Goal: Information Seeking & Learning: Check status

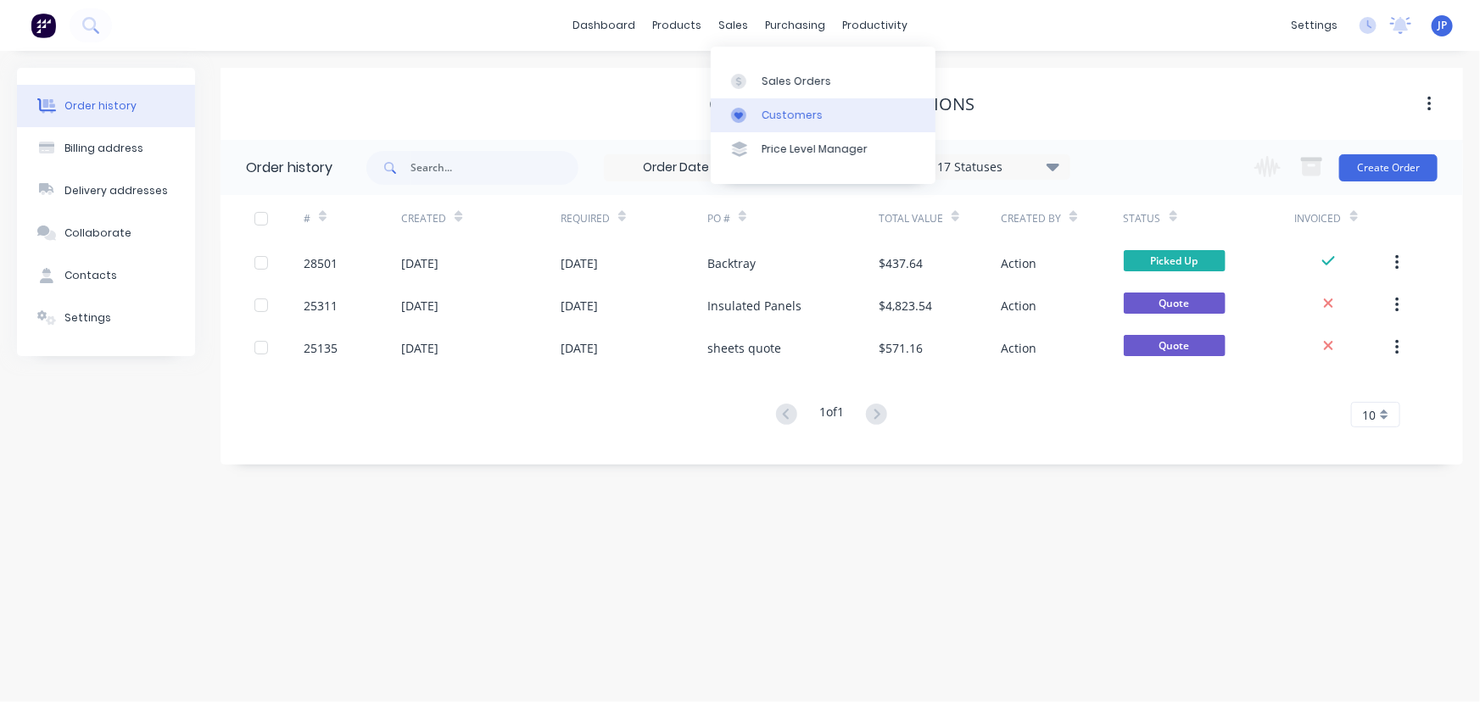
click at [771, 106] on link "Customers" at bounding box center [823, 115] width 225 height 34
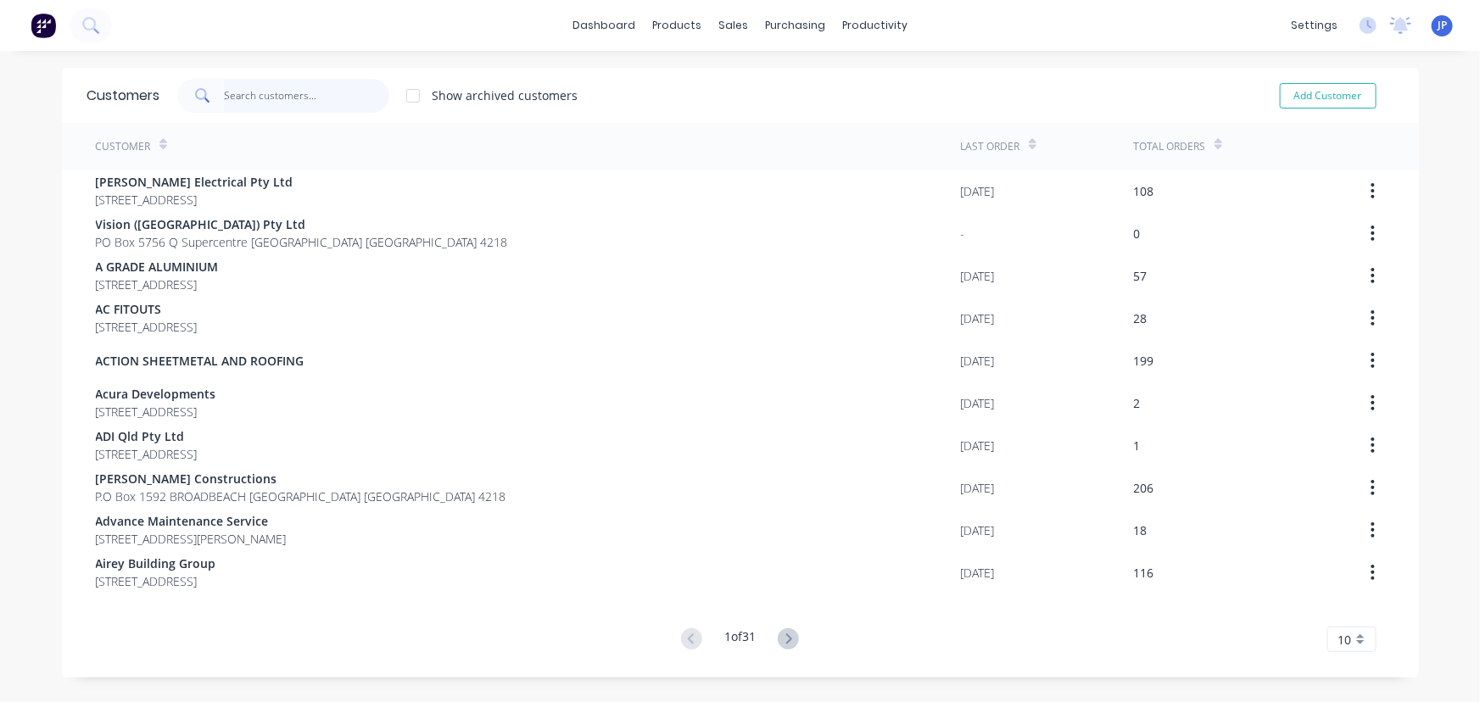
click at [298, 83] on input "text" at bounding box center [306, 96] width 165 height 34
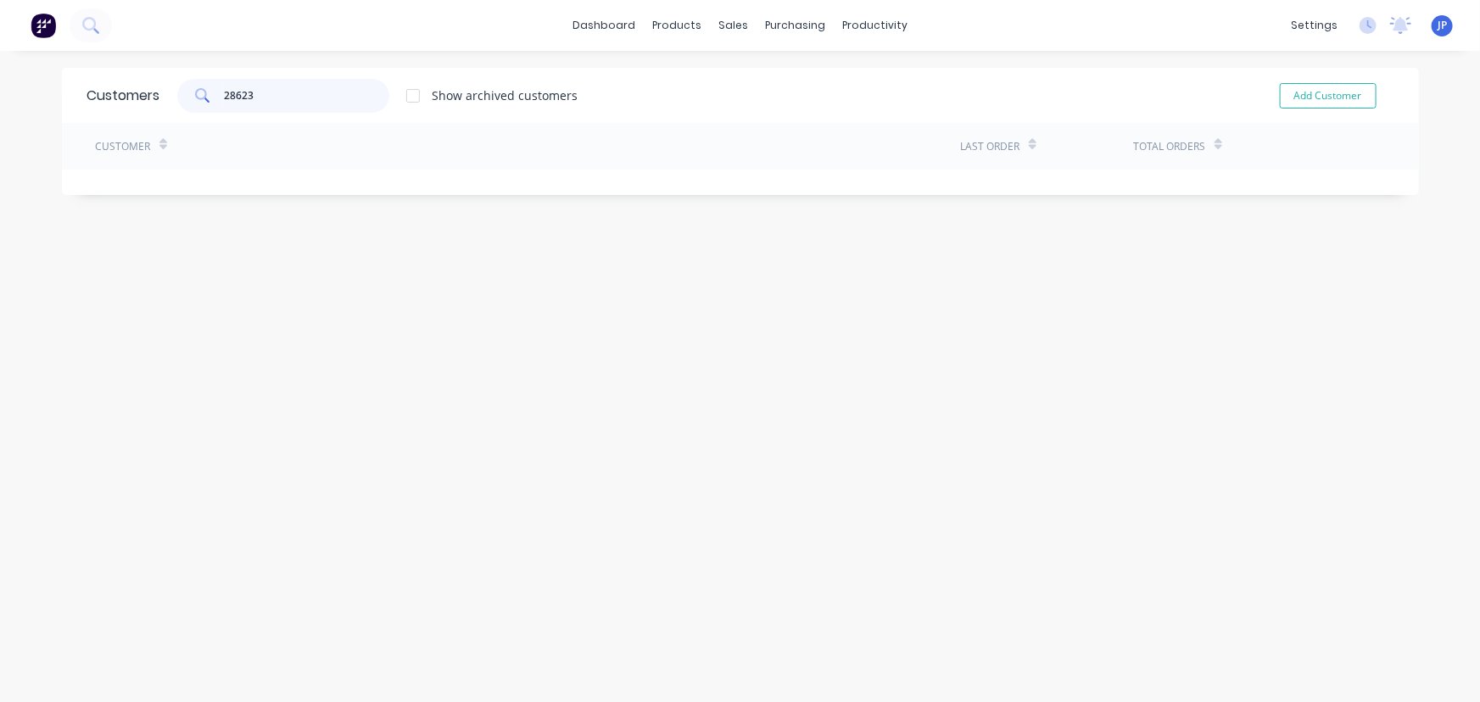
type input "28623"
click at [762, 82] on div "Sales Orders" at bounding box center [791, 81] width 70 height 15
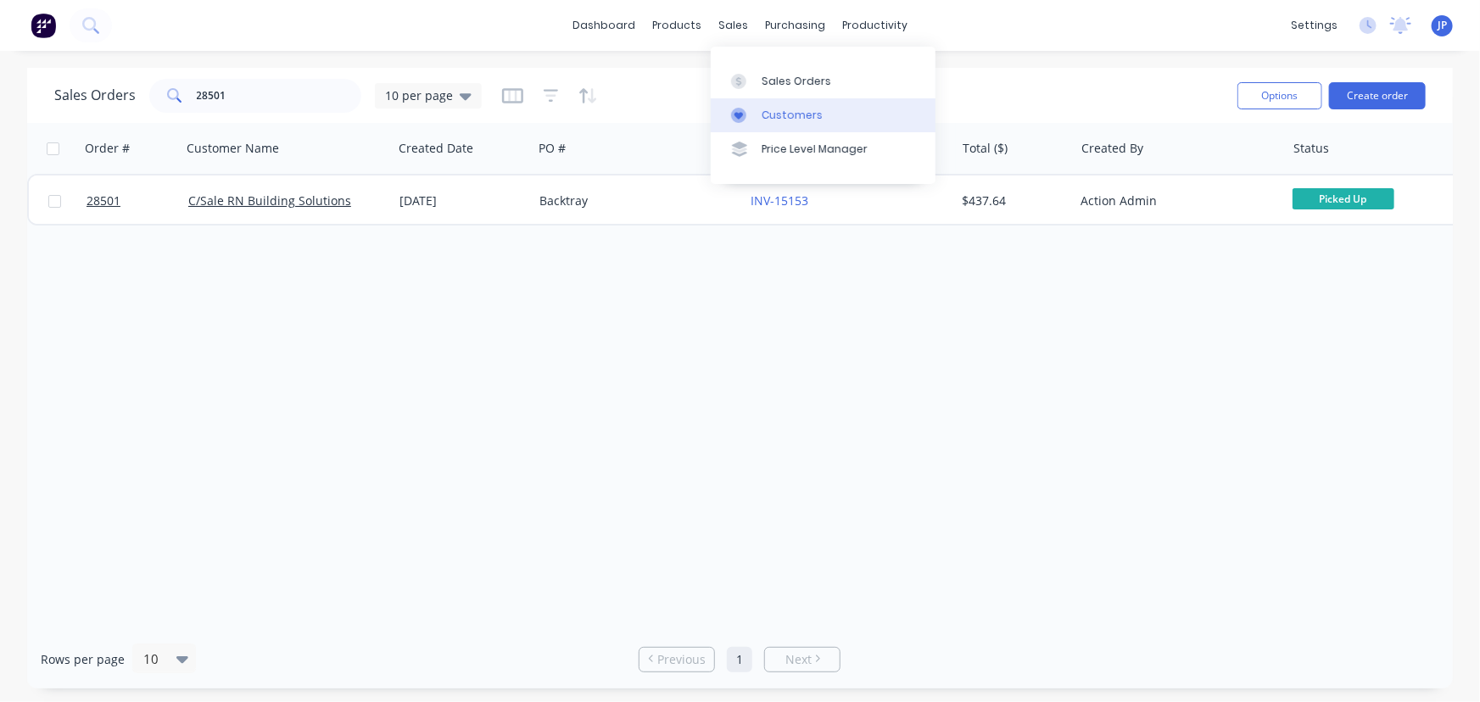
click at [769, 111] on div "Customers" at bounding box center [792, 115] width 61 height 15
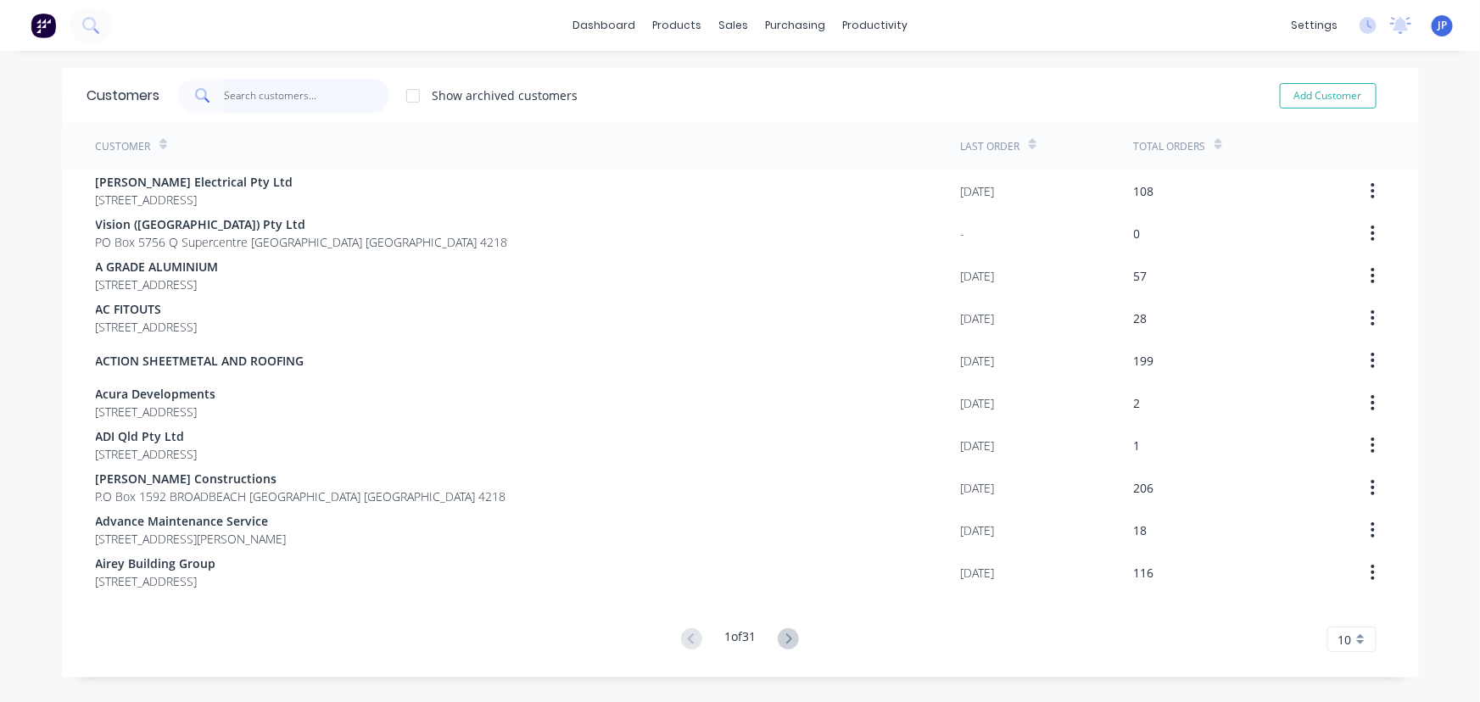
click at [274, 99] on input "text" at bounding box center [306, 96] width 165 height 34
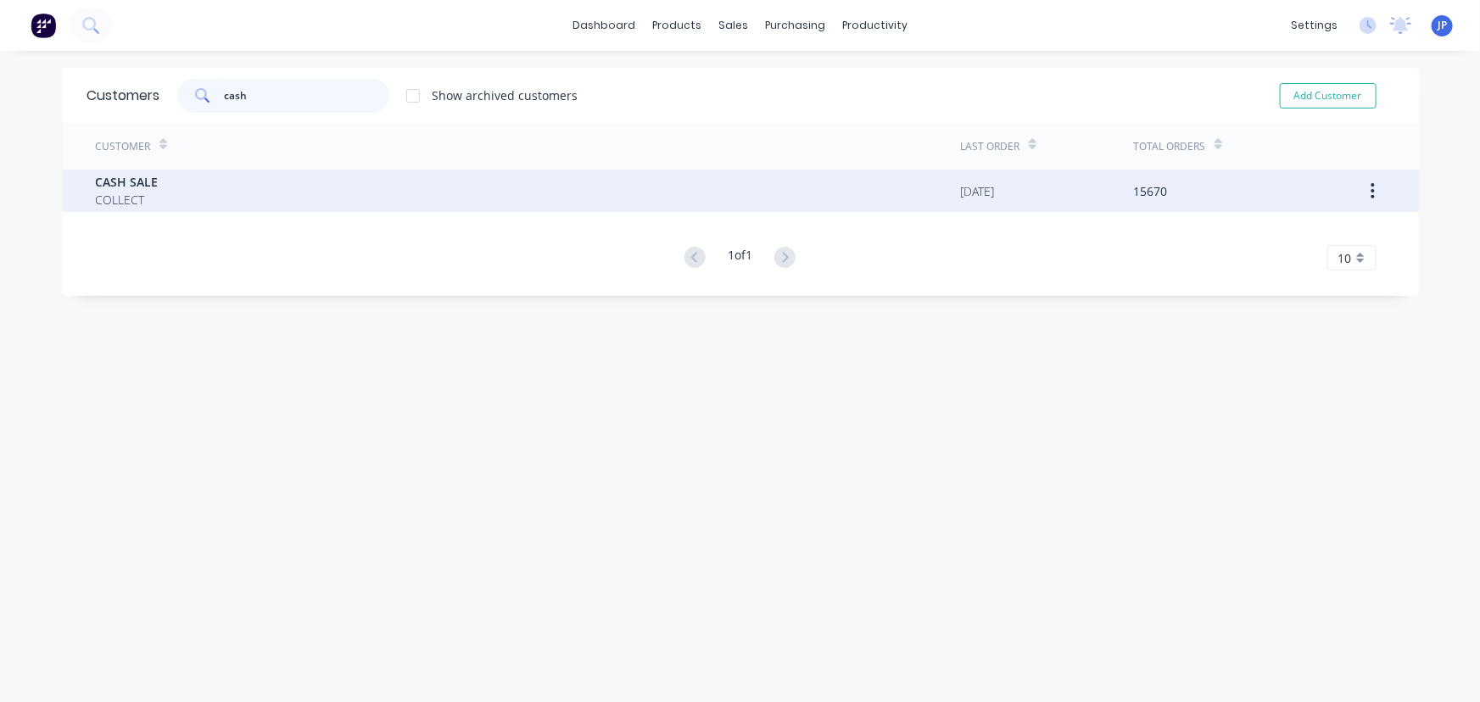
type input "cash"
click at [141, 192] on span "COLLECT" at bounding box center [127, 200] width 63 height 18
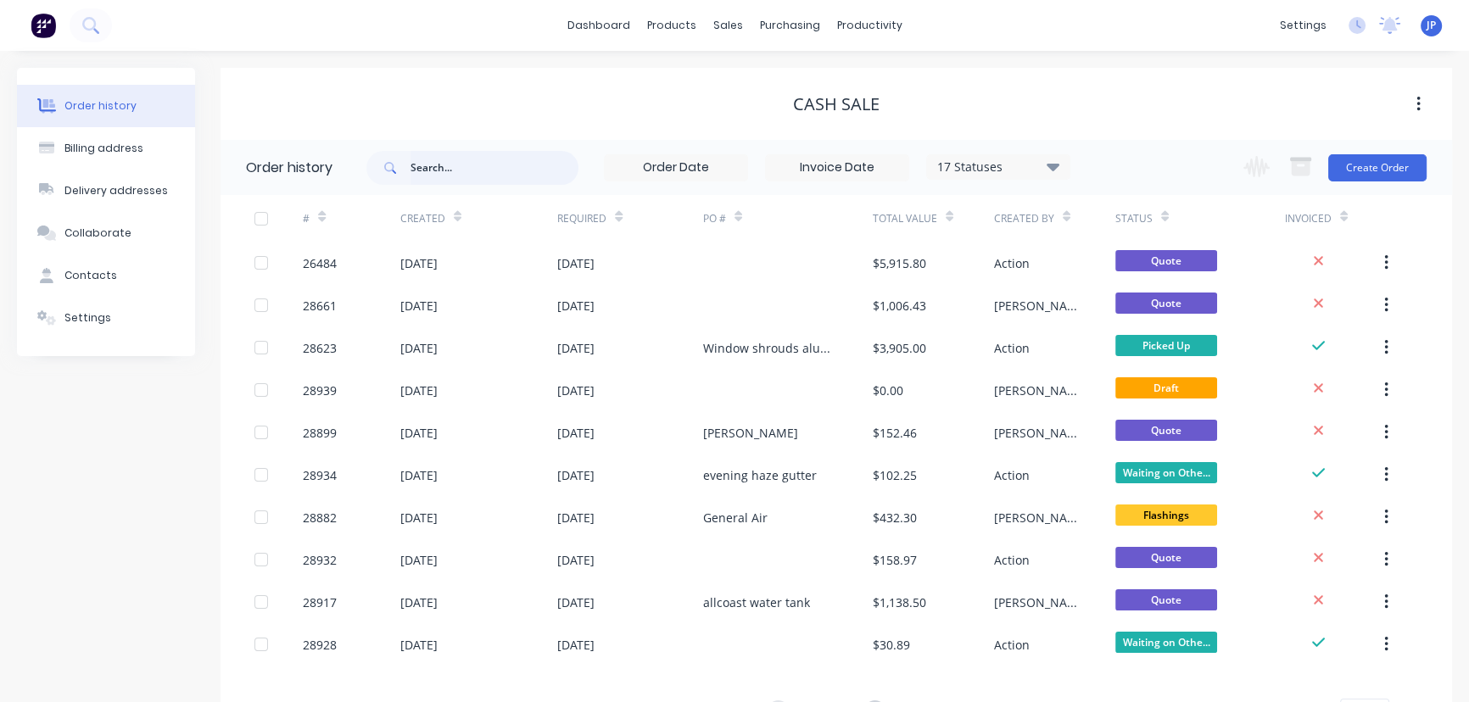
click at [449, 173] on input "text" at bounding box center [495, 168] width 168 height 34
type input "28623"
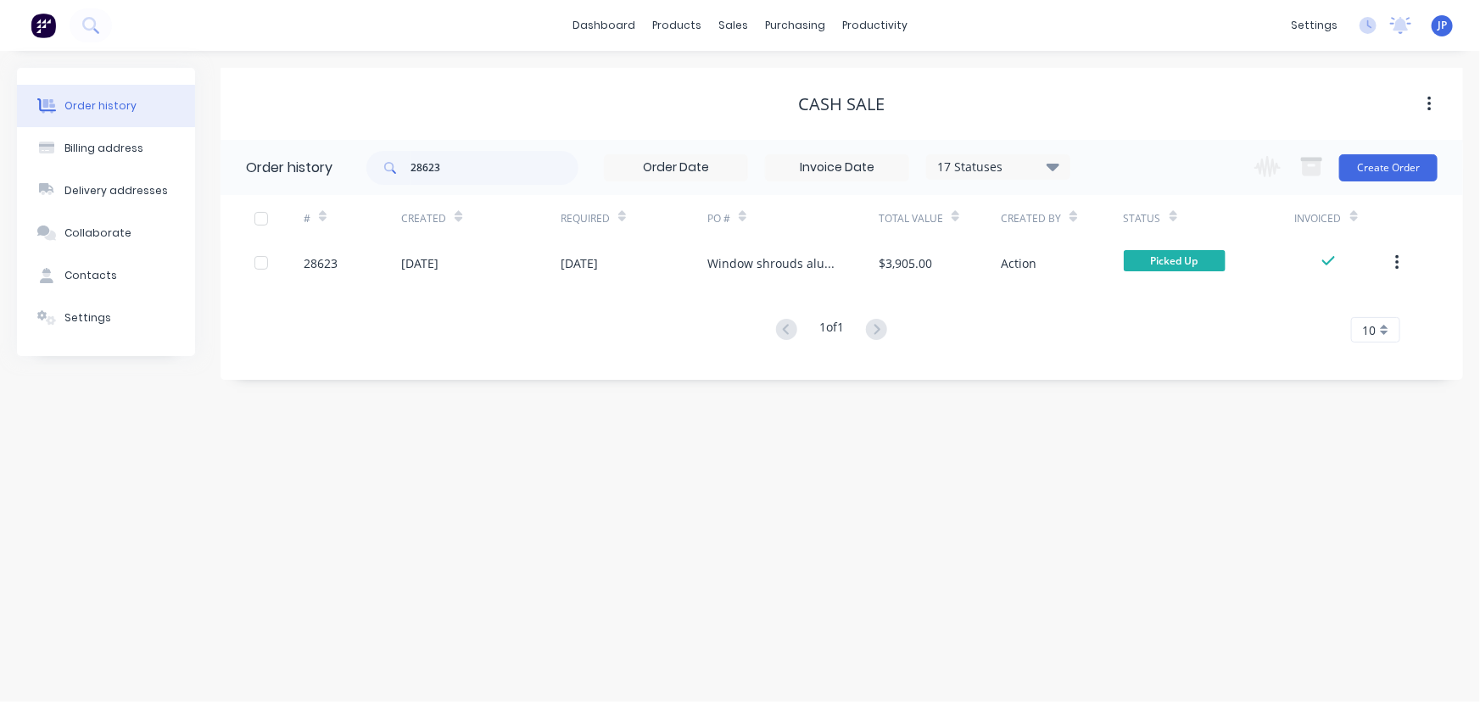
click at [1053, 171] on icon at bounding box center [1053, 166] width 13 height 20
click at [1139, 362] on label at bounding box center [1139, 362] width 0 height 0
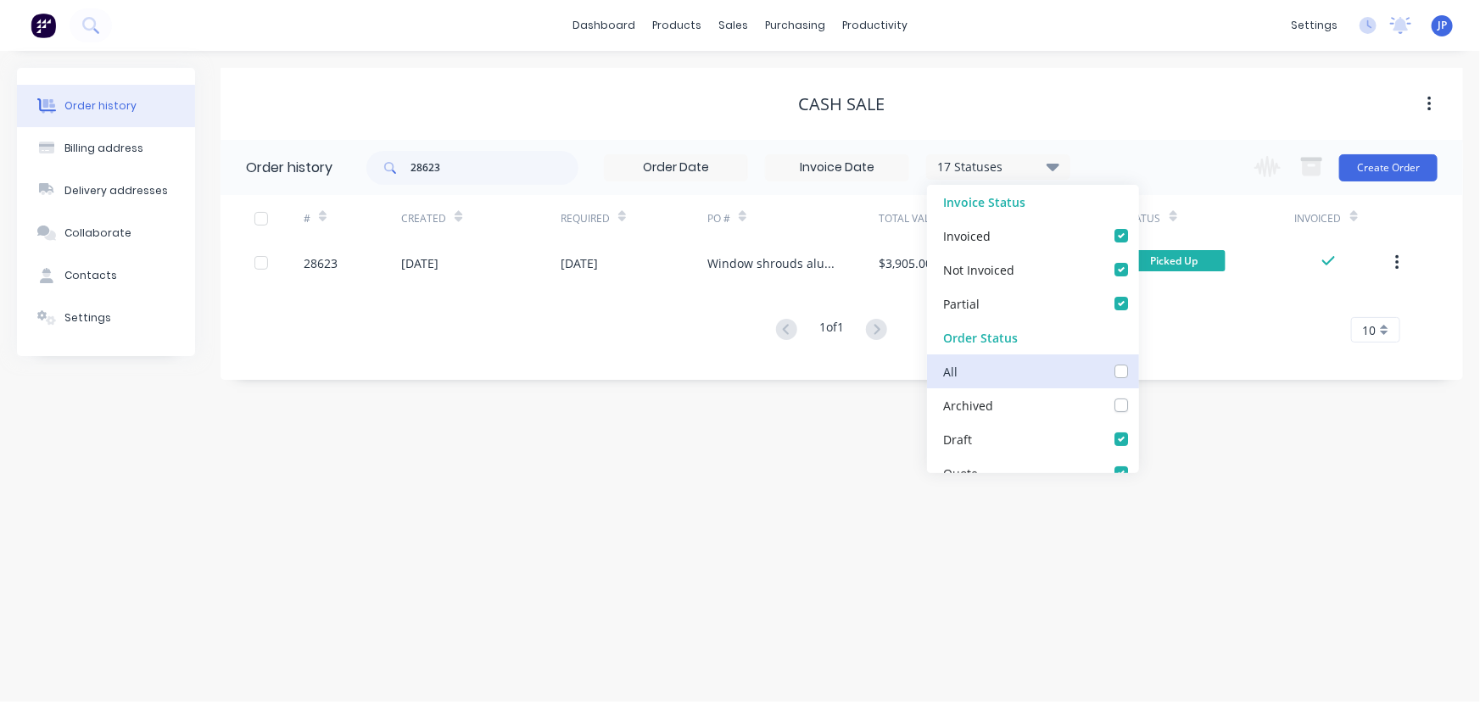
click at [1139, 366] on input "checkbox" at bounding box center [1146, 370] width 14 height 16
checkbox input "true"
click at [468, 160] on input "28623" at bounding box center [495, 168] width 168 height 34
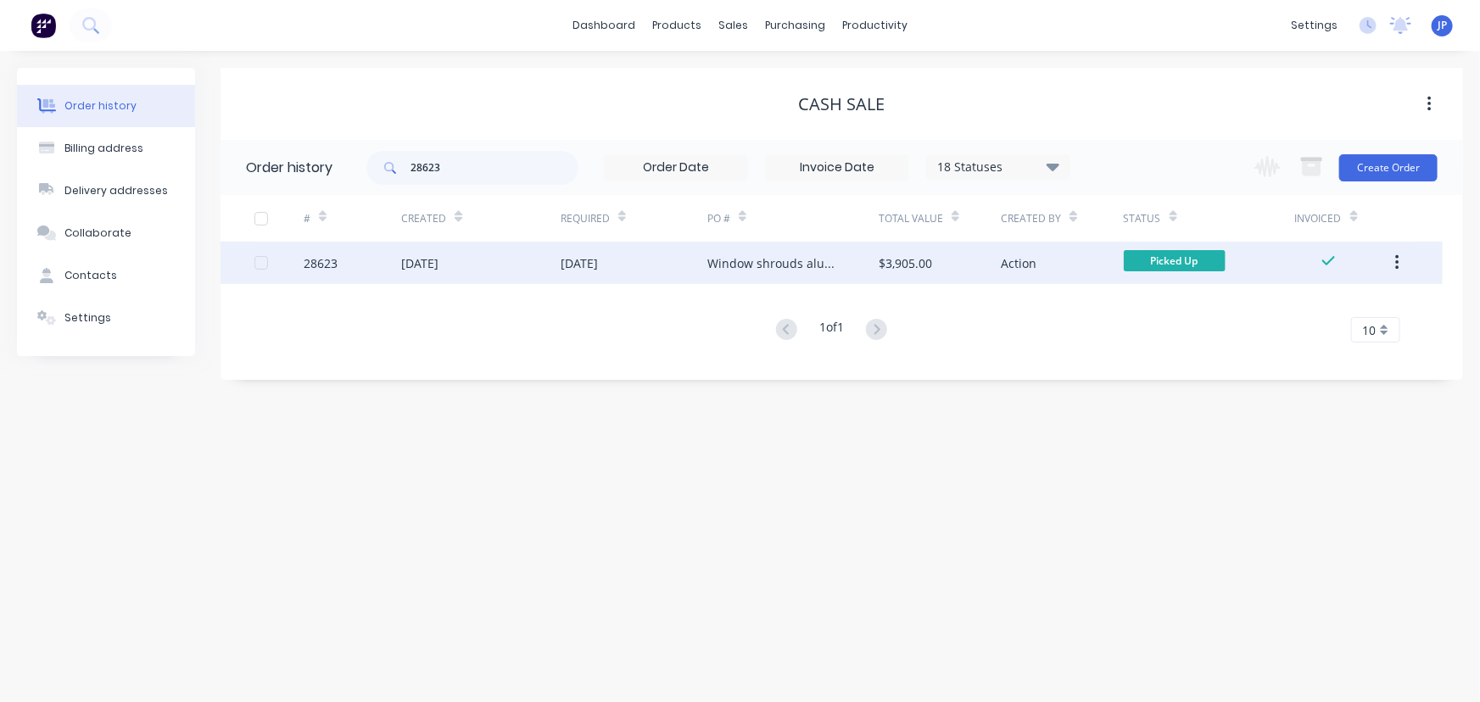
click at [439, 256] on div "[DATE]" at bounding box center [419, 264] width 37 height 18
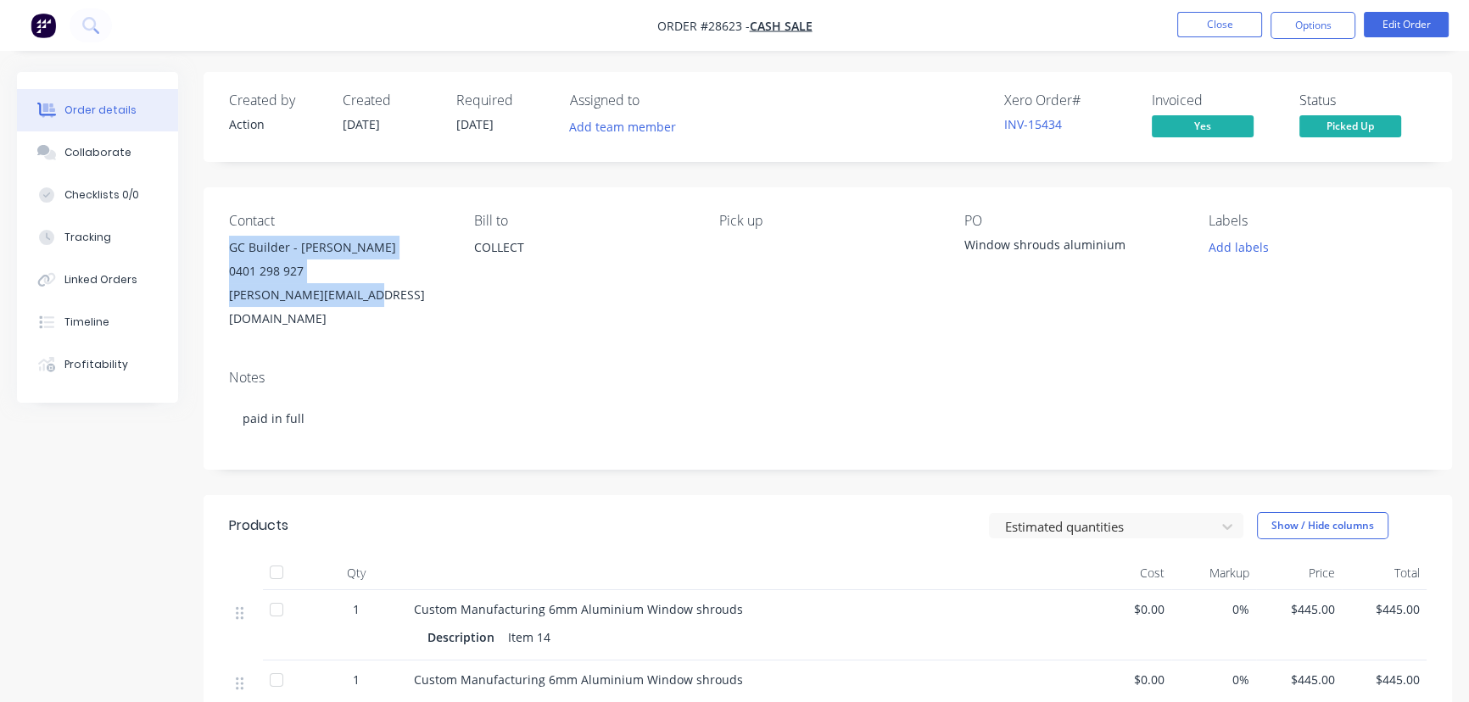
drag, startPoint x: 371, startPoint y: 298, endPoint x: 229, endPoint y: 255, distance: 148.1
click at [229, 255] on div "GC Builder - Blake Martain 0401 298 927 blake@gcbuilder.com.au" at bounding box center [338, 283] width 218 height 95
copy div "GC Builder - Blake Martain 0401 298 927 blake@gcbuilder.com.au"
click at [1301, 27] on button "Options" at bounding box center [1313, 25] width 85 height 27
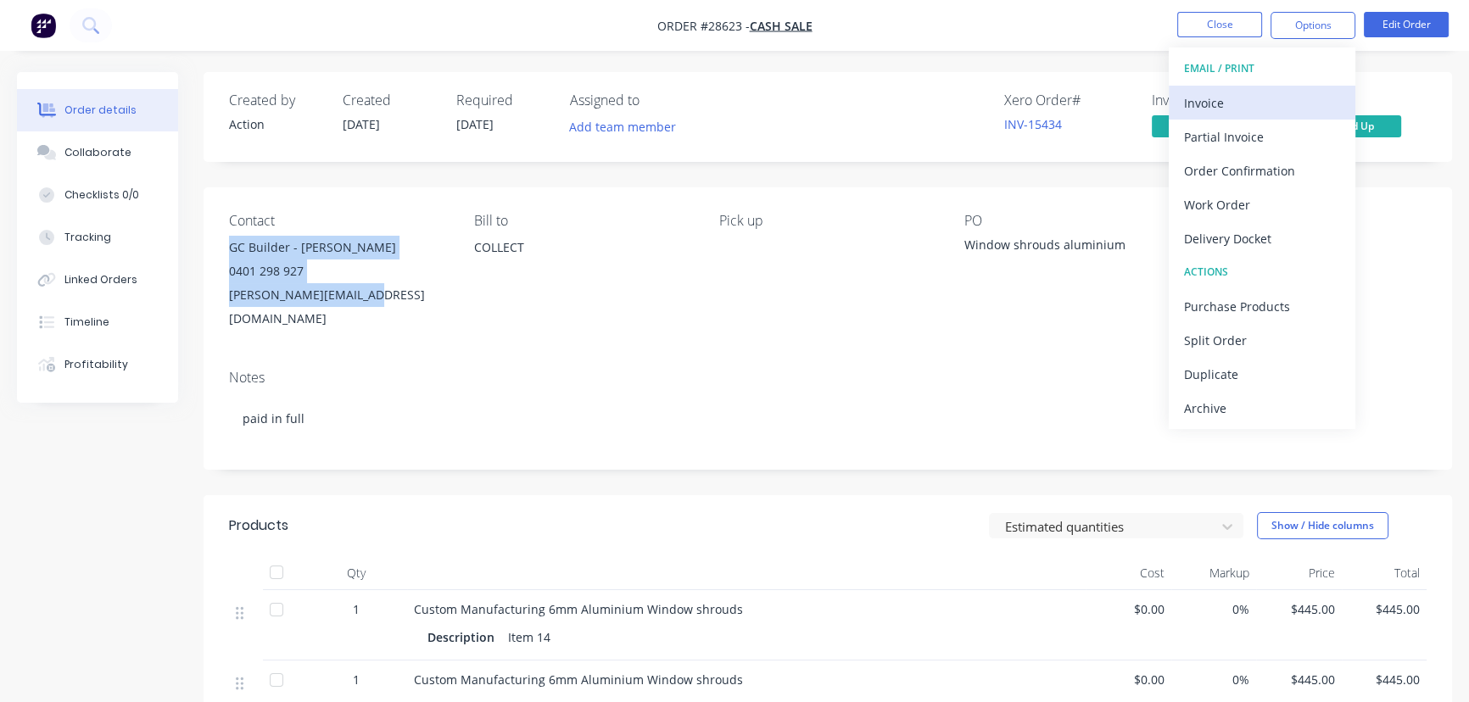
click at [1228, 104] on div "Invoice" at bounding box center [1262, 103] width 156 height 25
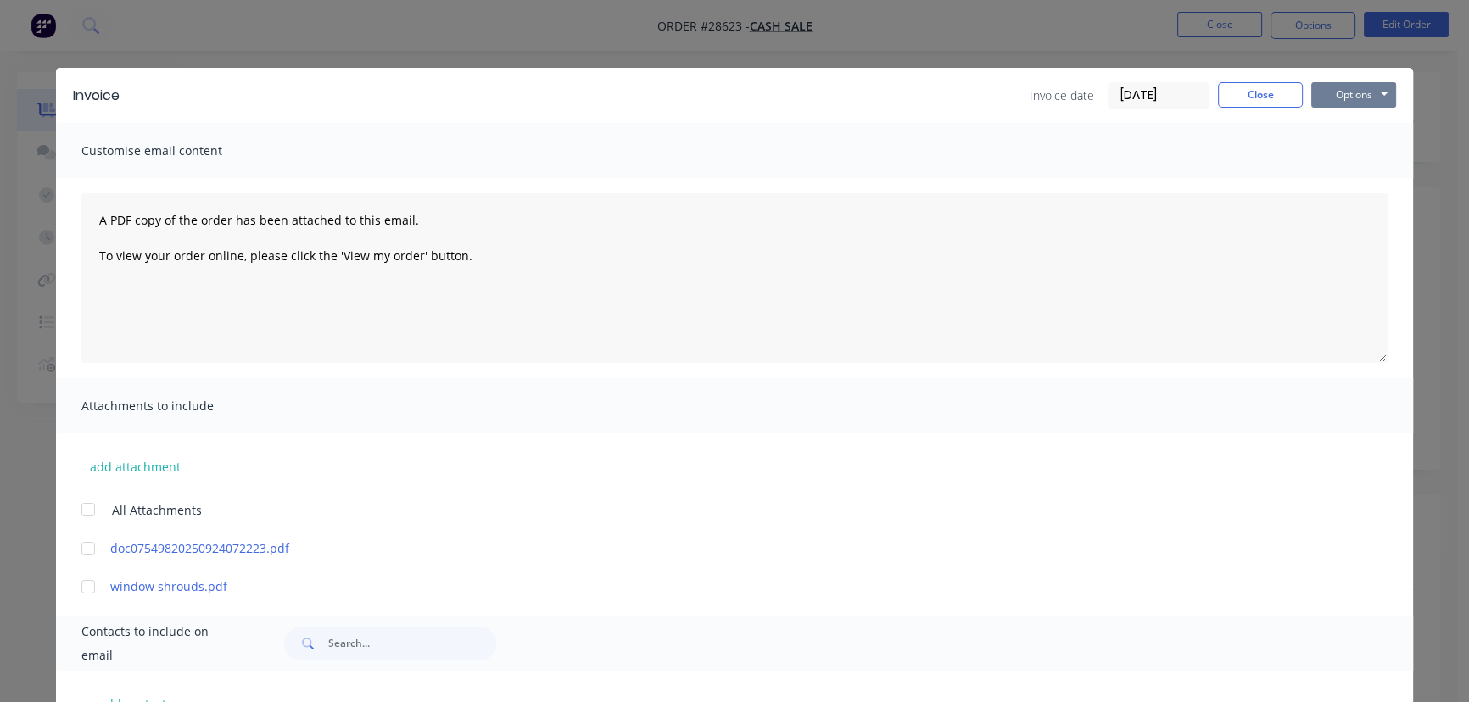
click at [1352, 104] on button "Options" at bounding box center [1354, 94] width 85 height 25
click at [1260, 101] on button "Close" at bounding box center [1260, 94] width 85 height 25
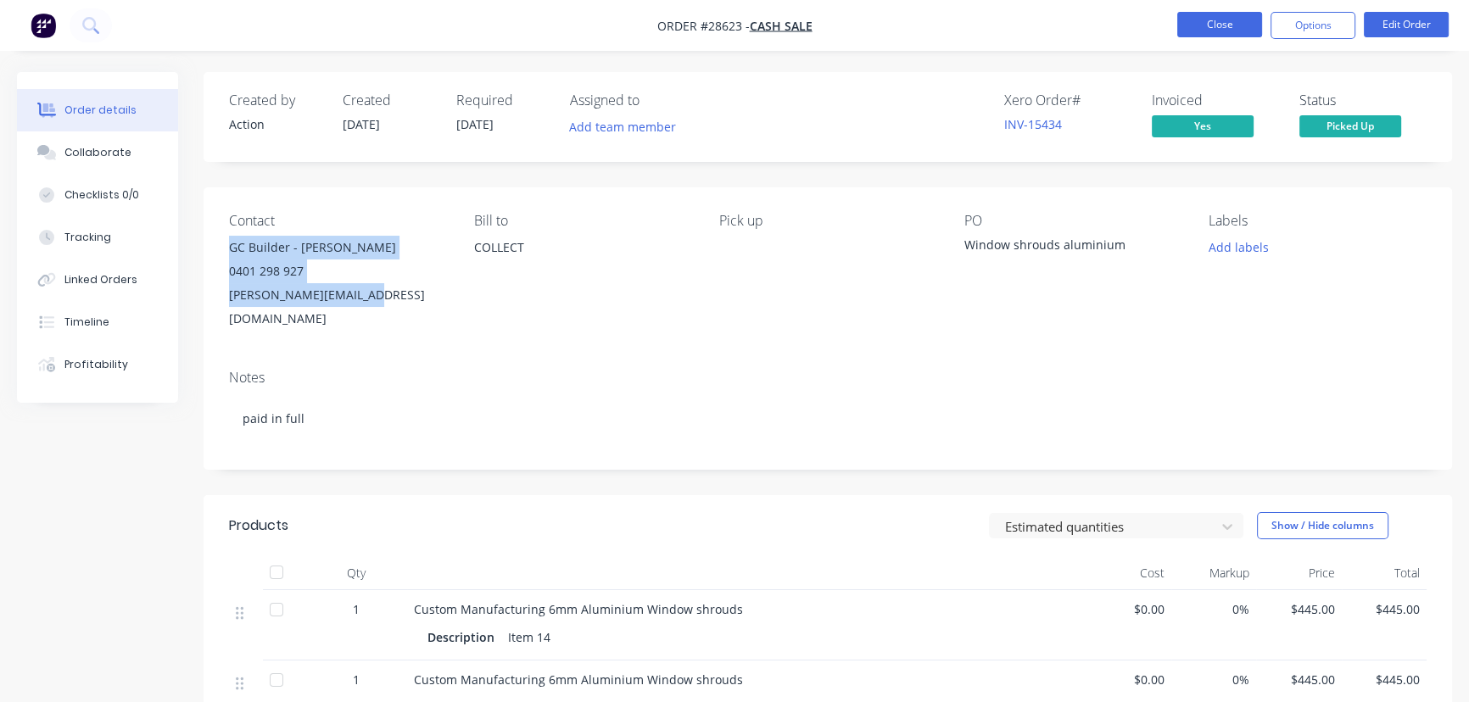
click at [1241, 31] on button "Close" at bounding box center [1220, 24] width 85 height 25
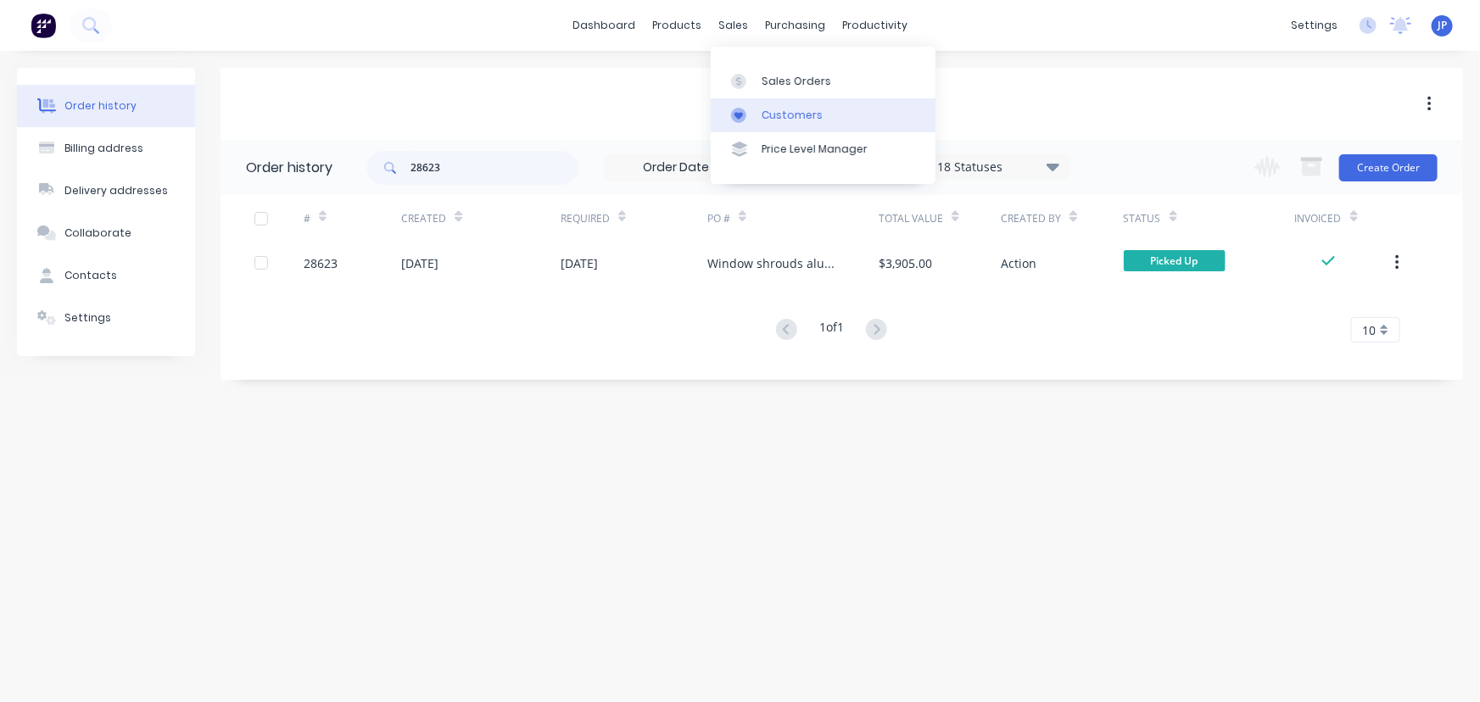
click at [772, 115] on div "Customers" at bounding box center [792, 115] width 61 height 15
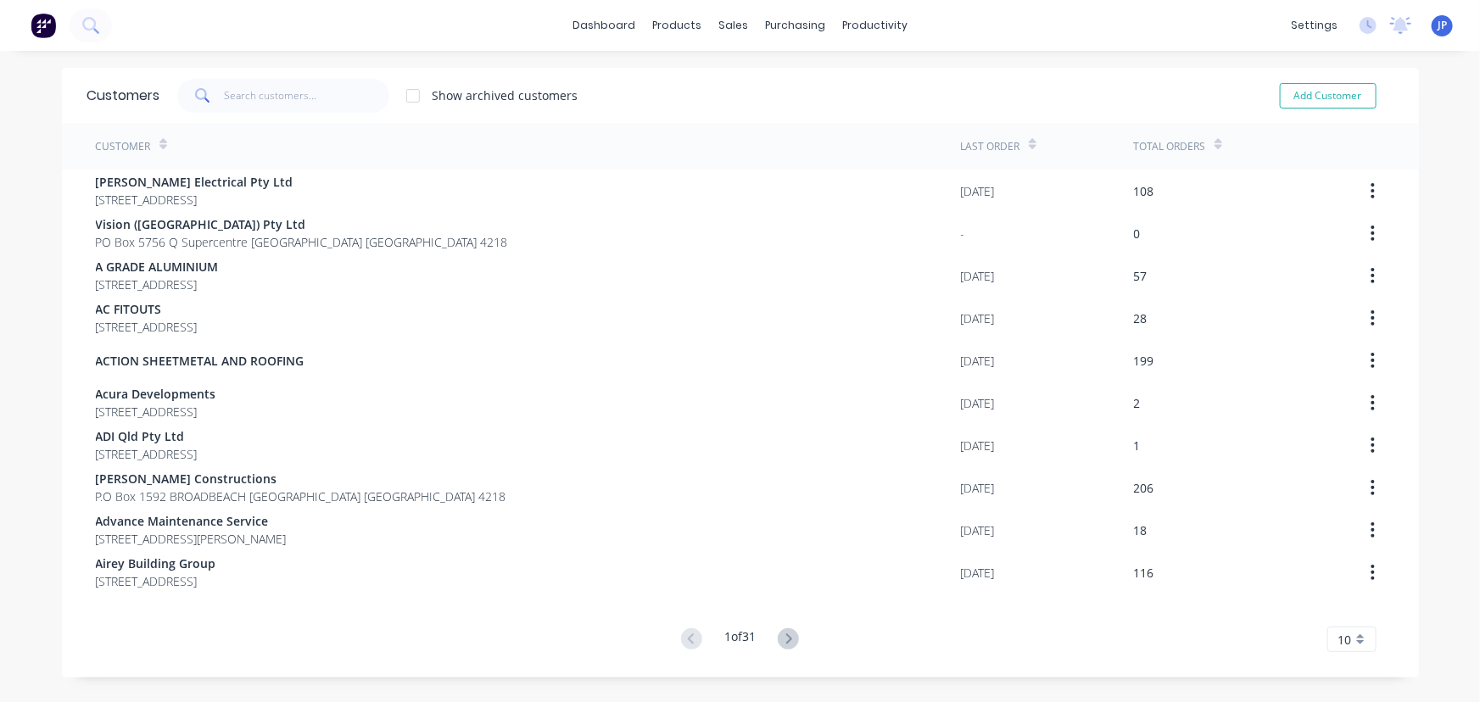
click at [329, 115] on div "Customers Show archived customers Add Customer" at bounding box center [740, 95] width 1357 height 55
click at [290, 99] on input "text" at bounding box center [306, 96] width 165 height 34
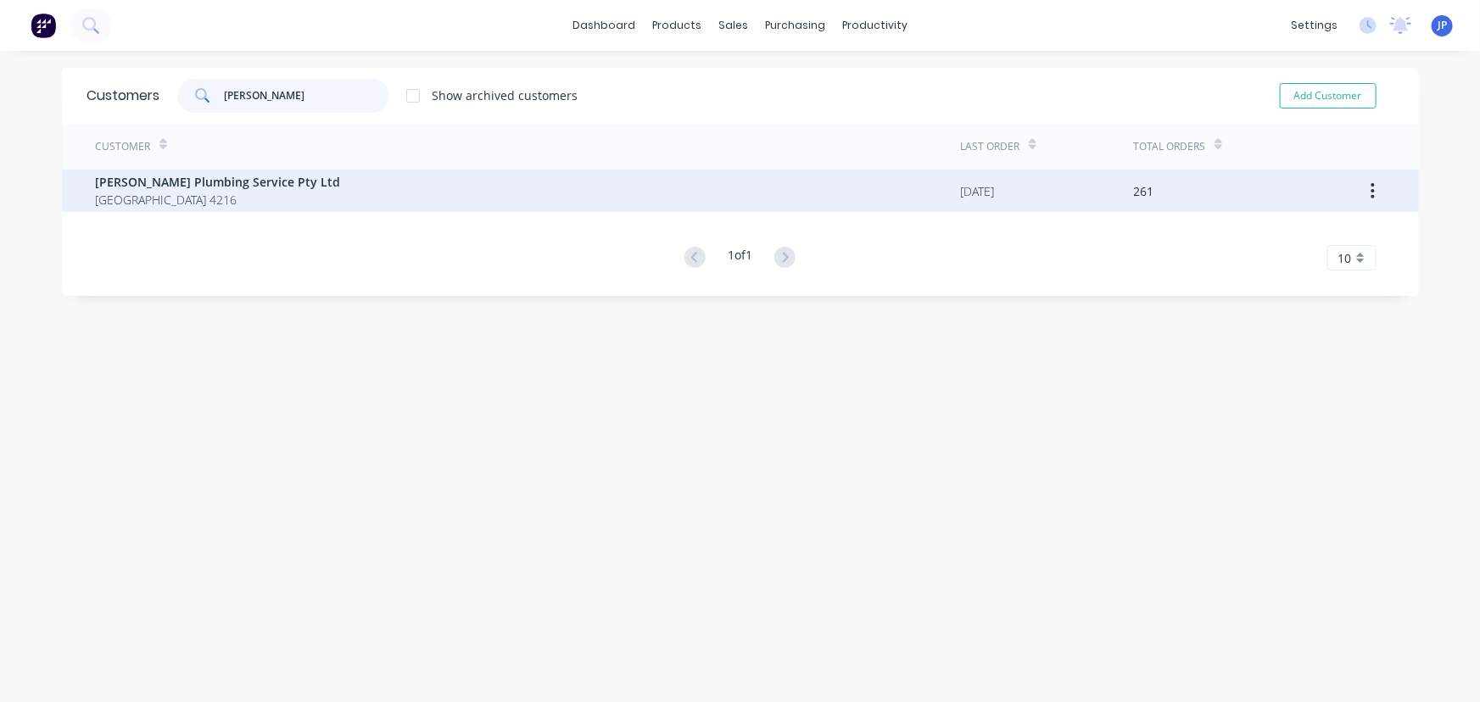
type input "mannix"
click at [197, 204] on span "PO Box 1255 RUNAWAY BAY Queensland Australia 4216" at bounding box center [218, 200] width 245 height 18
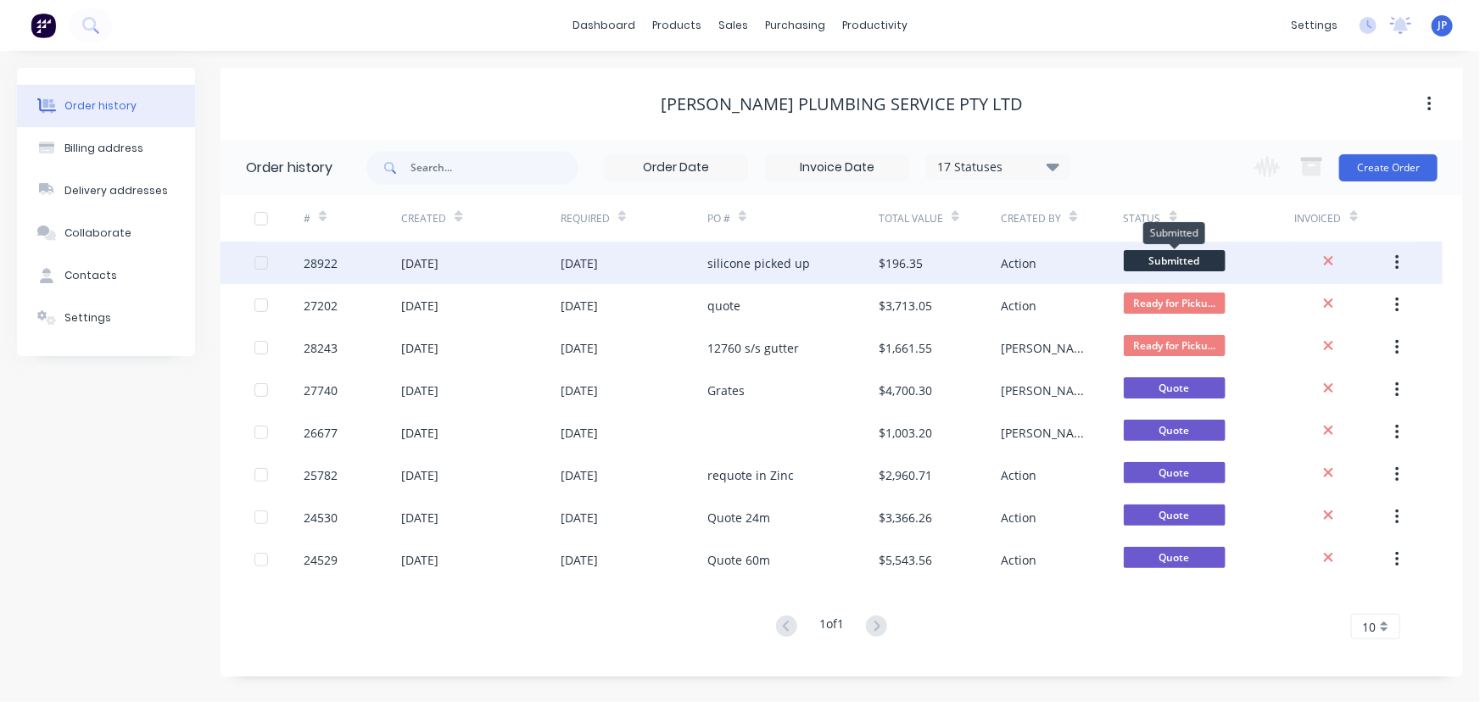
click at [1193, 260] on span "Submitted" at bounding box center [1175, 260] width 102 height 21
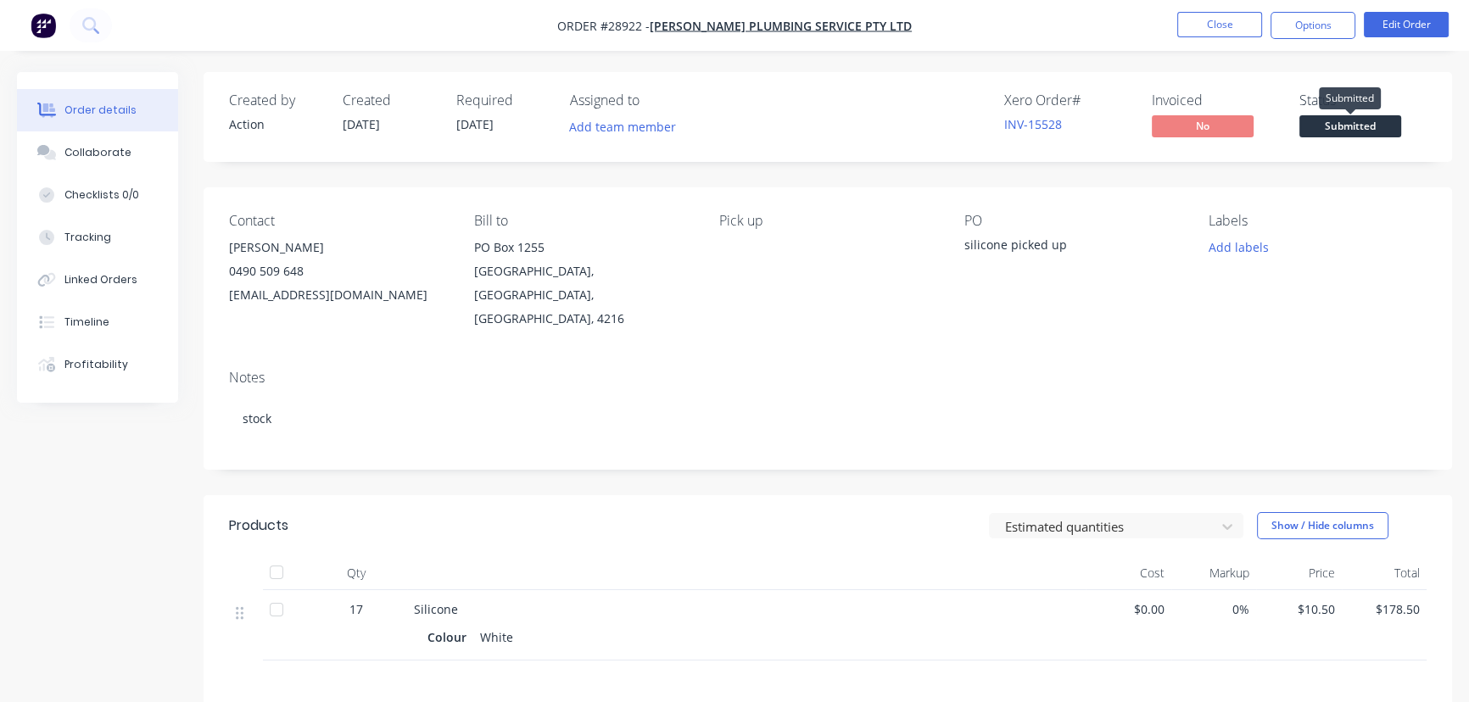
click at [1323, 131] on span "Submitted" at bounding box center [1351, 125] width 102 height 21
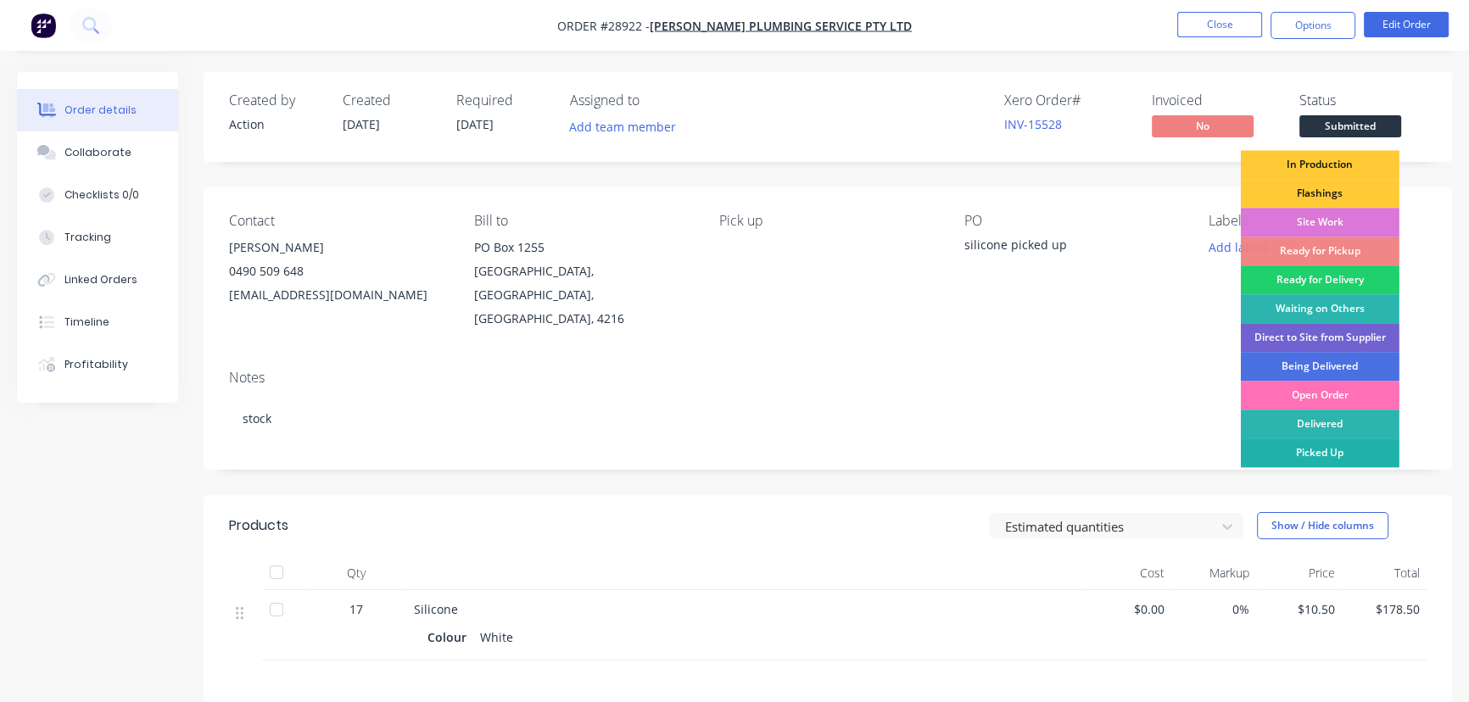
click at [1308, 450] on div "Picked Up" at bounding box center [1320, 453] width 159 height 29
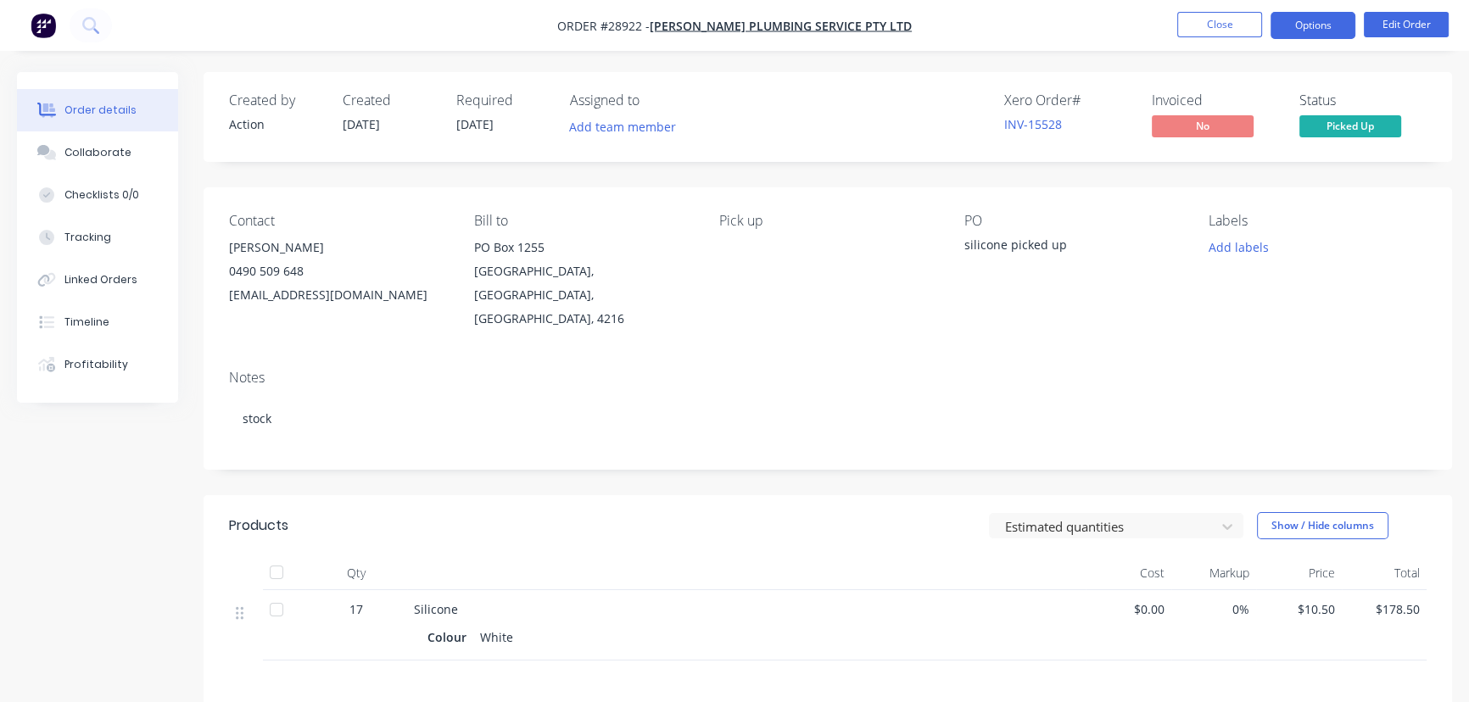
click at [1288, 32] on button "Options" at bounding box center [1313, 25] width 85 height 27
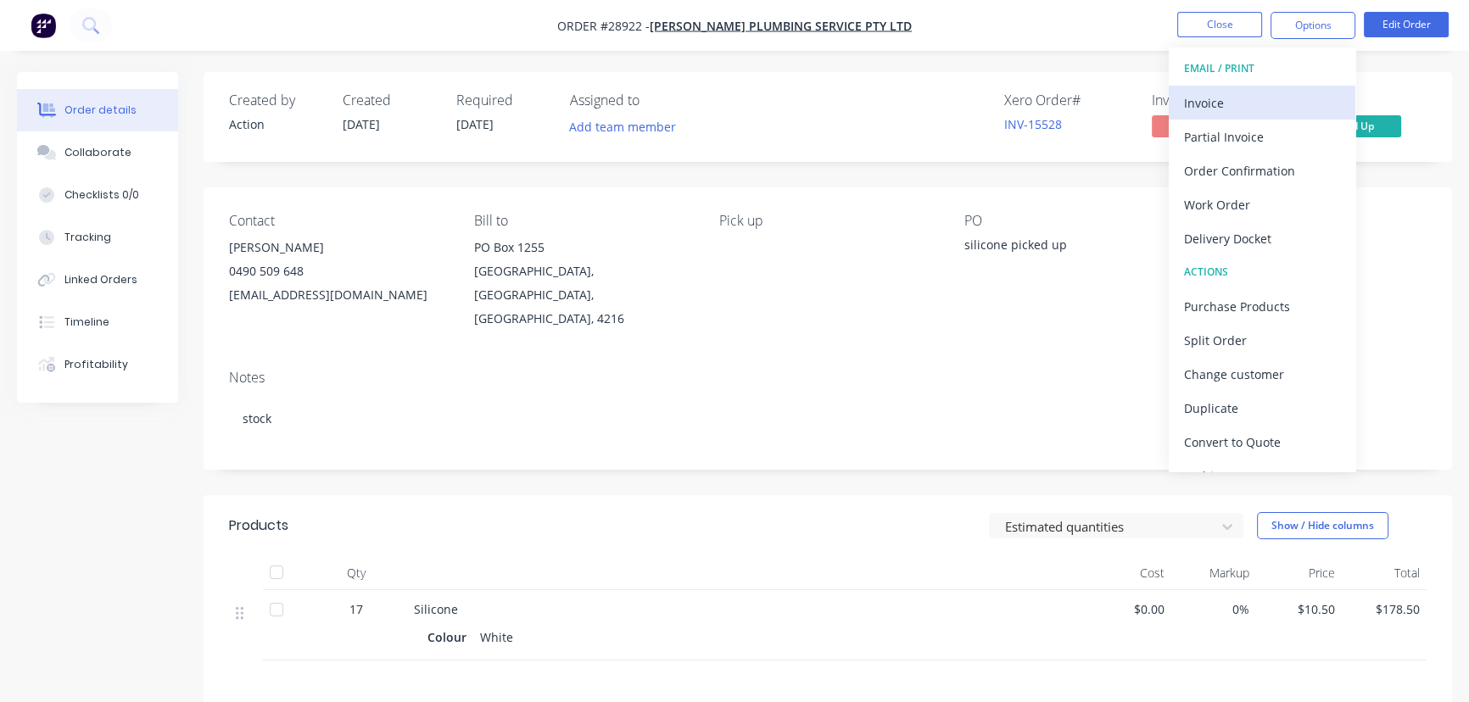
click at [1232, 101] on div "Invoice" at bounding box center [1262, 103] width 156 height 25
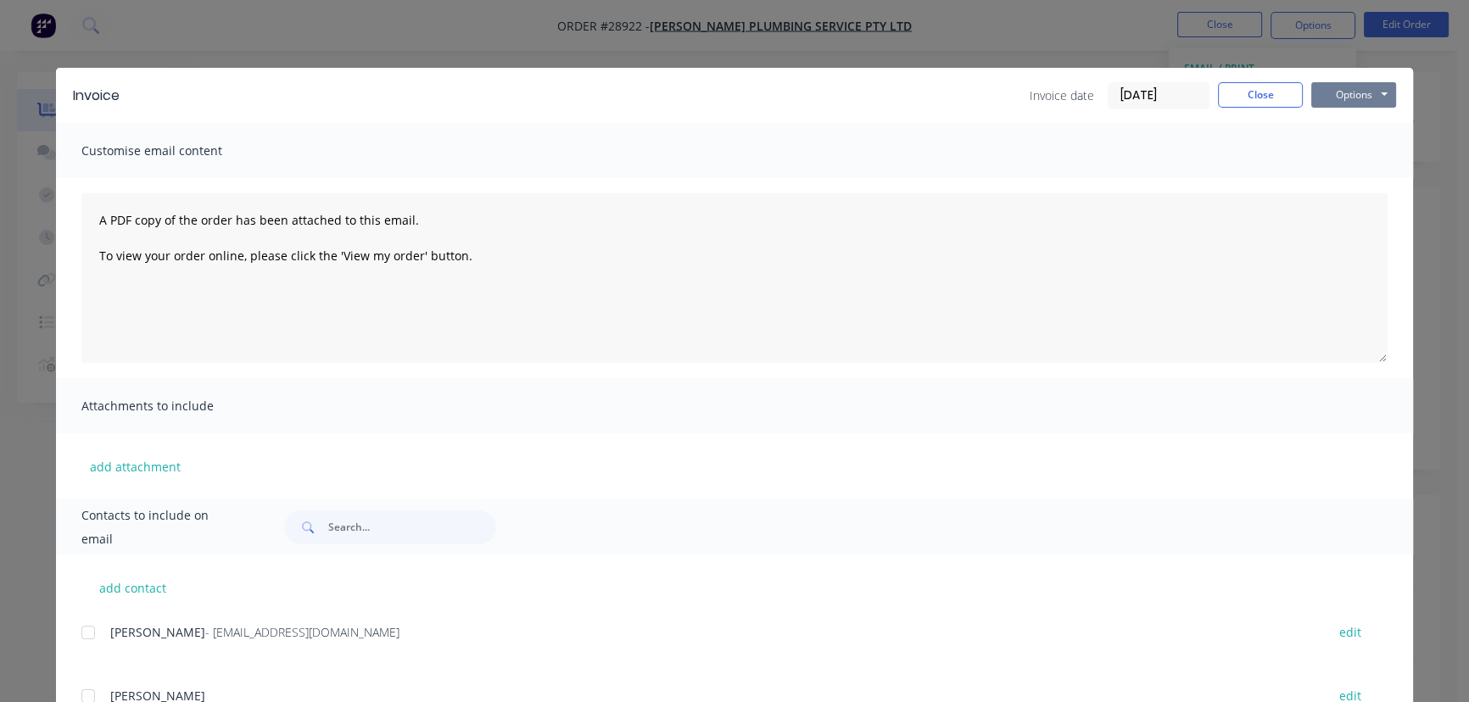
click at [1329, 96] on button "Options" at bounding box center [1354, 94] width 85 height 25
click at [1328, 157] on button "Print" at bounding box center [1366, 153] width 109 height 28
click at [1230, 82] on button "Close" at bounding box center [1260, 94] width 85 height 25
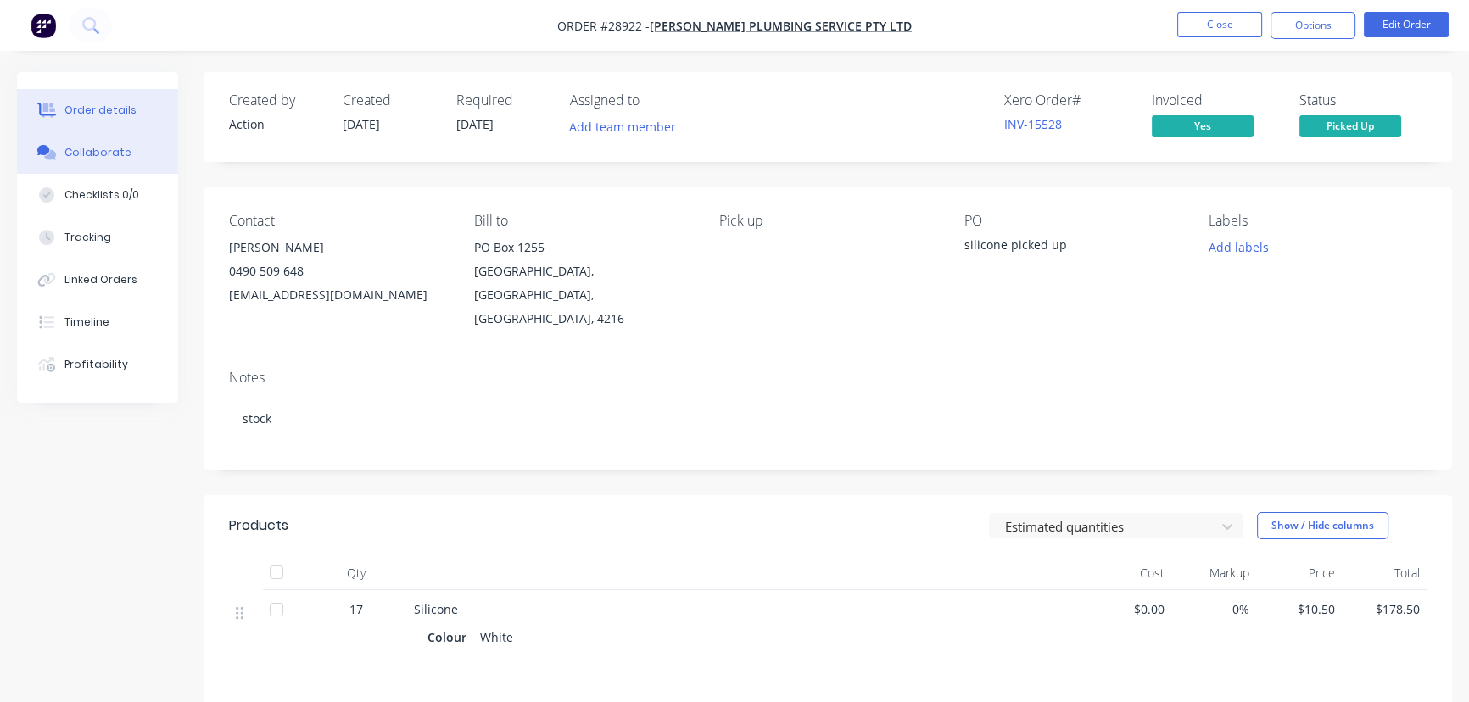
click at [133, 154] on button "Collaborate" at bounding box center [97, 153] width 161 height 42
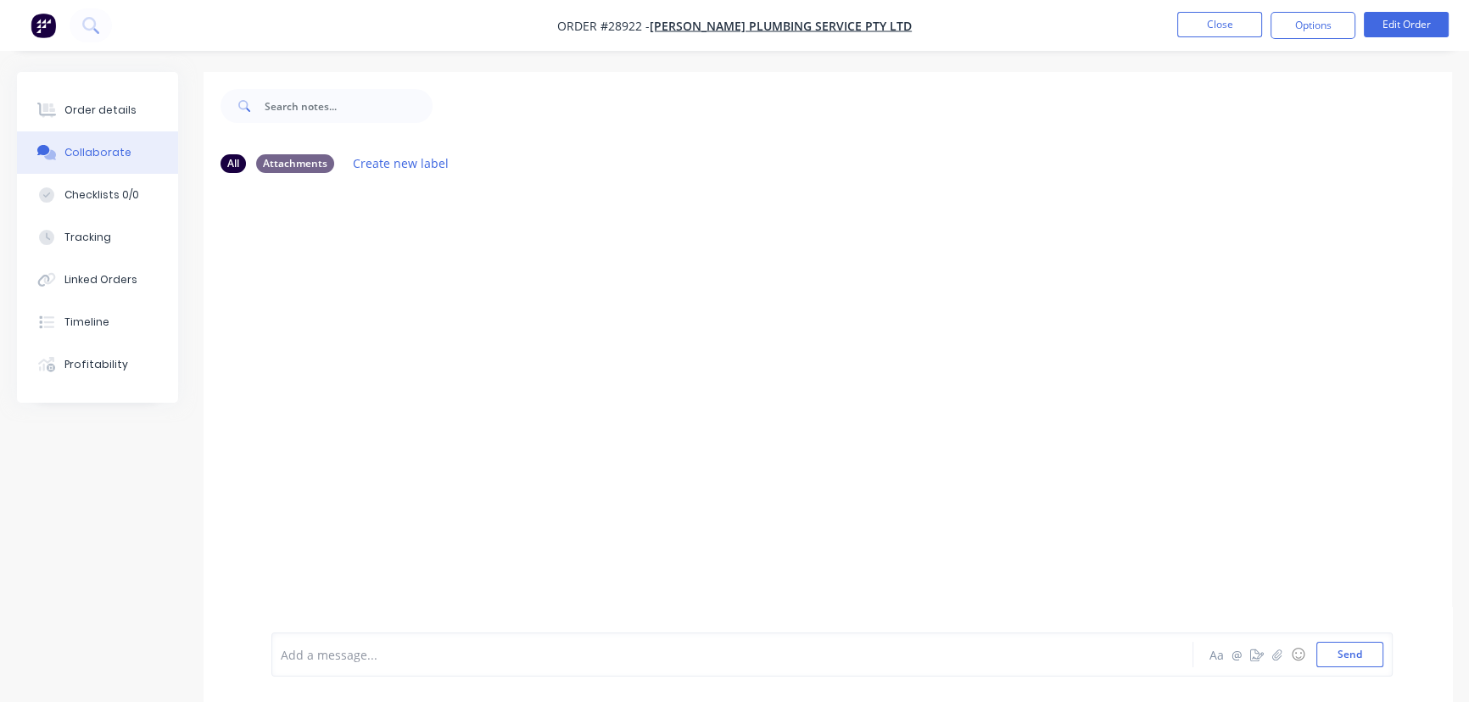
click at [312, 658] on div at bounding box center [695, 655] width 826 height 18
click at [1353, 663] on button "Send" at bounding box center [1350, 654] width 67 height 25
click at [1206, 22] on button "Close" at bounding box center [1220, 24] width 85 height 25
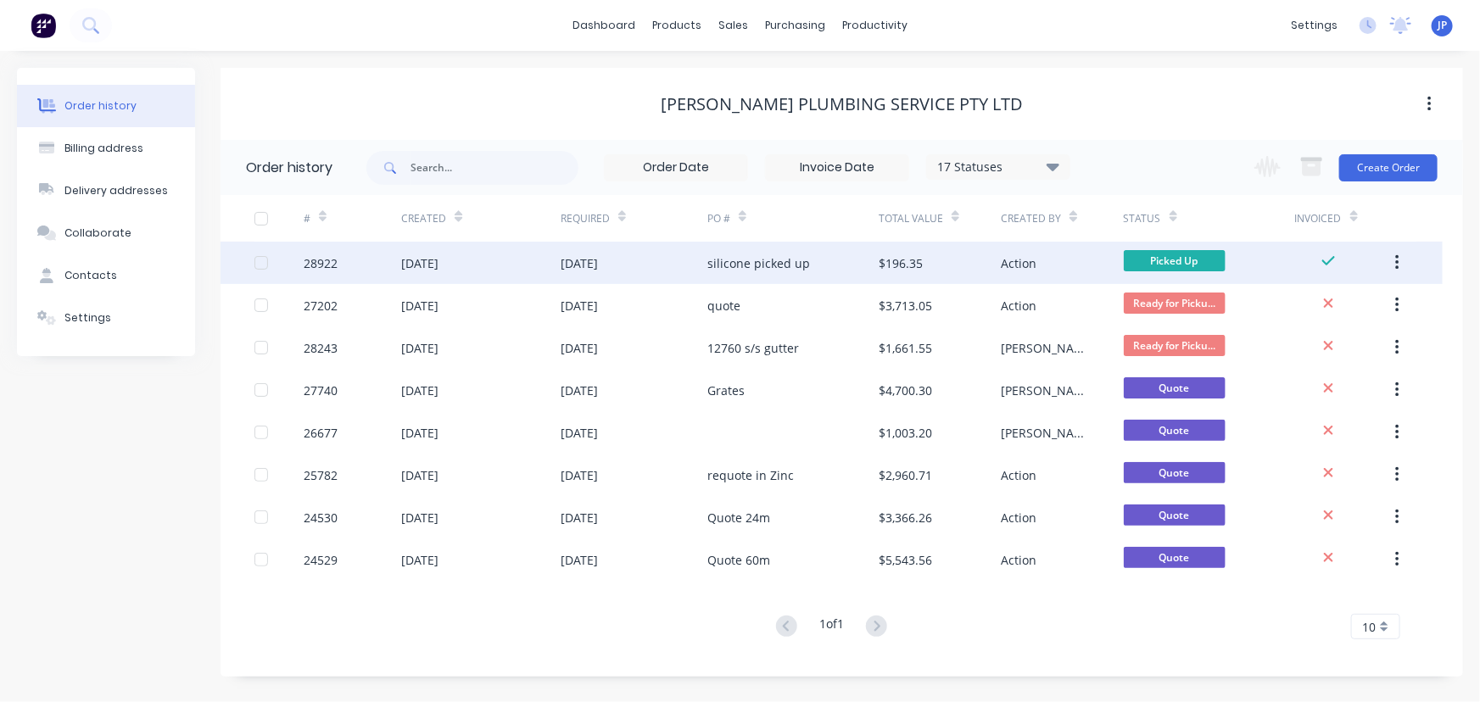
click at [1396, 258] on icon "button" at bounding box center [1398, 263] width 4 height 19
click at [1346, 296] on div "Archive" at bounding box center [1337, 307] width 131 height 25
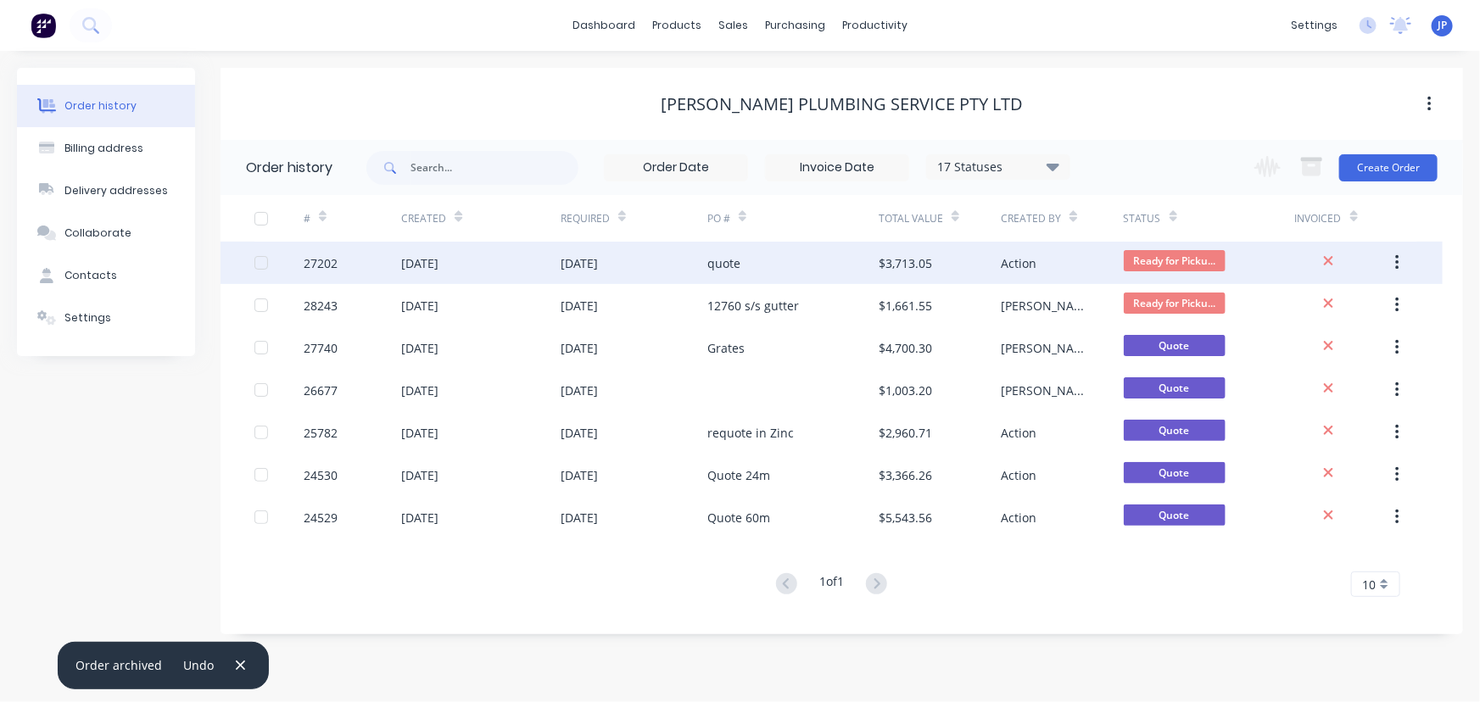
click at [775, 260] on div "quote" at bounding box center [793, 263] width 171 height 42
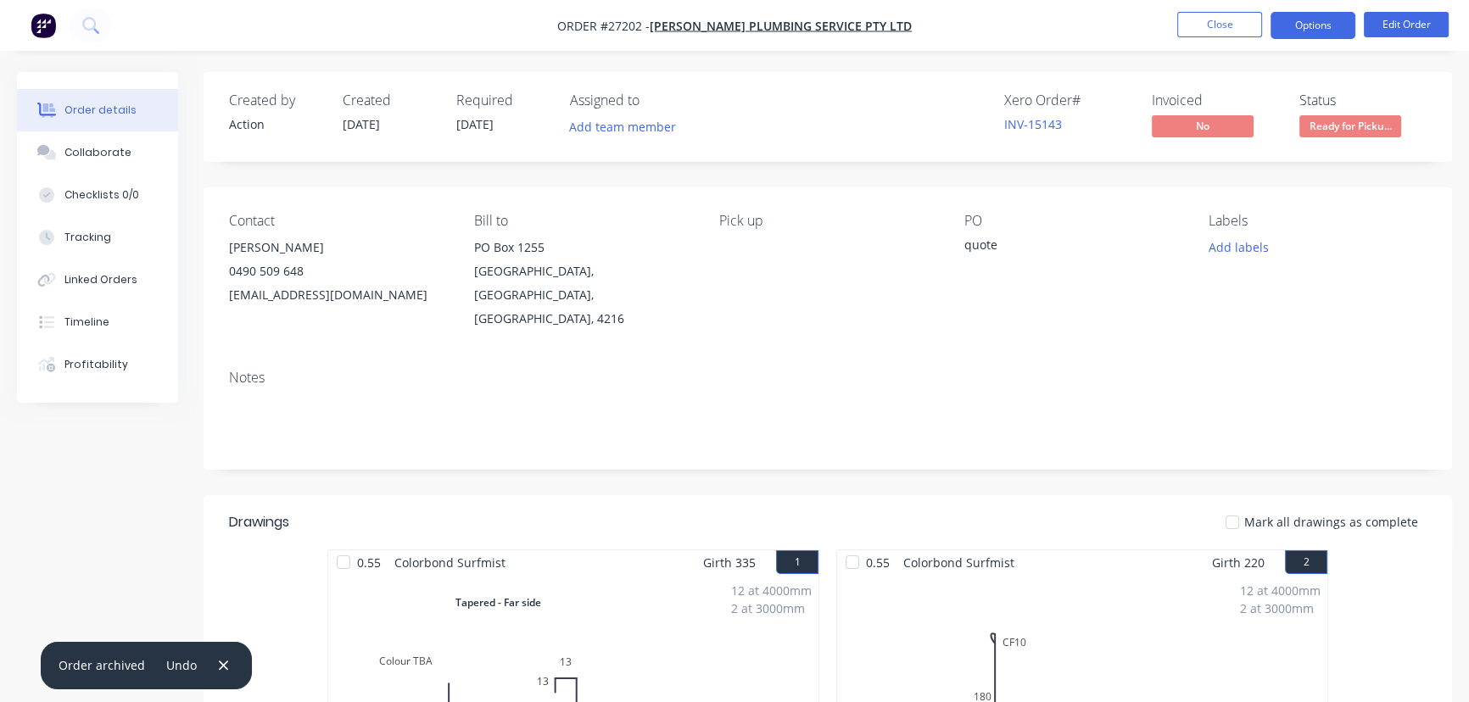
click at [1298, 31] on button "Options" at bounding box center [1313, 25] width 85 height 27
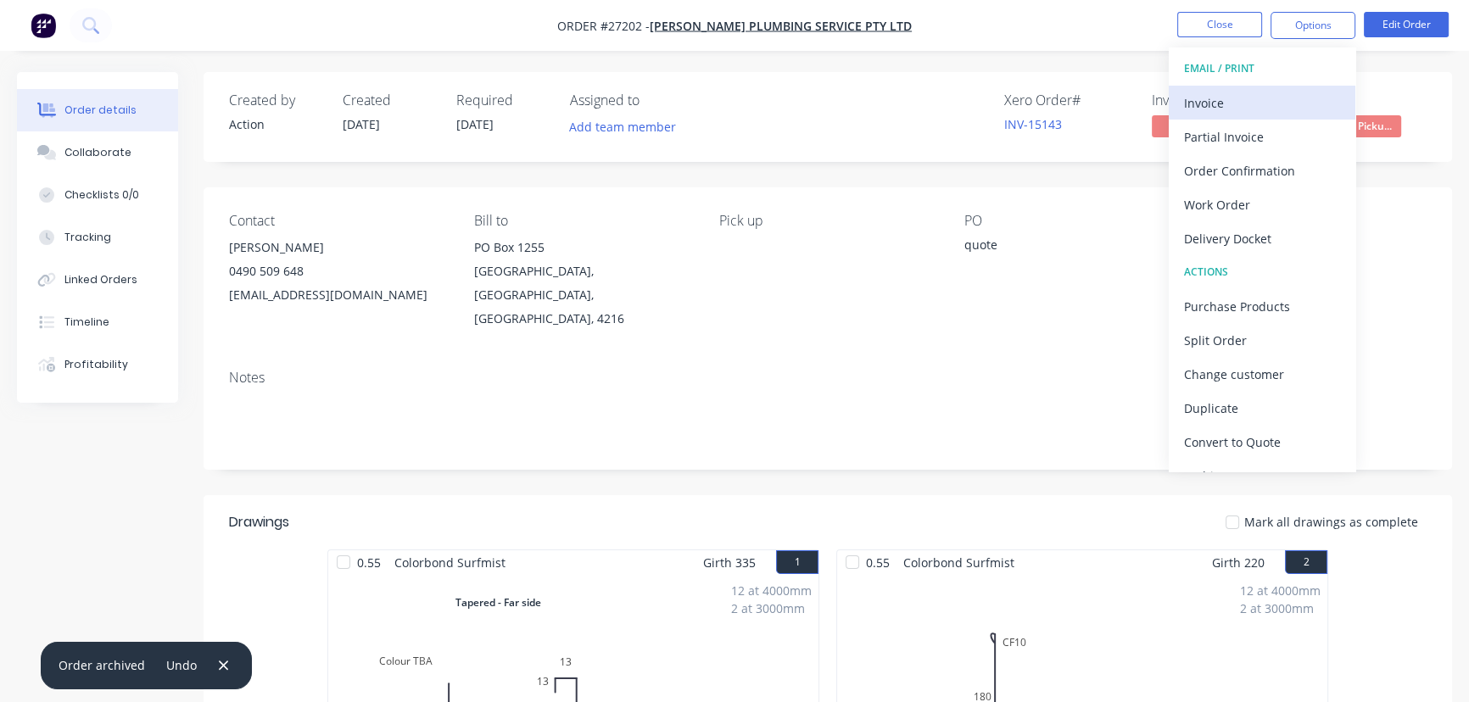
click at [1241, 99] on div "Invoice" at bounding box center [1262, 103] width 156 height 25
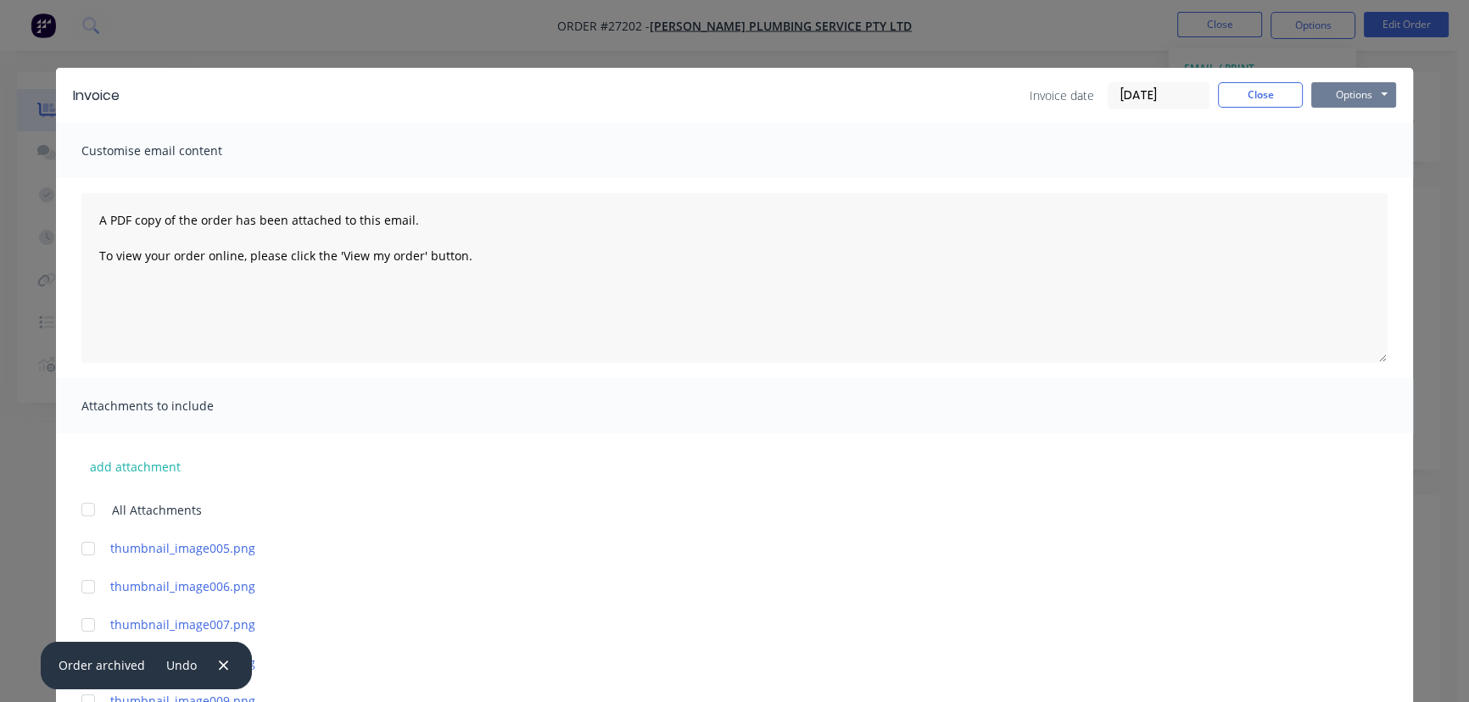
click at [1315, 101] on button "Options" at bounding box center [1354, 94] width 85 height 25
click at [1334, 154] on button "Print" at bounding box center [1366, 153] width 109 height 28
click at [1244, 98] on button "Close" at bounding box center [1260, 94] width 85 height 25
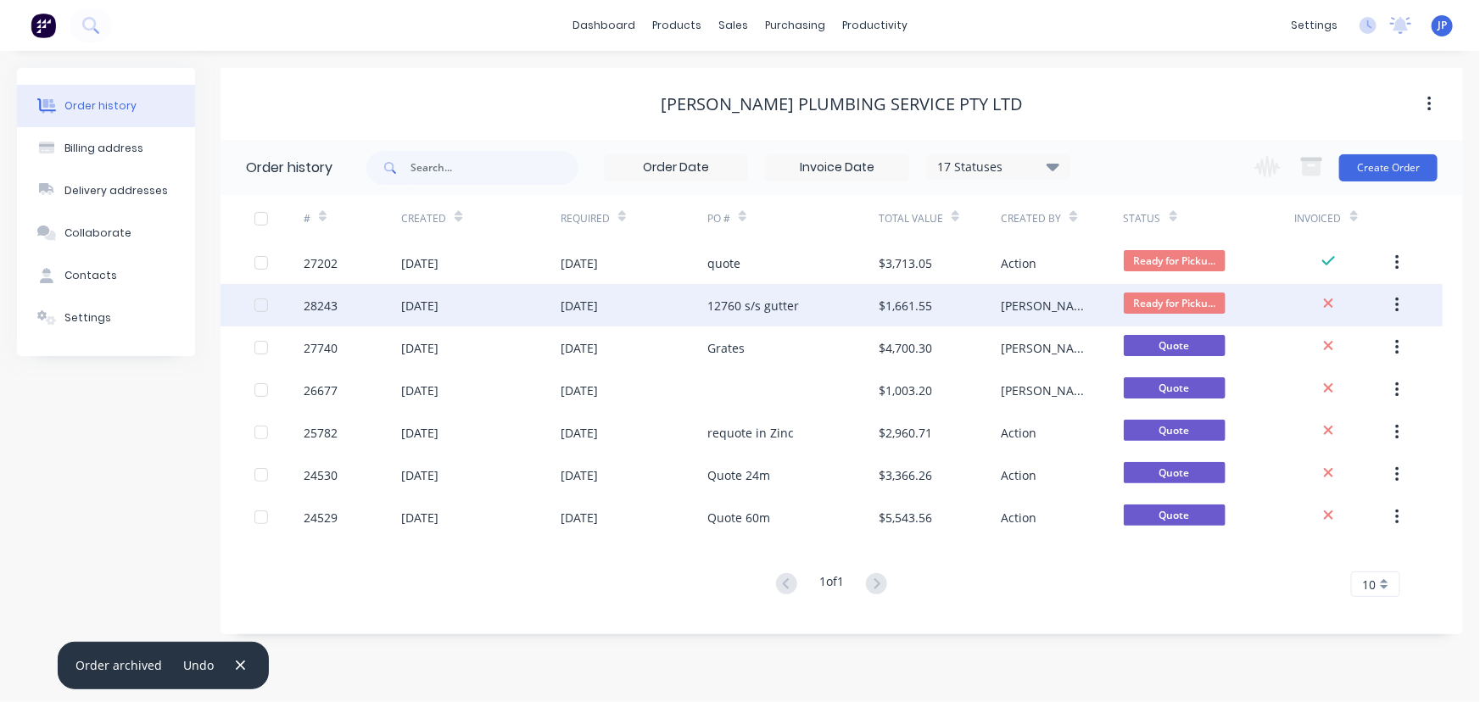
click at [580, 315] on div "08 Sep 2025" at bounding box center [634, 305] width 147 height 42
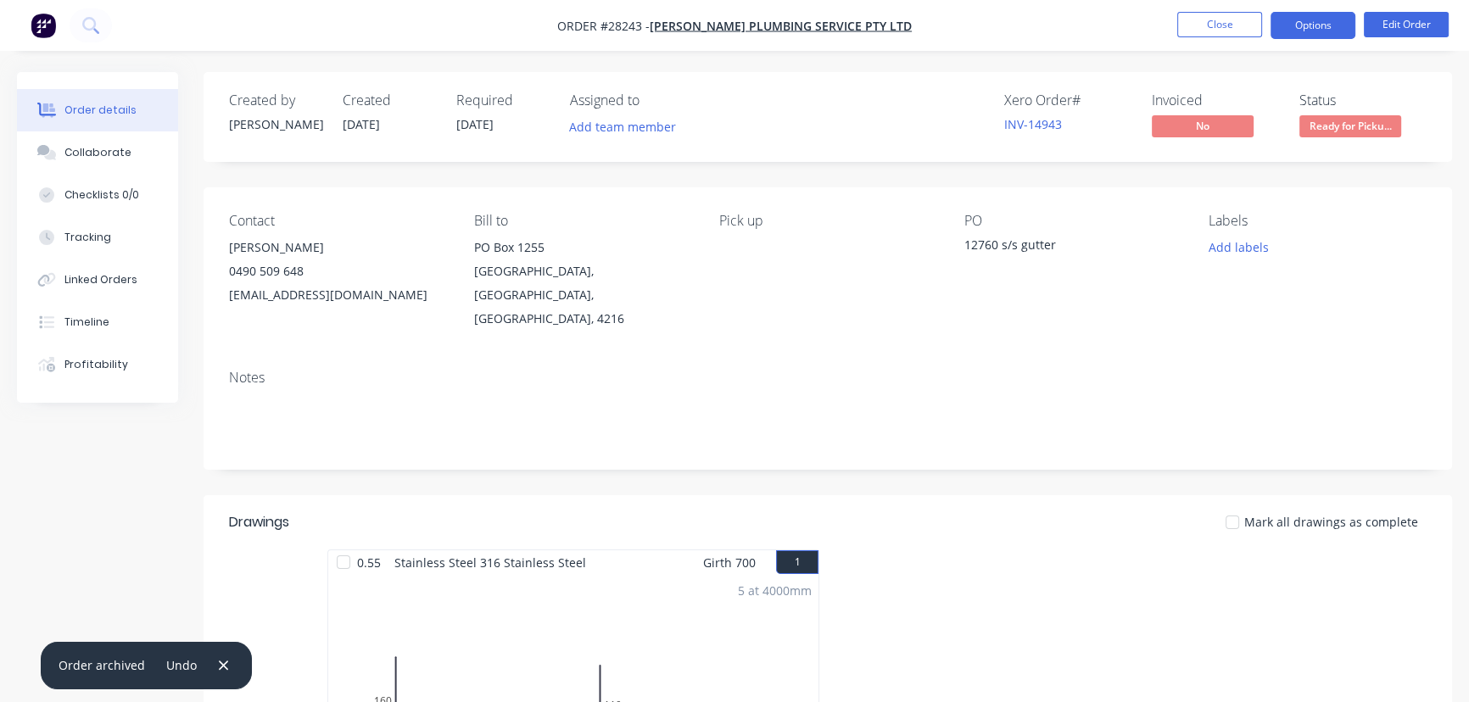
drag, startPoint x: 1323, startPoint y: 23, endPoint x: 1320, endPoint y: 46, distance: 23.0
click at [1323, 24] on button "Options" at bounding box center [1313, 25] width 85 height 27
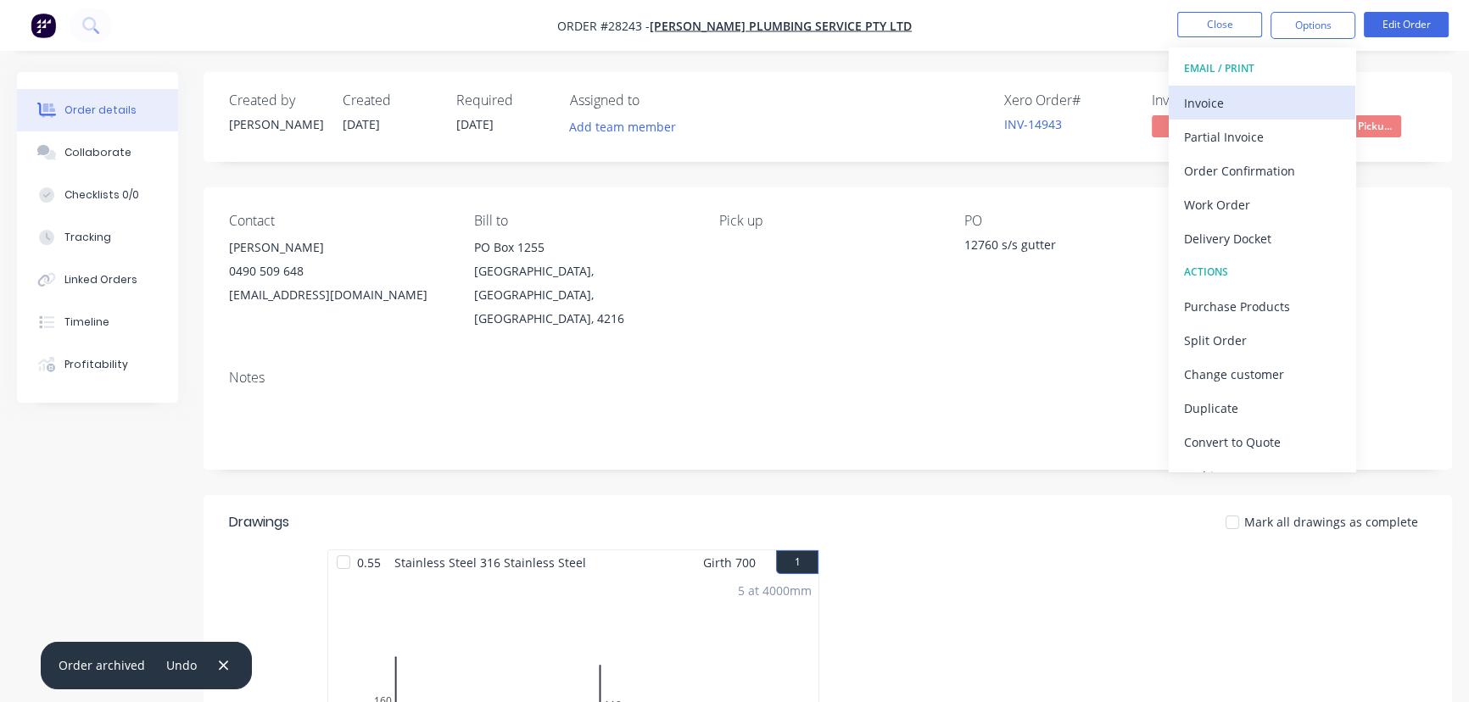
click at [1259, 113] on div "Invoice" at bounding box center [1262, 103] width 156 height 25
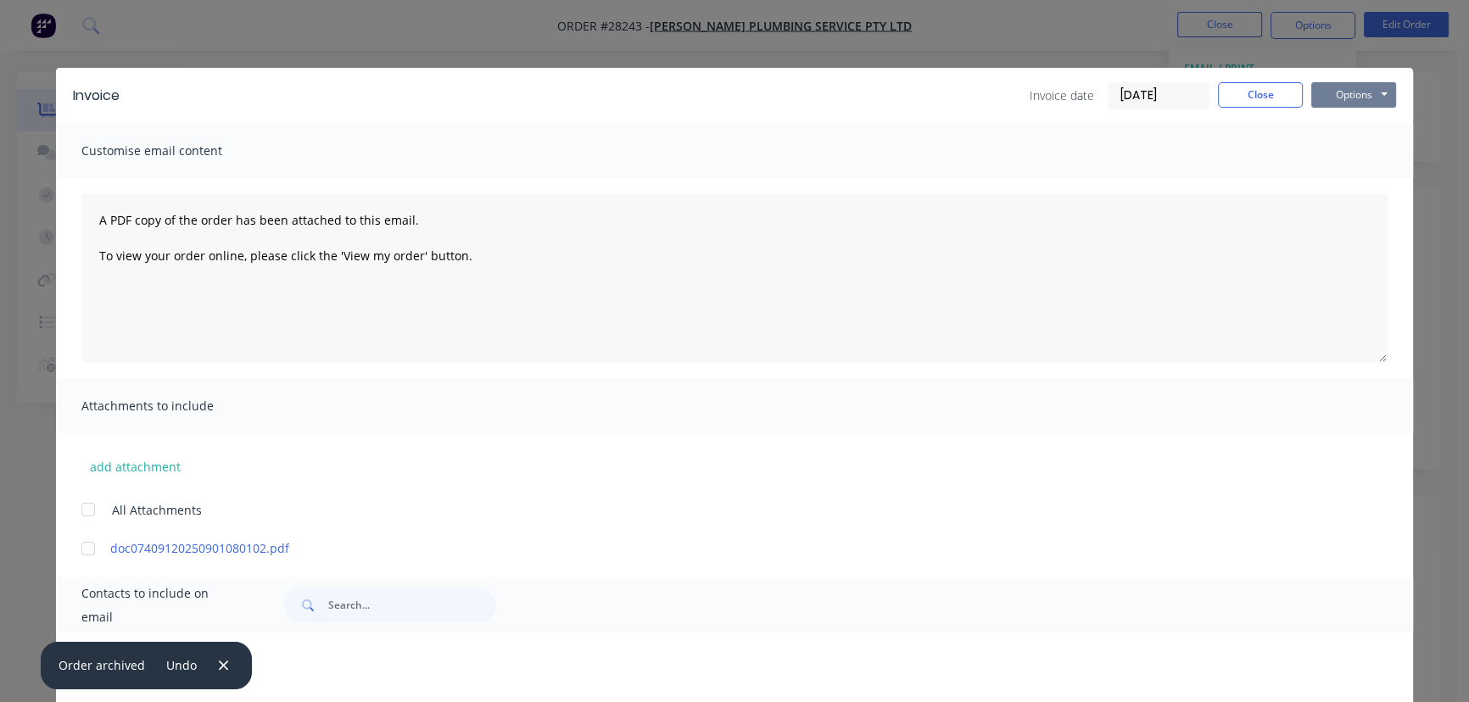
click at [1343, 98] on button "Options" at bounding box center [1354, 94] width 85 height 25
click at [1342, 150] on button "Print" at bounding box center [1366, 153] width 109 height 28
click at [1245, 95] on button "Close" at bounding box center [1260, 94] width 85 height 25
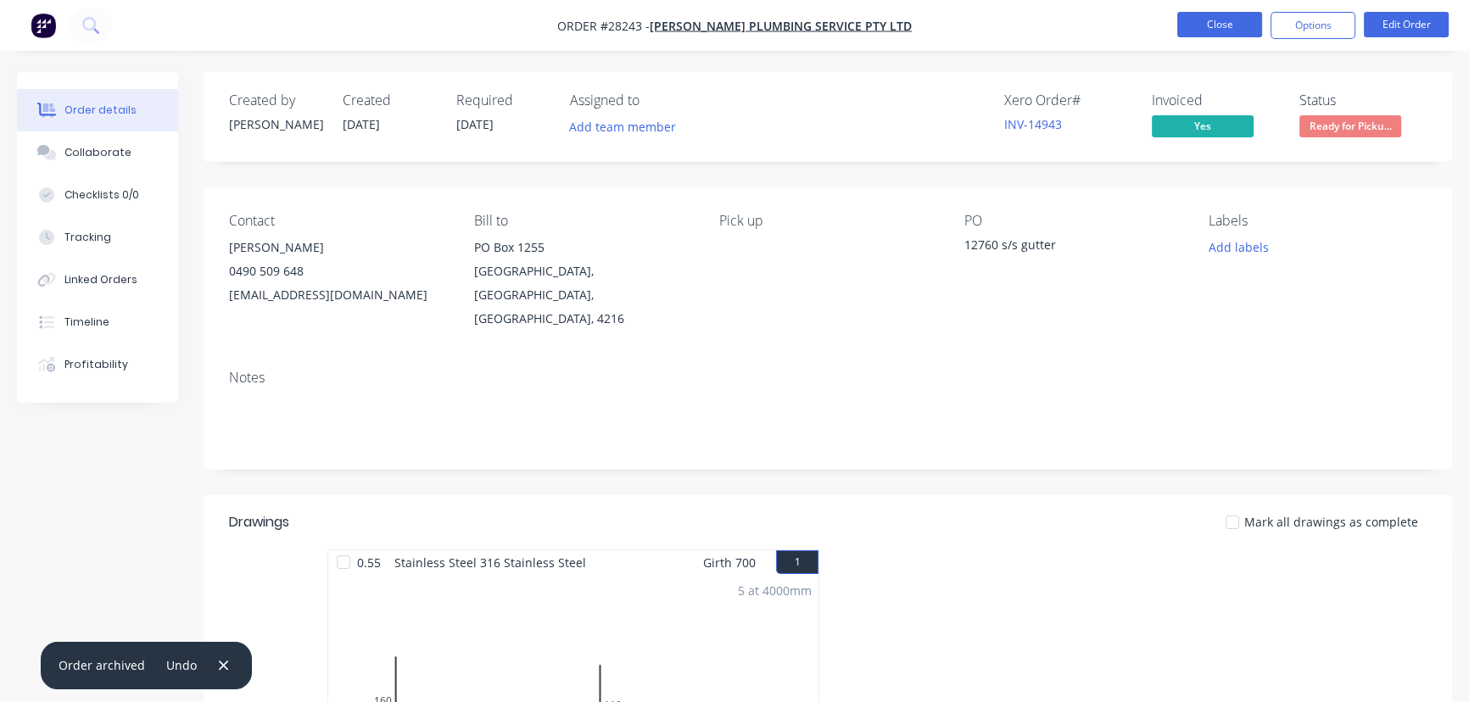
click at [1223, 25] on button "Close" at bounding box center [1220, 24] width 85 height 25
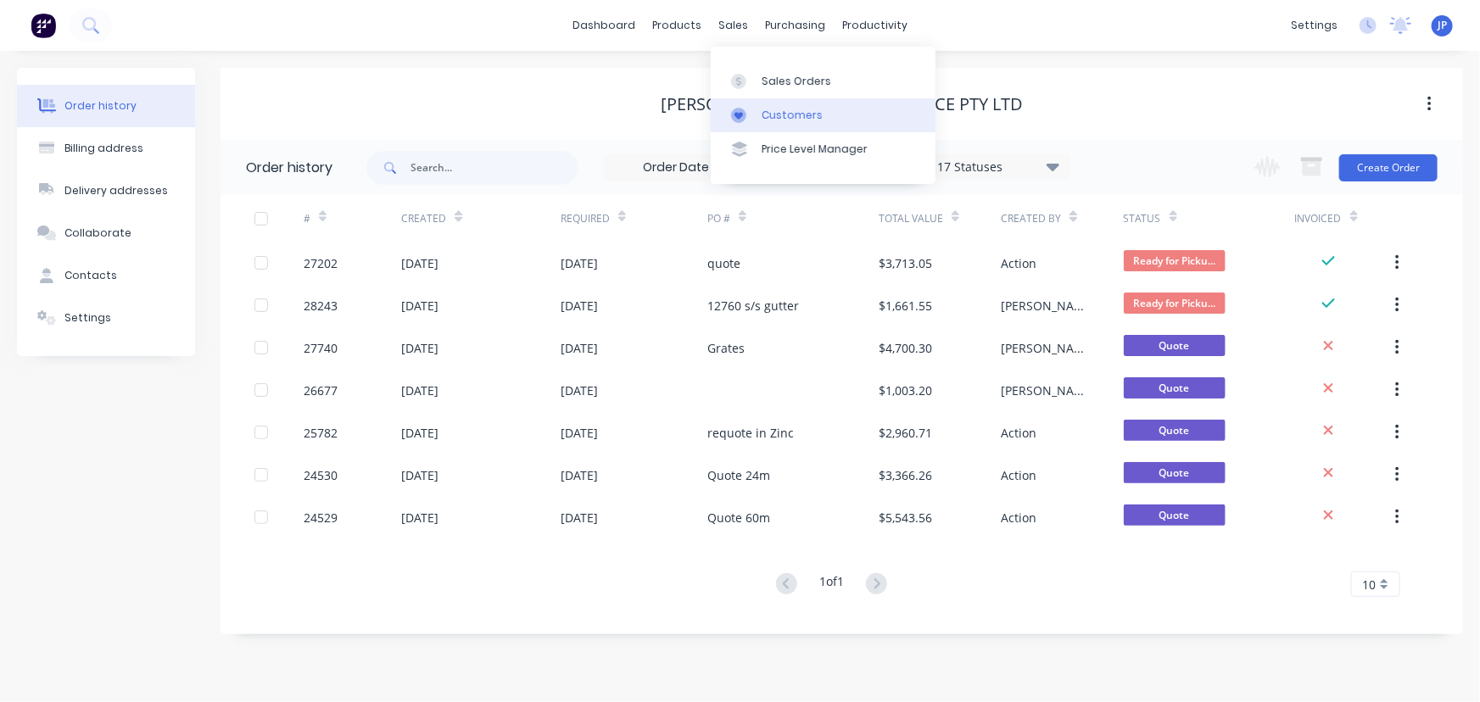
click at [768, 119] on div "Customers" at bounding box center [792, 115] width 61 height 15
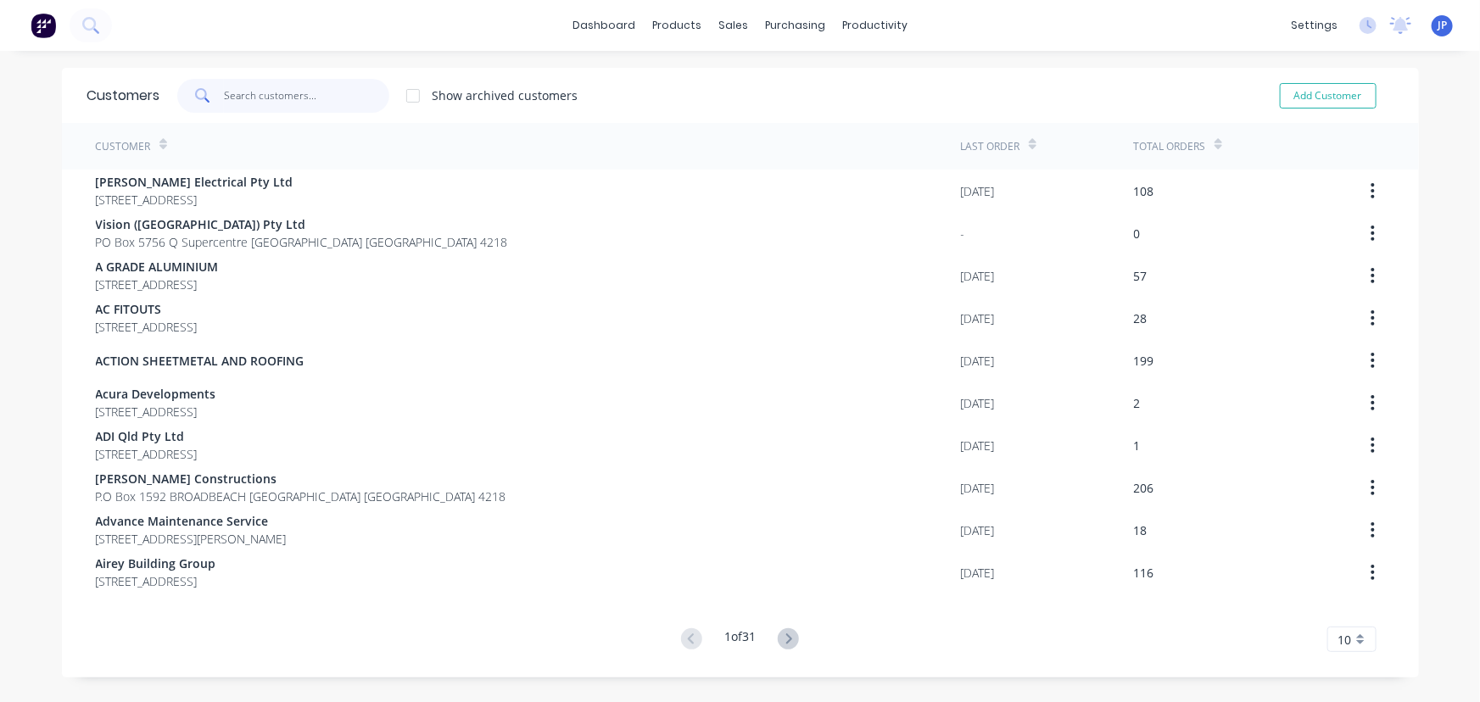
click at [282, 98] on input "text" at bounding box center [306, 96] width 165 height 34
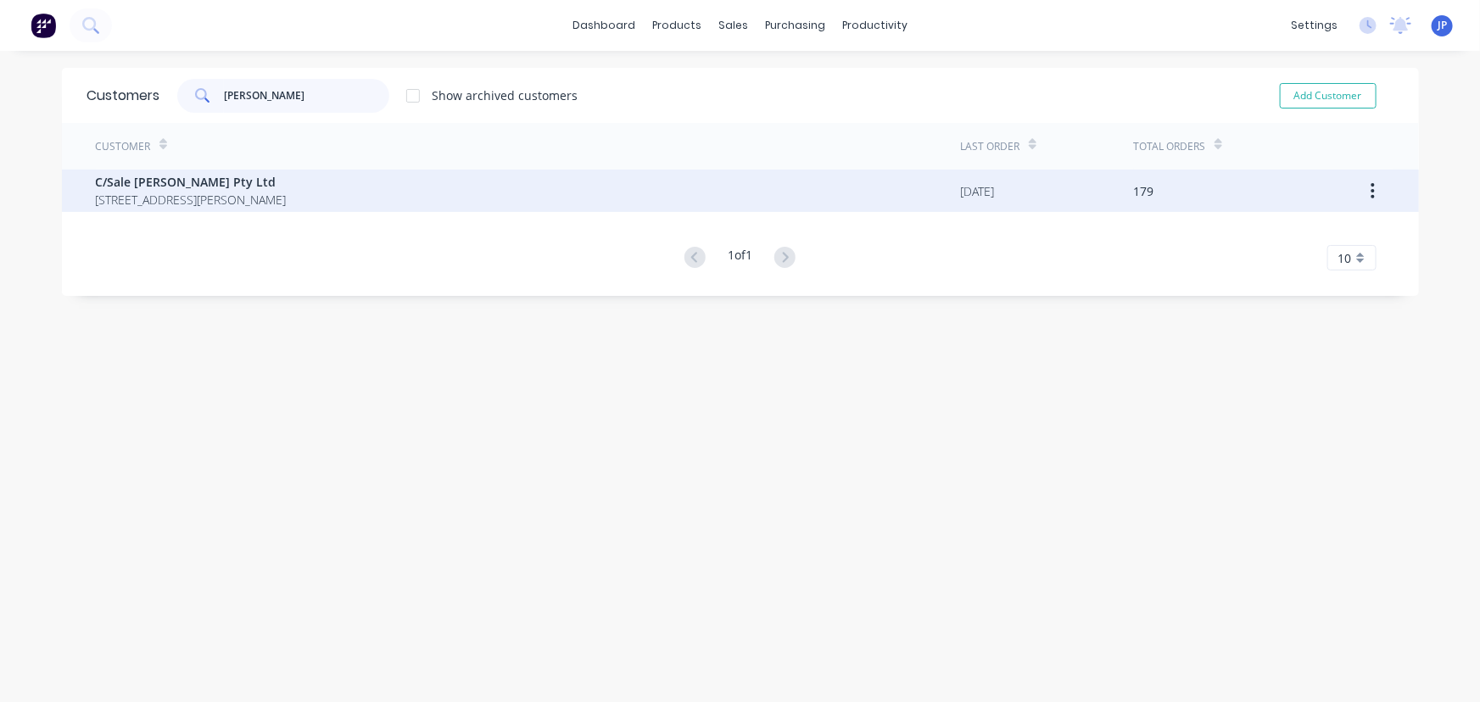
type input "peter mc"
click at [215, 184] on span "C/Sale Peter McGifford Pty Ltd" at bounding box center [191, 182] width 191 height 18
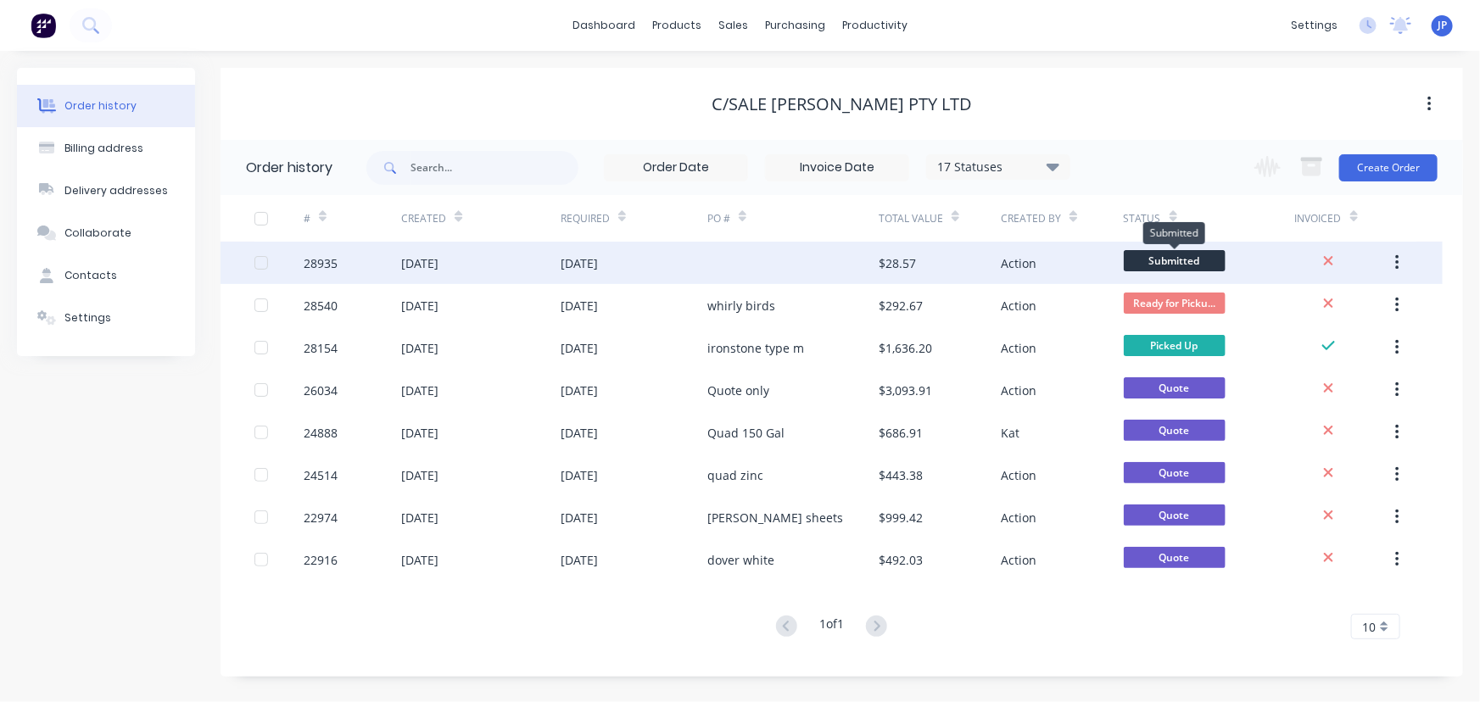
click at [1148, 260] on span "Submitted" at bounding box center [1175, 260] width 102 height 21
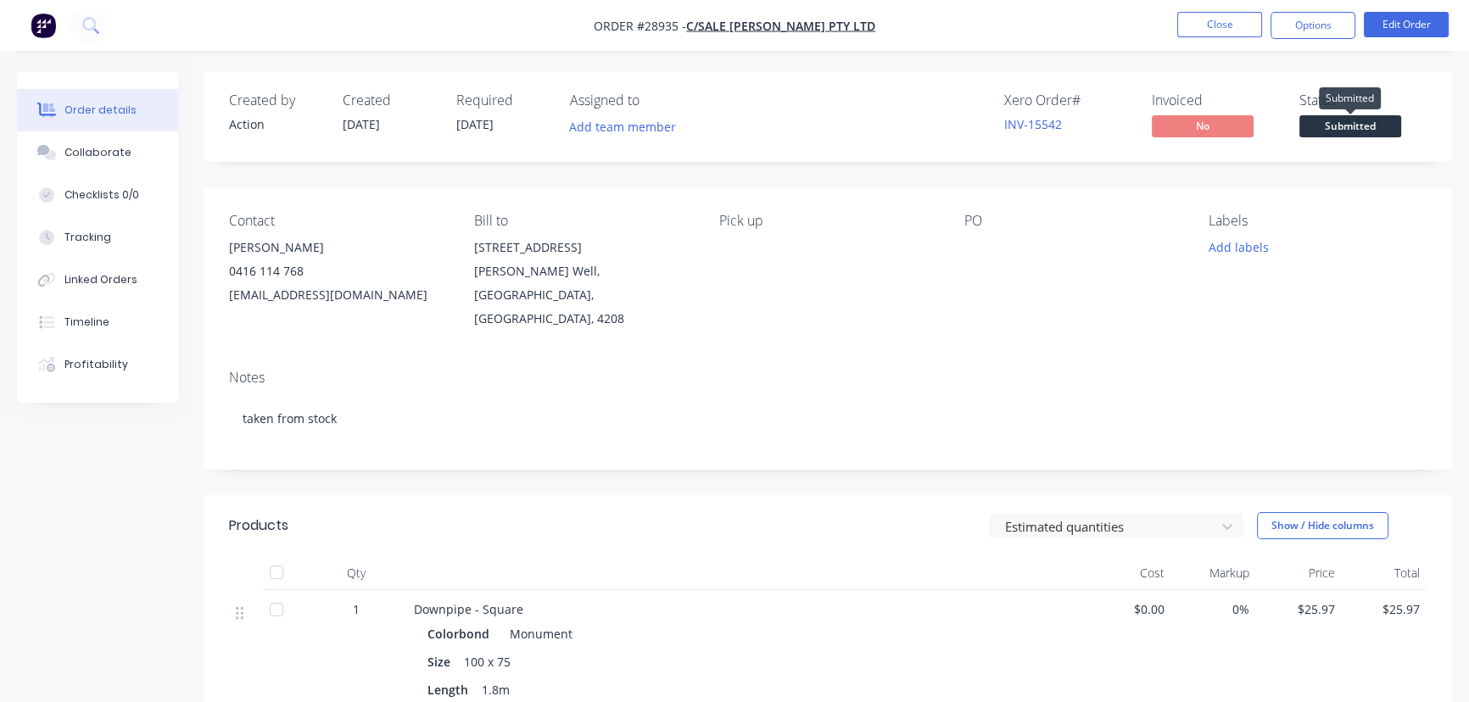
click at [1321, 128] on span "Submitted" at bounding box center [1351, 125] width 102 height 21
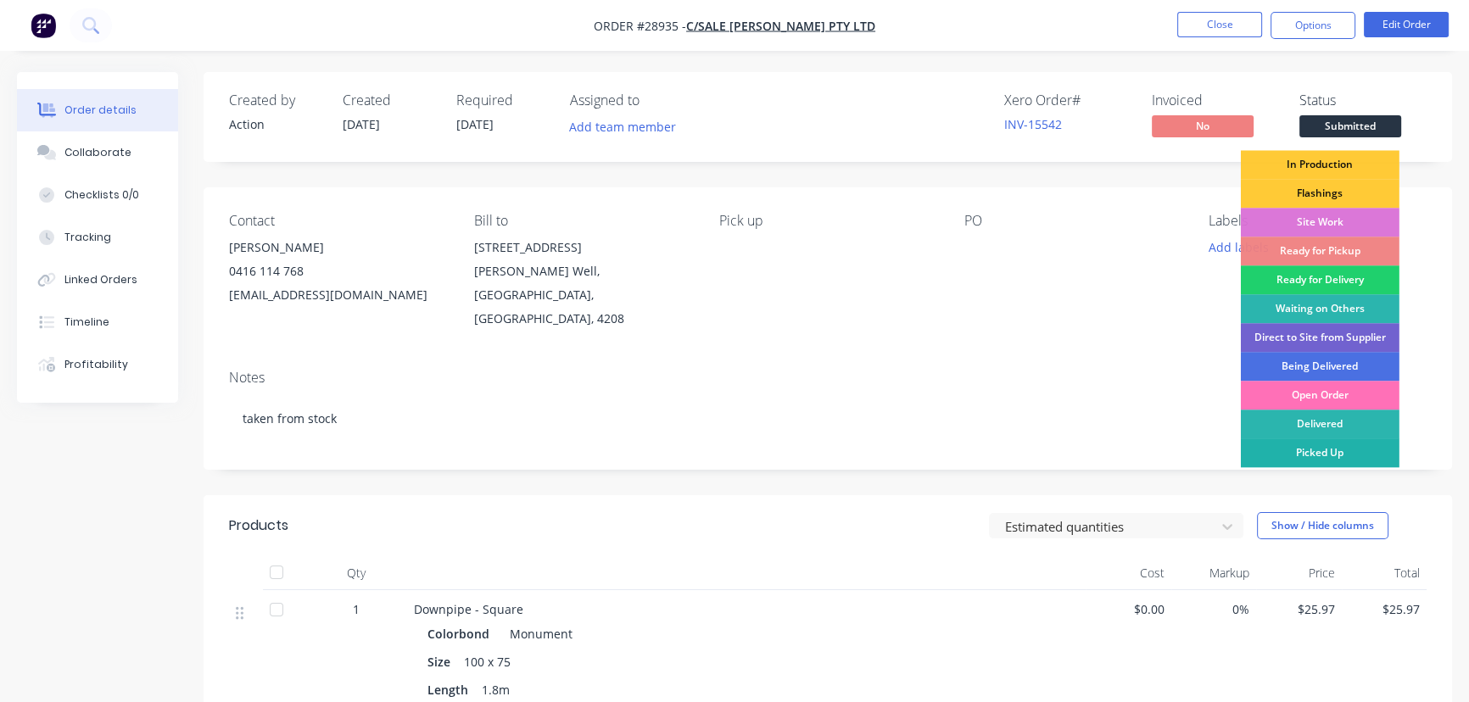
click at [1309, 448] on div "Picked Up" at bounding box center [1320, 453] width 159 height 29
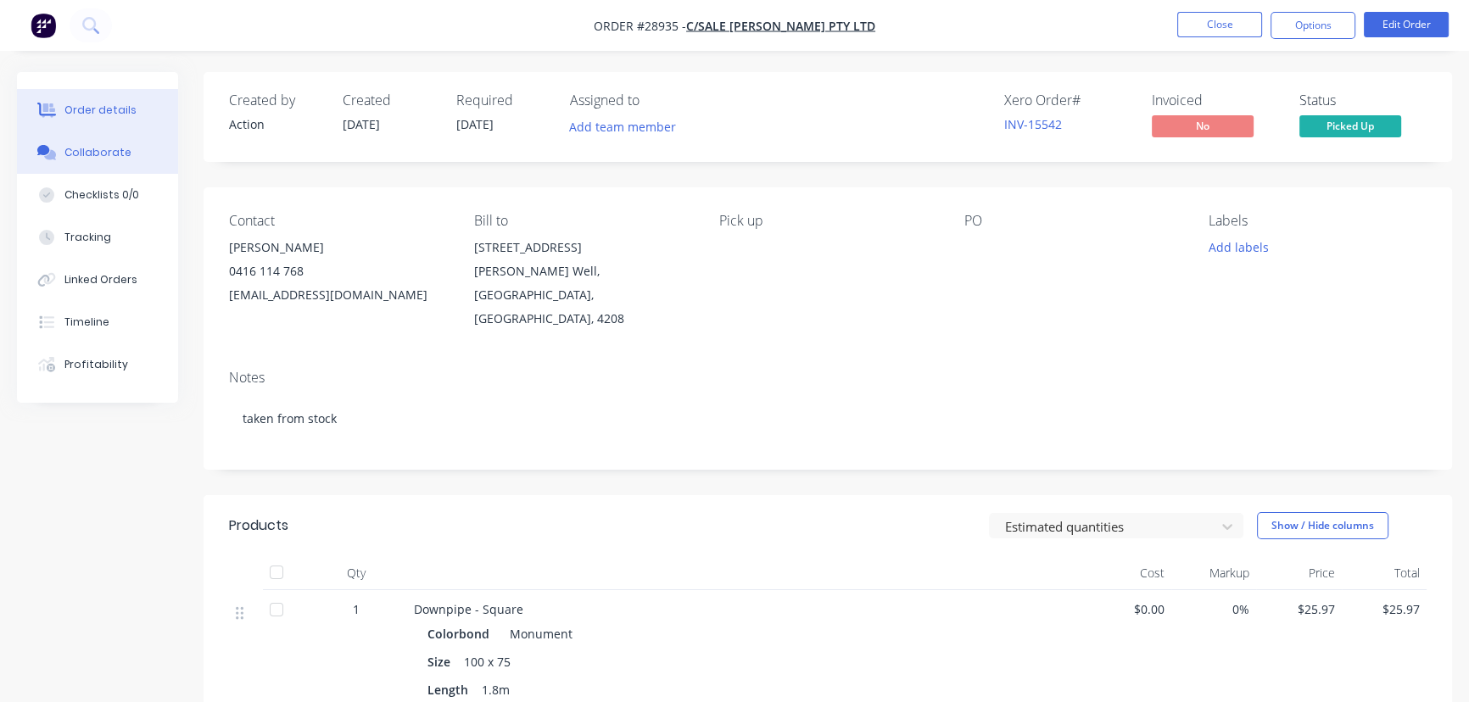
click at [121, 153] on div "Collaborate" at bounding box center [97, 152] width 67 height 15
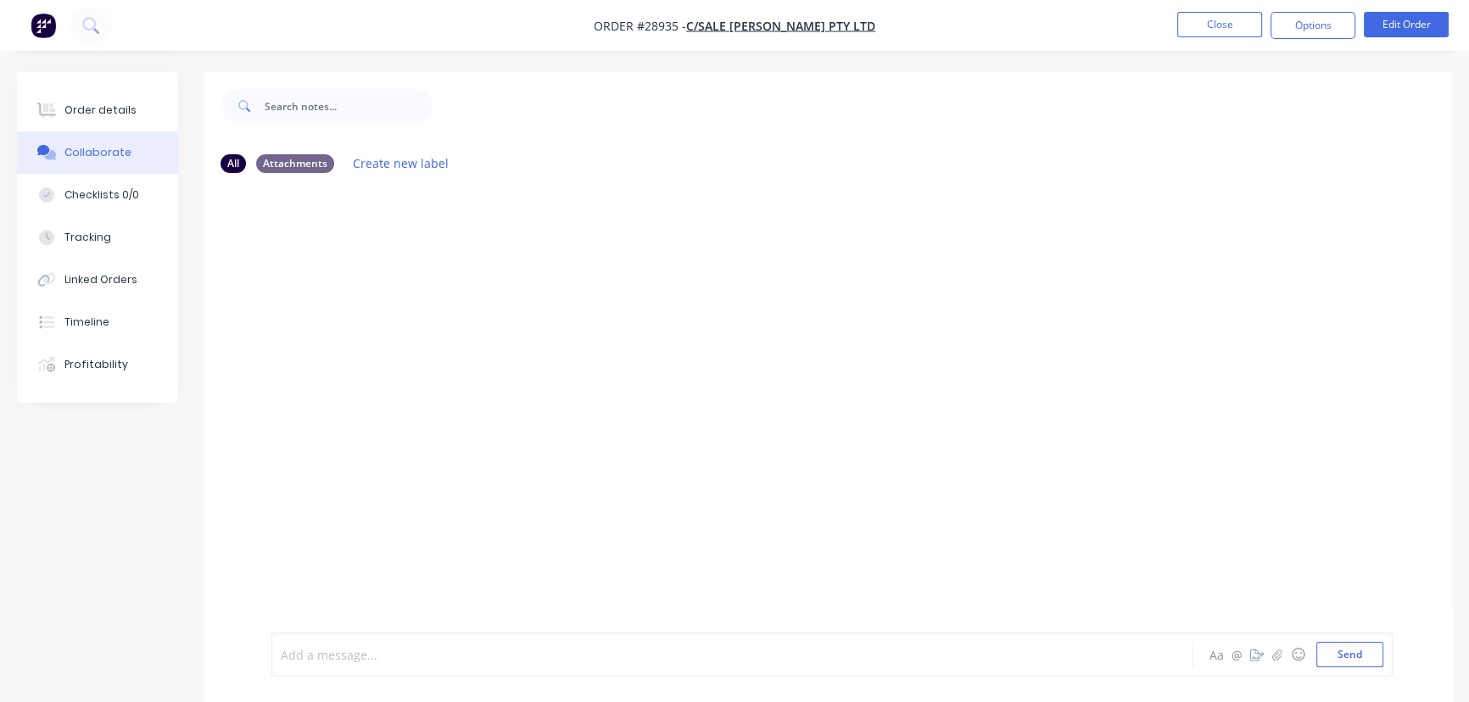
click at [329, 661] on div at bounding box center [695, 655] width 826 height 18
click at [1324, 658] on button "Send" at bounding box center [1350, 654] width 67 height 25
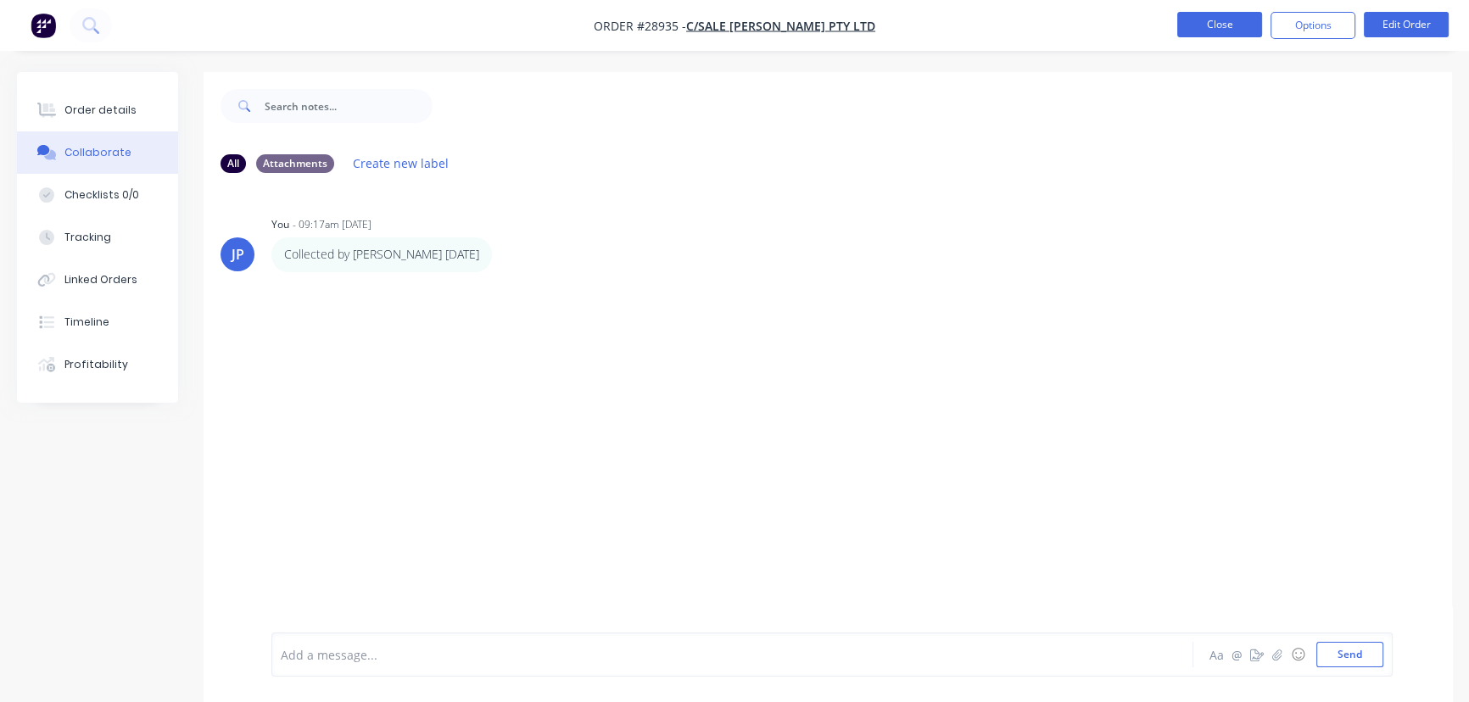
click at [1215, 26] on button "Close" at bounding box center [1220, 24] width 85 height 25
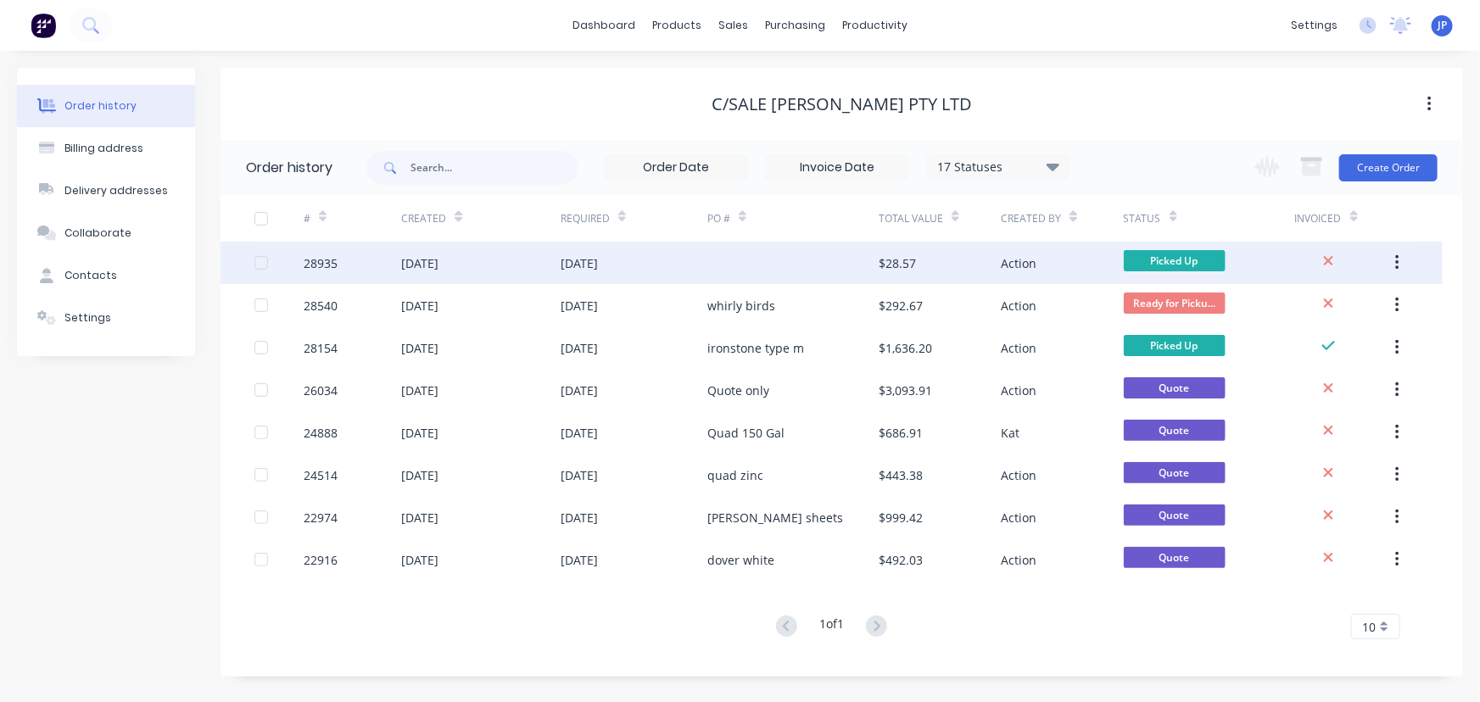
click at [946, 260] on div "$28.57" at bounding box center [940, 263] width 122 height 42
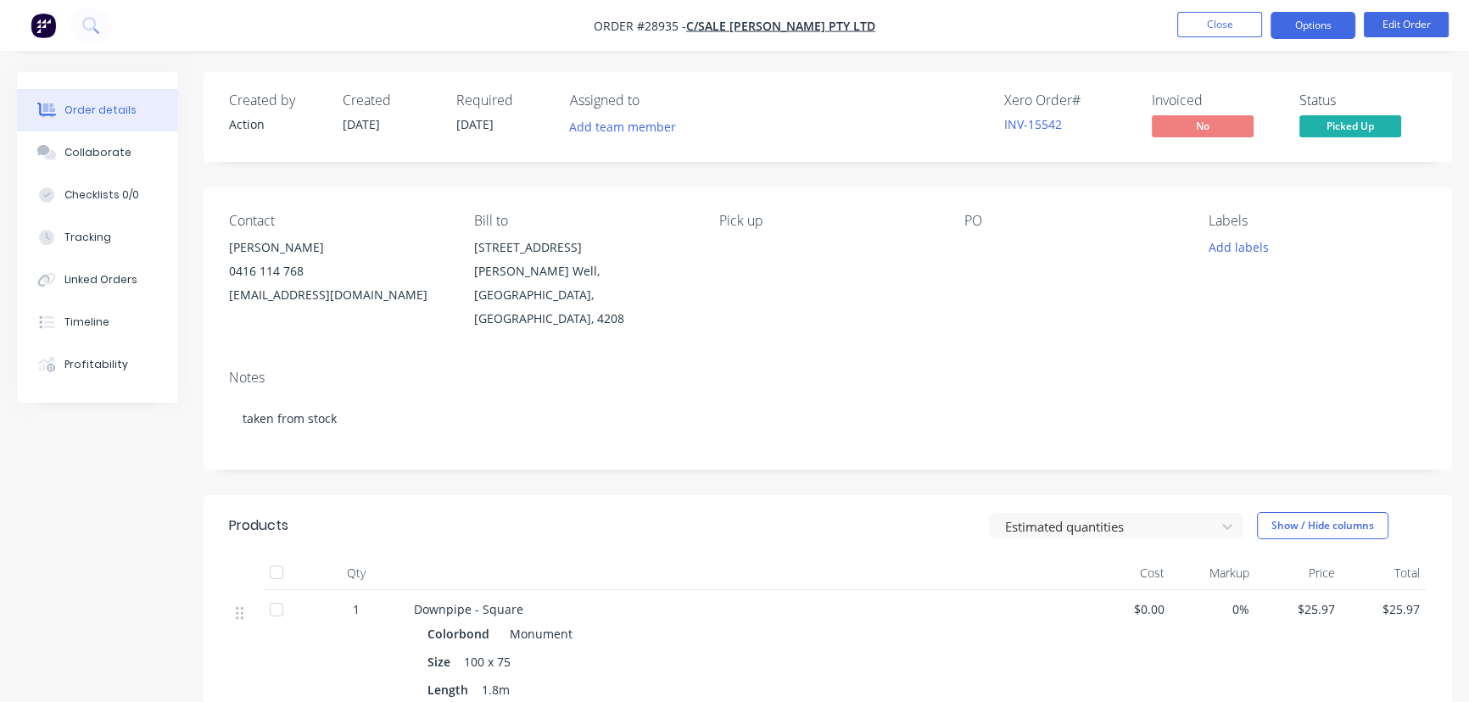
click at [1304, 35] on button "Options" at bounding box center [1313, 25] width 85 height 27
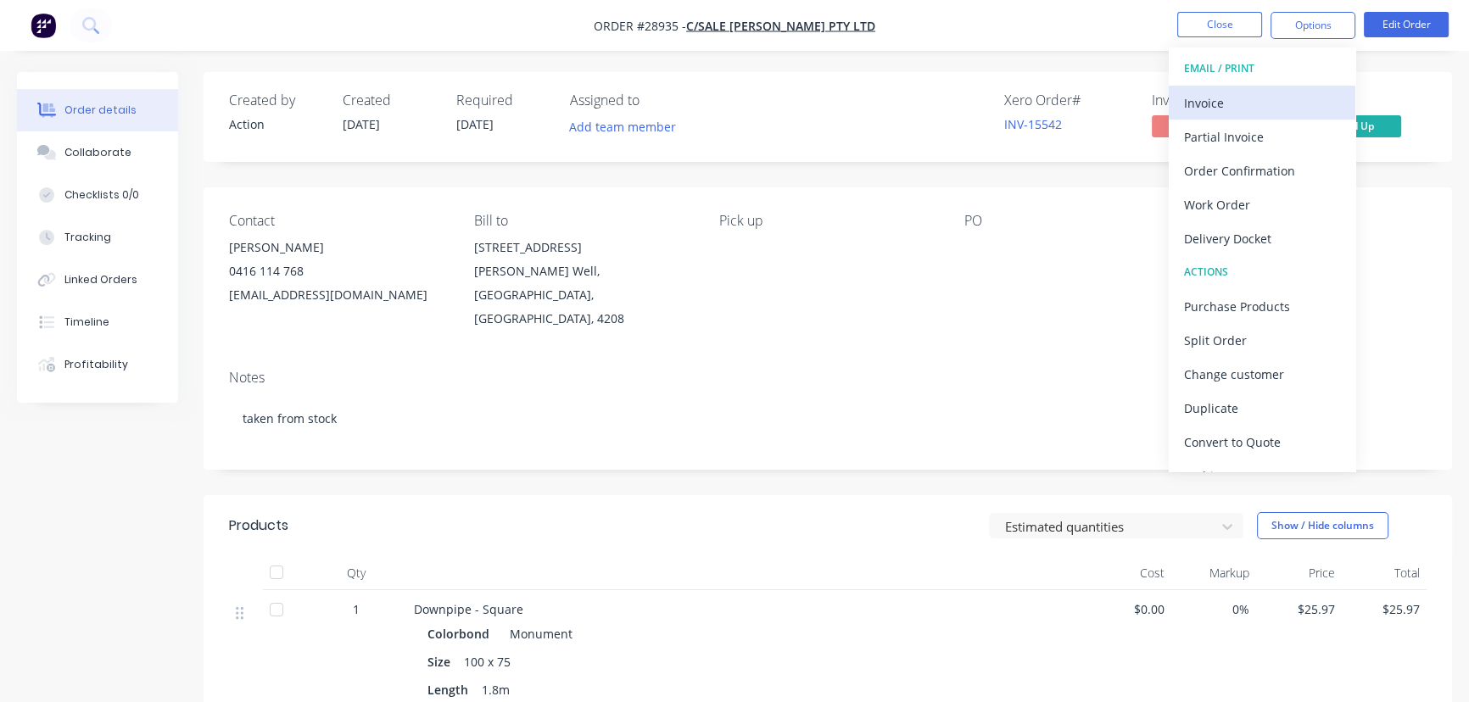
click at [1250, 107] on div "Invoice" at bounding box center [1262, 103] width 156 height 25
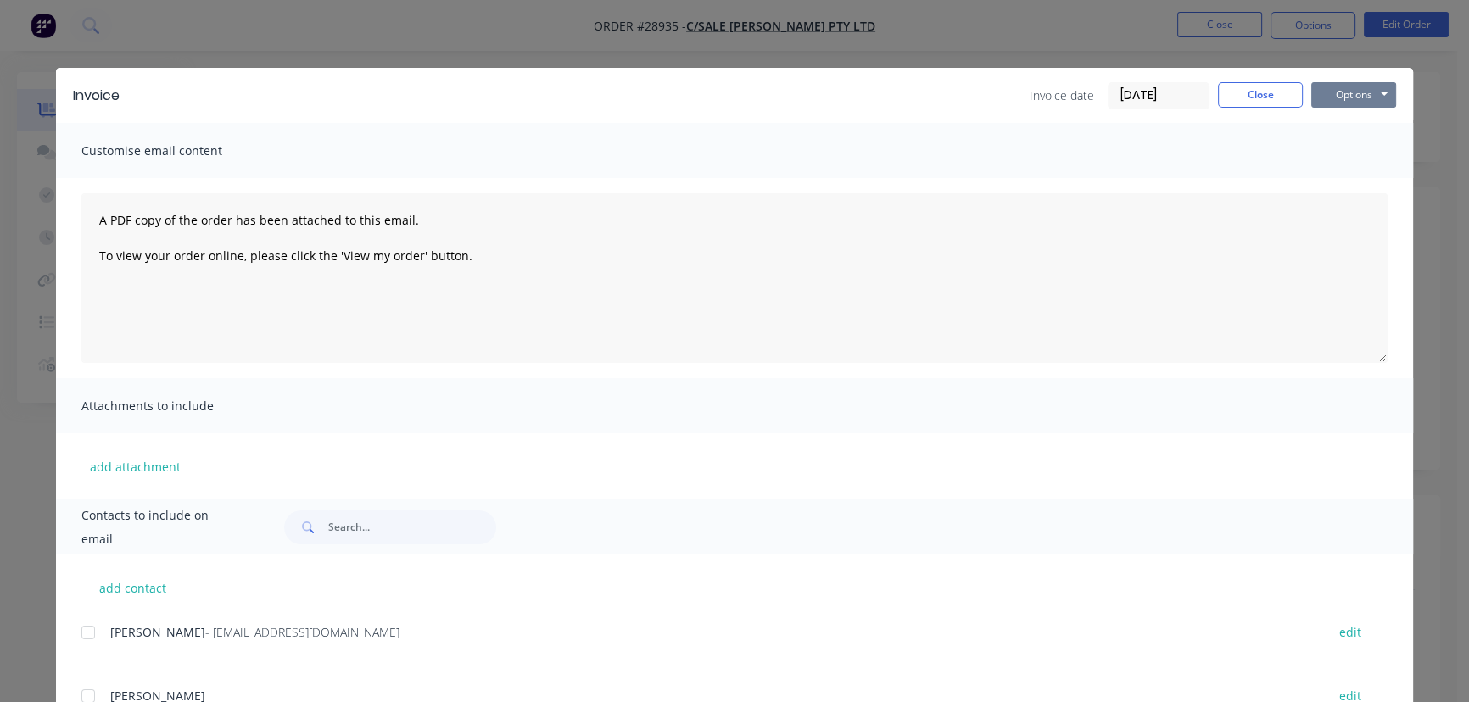
click at [1366, 91] on button "Options" at bounding box center [1354, 94] width 85 height 25
click at [1351, 154] on button "Print" at bounding box center [1366, 153] width 109 height 28
click at [1241, 94] on button "Close" at bounding box center [1260, 94] width 85 height 25
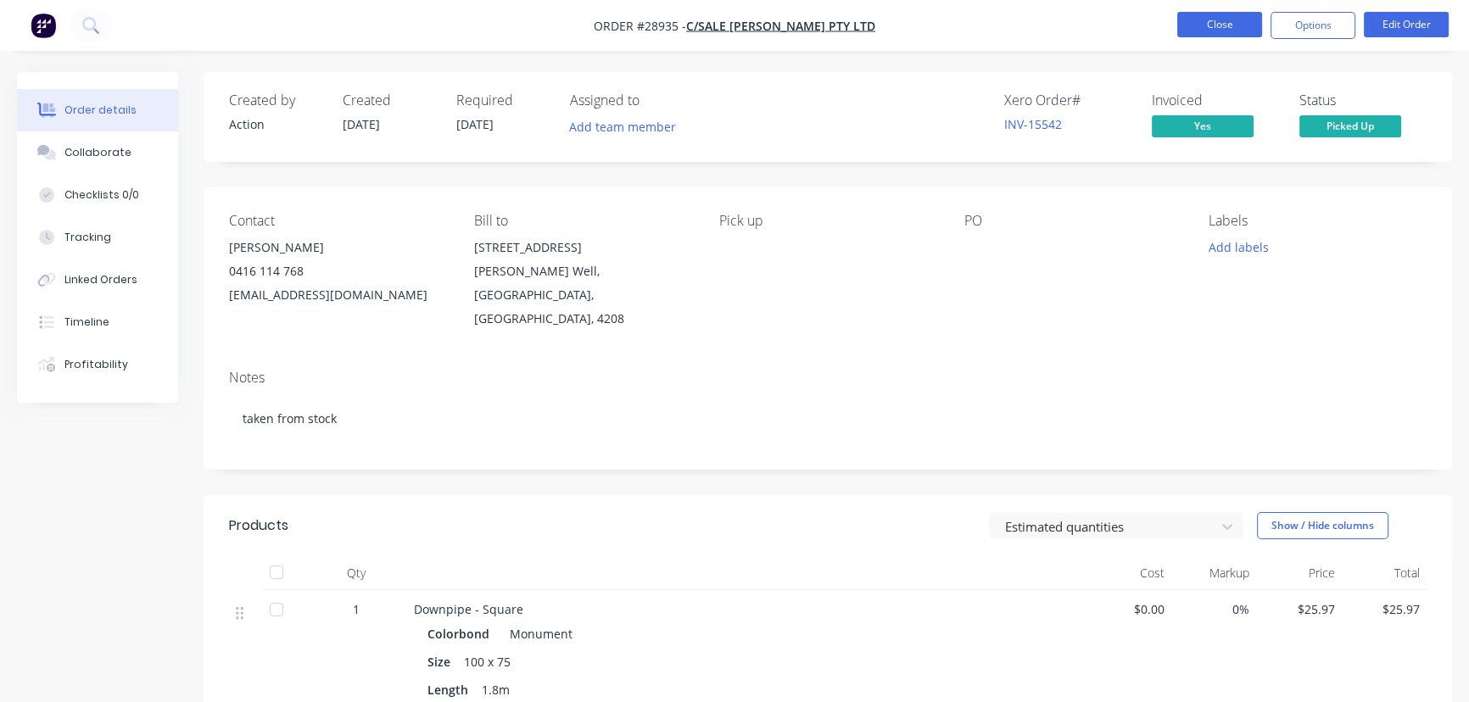
click at [1227, 34] on button "Close" at bounding box center [1220, 24] width 85 height 25
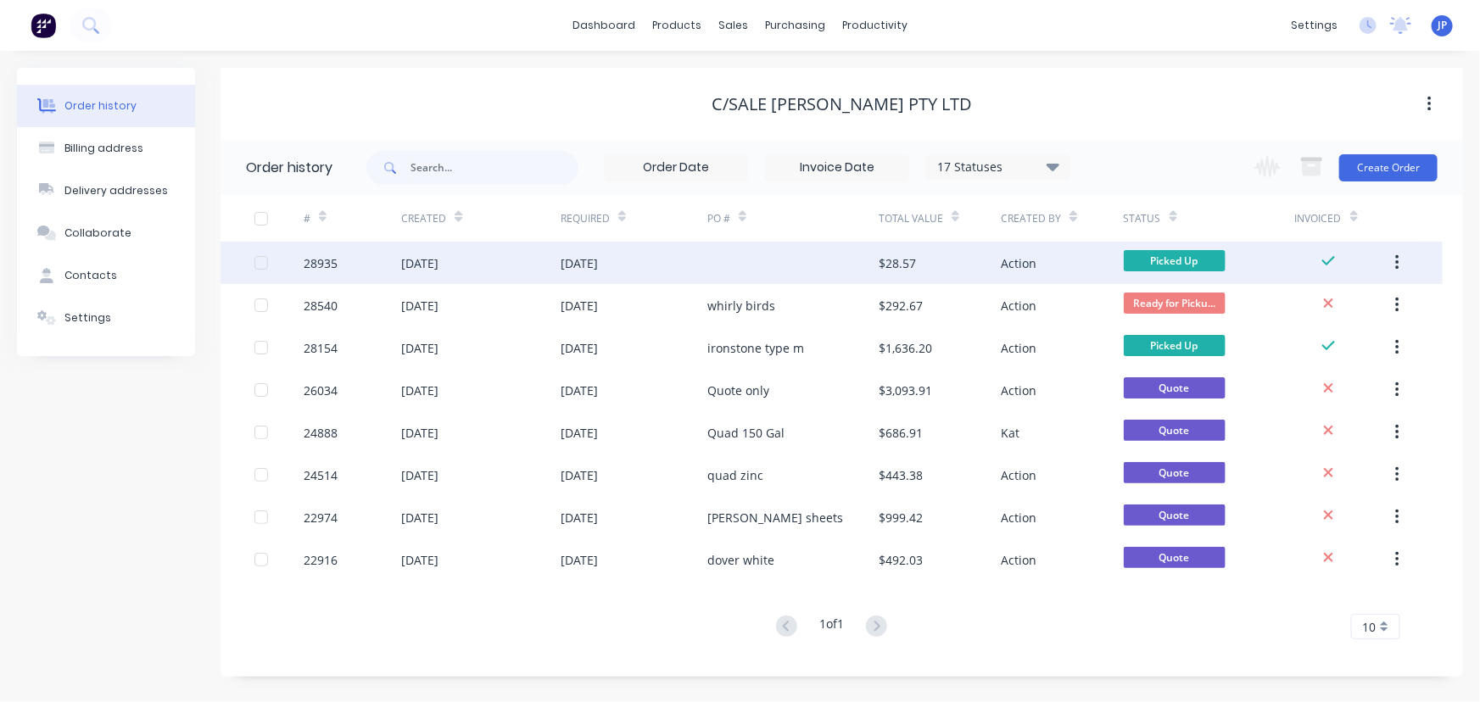
click at [1399, 260] on icon "button" at bounding box center [1398, 263] width 4 height 19
click at [1335, 306] on div "Archive" at bounding box center [1337, 307] width 131 height 25
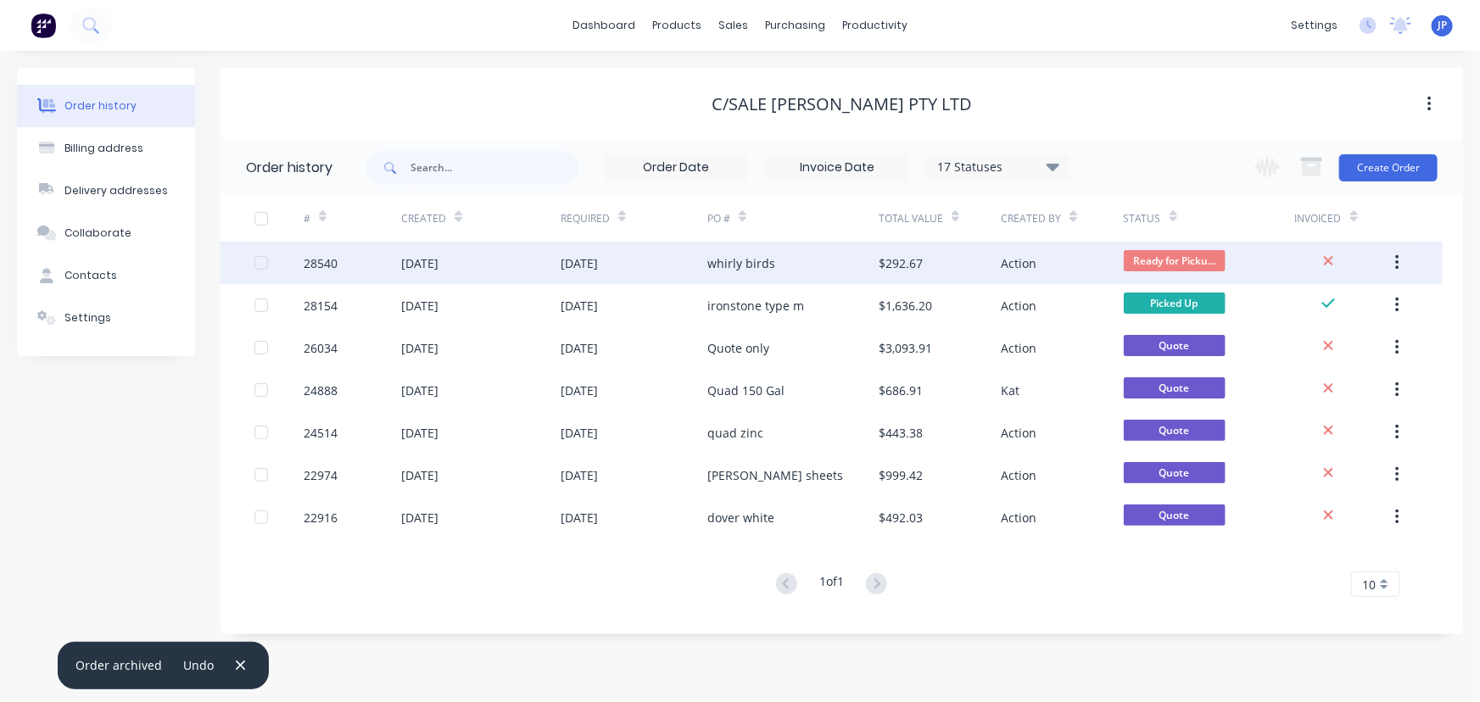
click at [754, 265] on div "whirly birds" at bounding box center [742, 264] width 68 height 18
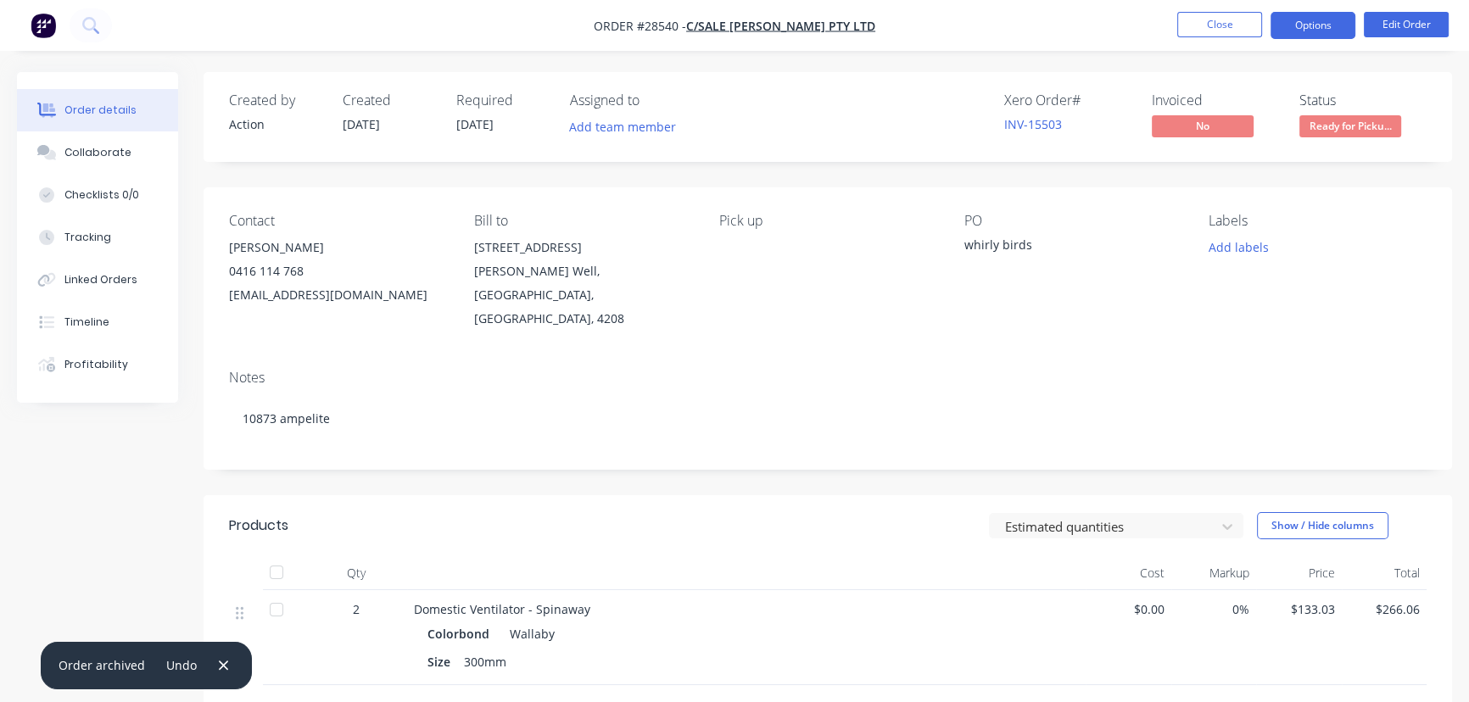
click at [1296, 23] on button "Options" at bounding box center [1313, 25] width 85 height 27
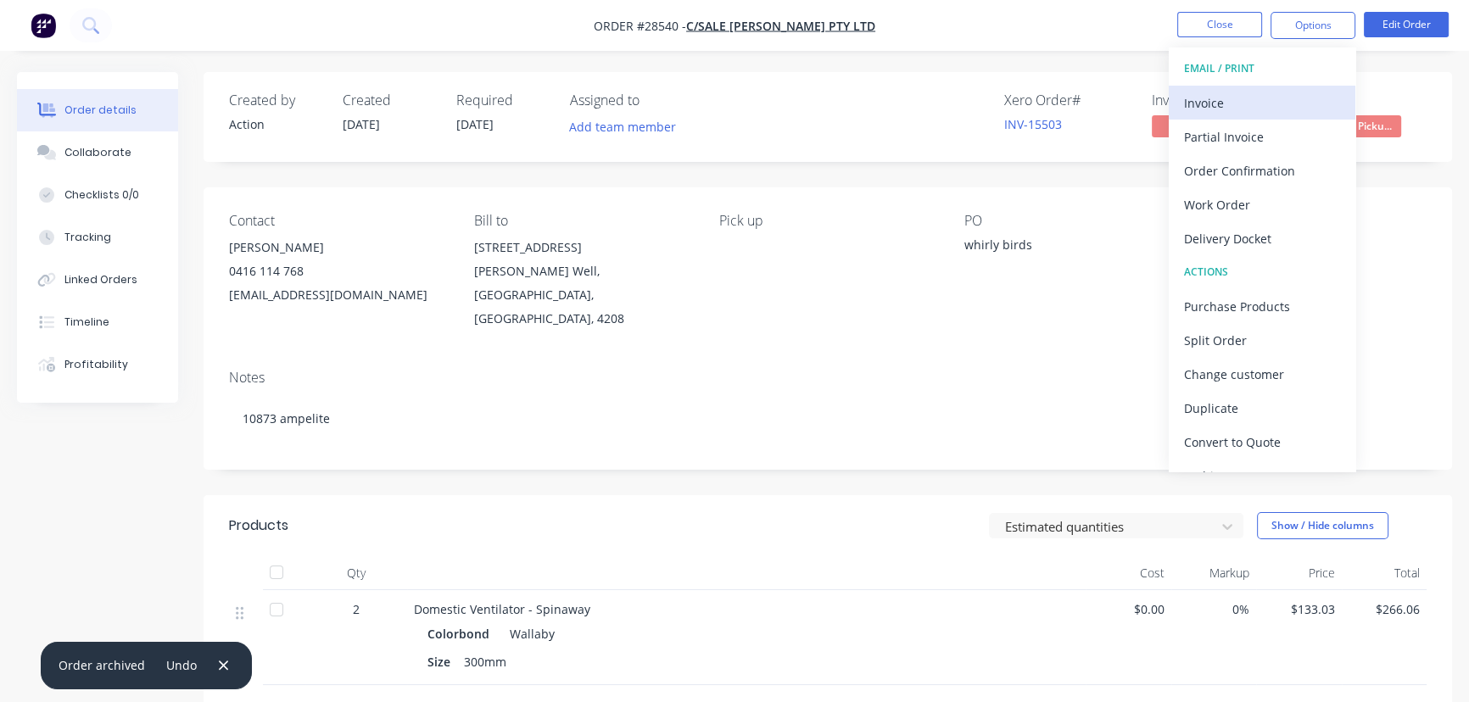
click at [1247, 105] on div "Invoice" at bounding box center [1262, 103] width 156 height 25
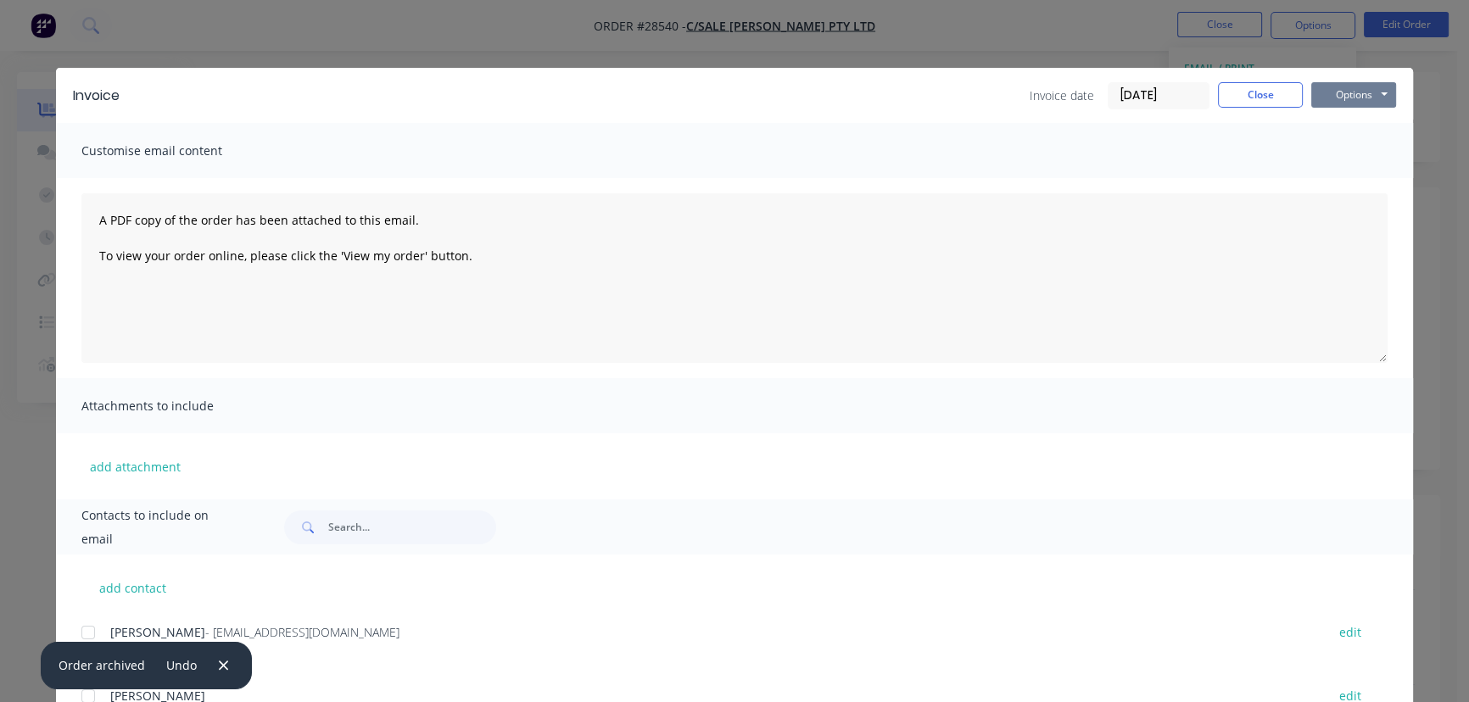
click at [1335, 97] on button "Options" at bounding box center [1354, 94] width 85 height 25
click at [1326, 150] on button "Print" at bounding box center [1366, 153] width 109 height 28
click at [1263, 98] on button "Close" at bounding box center [1260, 94] width 85 height 25
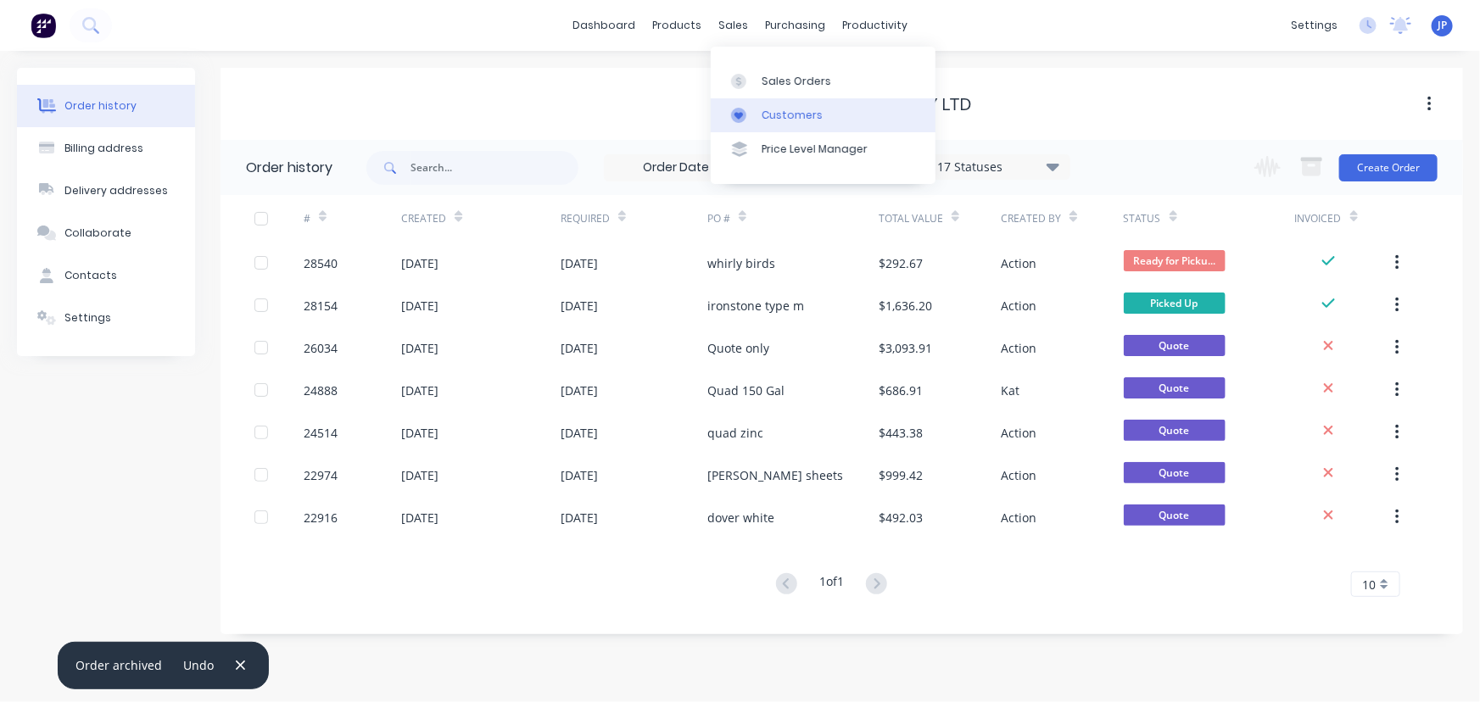
click at [779, 110] on div "Customers" at bounding box center [792, 115] width 61 height 15
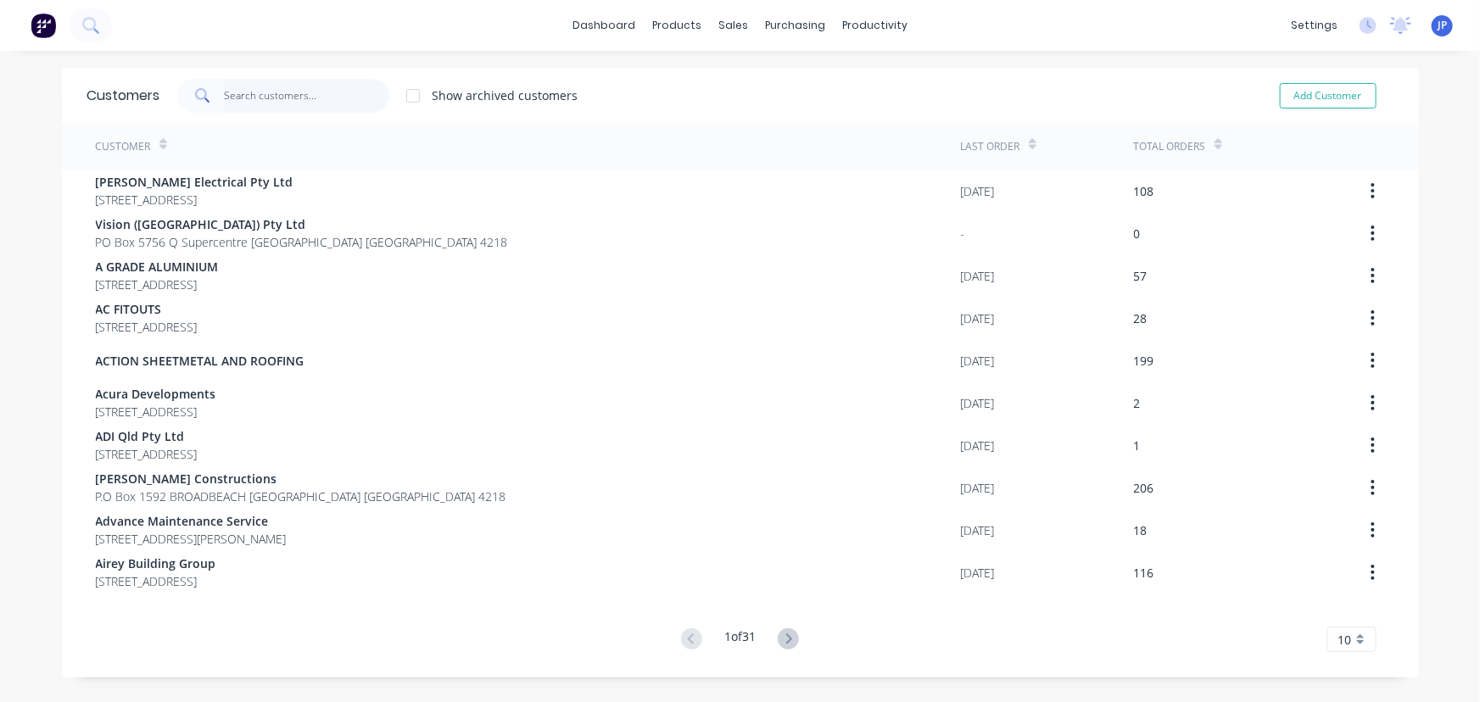
click at [290, 105] on input "text" at bounding box center [306, 96] width 165 height 34
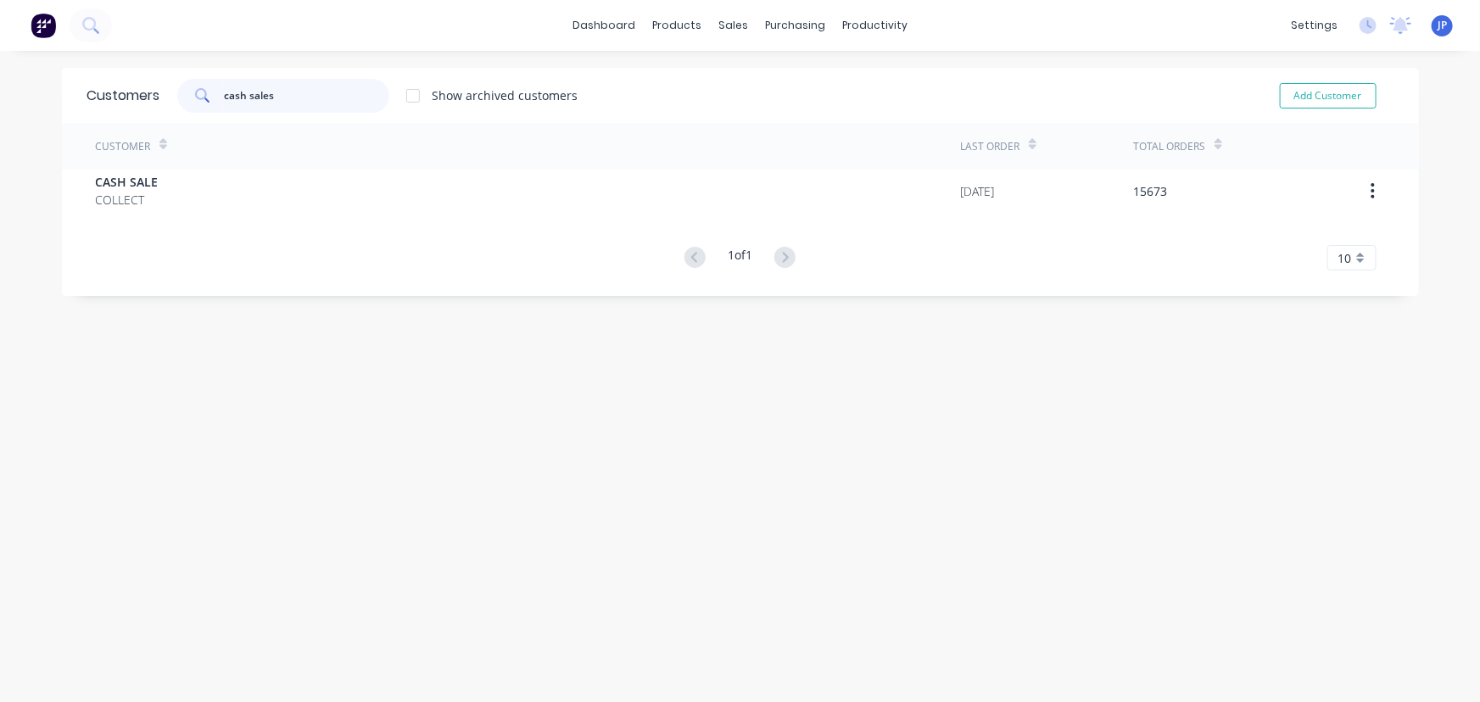
type input "cash sales"
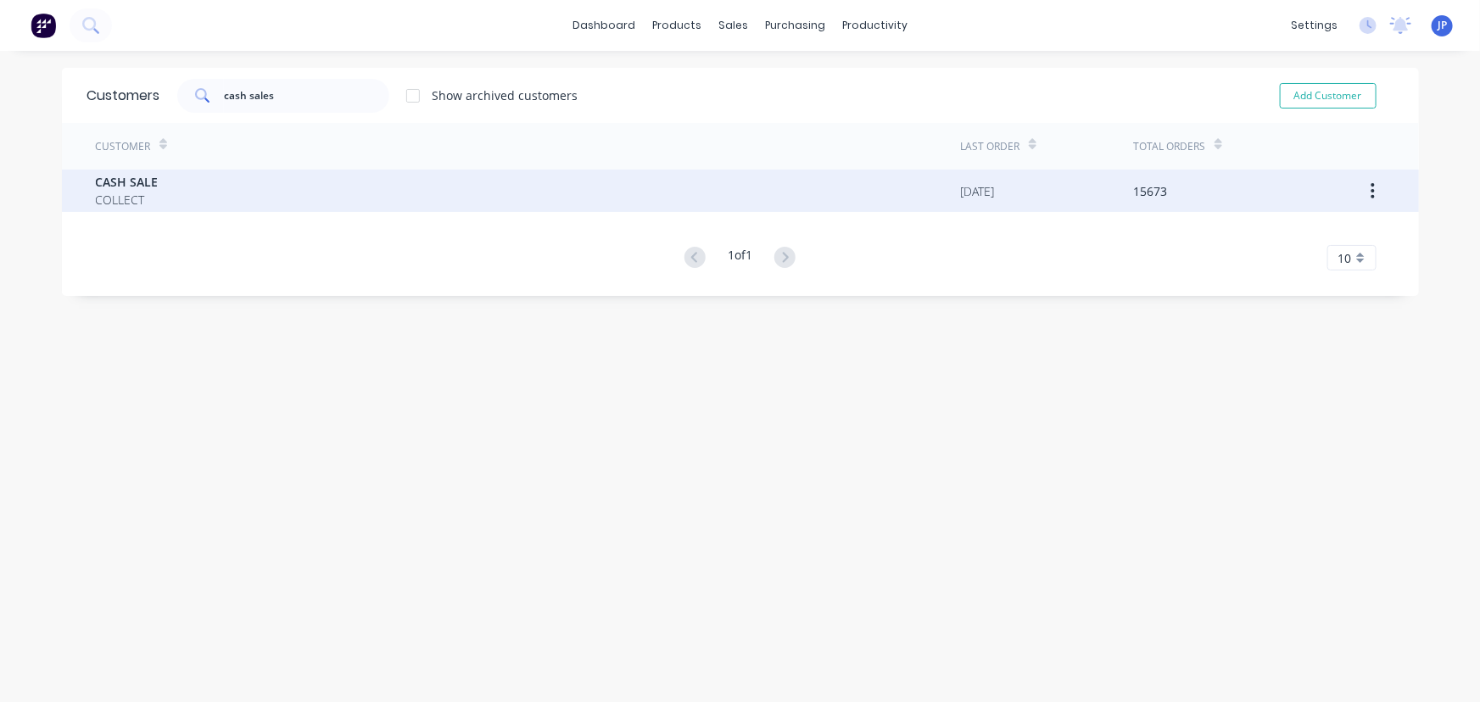
click at [179, 189] on div "CASH SALE COLLECT" at bounding box center [528, 191] width 865 height 42
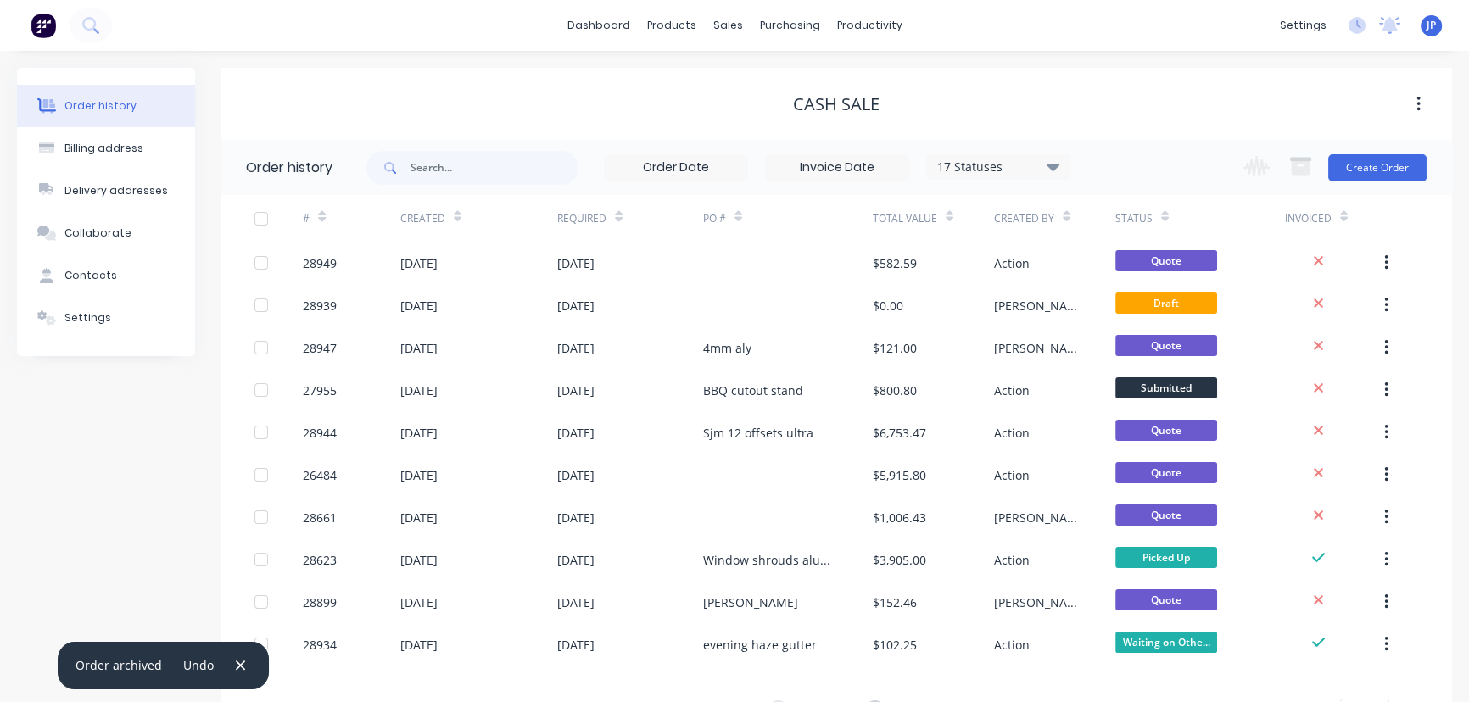
click at [1055, 174] on icon at bounding box center [1053, 166] width 13 height 20
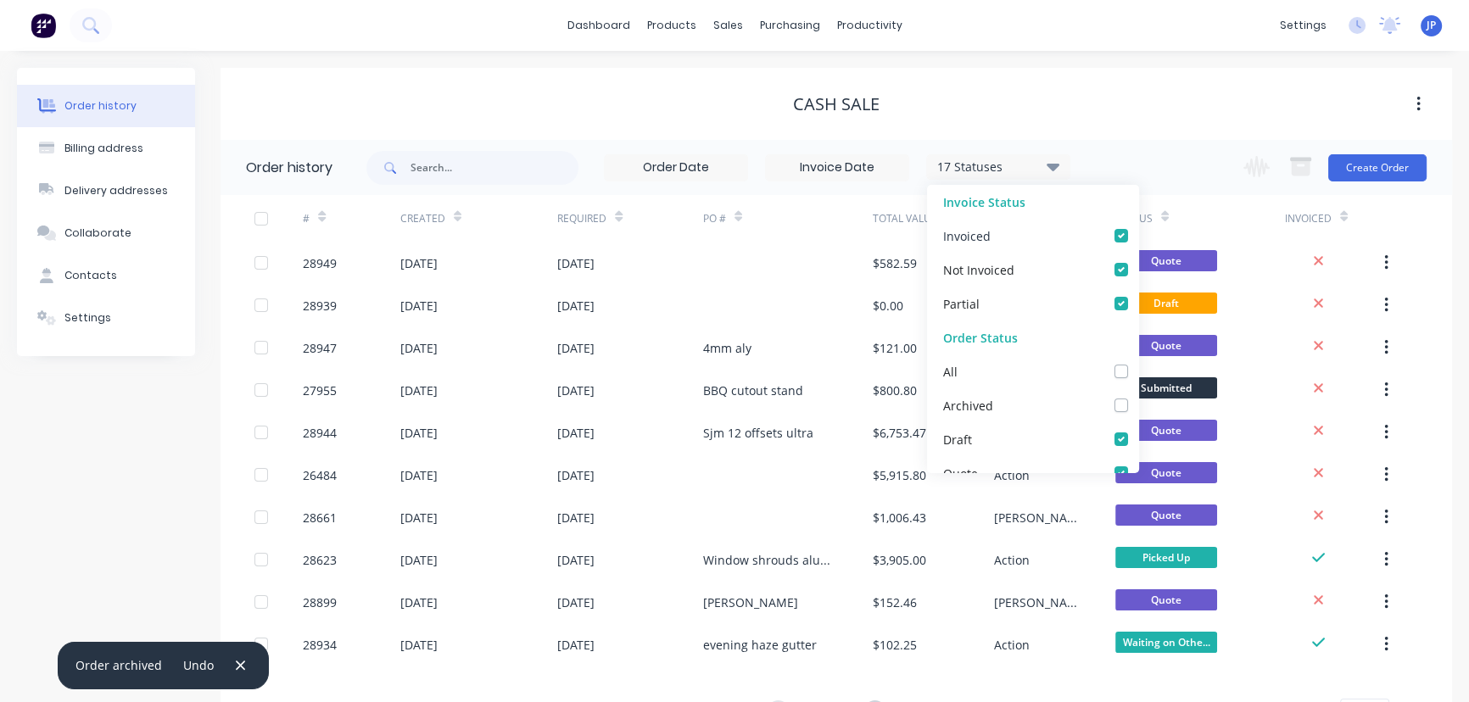
click at [1139, 227] on label at bounding box center [1139, 227] width 0 height 0
click at [1139, 238] on input "checkbox" at bounding box center [1146, 235] width 14 height 16
checkbox input "false"
click at [1139, 294] on label at bounding box center [1139, 294] width 0 height 0
click at [1139, 304] on input "checkbox" at bounding box center [1146, 302] width 14 height 16
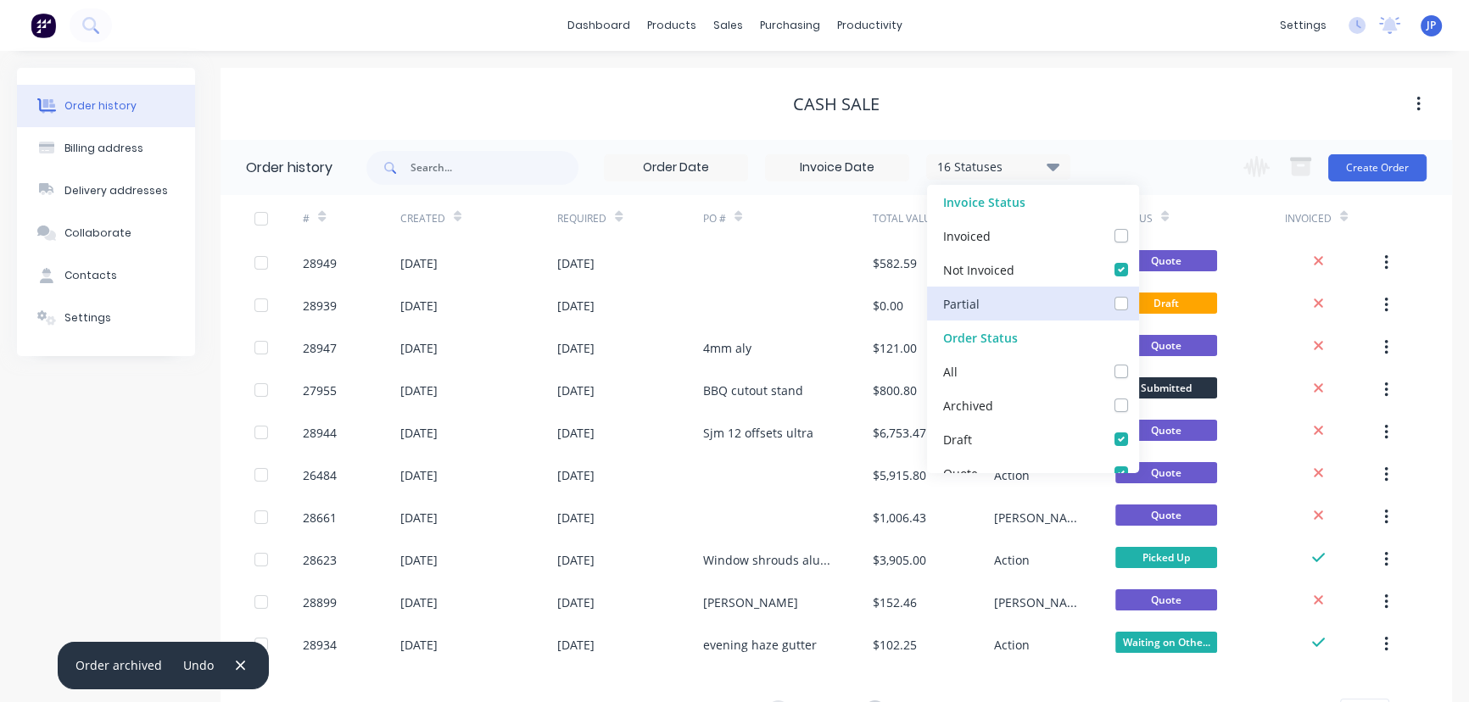
checkbox input "false"
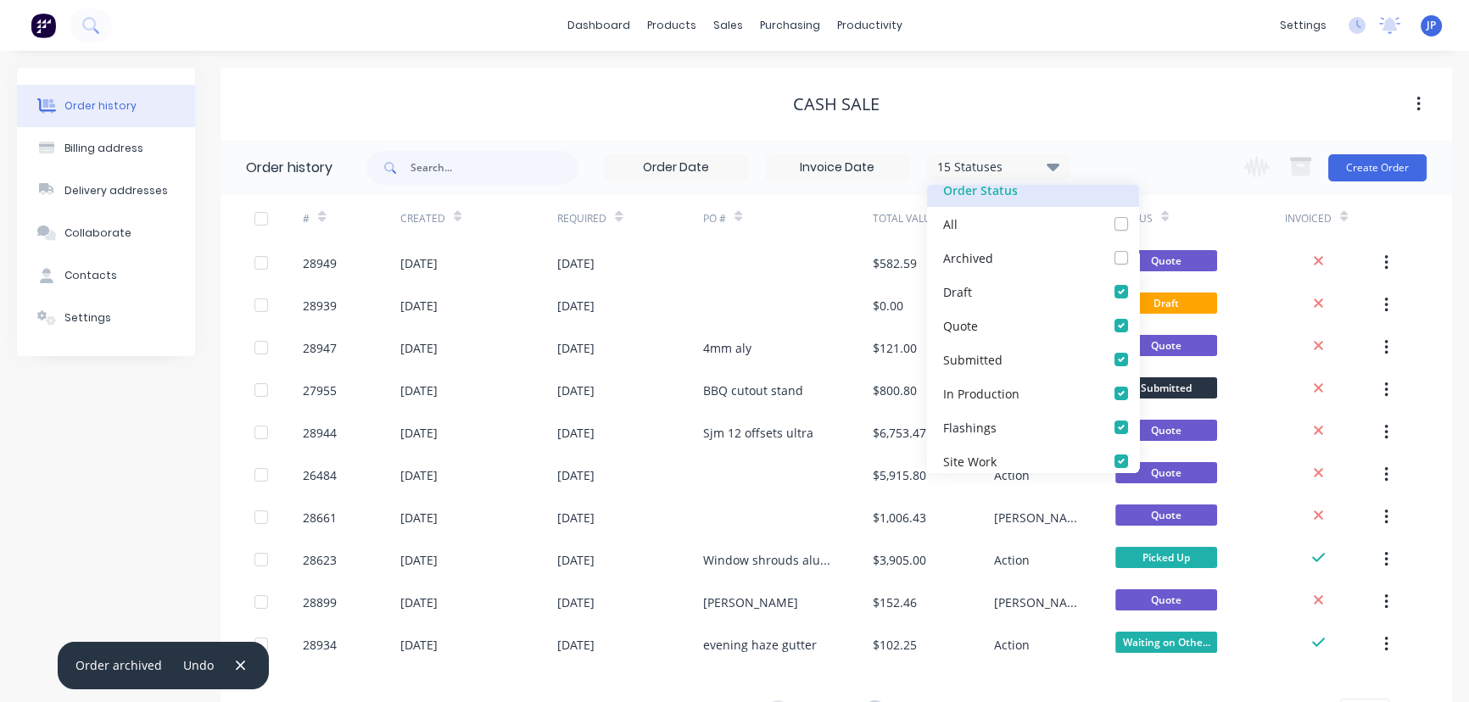
scroll to position [154, 0]
click at [1139, 277] on label at bounding box center [1139, 277] width 0 height 0
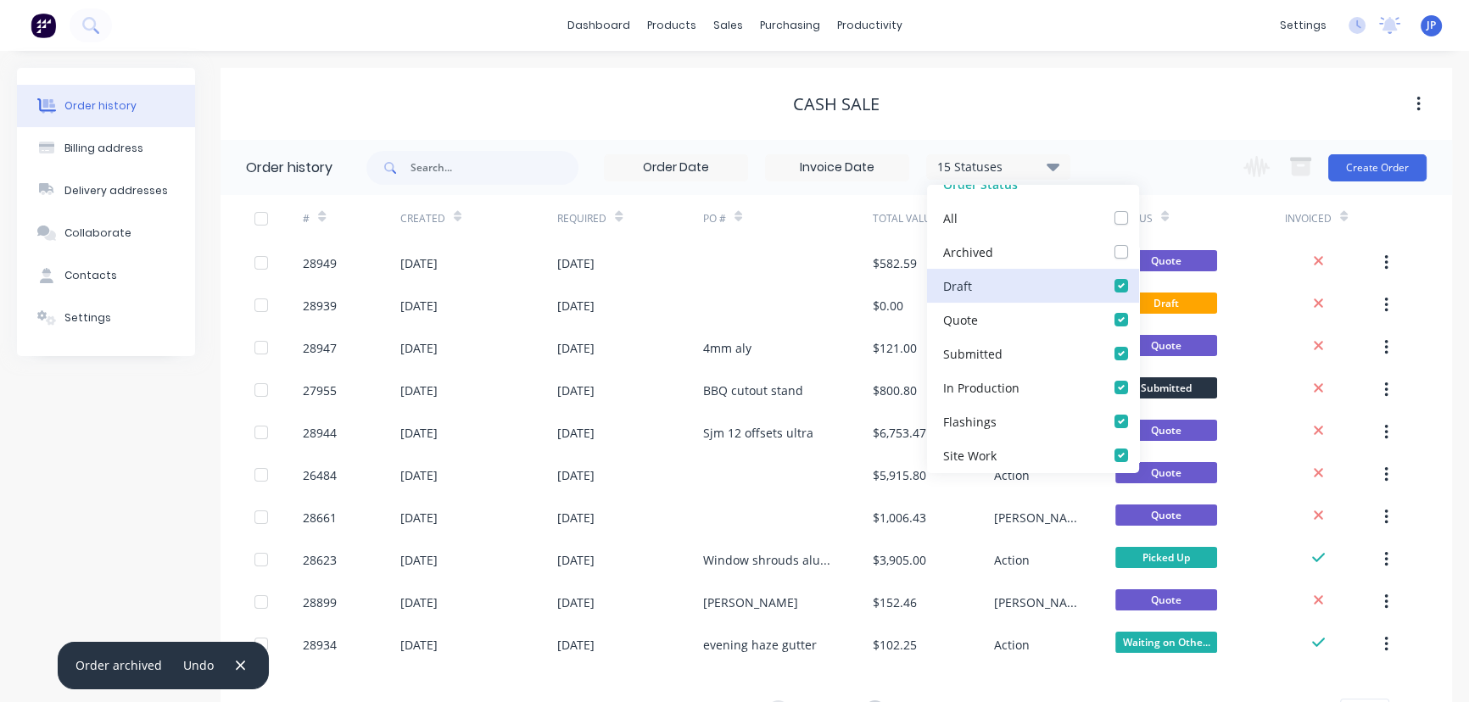
click at [1139, 289] on input "checkbox" at bounding box center [1146, 285] width 14 height 16
checkbox input "false"
click at [1139, 311] on label at bounding box center [1139, 311] width 0 height 0
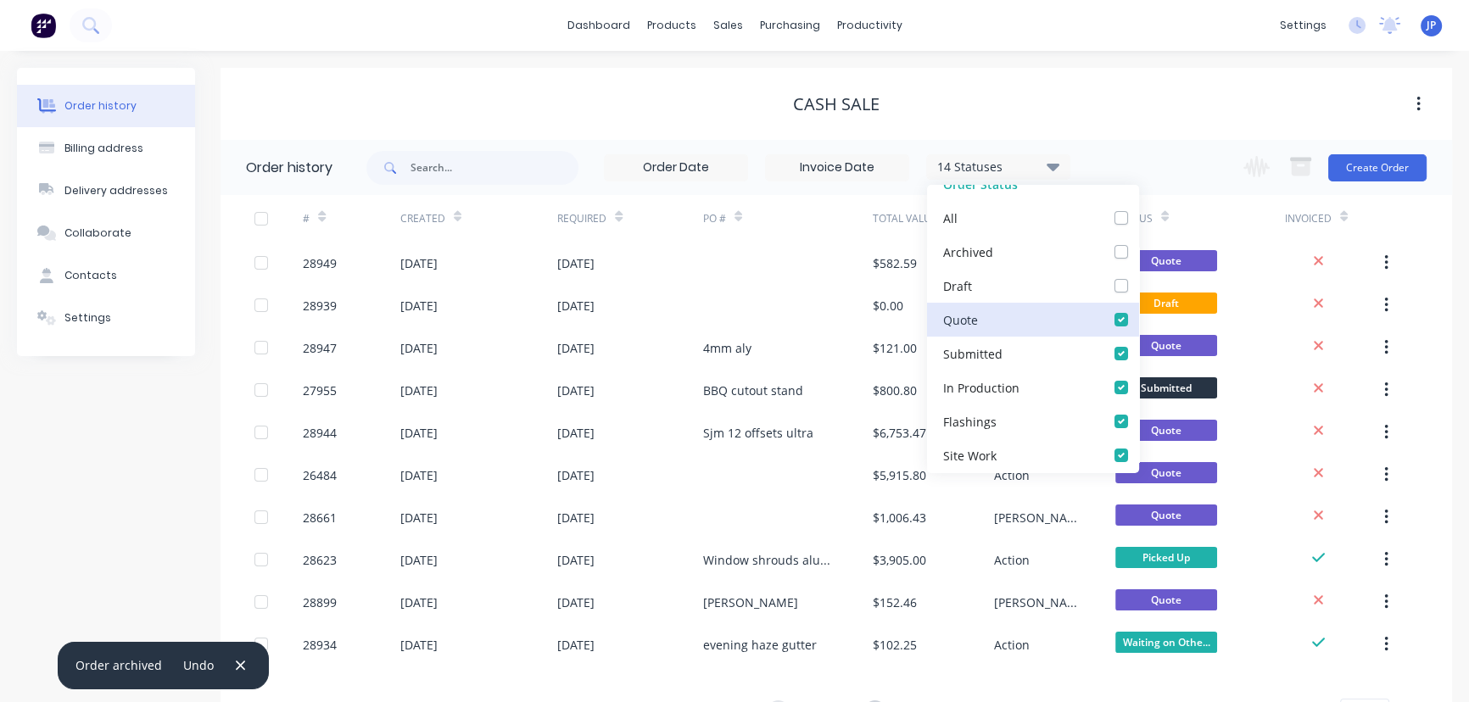
click at [1139, 312] on input "checkbox" at bounding box center [1146, 319] width 14 height 16
checkbox input "false"
click at [1139, 378] on label at bounding box center [1139, 378] width 0 height 0
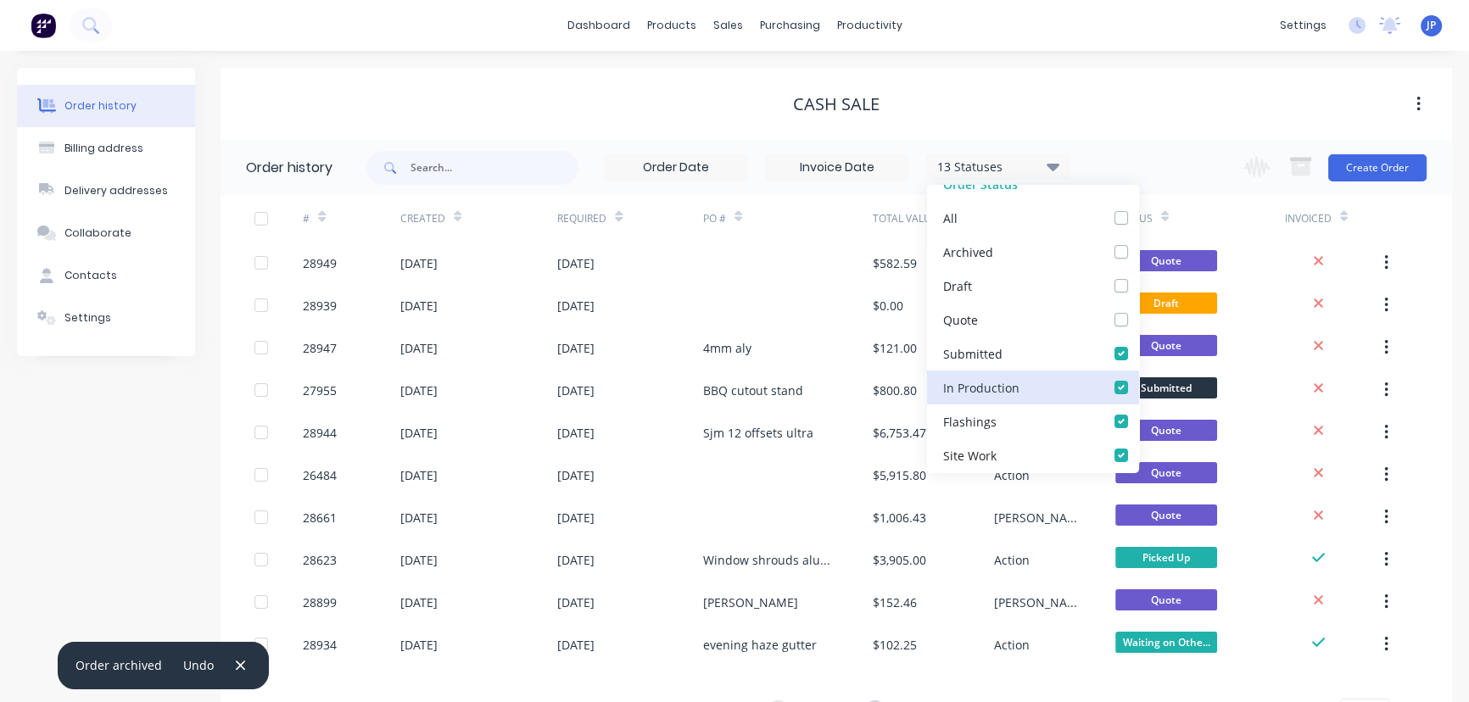
click at [1139, 383] on Production_checkbox_0f5033e9-bb52-4738-a9f7-1c79f6a82483undefined "checkbox" at bounding box center [1146, 386] width 14 height 16
checkbox Production_checkbox_0f5033e9-bb52-4738-a9f7-1c79f6a82483undefined "false"
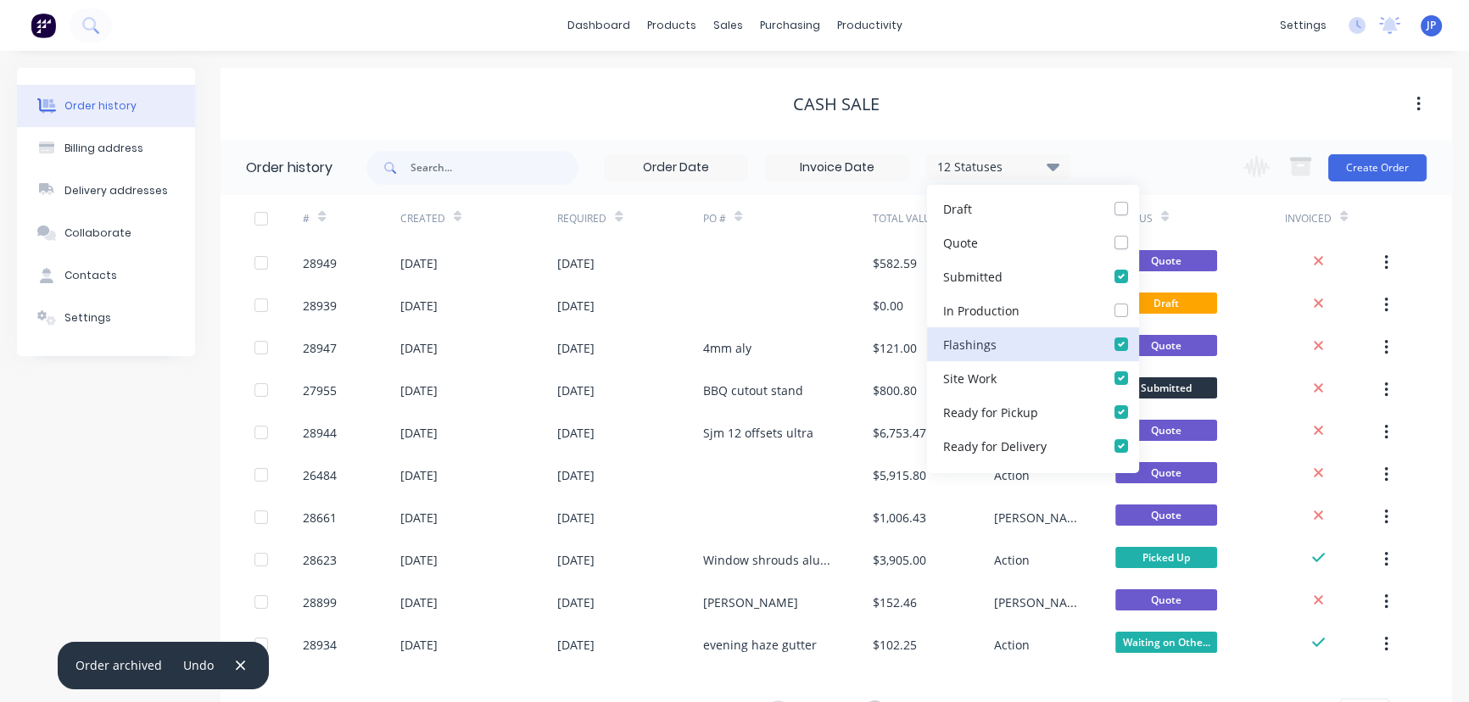
scroll to position [308, 0]
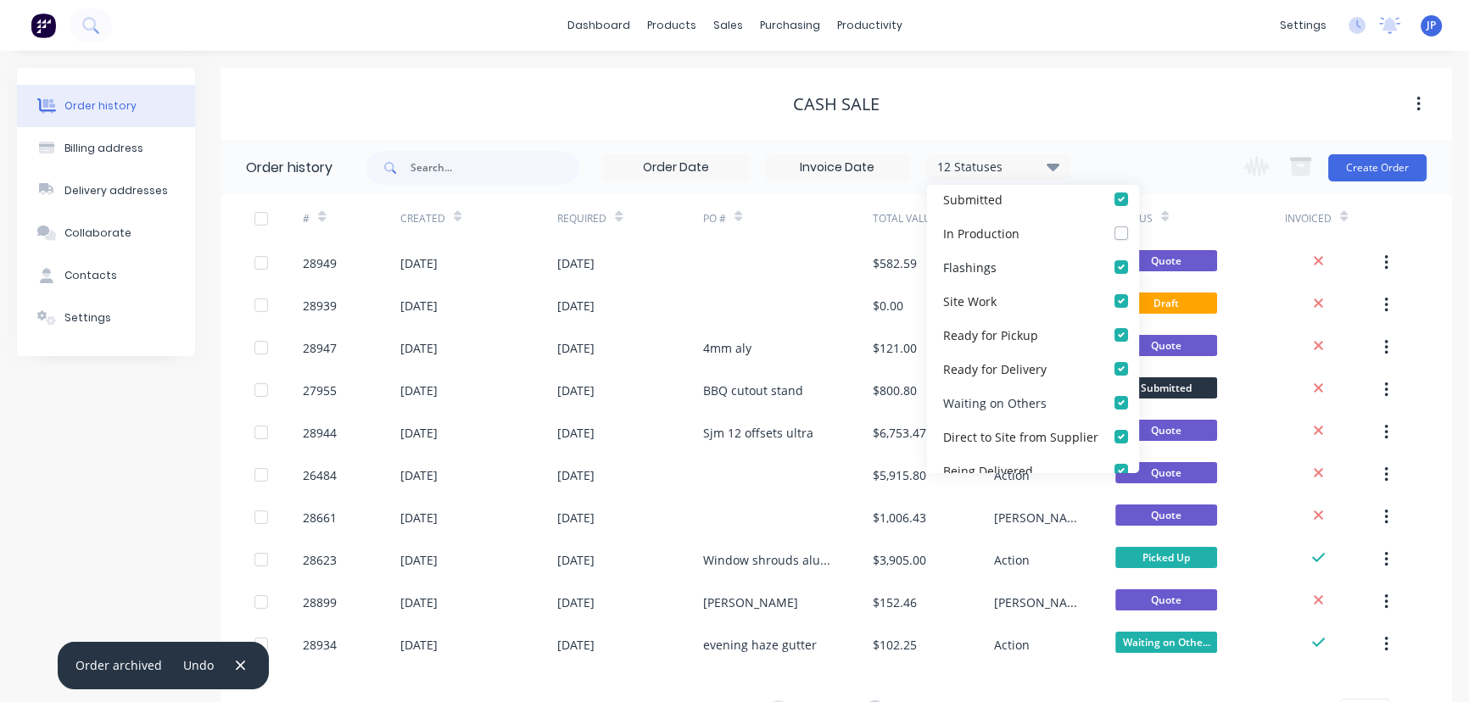
click at [1139, 394] on label at bounding box center [1139, 394] width 0 height 0
click at [1139, 406] on Others_checkbox_7ded9798-739a-4c27-91a8-5719461d2051undefined "checkbox" at bounding box center [1146, 402] width 14 height 16
checkbox Others_checkbox_7ded9798-739a-4c27-91a8-5719461d2051undefined "false"
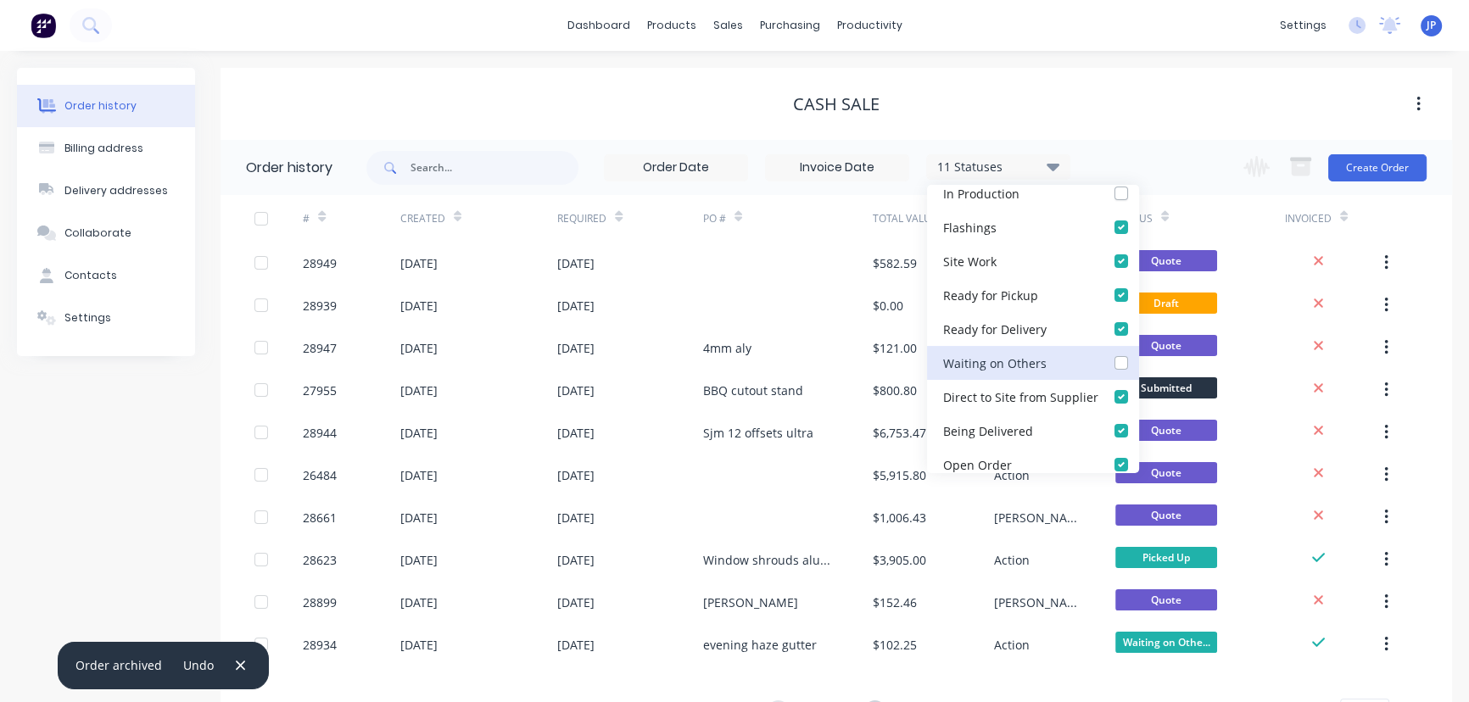
scroll to position [385, 0]
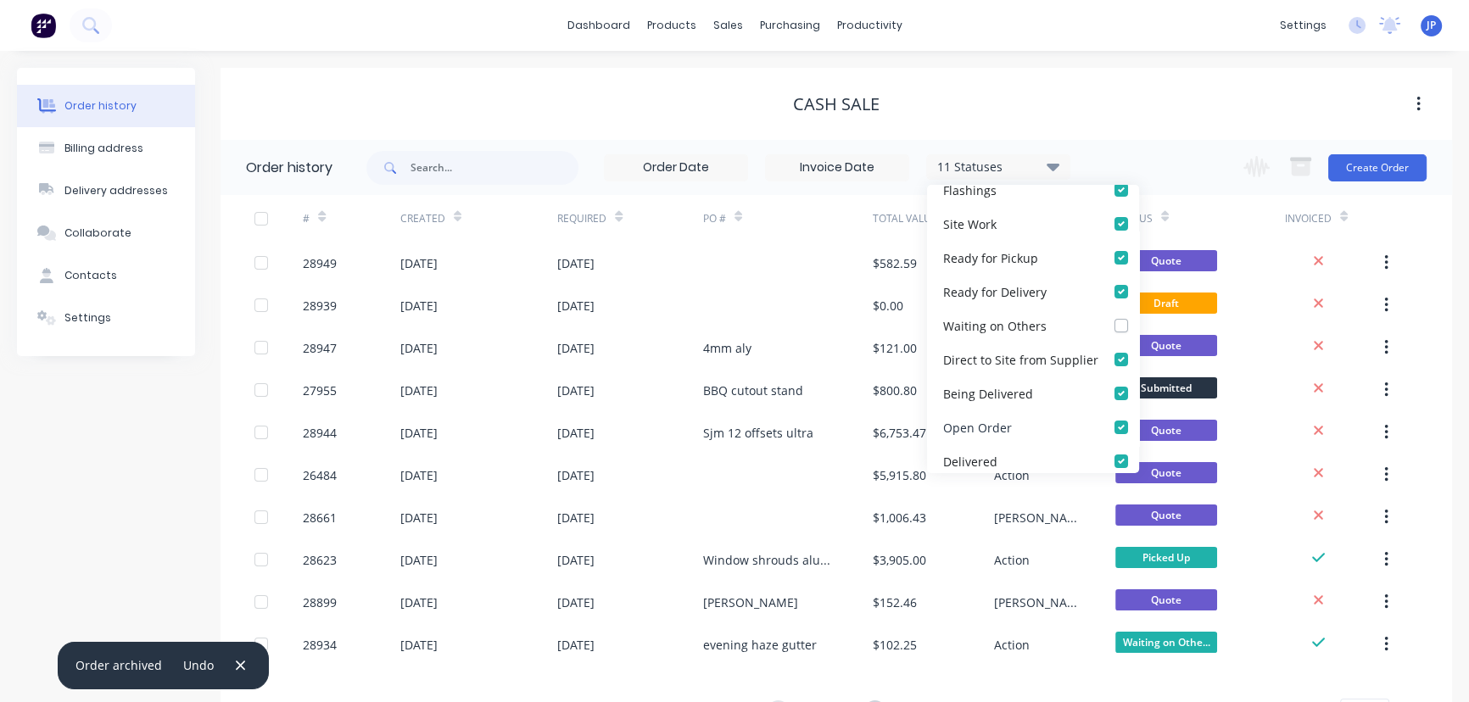
click at [1139, 418] on label at bounding box center [1139, 418] width 0 height 0
click at [1139, 421] on Order_checkbox_2cec70e2-a1a3-41fe-99a2-81bc20195825undefined "checkbox" at bounding box center [1146, 426] width 14 height 16
checkbox Order_checkbox_2cec70e2-a1a3-41fe-99a2-81bc20195825undefined "false"
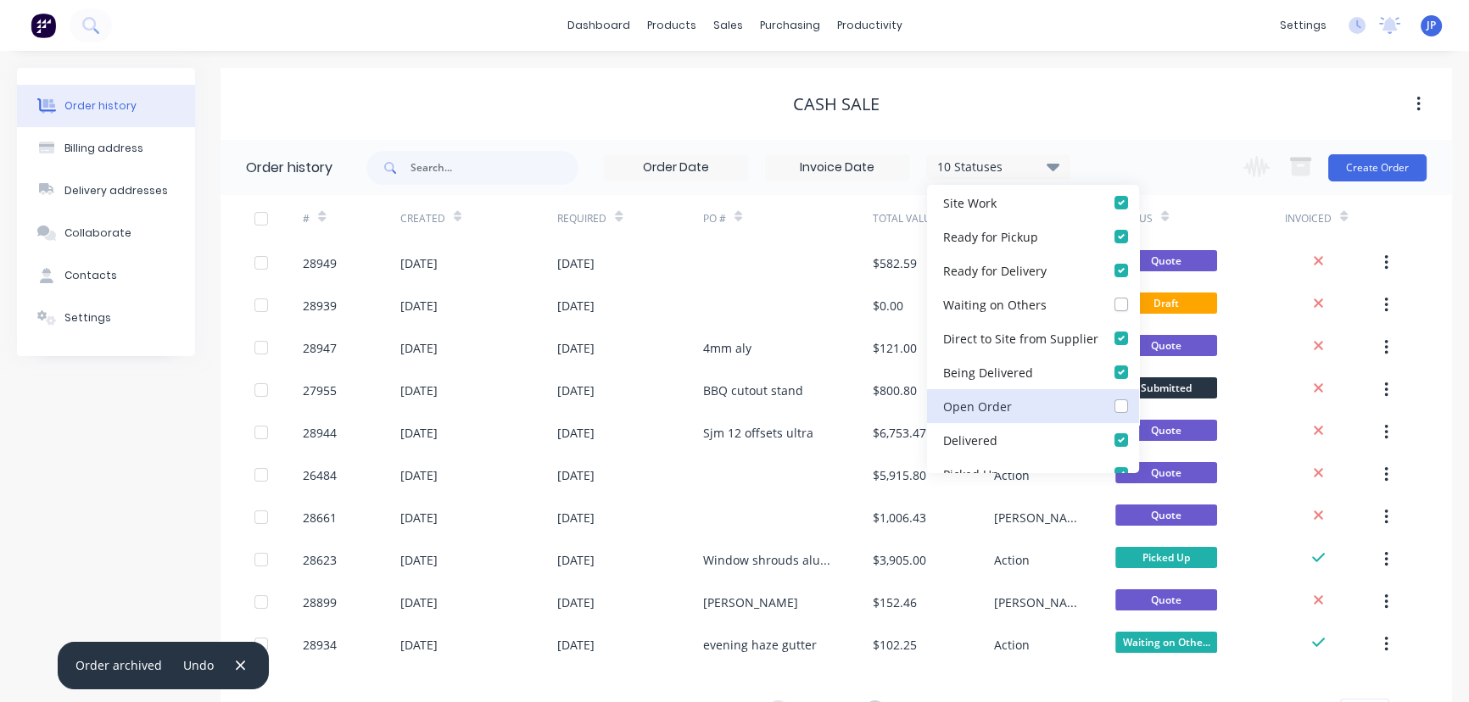
scroll to position [424, 0]
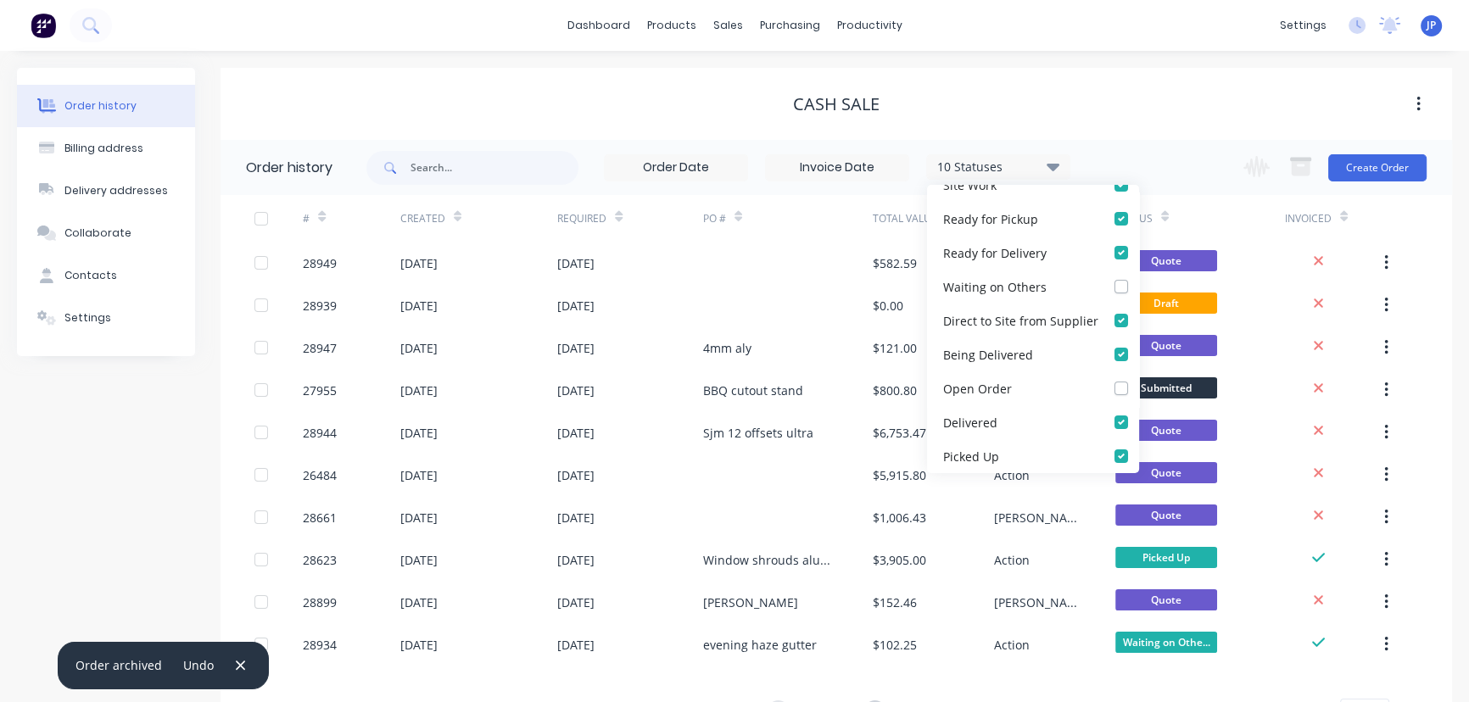
drag, startPoint x: 1190, startPoint y: 109, endPoint x: 1102, endPoint y: 108, distance: 88.2
click at [1102, 108] on div "CASH SALE" at bounding box center [837, 104] width 1232 height 20
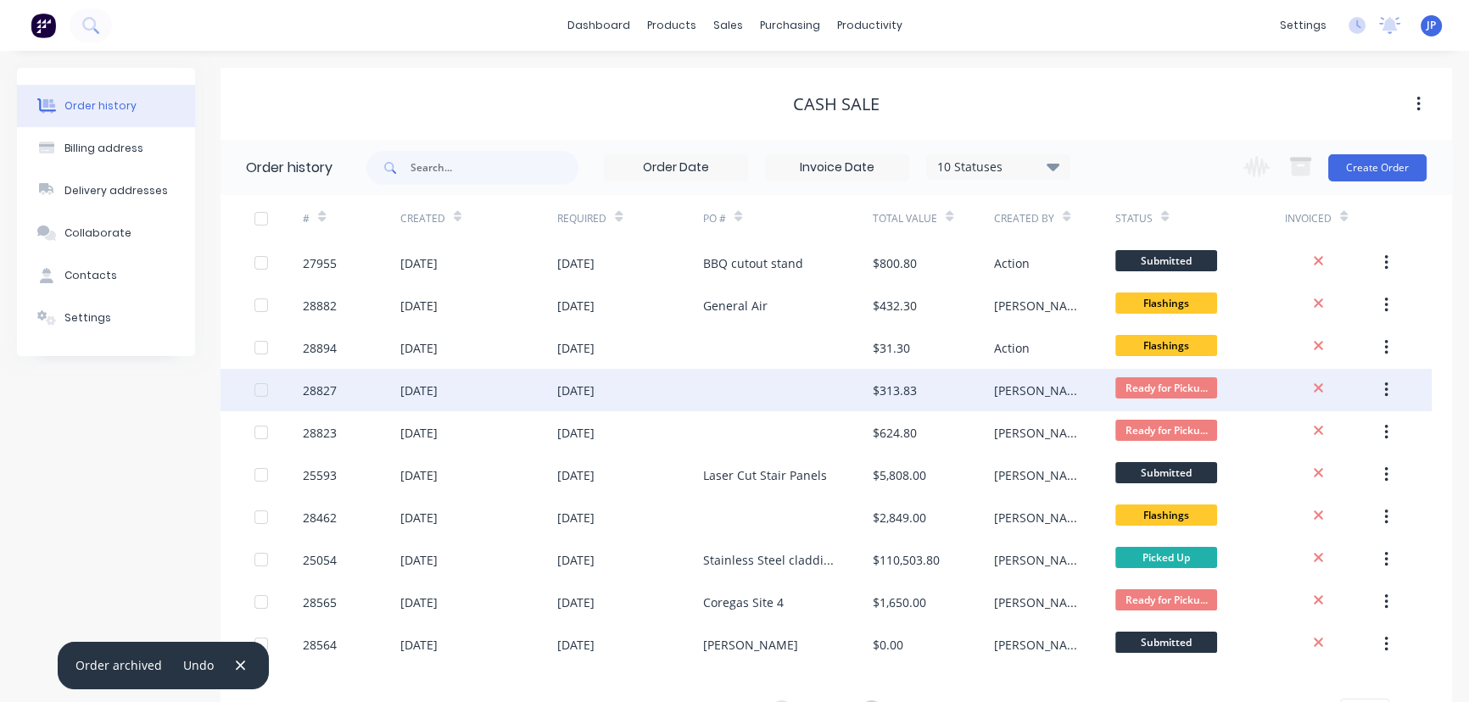
click at [1094, 387] on div "[PERSON_NAME]" at bounding box center [1054, 390] width 121 height 42
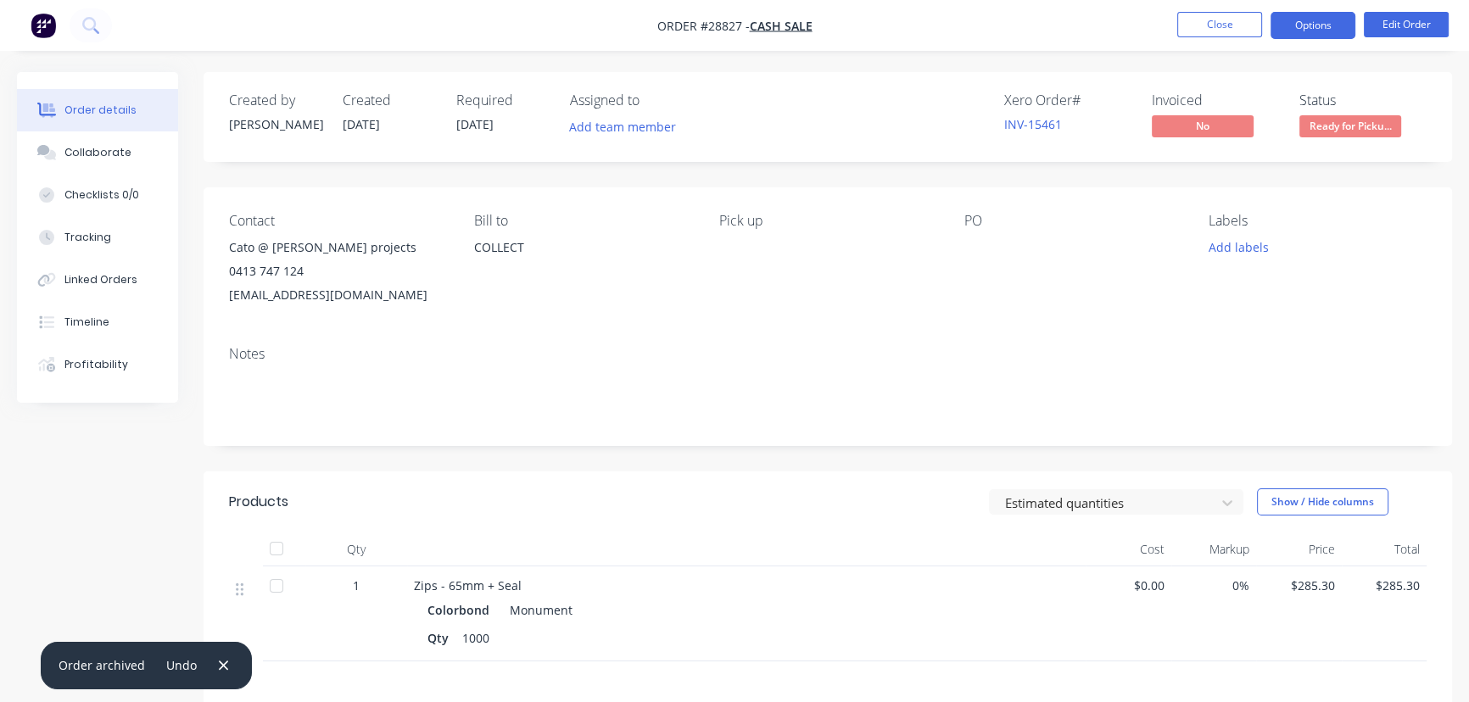
click at [1301, 35] on button "Options" at bounding box center [1313, 25] width 85 height 27
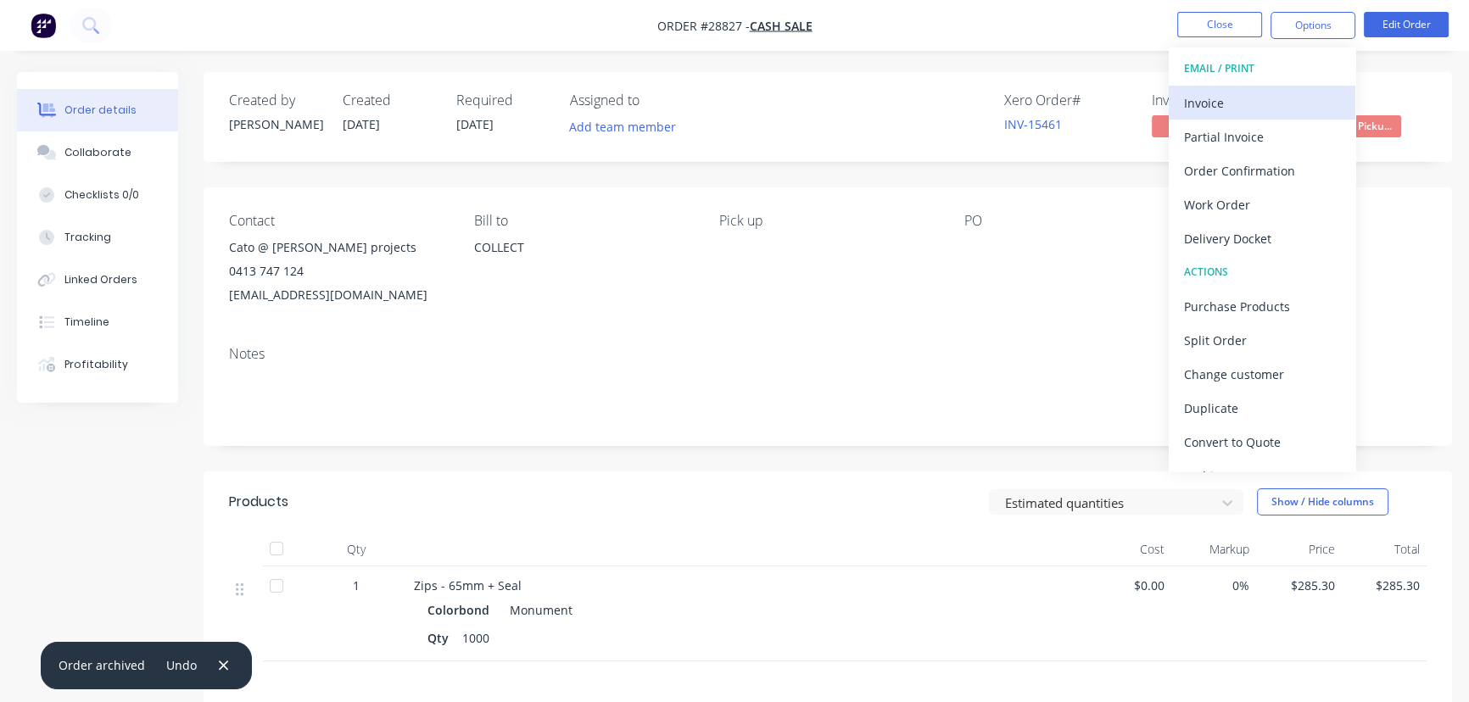
click at [1180, 106] on button "Invoice" at bounding box center [1262, 103] width 187 height 34
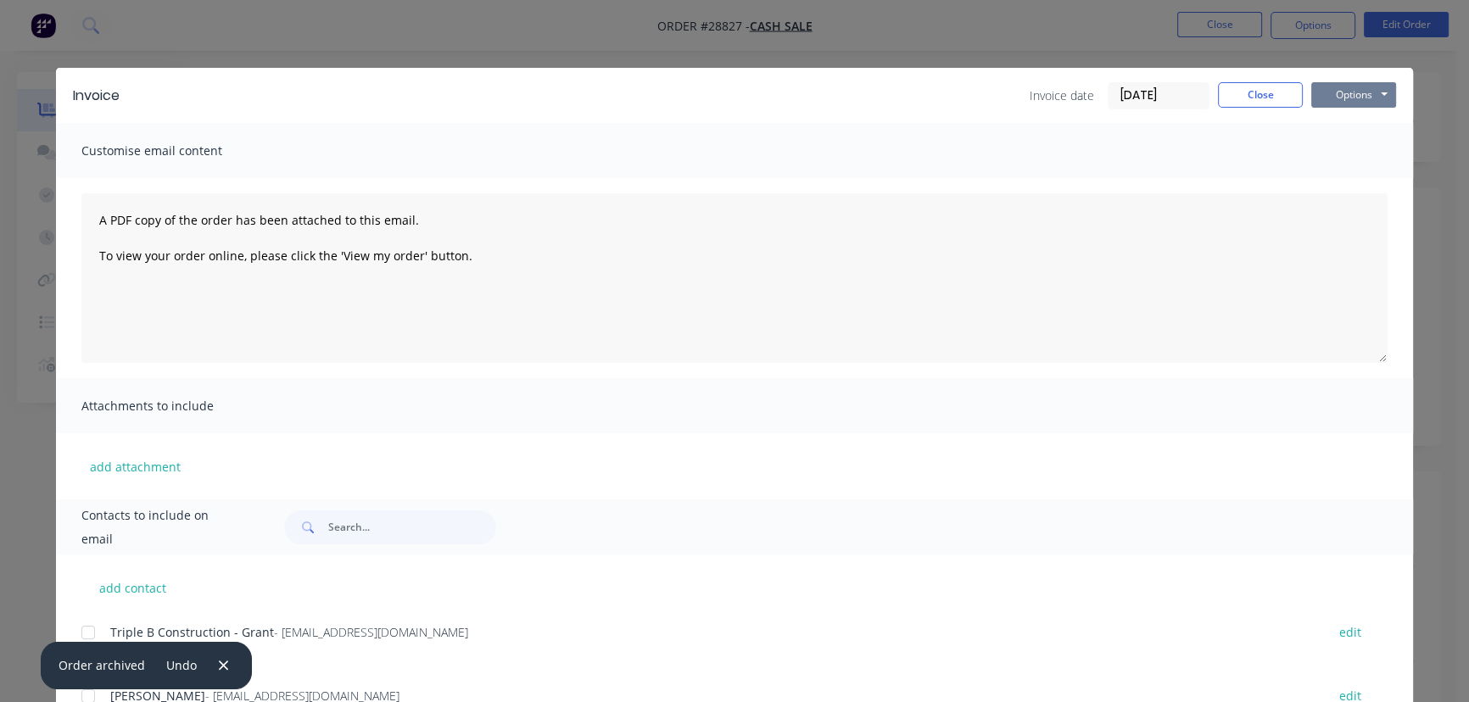
click at [1336, 93] on button "Options" at bounding box center [1354, 94] width 85 height 25
click at [1238, 99] on button "Close" at bounding box center [1260, 94] width 85 height 25
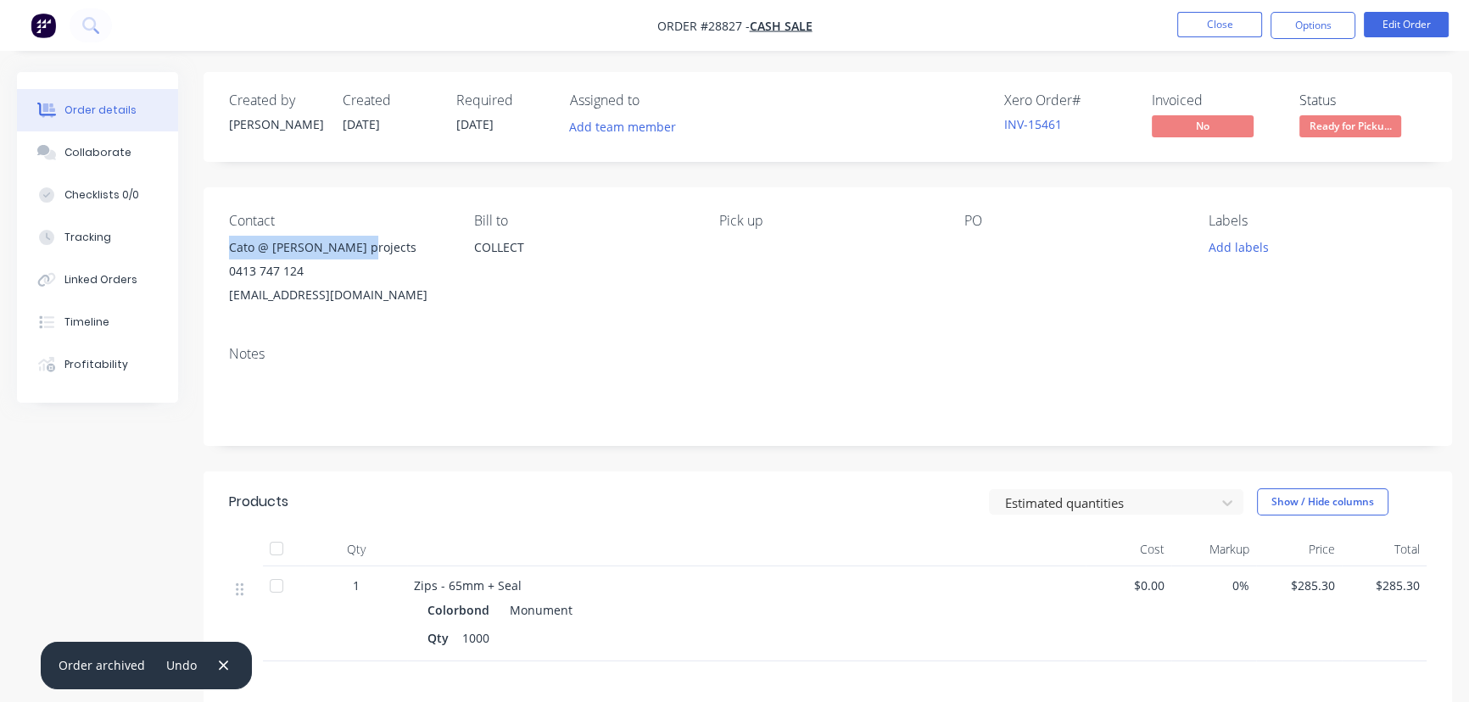
drag, startPoint x: 364, startPoint y: 246, endPoint x: 211, endPoint y: 252, distance: 152.8
click at [211, 252] on div "Contact Cato @ Perrin projects 0413 747 124 info@perrinprojects.com.au Bill to …" at bounding box center [828, 259] width 1249 height 145
copy div "Cato @ Perrin projects"
click at [1303, 29] on button "Options" at bounding box center [1313, 25] width 85 height 27
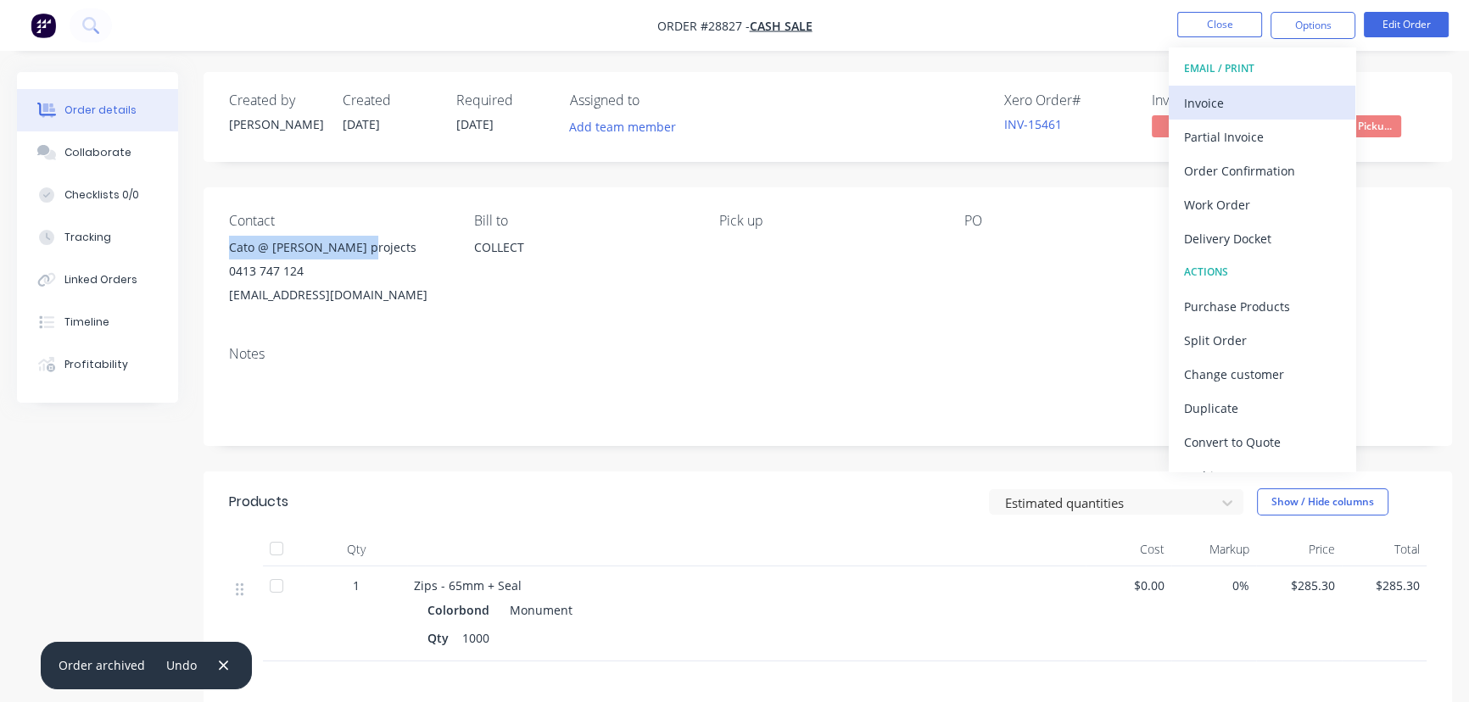
click at [1245, 99] on div "Invoice" at bounding box center [1262, 103] width 156 height 25
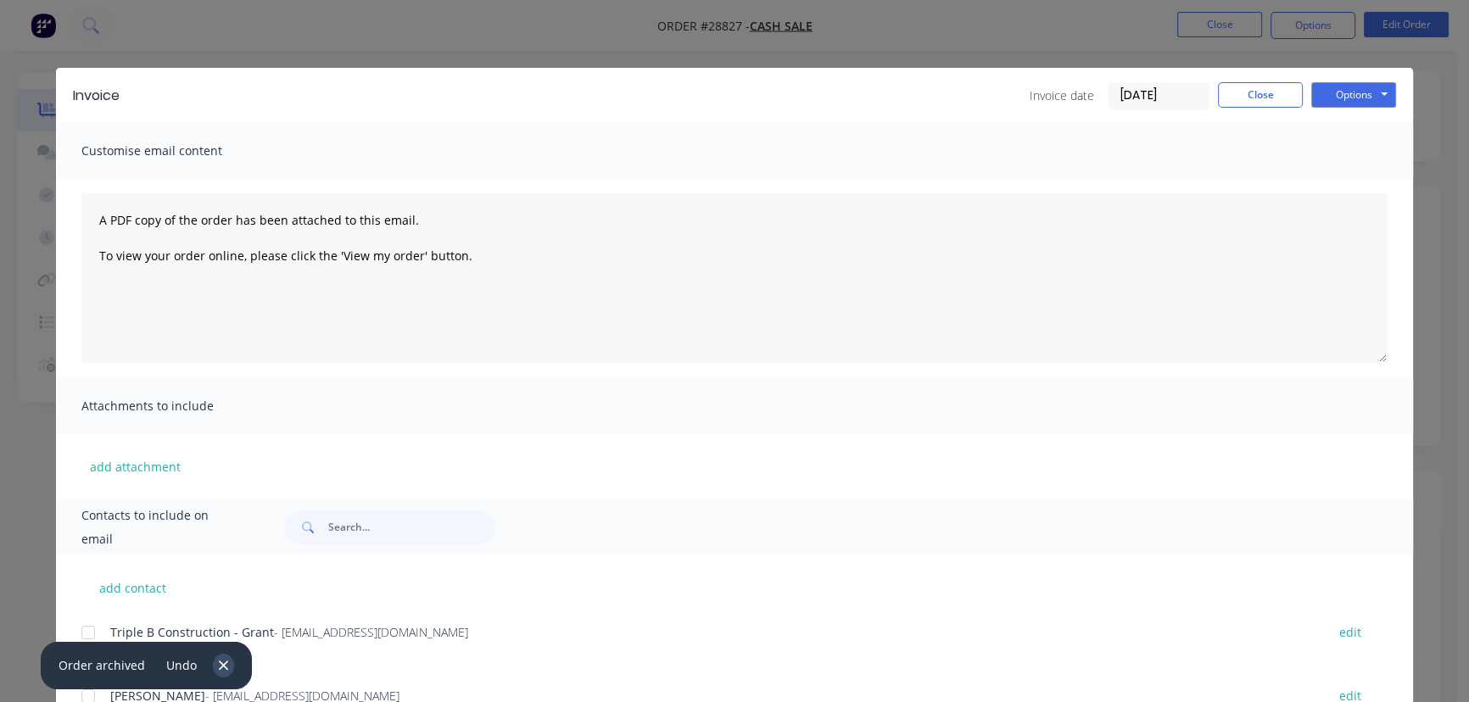
click at [218, 665] on icon "button" at bounding box center [223, 665] width 11 height 15
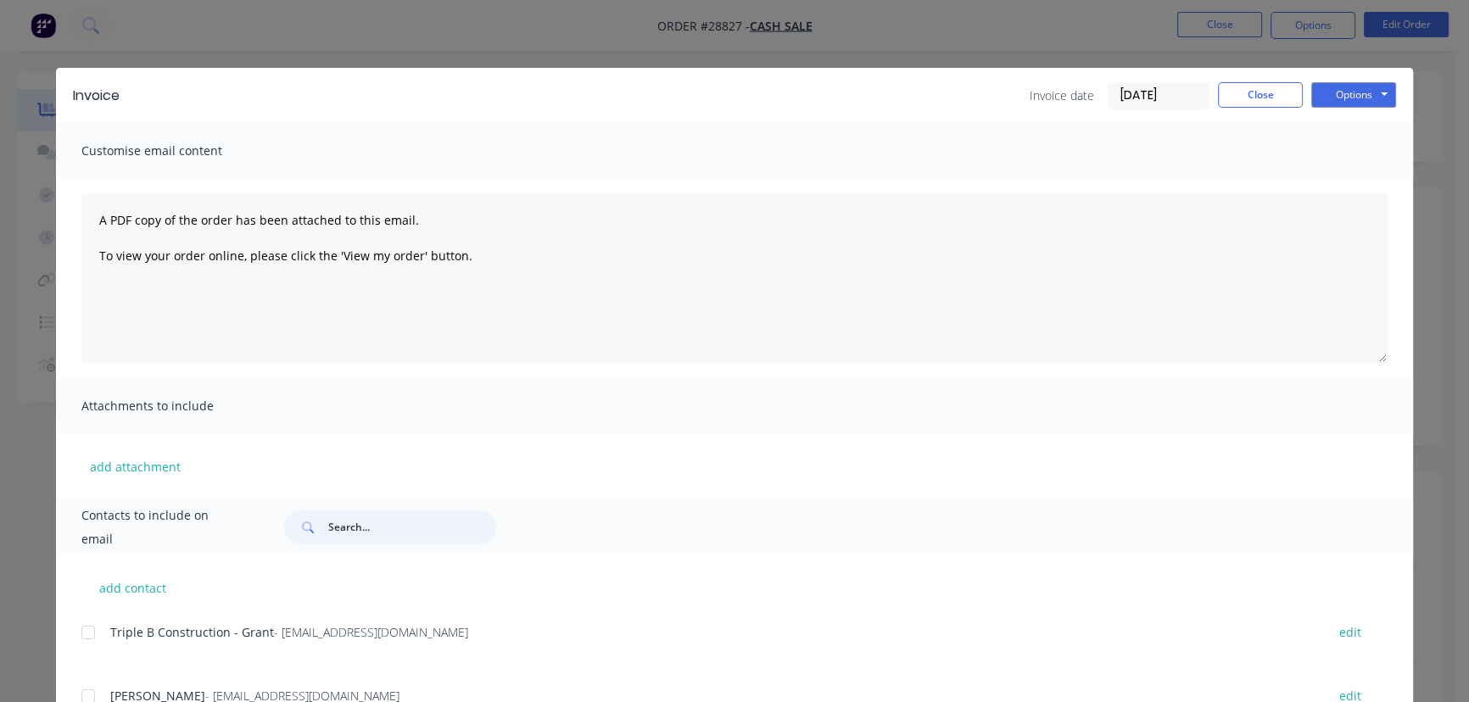
click at [332, 525] on input "text" at bounding box center [412, 528] width 168 height 34
paste input "Cato @ Perrin projects"
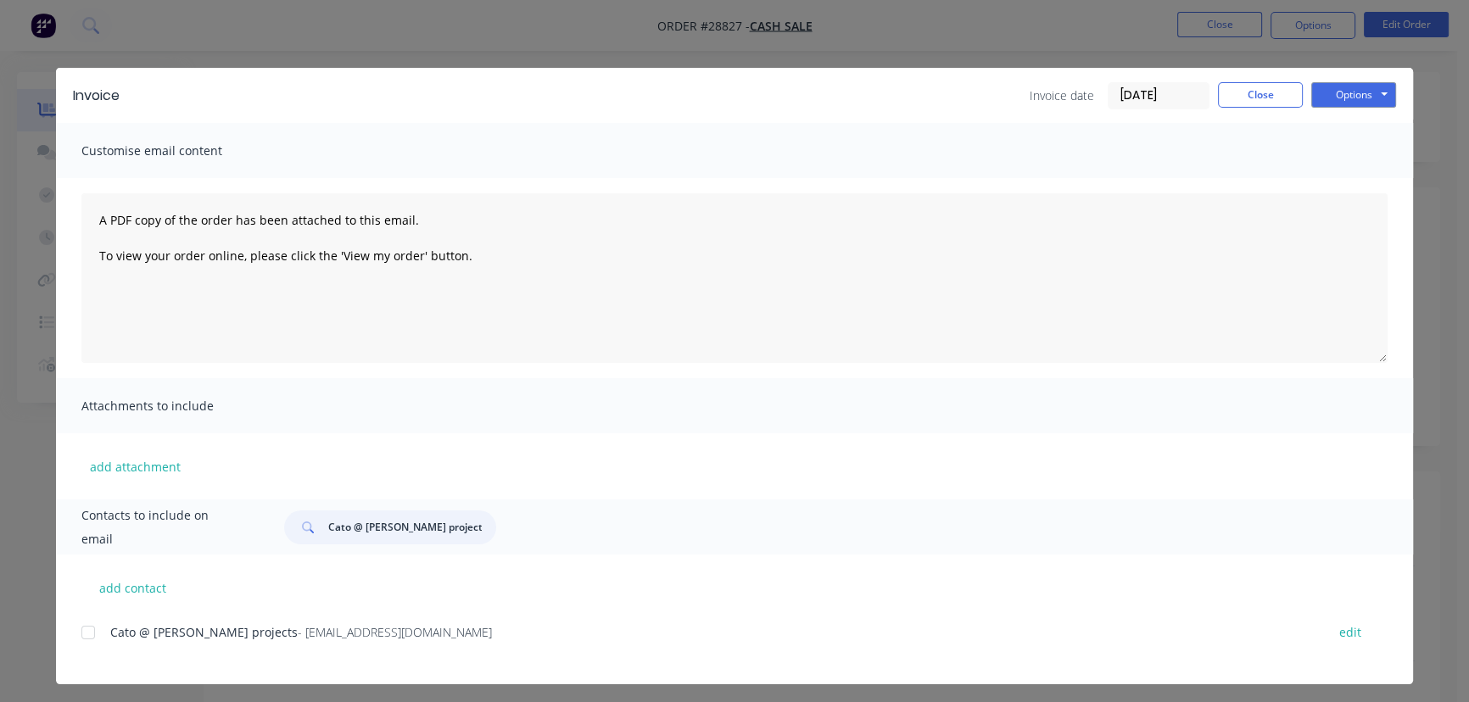
type input "Cato @ Perrin projects"
drag, startPoint x: 408, startPoint y: 640, endPoint x: 92, endPoint y: 650, distance: 315.8
click at [92, 650] on div "Cato @ Perrin projects - info@perrinprojects.com.au edit" at bounding box center [747, 642] width 1332 height 43
copy div "Cato @ Perrin projects - info@perrinprojects.com.au"
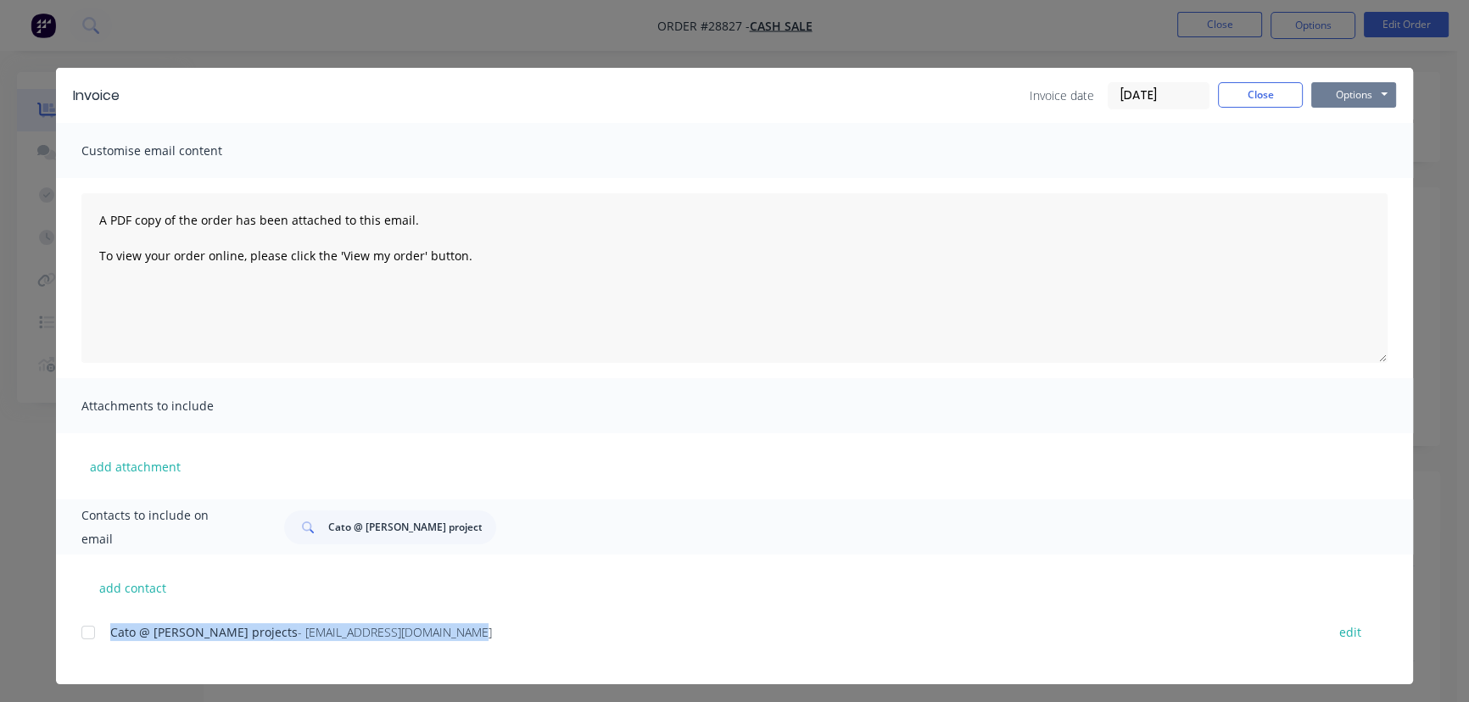
click at [1323, 106] on button "Options" at bounding box center [1354, 94] width 85 height 25
click at [1340, 158] on button "Print" at bounding box center [1366, 153] width 109 height 28
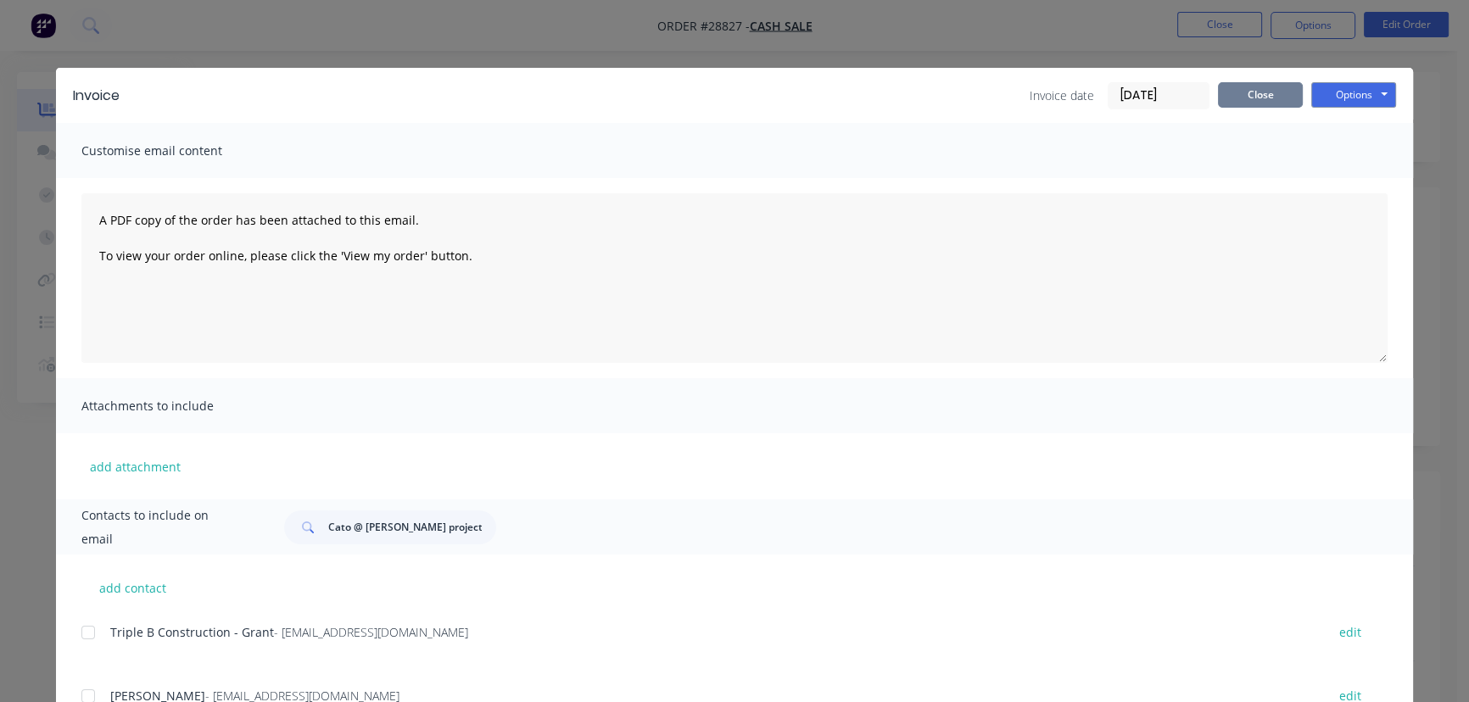
click at [1269, 96] on button "Close" at bounding box center [1260, 94] width 85 height 25
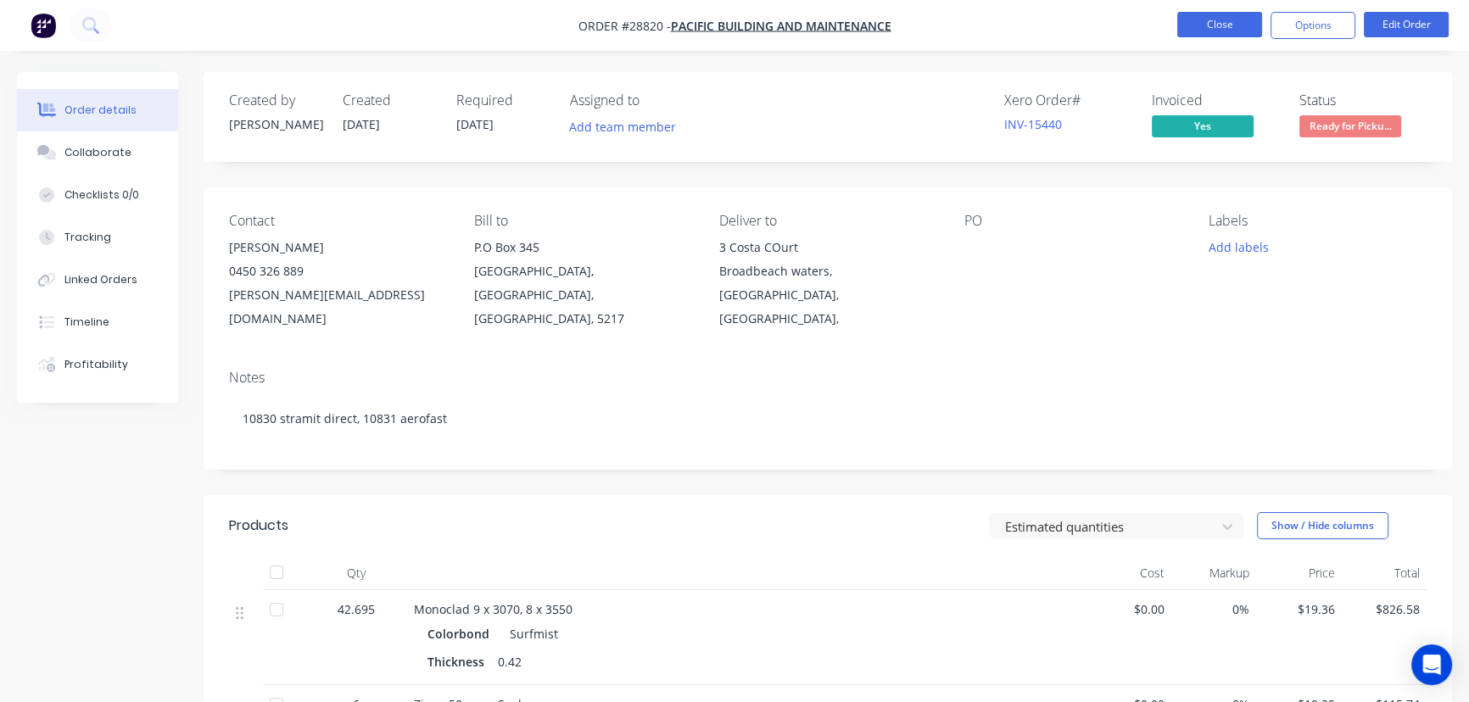
click at [1225, 22] on button "Close" at bounding box center [1220, 24] width 85 height 25
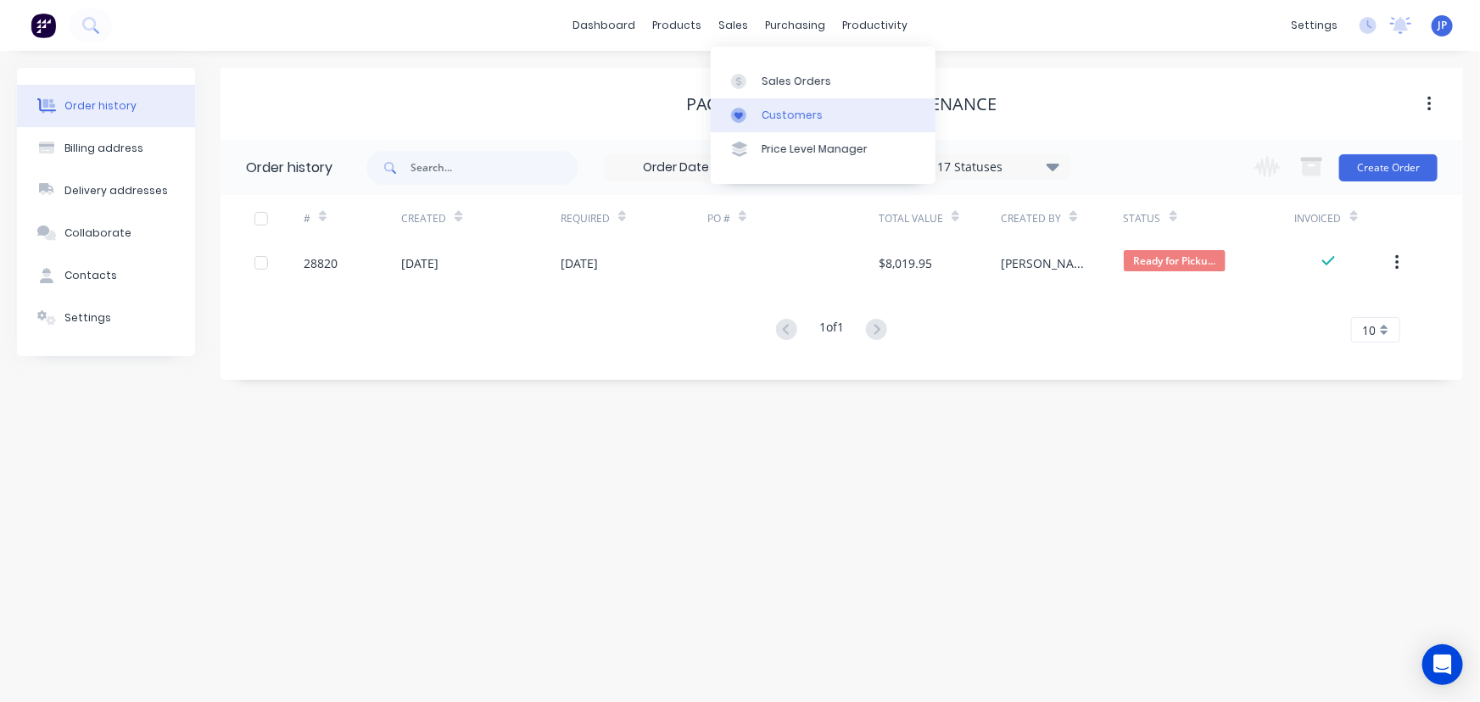
click at [764, 112] on div "Customers" at bounding box center [792, 115] width 61 height 15
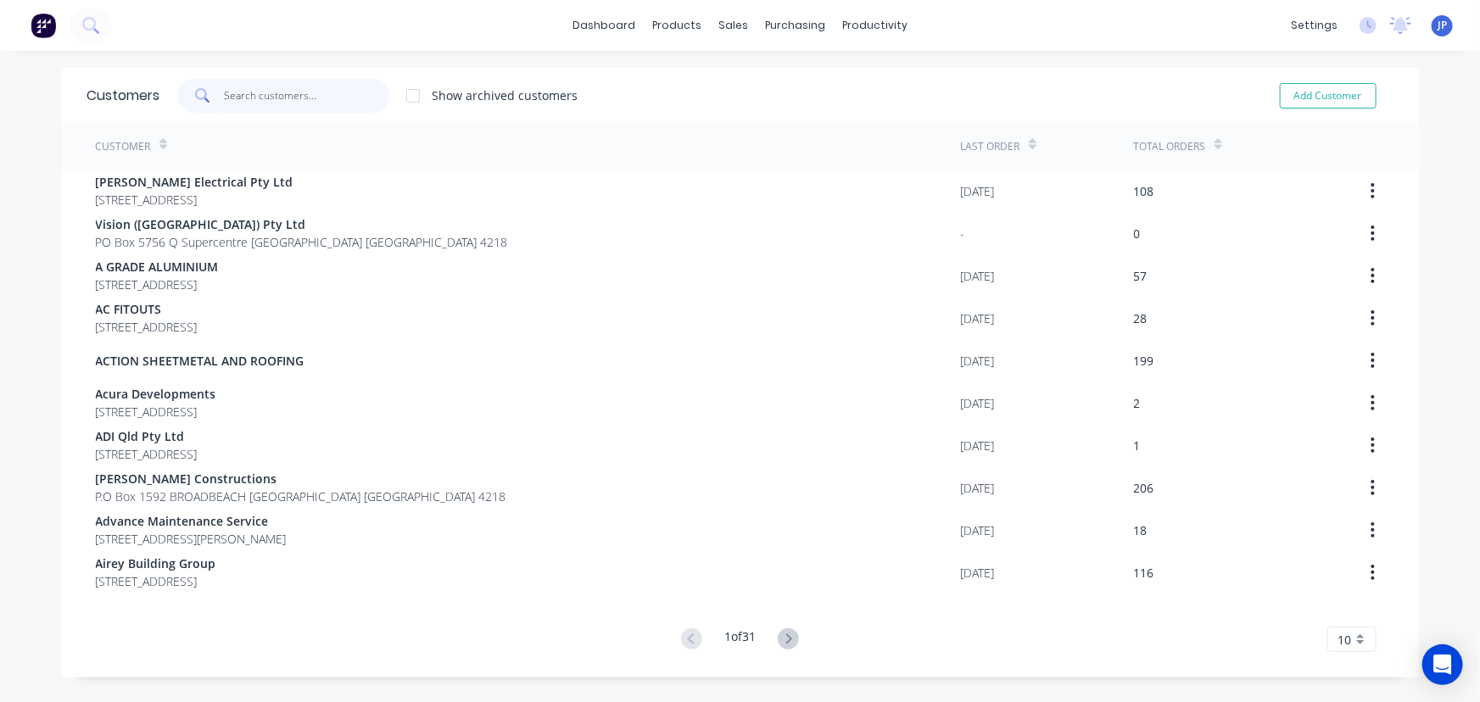
click at [296, 104] on input "text" at bounding box center [306, 96] width 165 height 34
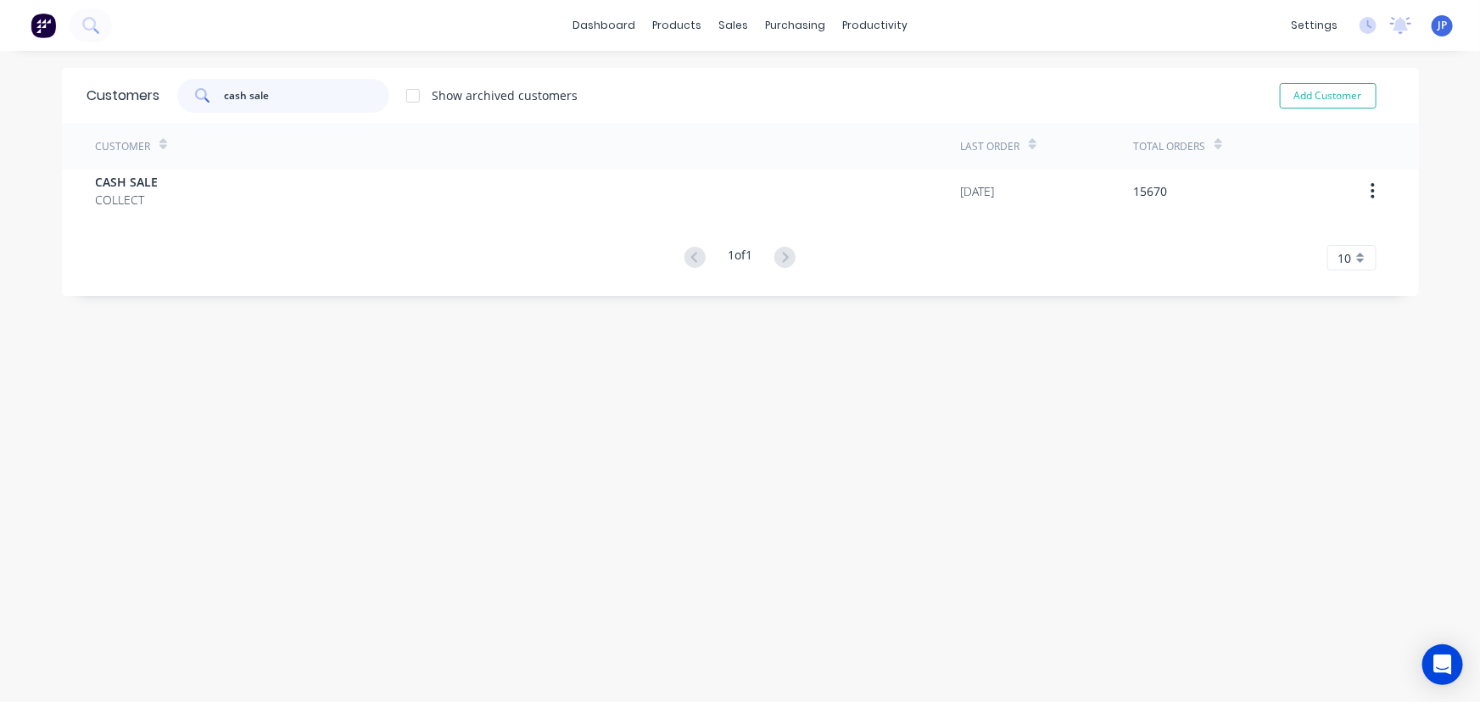
type input "cash sale"
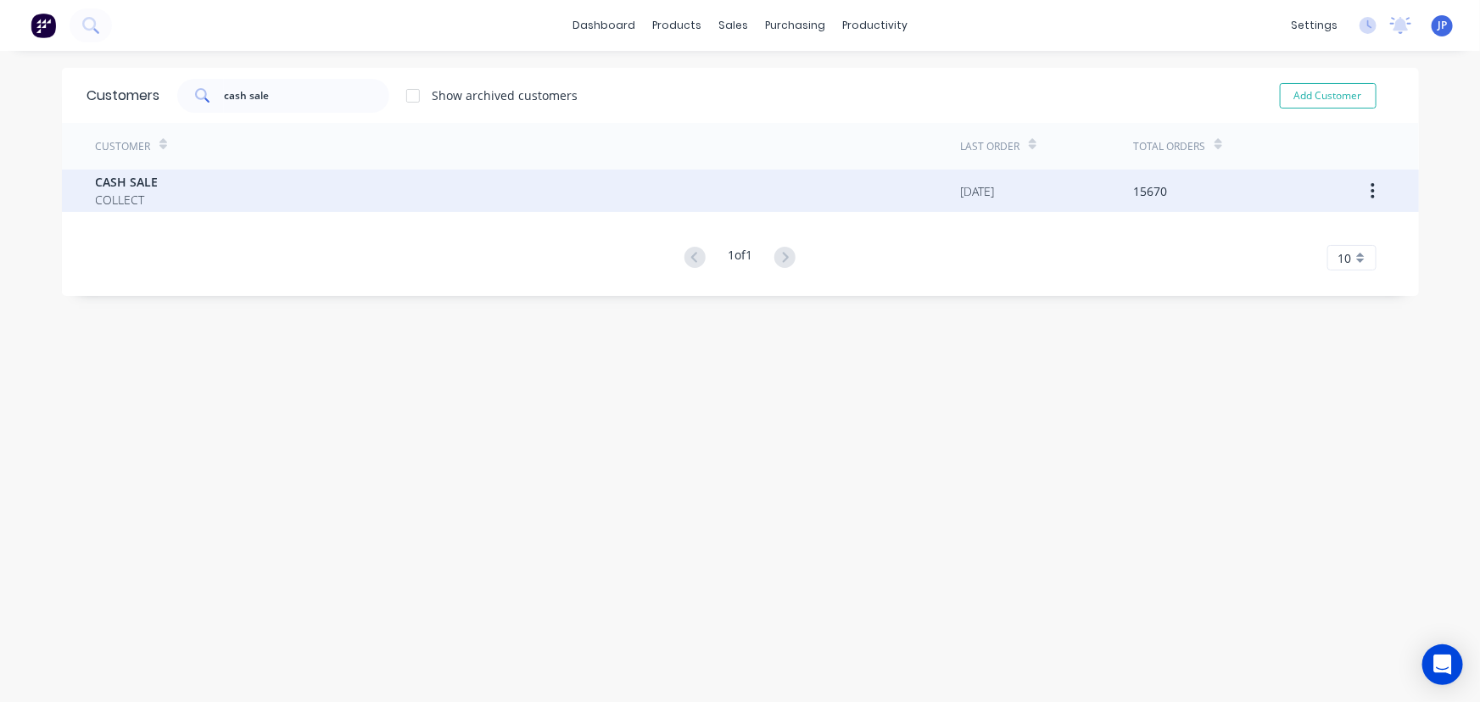
click at [154, 187] on div "CASH SALE COLLECT" at bounding box center [528, 191] width 865 height 42
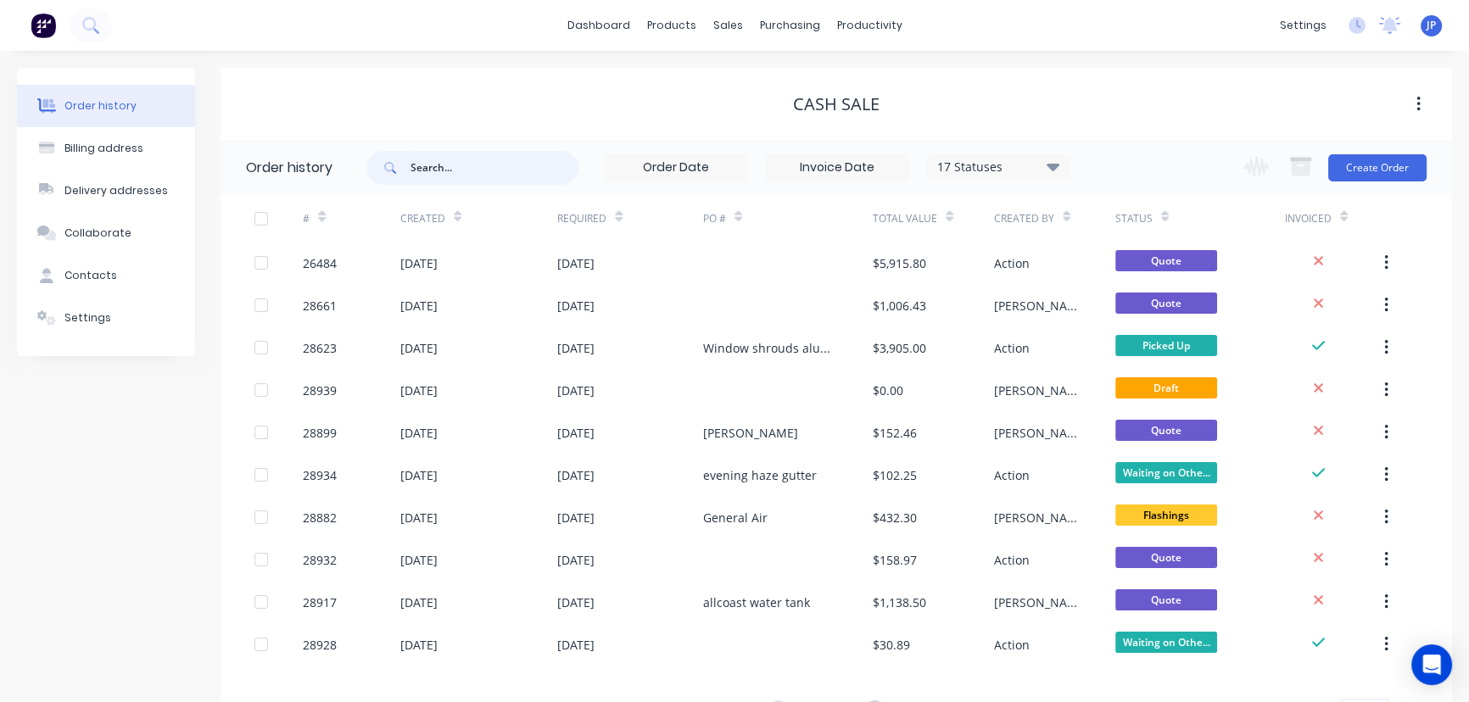
click at [434, 165] on input "text" at bounding box center [495, 168] width 168 height 34
type input "2"
click at [434, 165] on input "2" at bounding box center [495, 168] width 168 height 34
type input "28038"
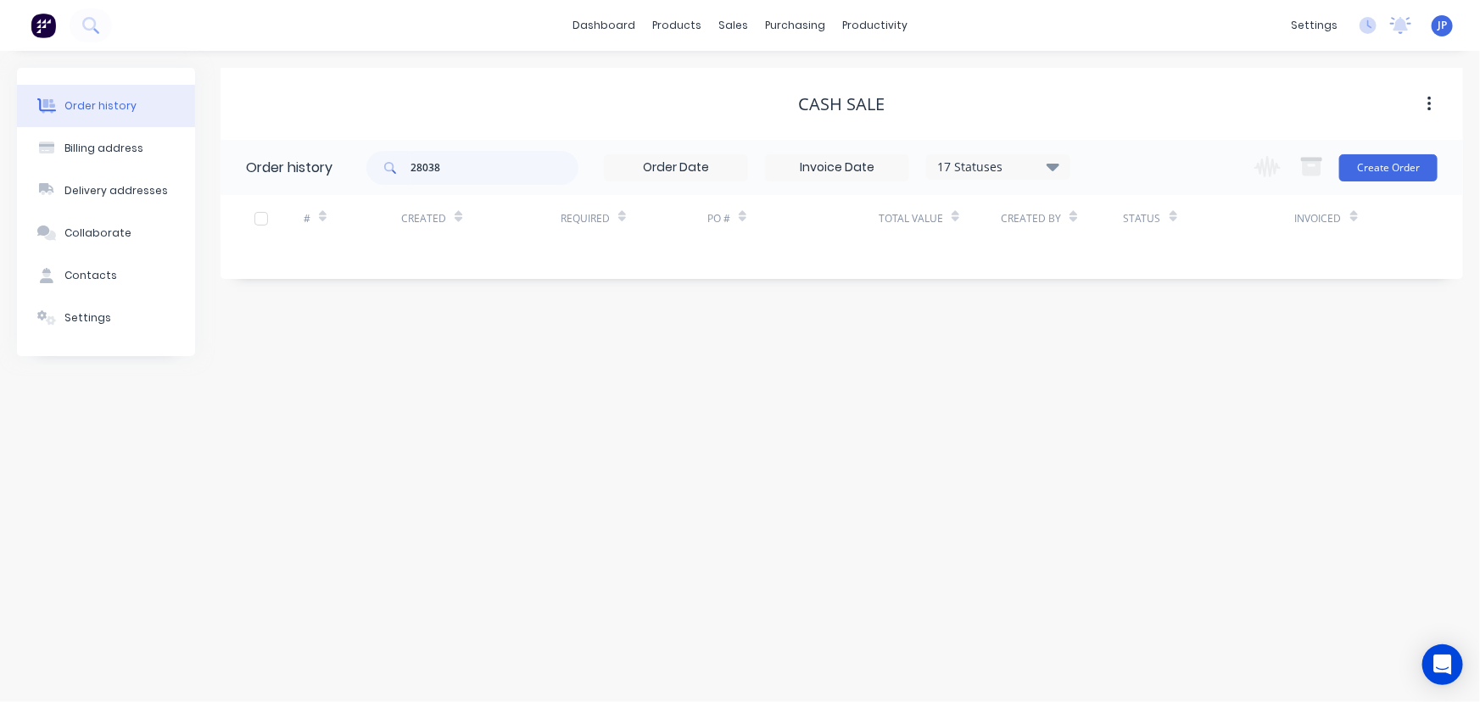
click at [1049, 162] on icon at bounding box center [1053, 166] width 13 height 20
click at [1139, 362] on label at bounding box center [1139, 362] width 0 height 0
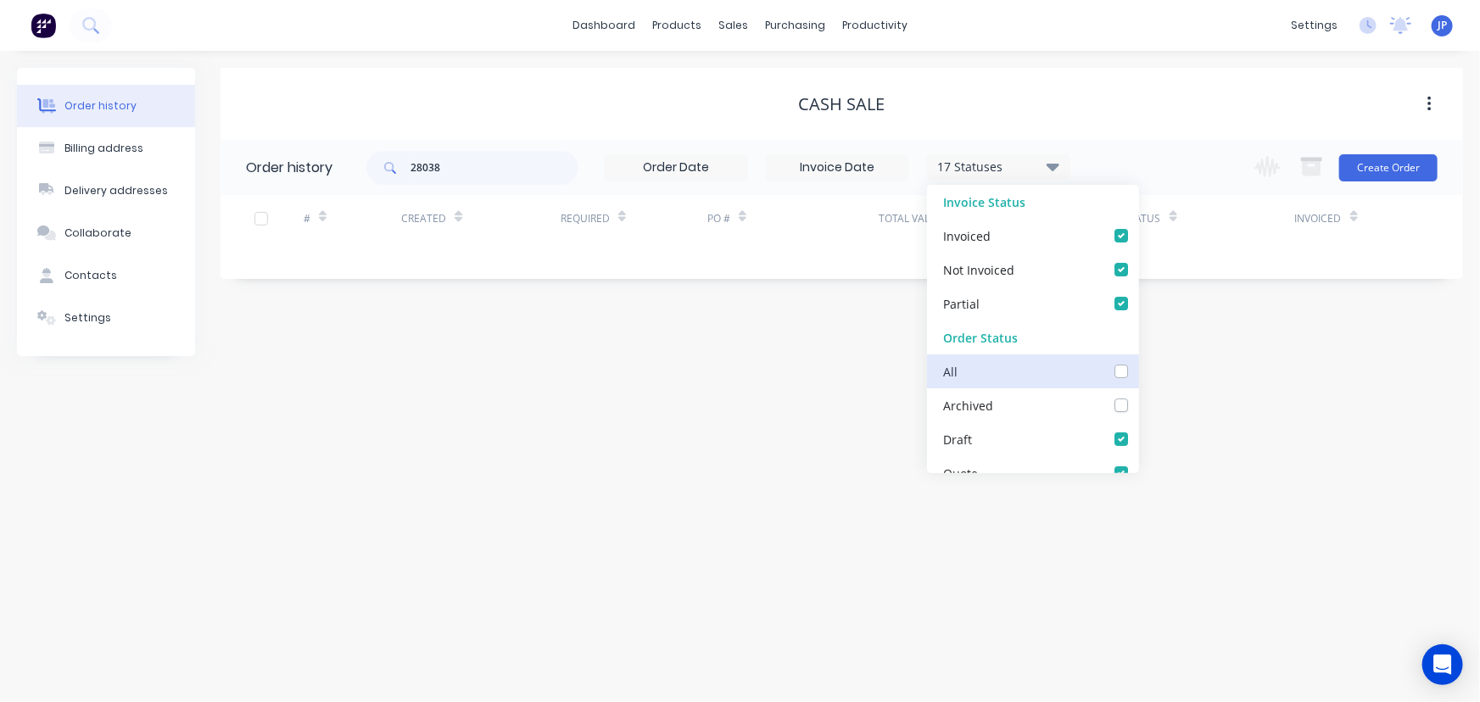
click at [1139, 368] on input "checkbox" at bounding box center [1146, 370] width 14 height 16
checkbox input "true"
click at [475, 168] on input "28038" at bounding box center [495, 168] width 168 height 34
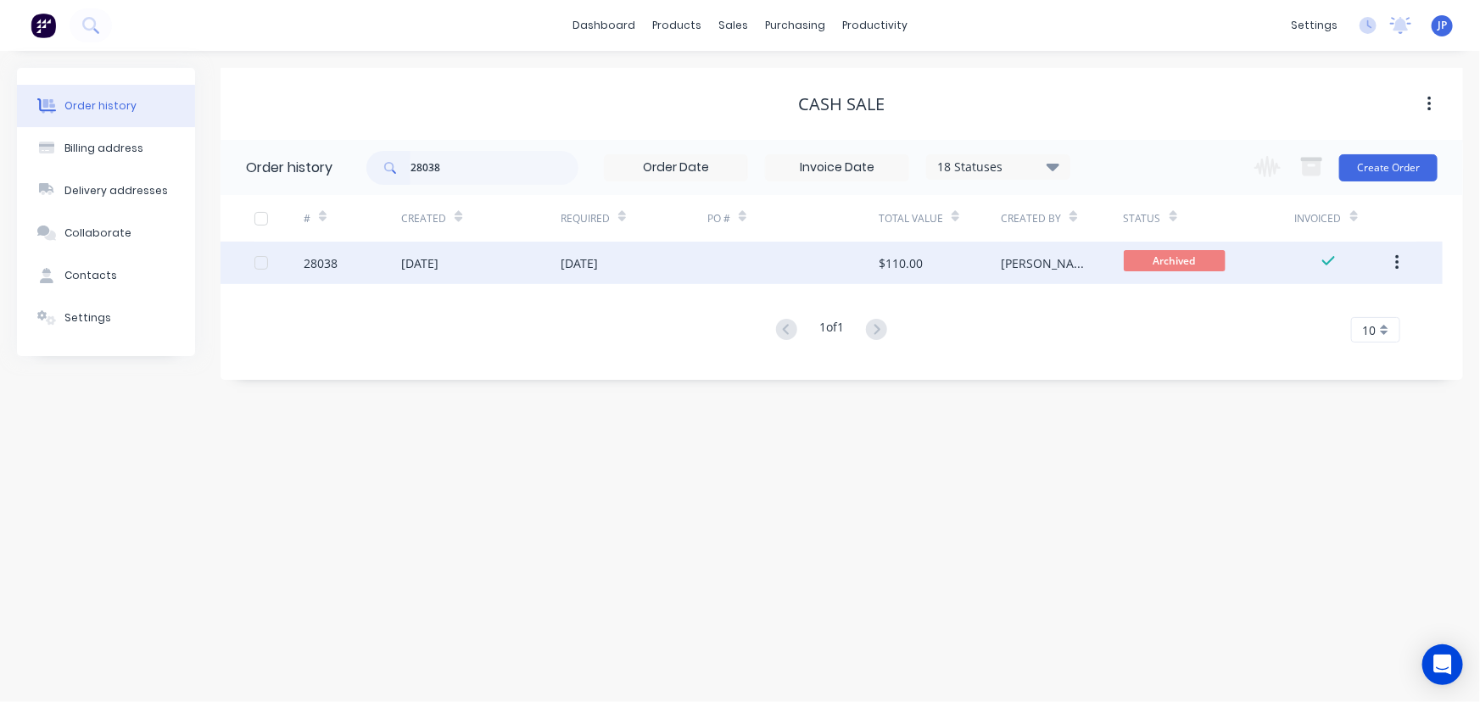
click at [439, 264] on div "17 Sep 2025" at bounding box center [419, 264] width 37 height 18
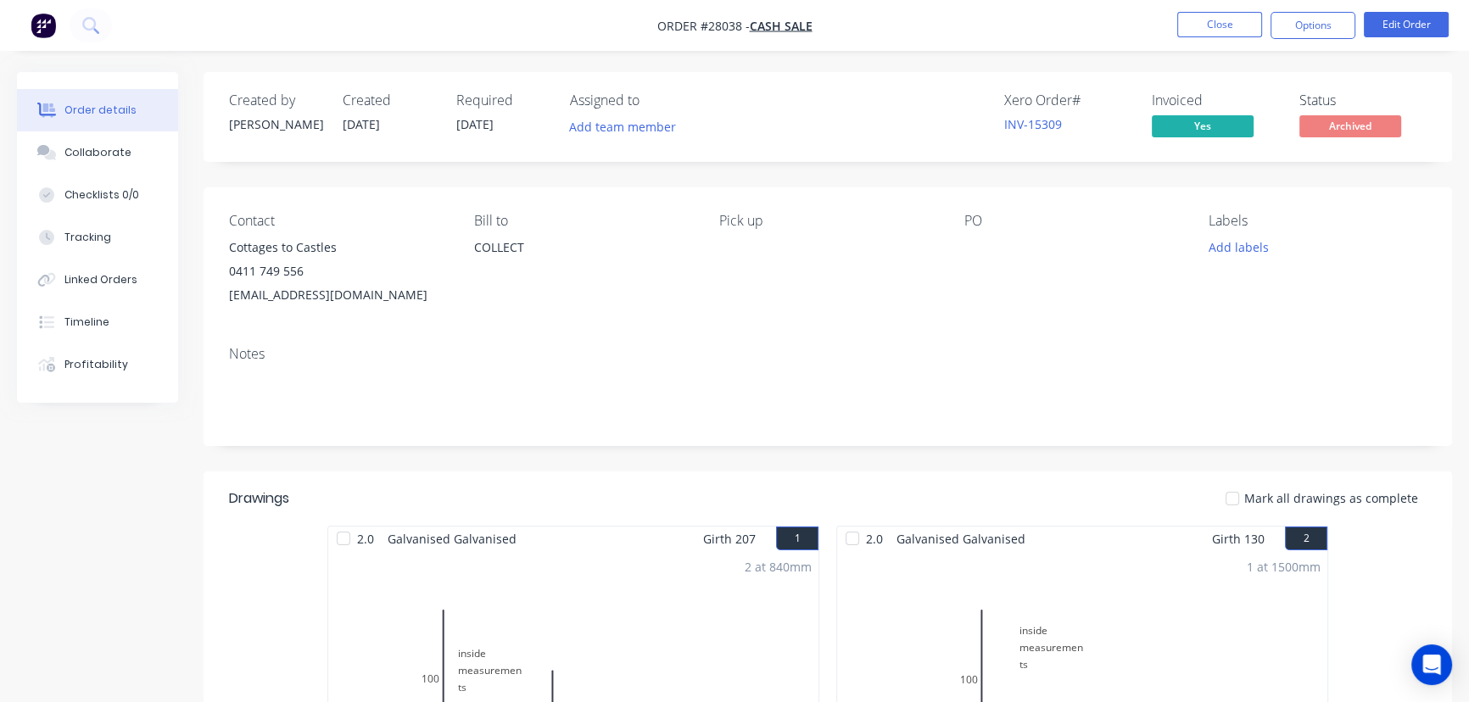
drag, startPoint x: 418, startPoint y: 296, endPoint x: 212, endPoint y: 254, distance: 210.5
click at [212, 254] on div "Contact Cottages to Castles 0411 749 556 cottagestocastles@hotmail.com Bill to …" at bounding box center [828, 259] width 1249 height 145
copy div "Cottages to Castles 0411 749 556 cottagestocastles@hotmail.com"
click at [1218, 26] on button "Close" at bounding box center [1220, 24] width 85 height 25
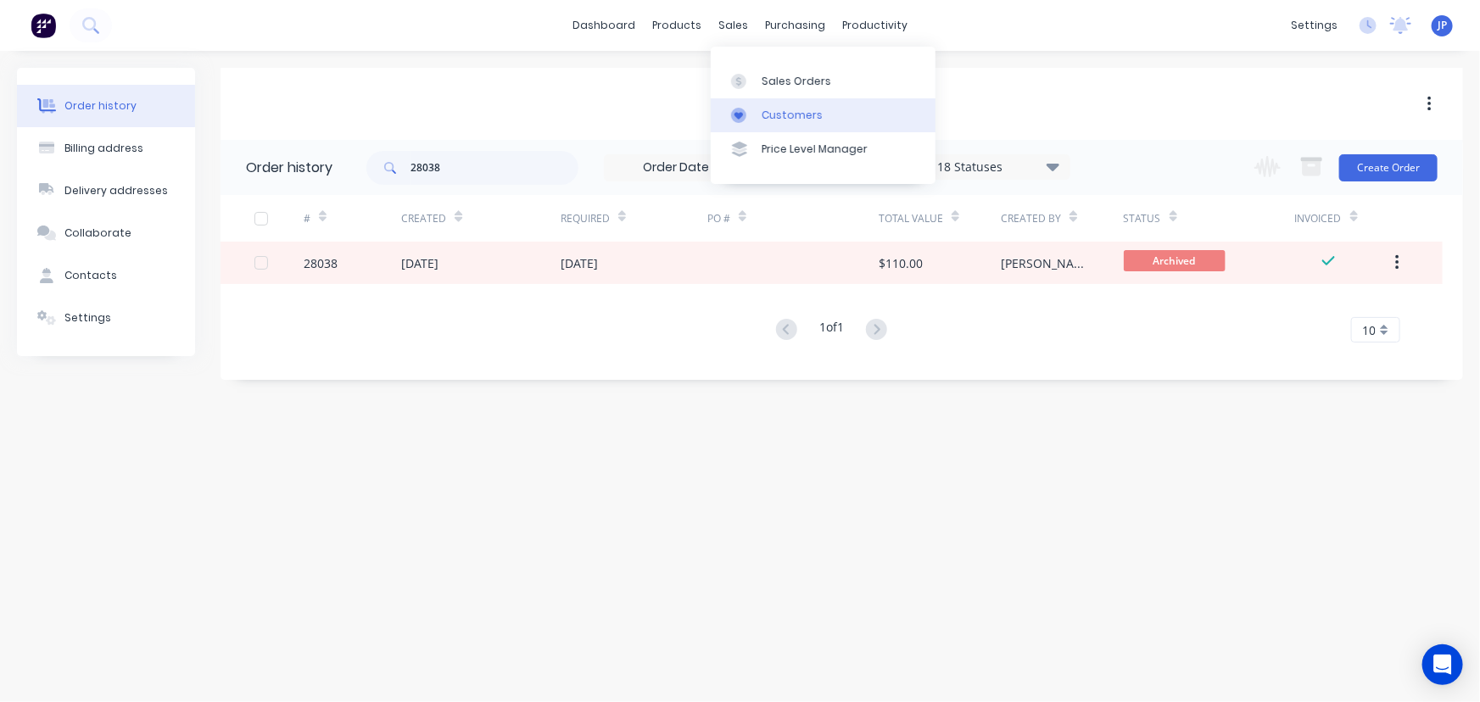
click at [760, 108] on link "Customers" at bounding box center [823, 115] width 225 height 34
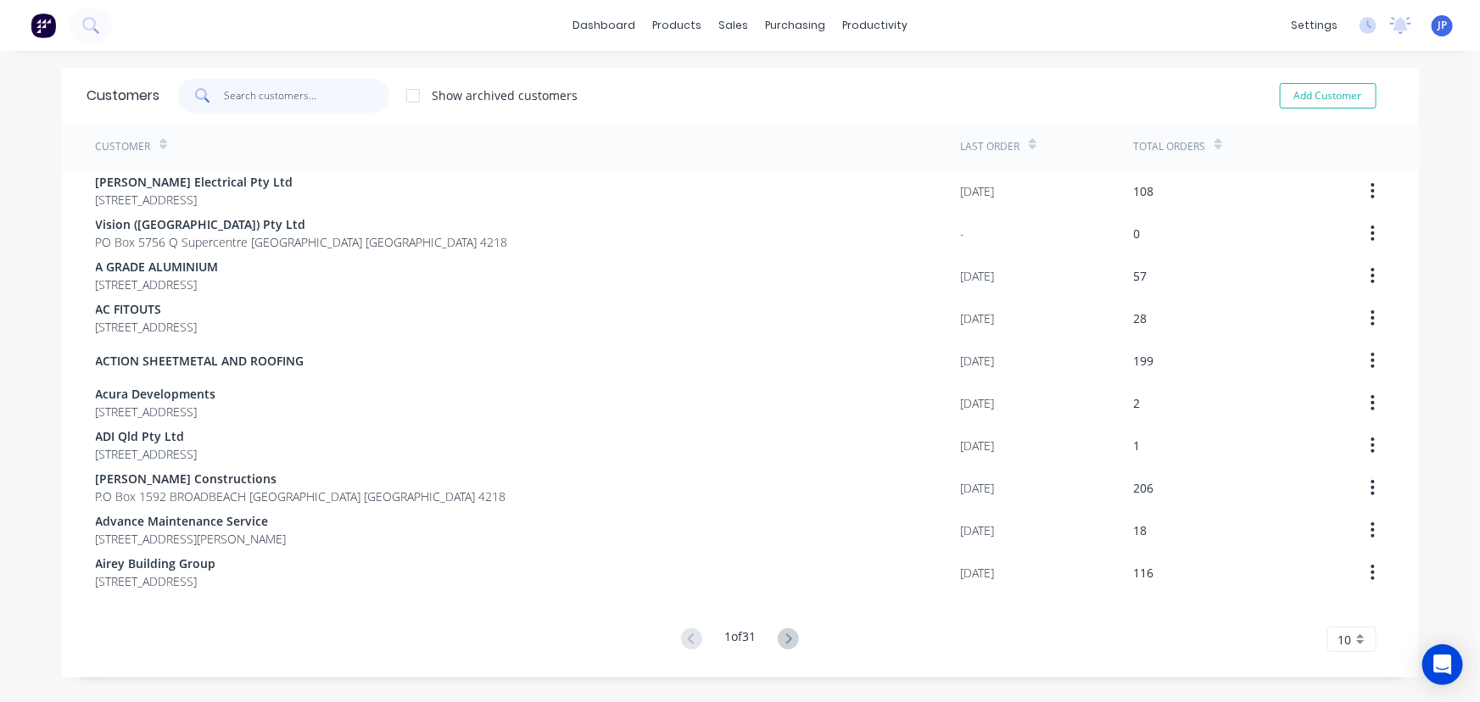
click at [318, 93] on input "text" at bounding box center [306, 96] width 165 height 34
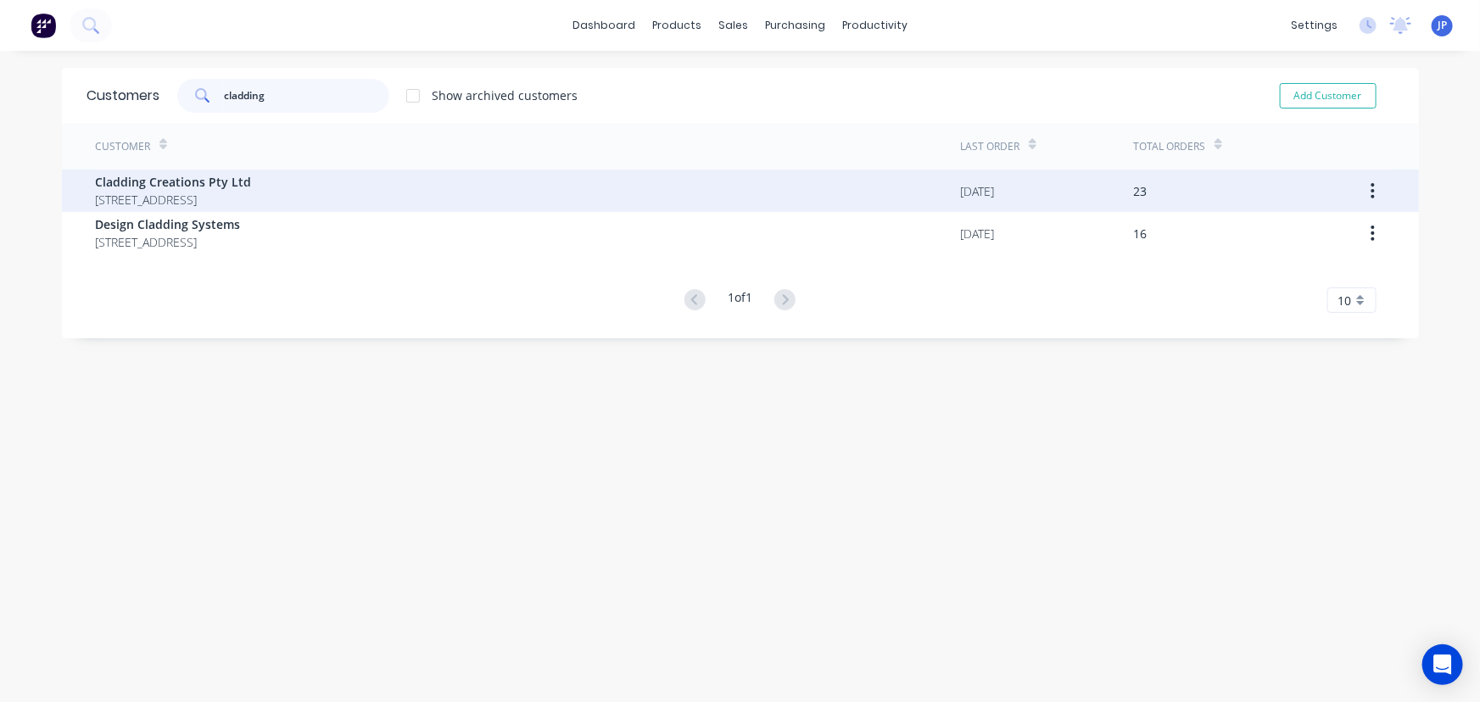
type input "cladding"
click at [241, 177] on span "Cladding Creations Pty Ltd" at bounding box center [174, 182] width 156 height 18
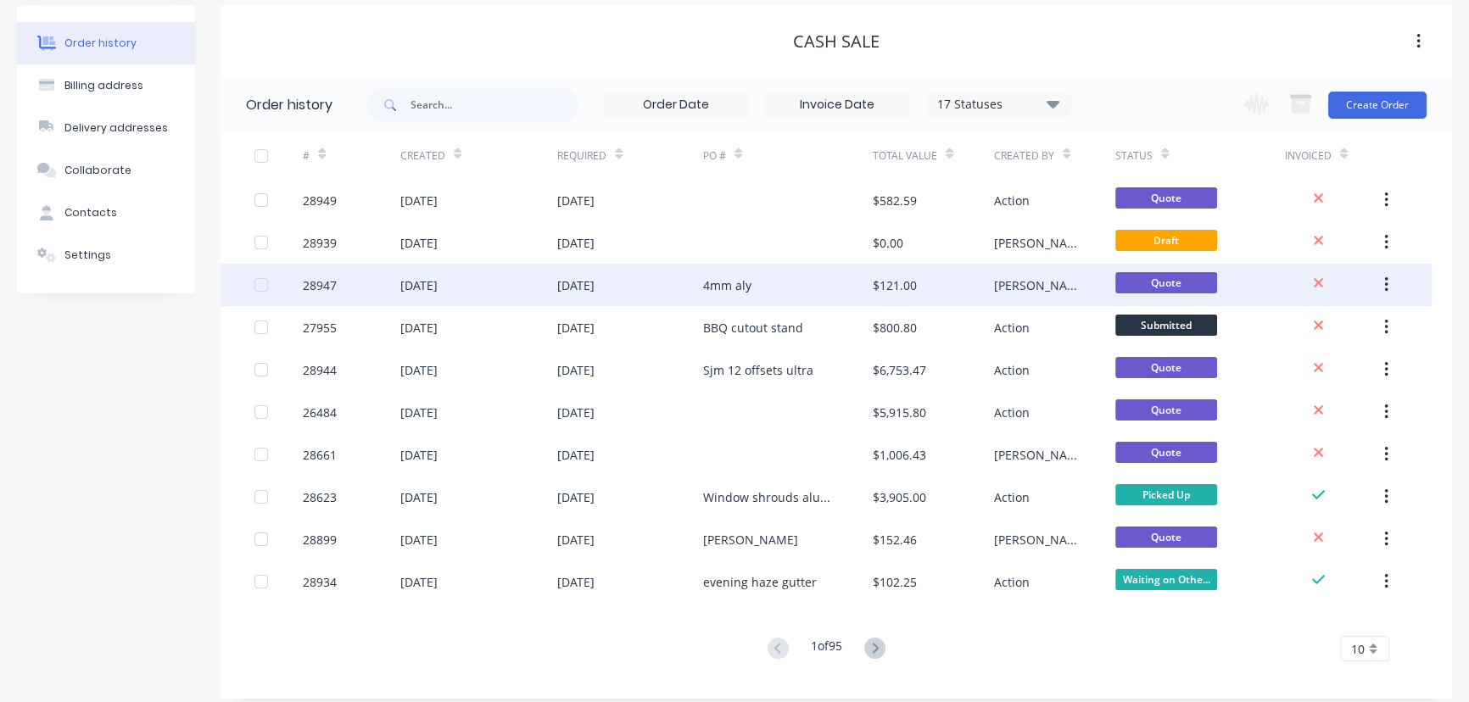
scroll to position [76, 0]
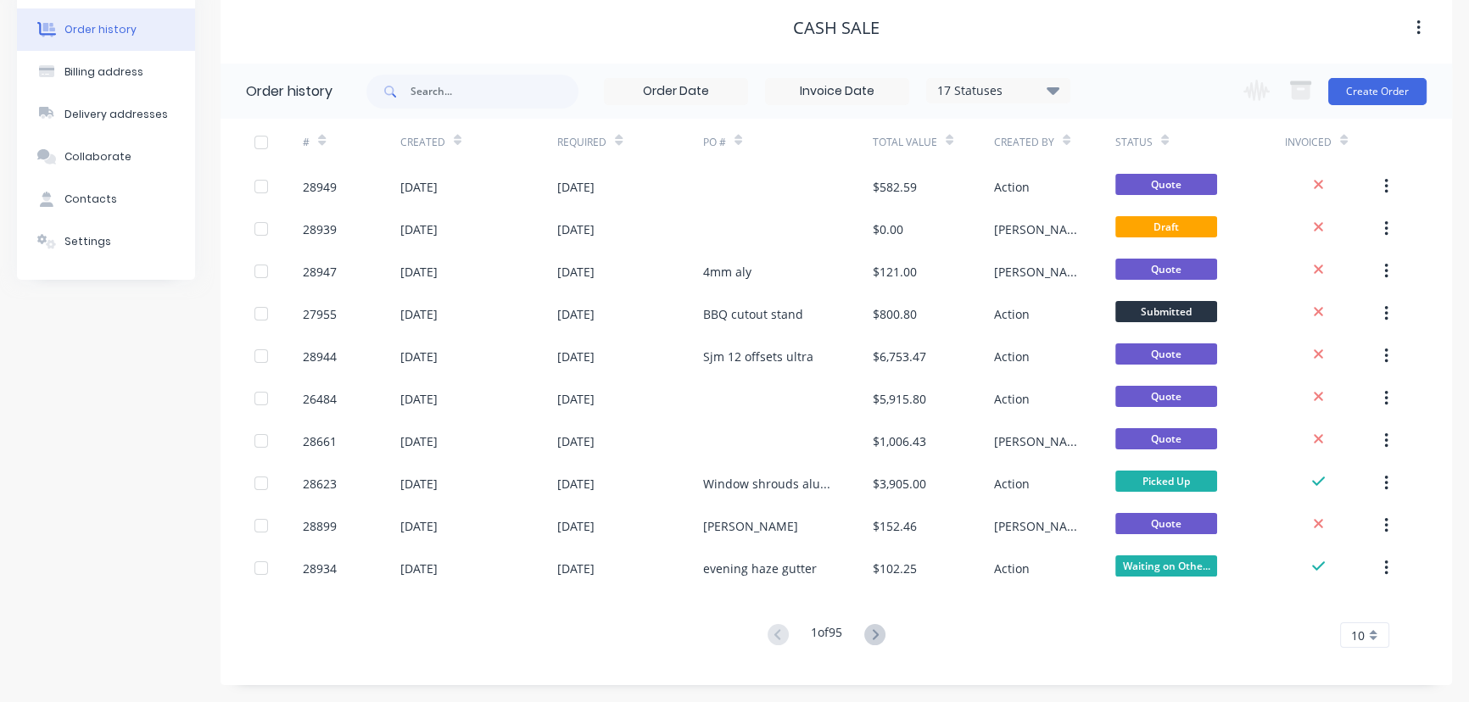
click at [1055, 92] on icon at bounding box center [1053, 91] width 13 height 8
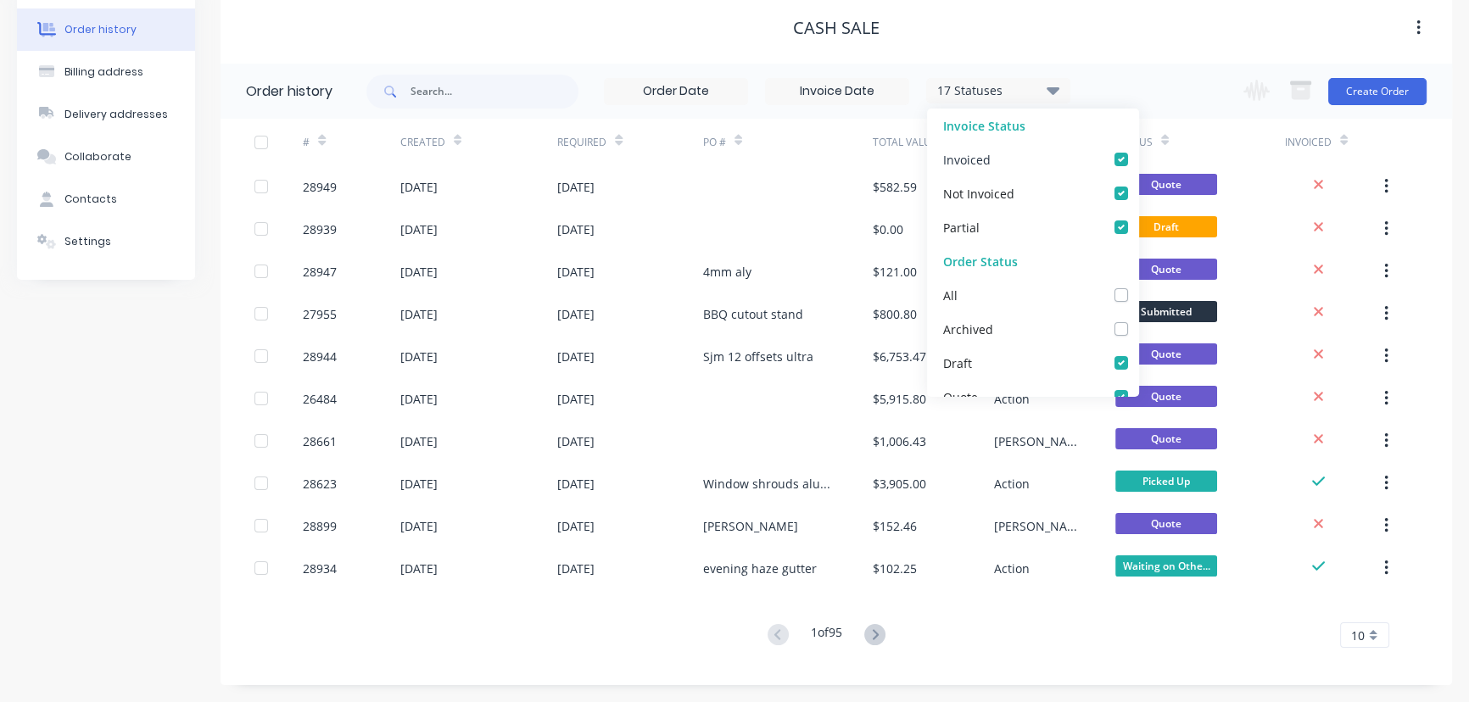
click at [1139, 150] on label at bounding box center [1139, 150] width 0 height 0
click at [1139, 165] on input "checkbox" at bounding box center [1146, 158] width 14 height 16
checkbox input "false"
click at [1103, 235] on div "Partial" at bounding box center [1033, 227] width 212 height 34
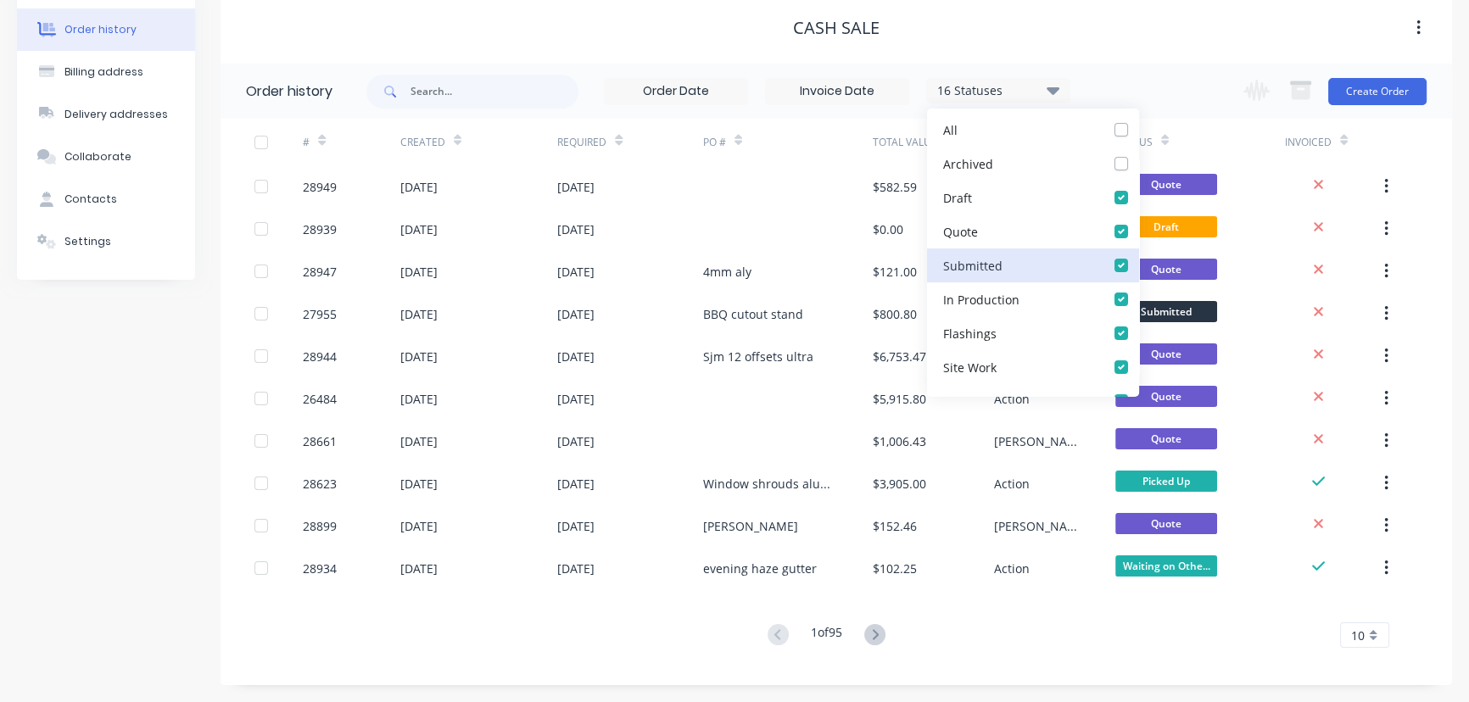
scroll to position [231, 0]
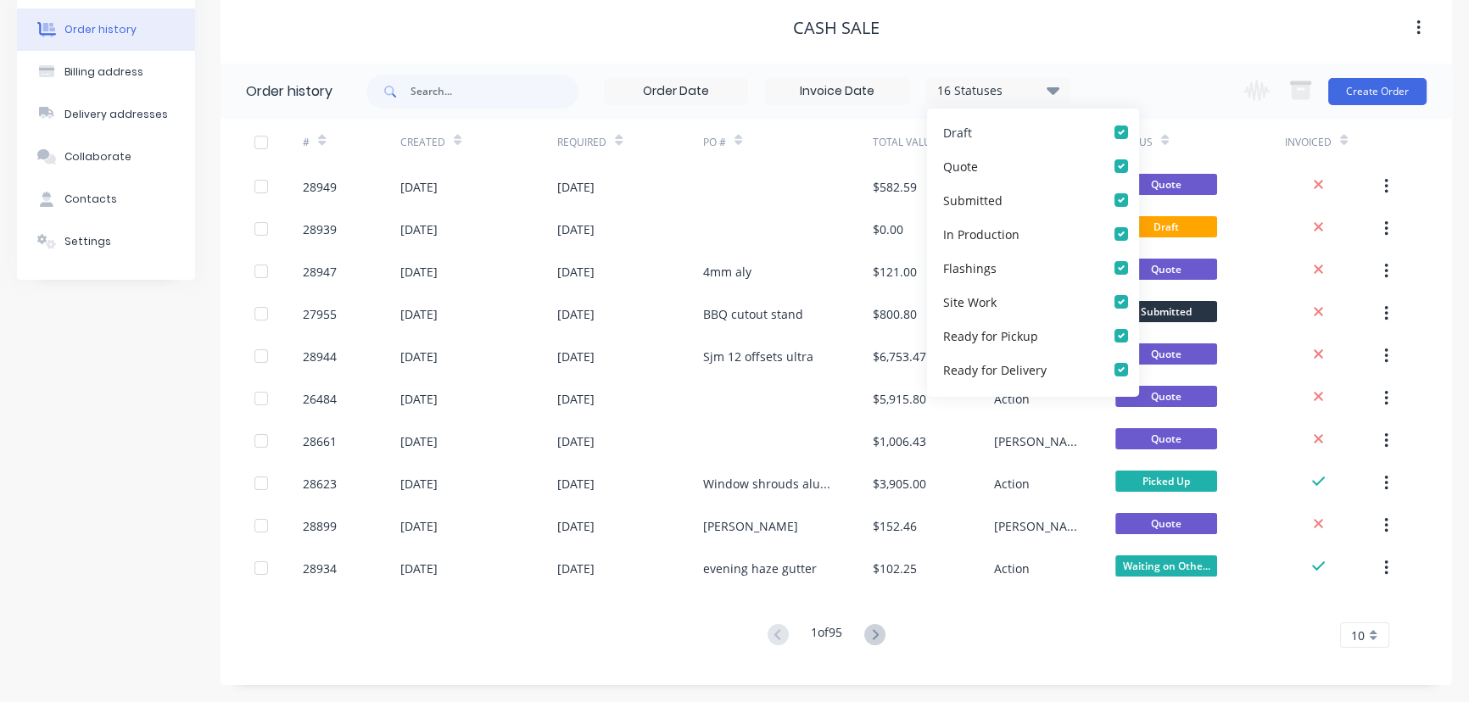
click at [1139, 123] on label at bounding box center [1139, 123] width 0 height 0
click at [1139, 130] on input "checkbox" at bounding box center [1146, 131] width 14 height 16
checkbox input "false"
click at [1139, 157] on label at bounding box center [1139, 157] width 0 height 0
click at [1139, 170] on input "checkbox" at bounding box center [1146, 165] width 14 height 16
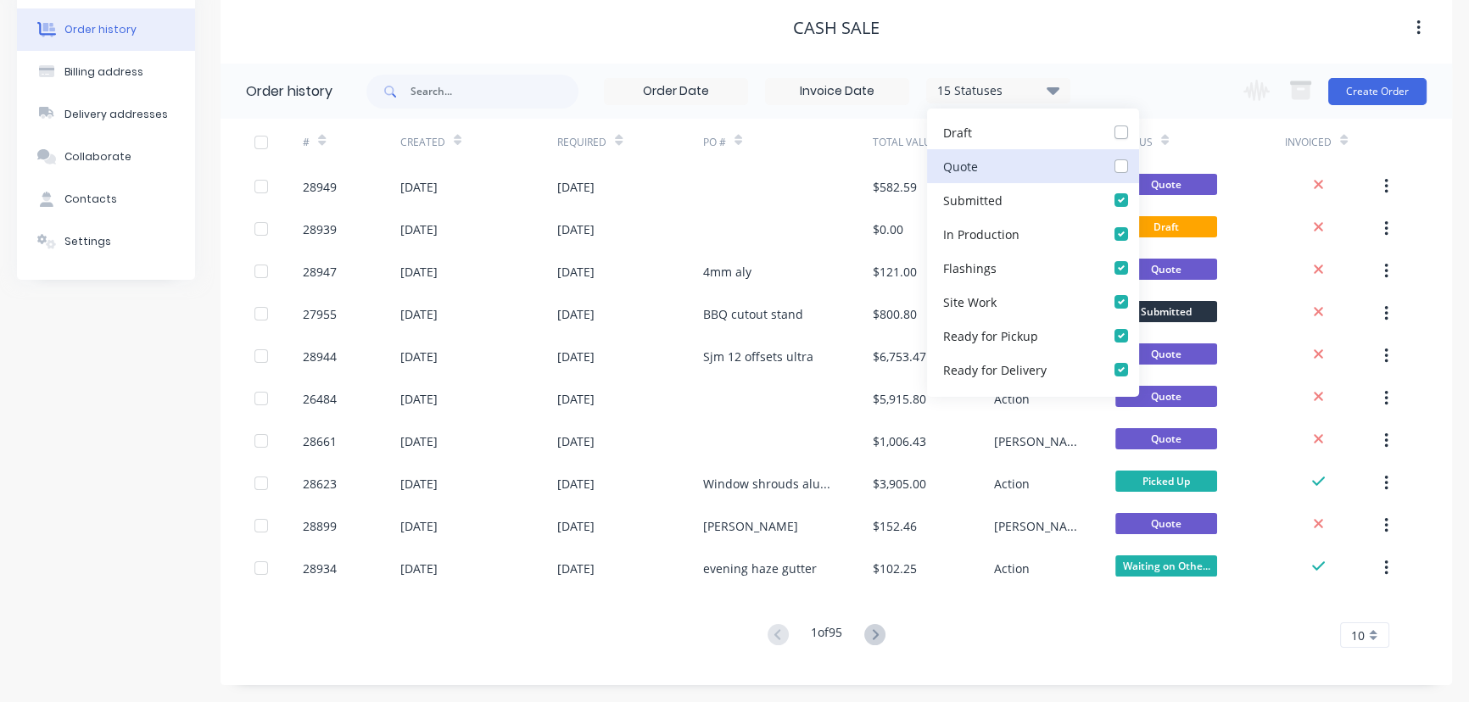
checkbox input "false"
click at [1139, 225] on label at bounding box center [1139, 225] width 0 height 0
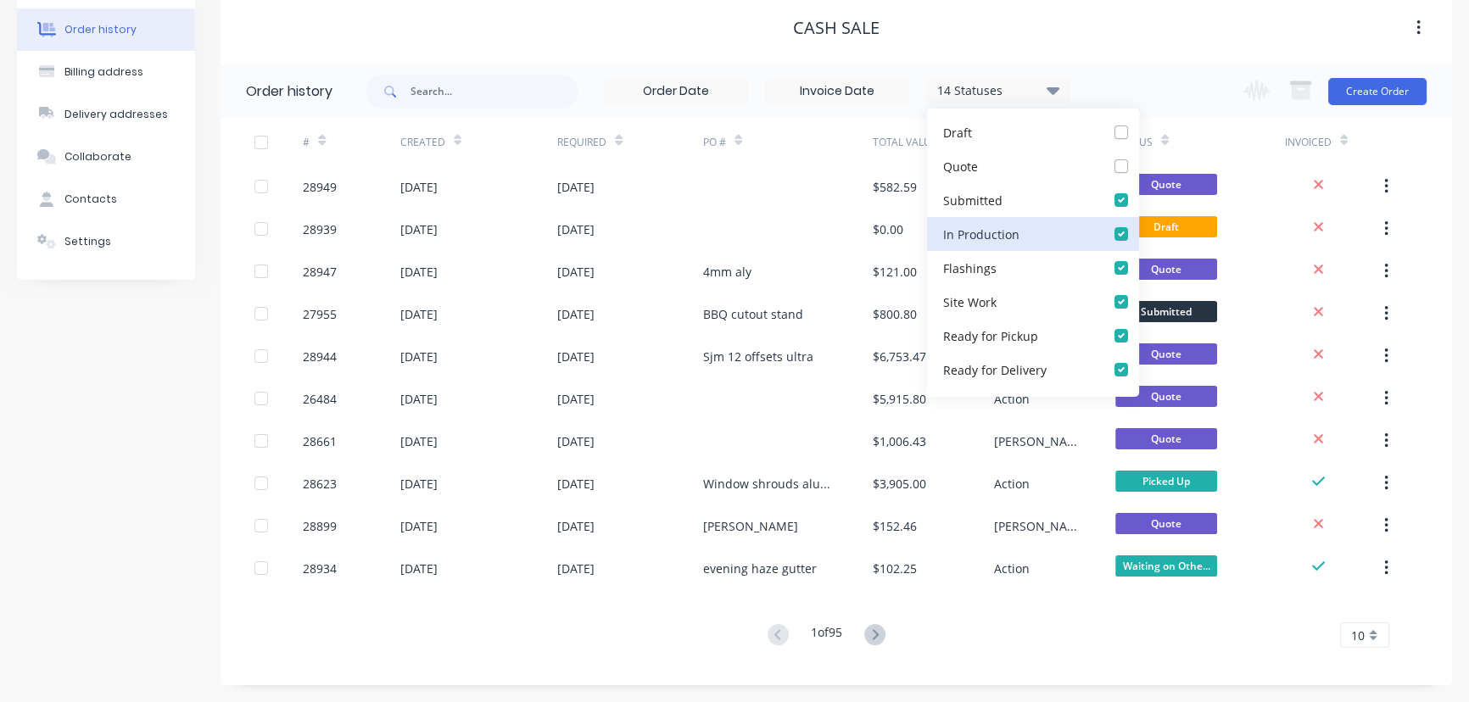
click at [1139, 238] on Production_checkbox_0f5033e9-bb52-4738-a9f7-1c79f6a82483undefined "checkbox" at bounding box center [1146, 233] width 14 height 16
checkbox Production_checkbox_0f5033e9-bb52-4738-a9f7-1c79f6a82483undefined "false"
click at [1139, 259] on label at bounding box center [1139, 259] width 0 height 0
click at [1139, 267] on input "checkbox" at bounding box center [1146, 267] width 14 height 16
checkbox input "false"
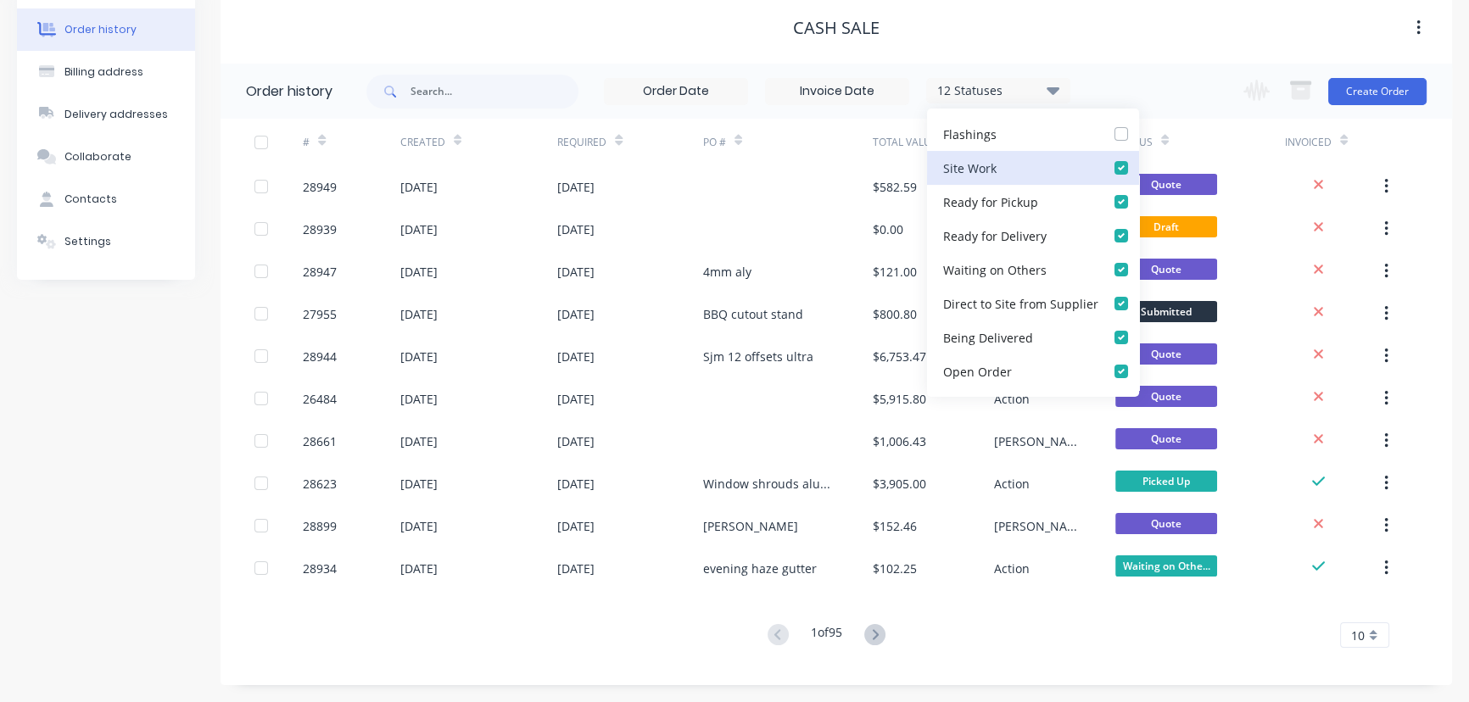
scroll to position [385, 0]
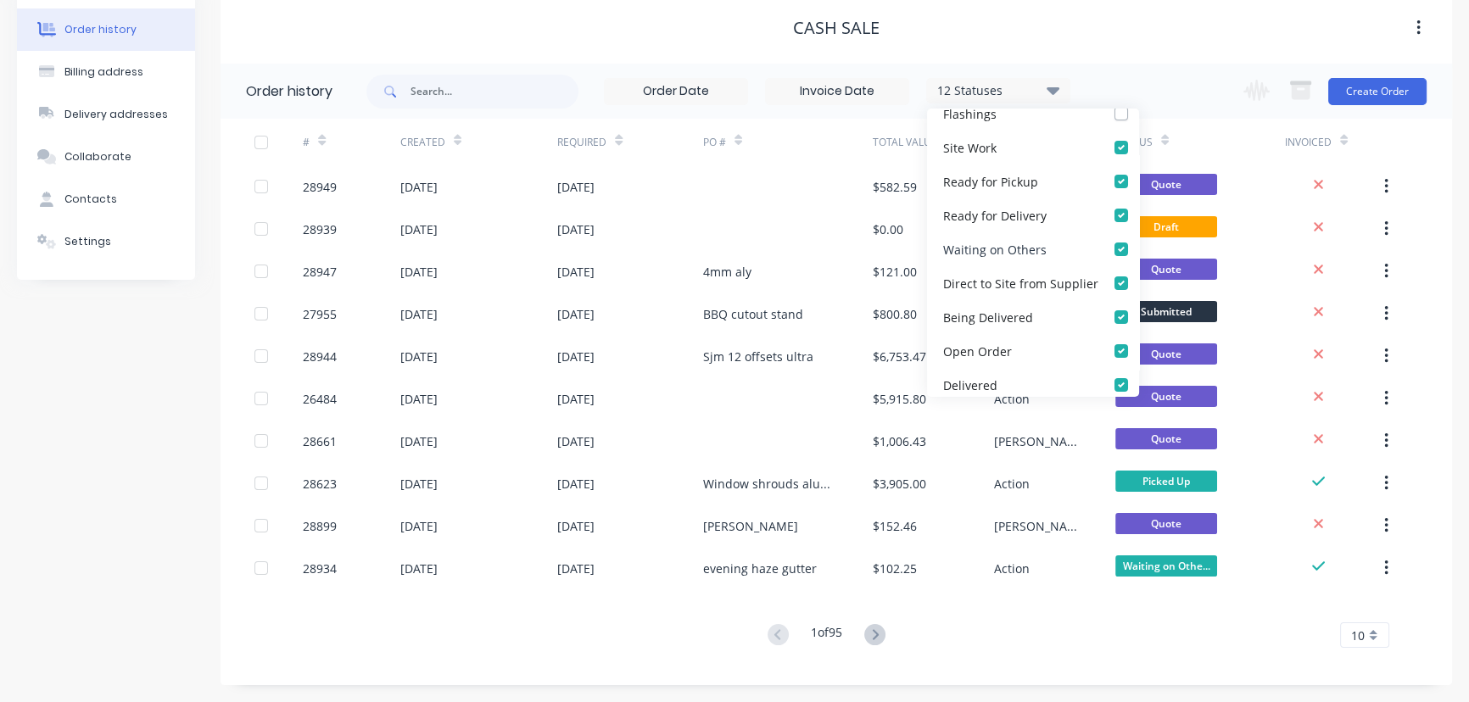
click at [1139, 240] on label at bounding box center [1139, 240] width 0 height 0
click at [1139, 250] on Others_checkbox_7ded9798-739a-4c27-91a8-5719461d2051undefined "checkbox" at bounding box center [1146, 248] width 14 height 16
checkbox Others_checkbox_7ded9798-739a-4c27-91a8-5719461d2051undefined "false"
click at [1139, 342] on label at bounding box center [1139, 342] width 0 height 0
click at [1139, 350] on Order_checkbox_2cec70e2-a1a3-41fe-99a2-81bc20195825undefined "checkbox" at bounding box center [1146, 350] width 14 height 16
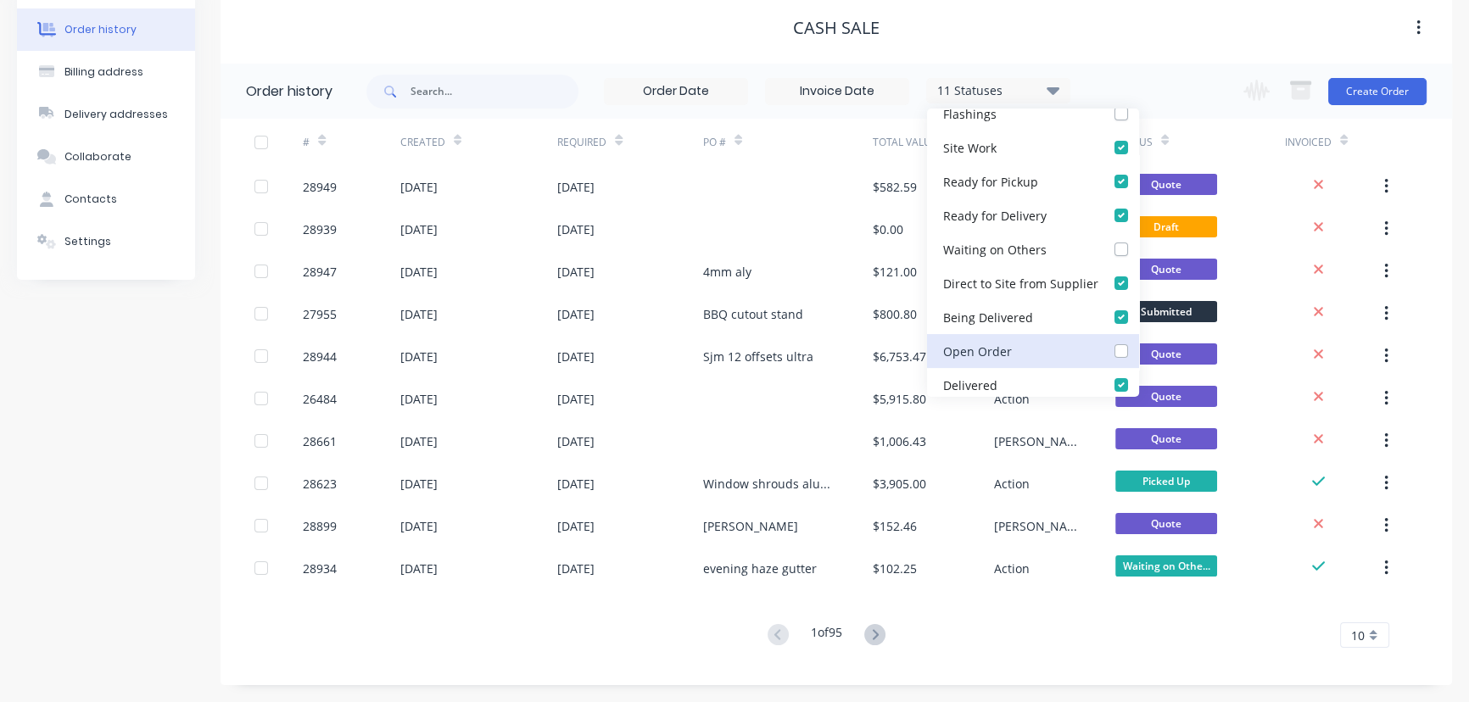
checkbox Order_checkbox_2cec70e2-a1a3-41fe-99a2-81bc20195825undefined "false"
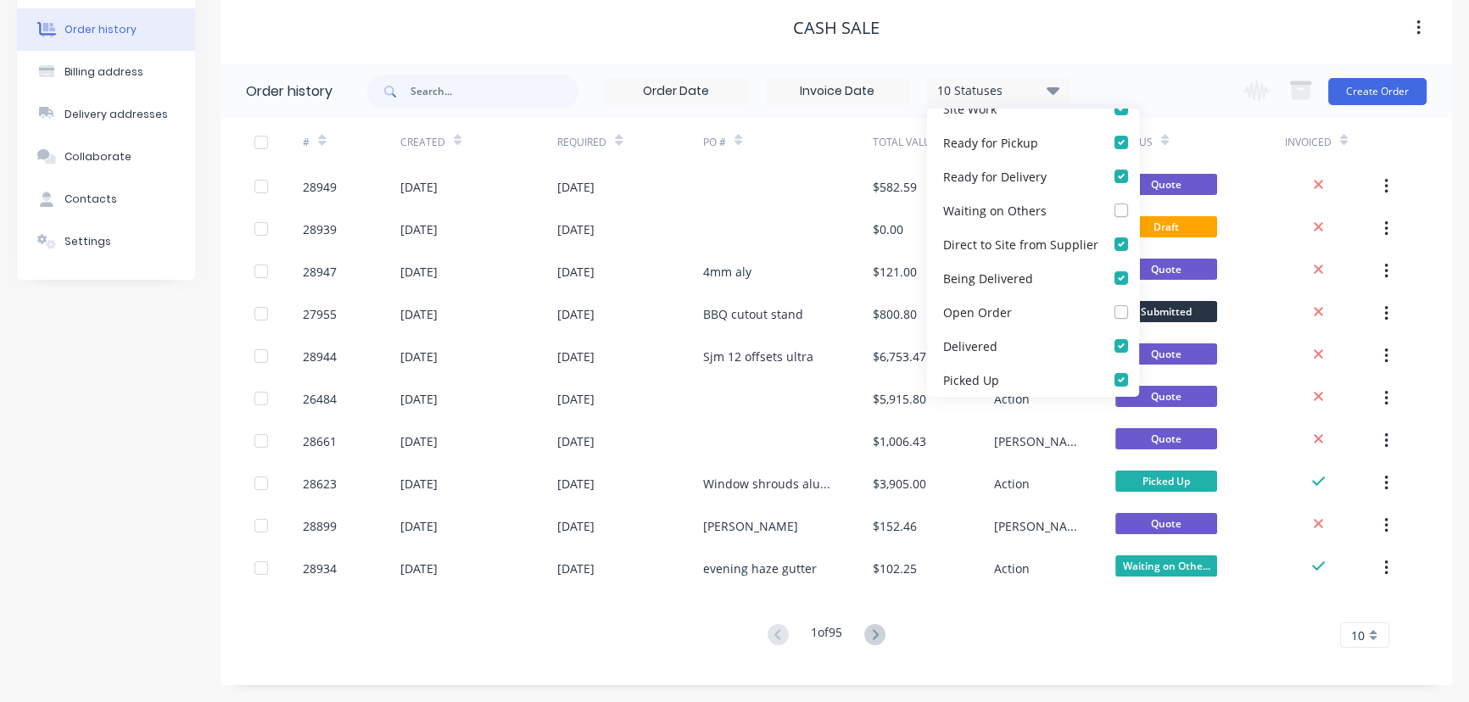
click at [1230, 18] on div "CASH SALE" at bounding box center [837, 28] width 1232 height 20
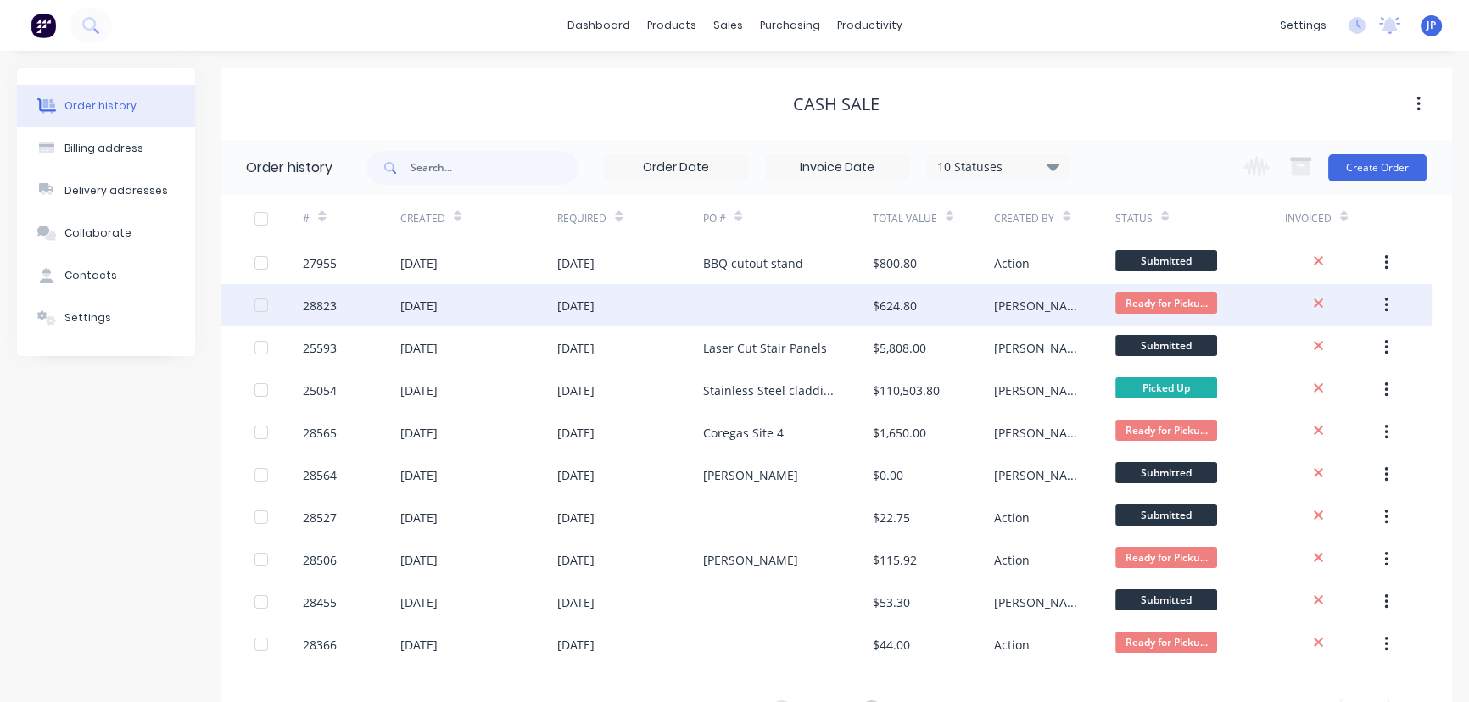
click at [588, 313] on div "[DATE]" at bounding box center [575, 306] width 37 height 18
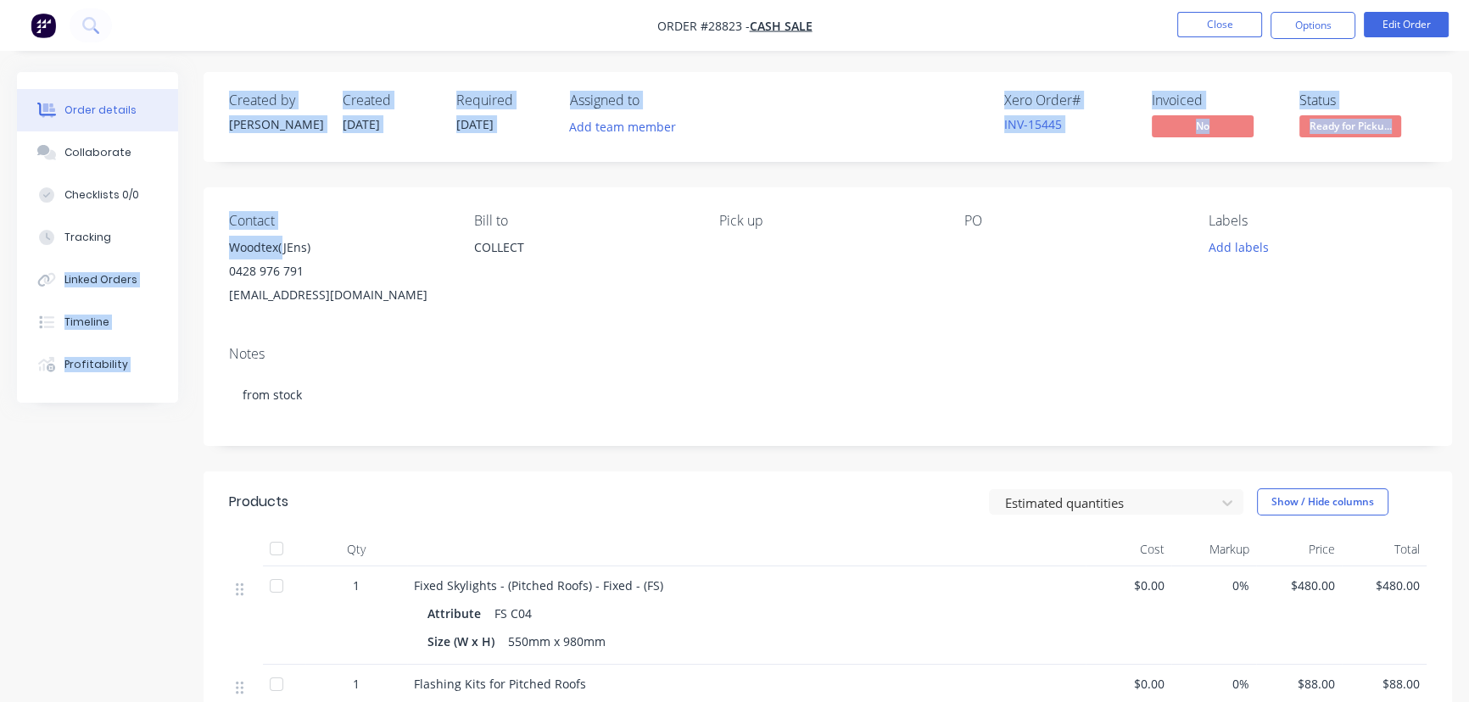
drag, startPoint x: 281, startPoint y: 253, endPoint x: 203, endPoint y: 249, distance: 78.1
click at [203, 249] on div "Order details Collaborate Checklists 0/0 Tracking Linked Orders Timeline Profit…" at bounding box center [734, 554] width 1469 height 965
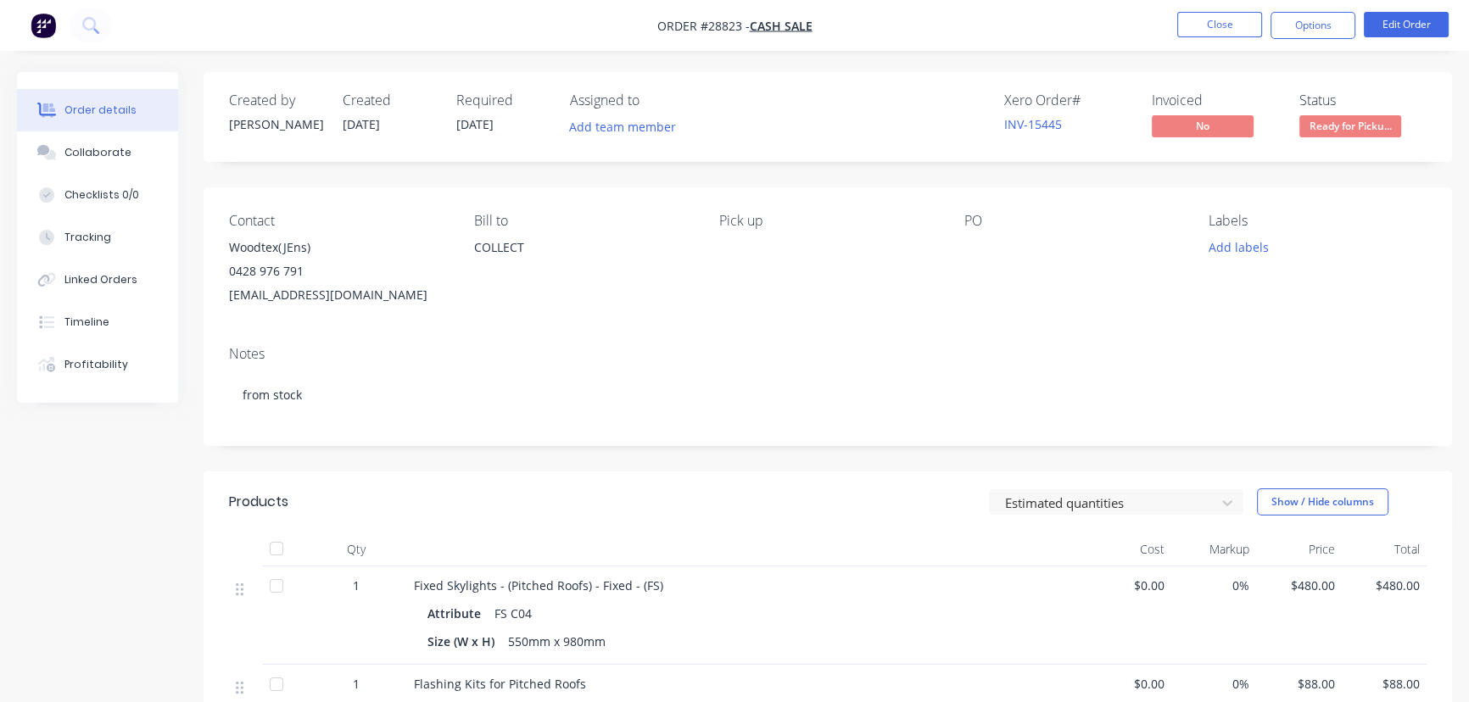
click at [383, 263] on div "0428 976 791" at bounding box center [338, 272] width 218 height 24
drag, startPoint x: 276, startPoint y: 245, endPoint x: 227, endPoint y: 245, distance: 48.4
click at [227, 245] on div "Contact Woodtex(JEns) 0428 976 791 woodtex.building@gmail.com Bill to COLLECT P…" at bounding box center [828, 259] width 1249 height 145
copy div "Woodtex"
click at [1324, 25] on button "Options" at bounding box center [1313, 25] width 85 height 27
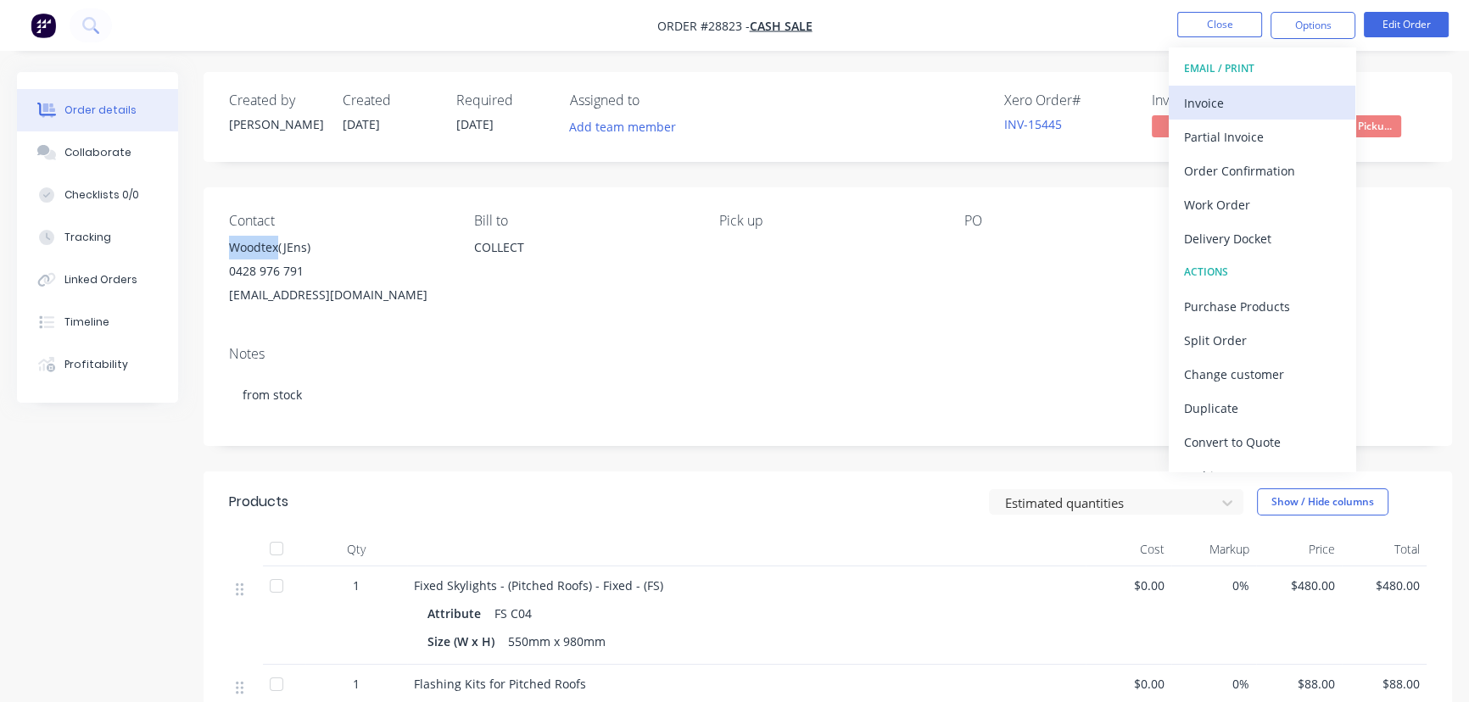
click at [1213, 98] on div "Invoice" at bounding box center [1262, 103] width 156 height 25
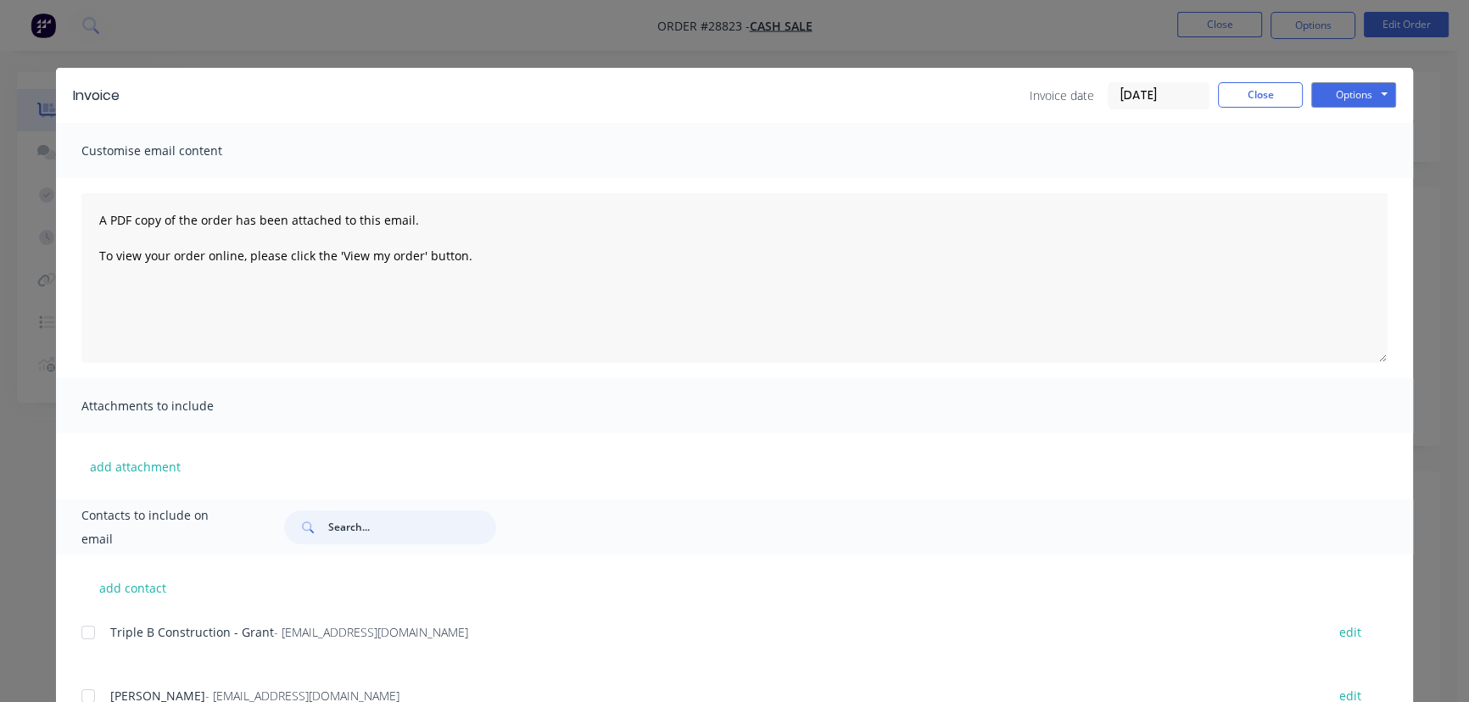
click at [357, 521] on input "text" at bounding box center [412, 528] width 168 height 34
paste input "Woodtex"
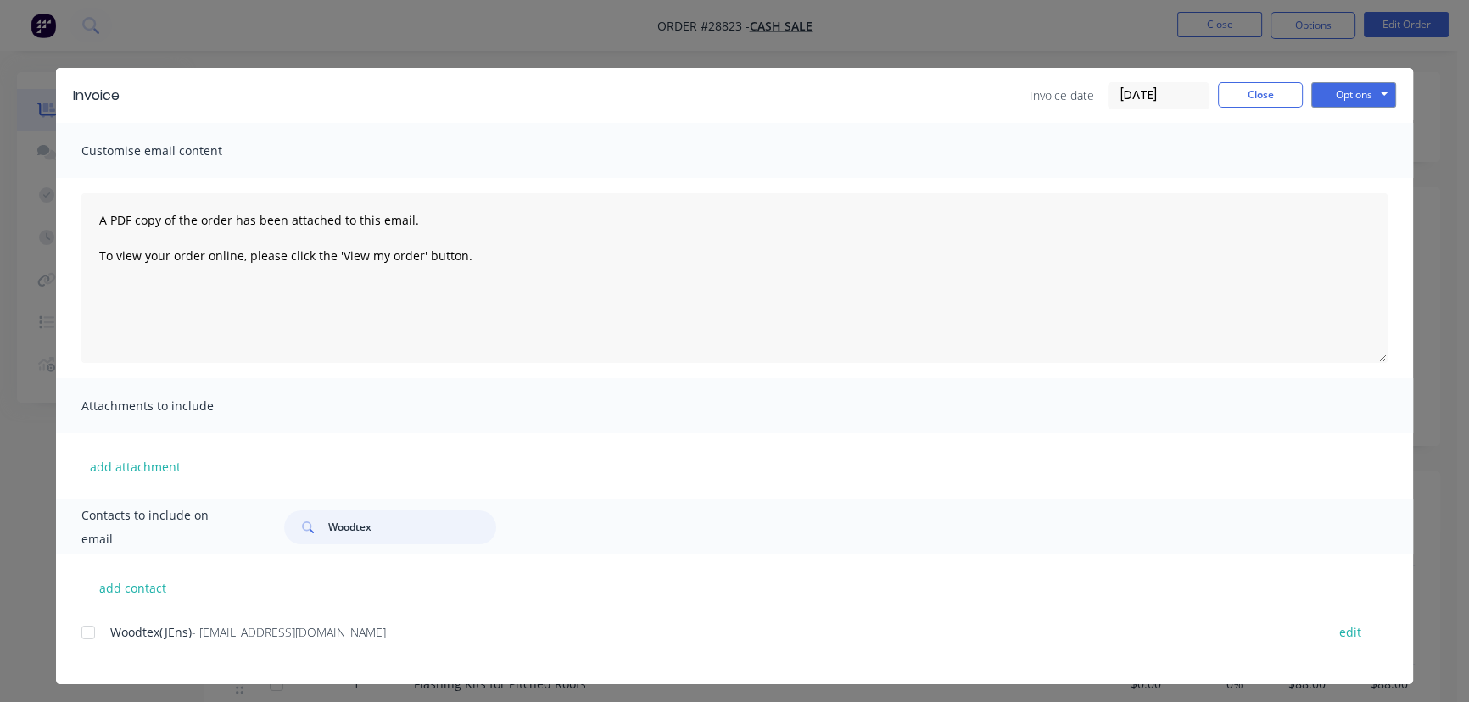
type input "Woodtex"
drag, startPoint x: 372, startPoint y: 641, endPoint x: 130, endPoint y: 676, distance: 245.1
click at [130, 676] on div "Woodtex(JEns) - woodtex.building@gmail.com edit" at bounding box center [747, 653] width 1332 height 64
copy div "Woodtex(JEns) - woodtex.building@gmail.com"
click at [1363, 100] on button "Options" at bounding box center [1354, 94] width 85 height 25
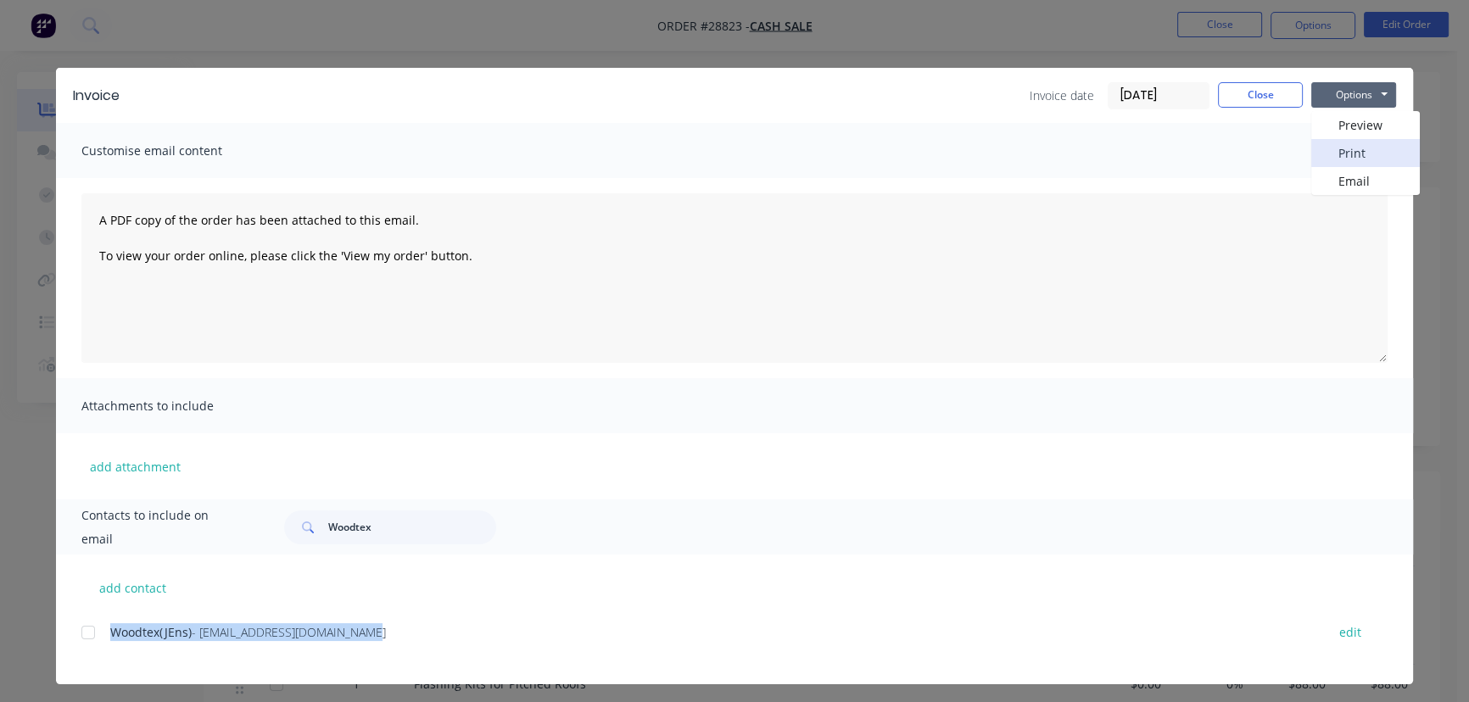
click at [1350, 142] on button "Print" at bounding box center [1366, 153] width 109 height 28
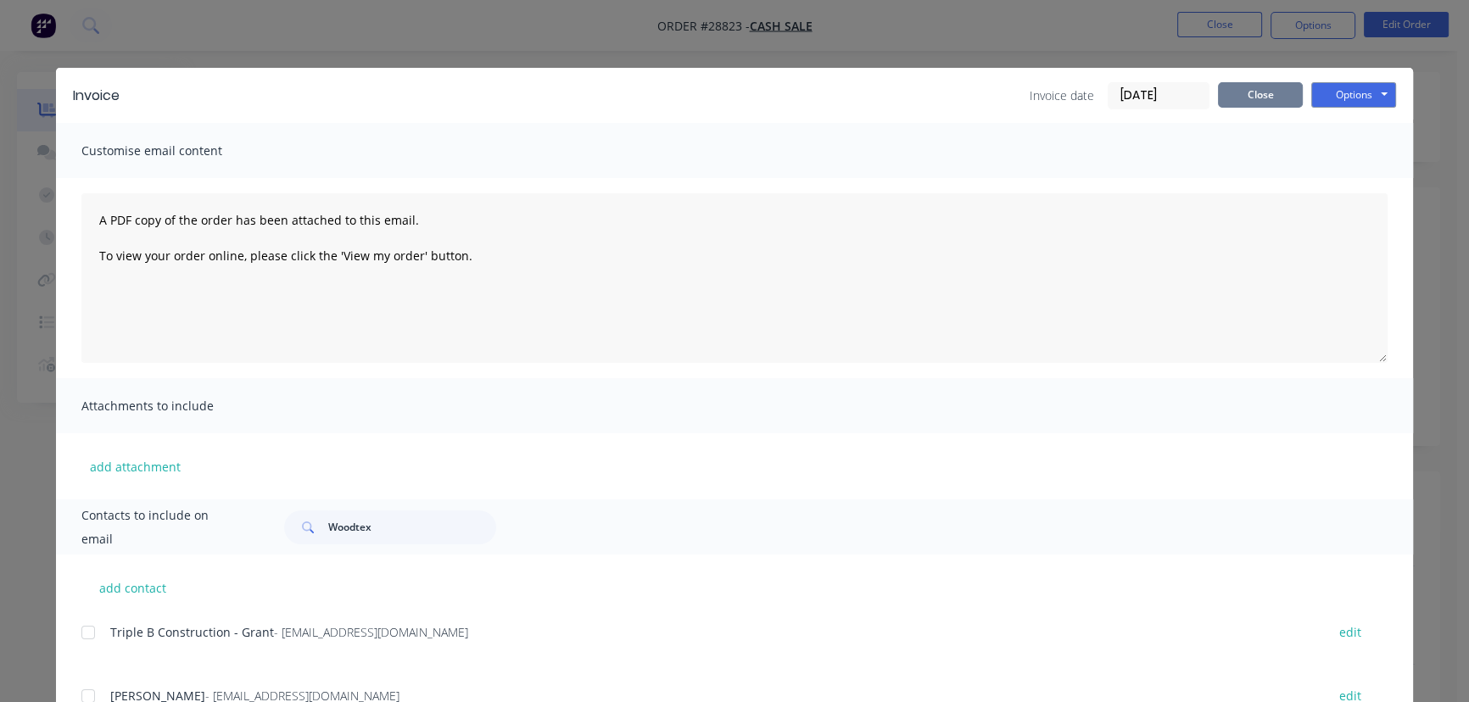
click at [1244, 98] on button "Close" at bounding box center [1260, 94] width 85 height 25
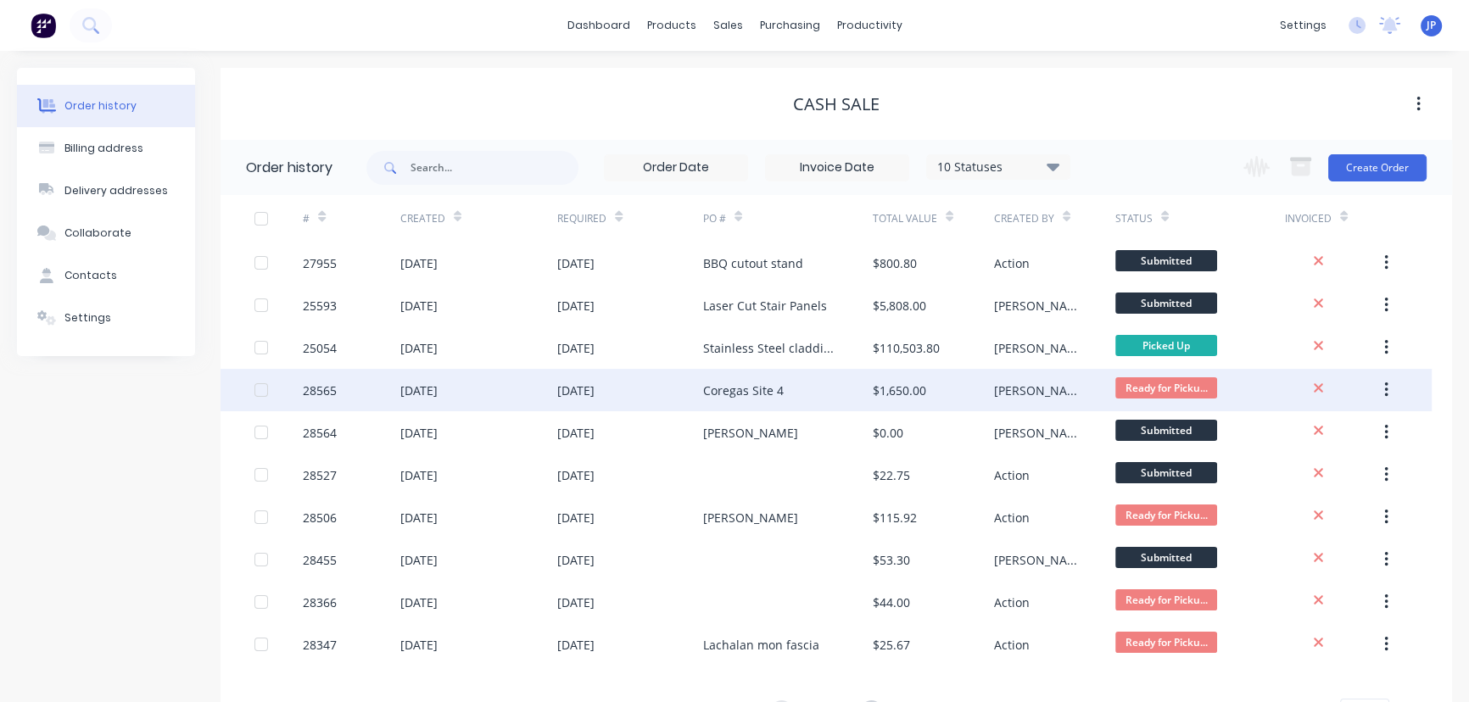
click at [595, 382] on div "[DATE]" at bounding box center [575, 391] width 37 height 18
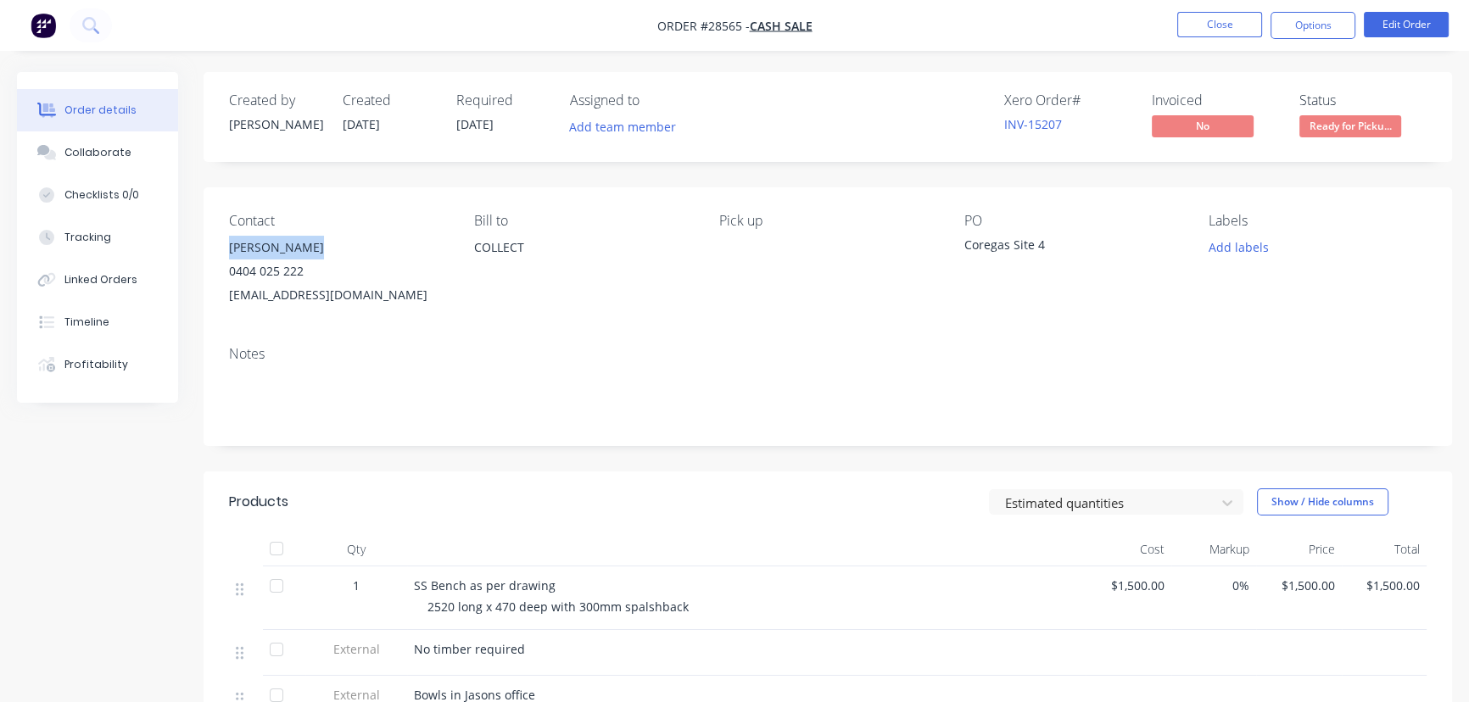
drag, startPoint x: 314, startPoint y: 246, endPoint x: 229, endPoint y: 250, distance: 84.9
click at [229, 250] on div "Brad Ferguson" at bounding box center [338, 248] width 218 height 24
copy div "Brad Ferguson"
click at [1304, 30] on button "Options" at bounding box center [1313, 25] width 85 height 27
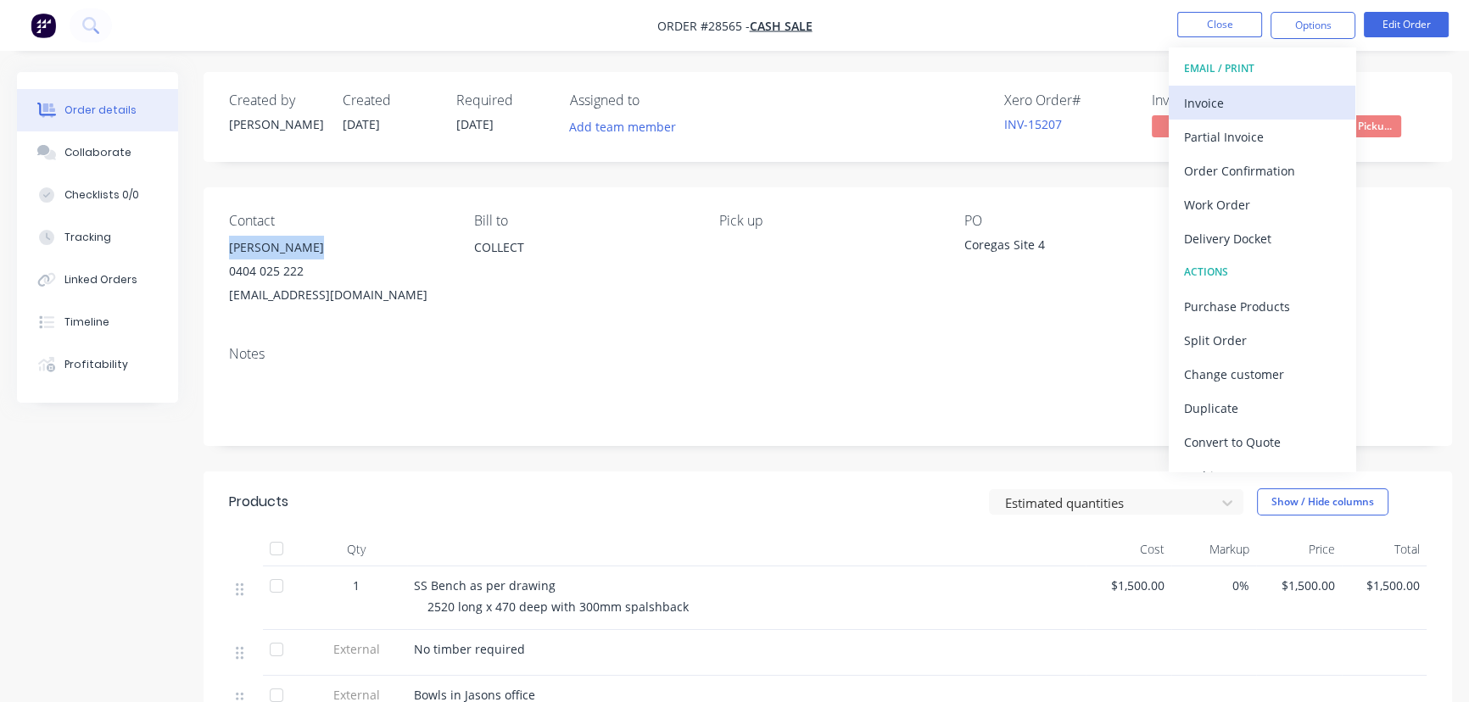
click at [1215, 99] on div "Invoice" at bounding box center [1262, 103] width 156 height 25
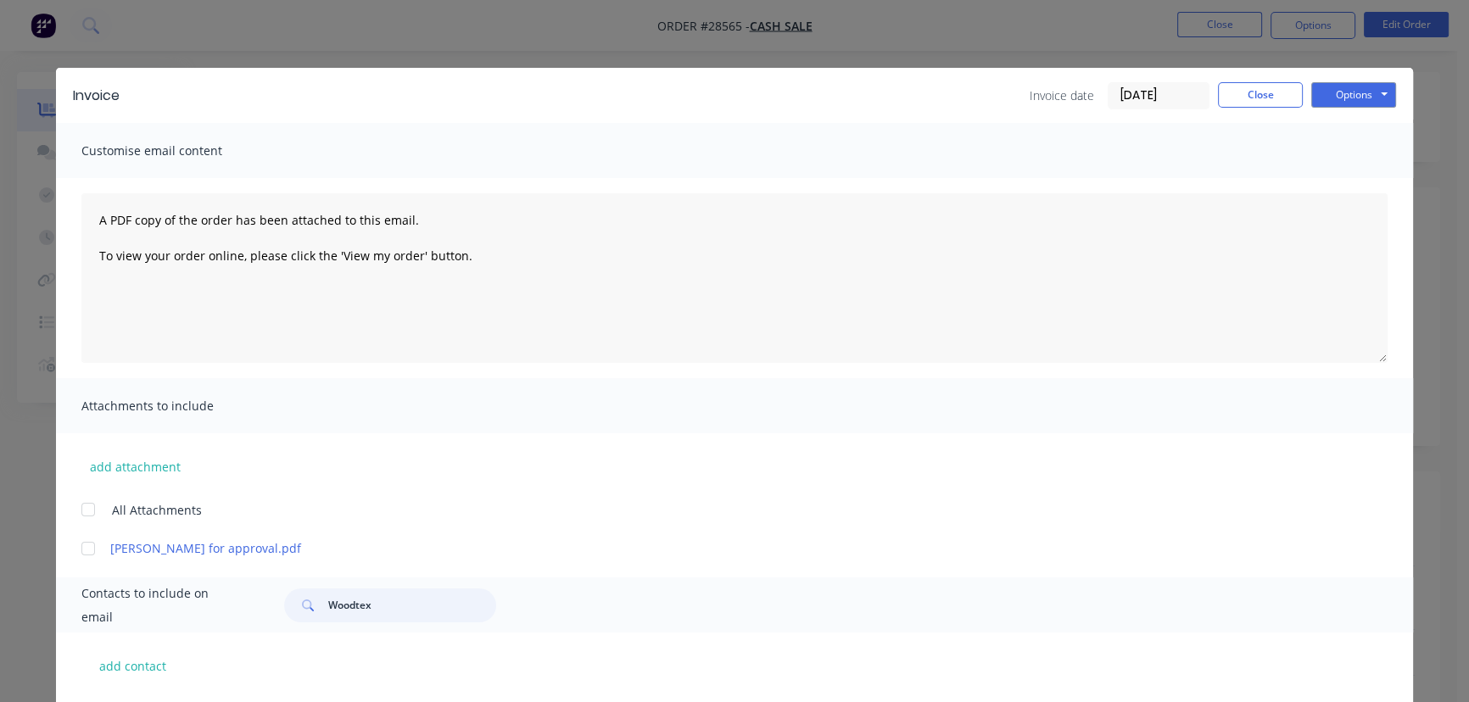
drag, startPoint x: 388, startPoint y: 608, endPoint x: 316, endPoint y: 614, distance: 72.4
click at [316, 614] on div "Woodtex" at bounding box center [390, 606] width 212 height 34
paste input "Brad Ferguson"
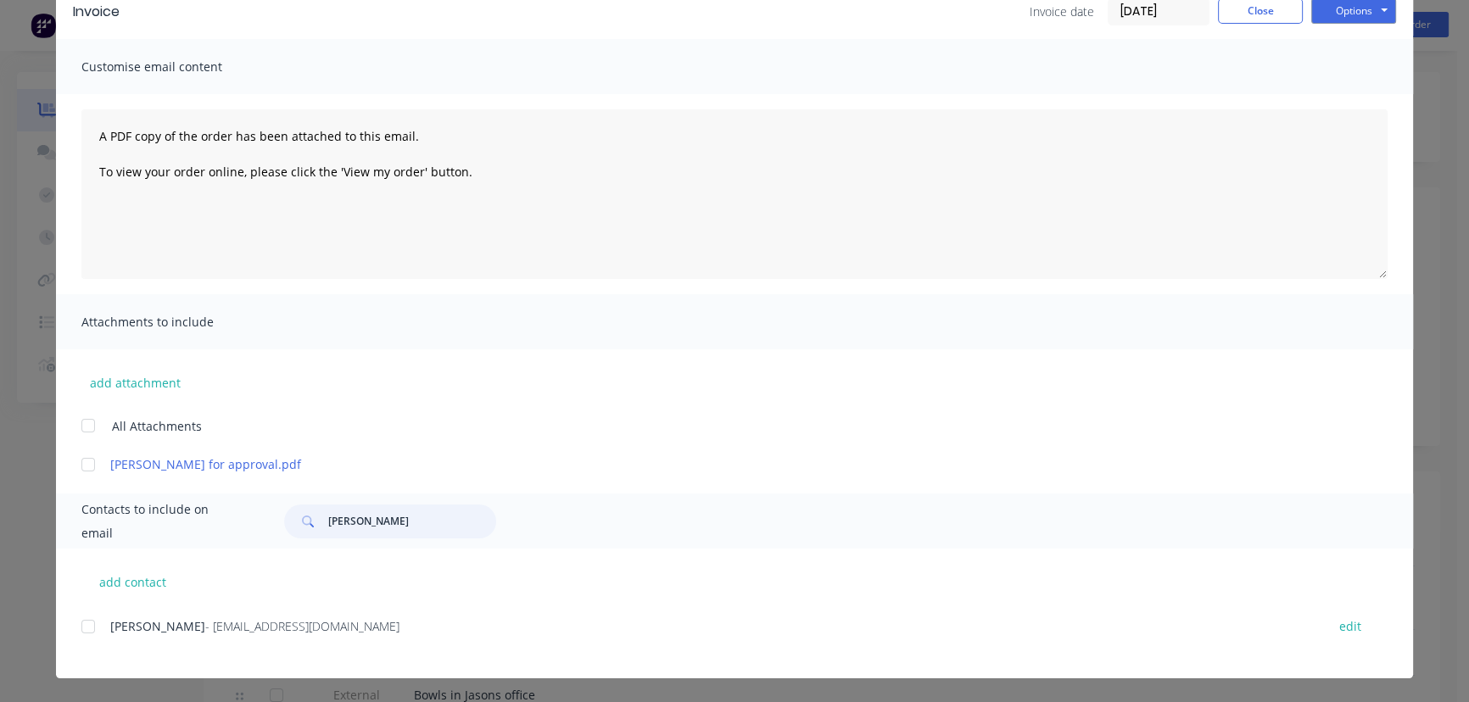
type input "Brad Ferguson"
drag, startPoint x: 333, startPoint y: 637, endPoint x: 87, endPoint y: 673, distance: 247.8
click at [87, 673] on div "Brad Ferguson - braimack@bigpond.com edit" at bounding box center [747, 647] width 1332 height 64
copy div "Brad Ferguson - braimack@bigpond.com"
drag, startPoint x: 1340, startPoint y: 14, endPoint x: 1340, endPoint y: 26, distance: 12.7
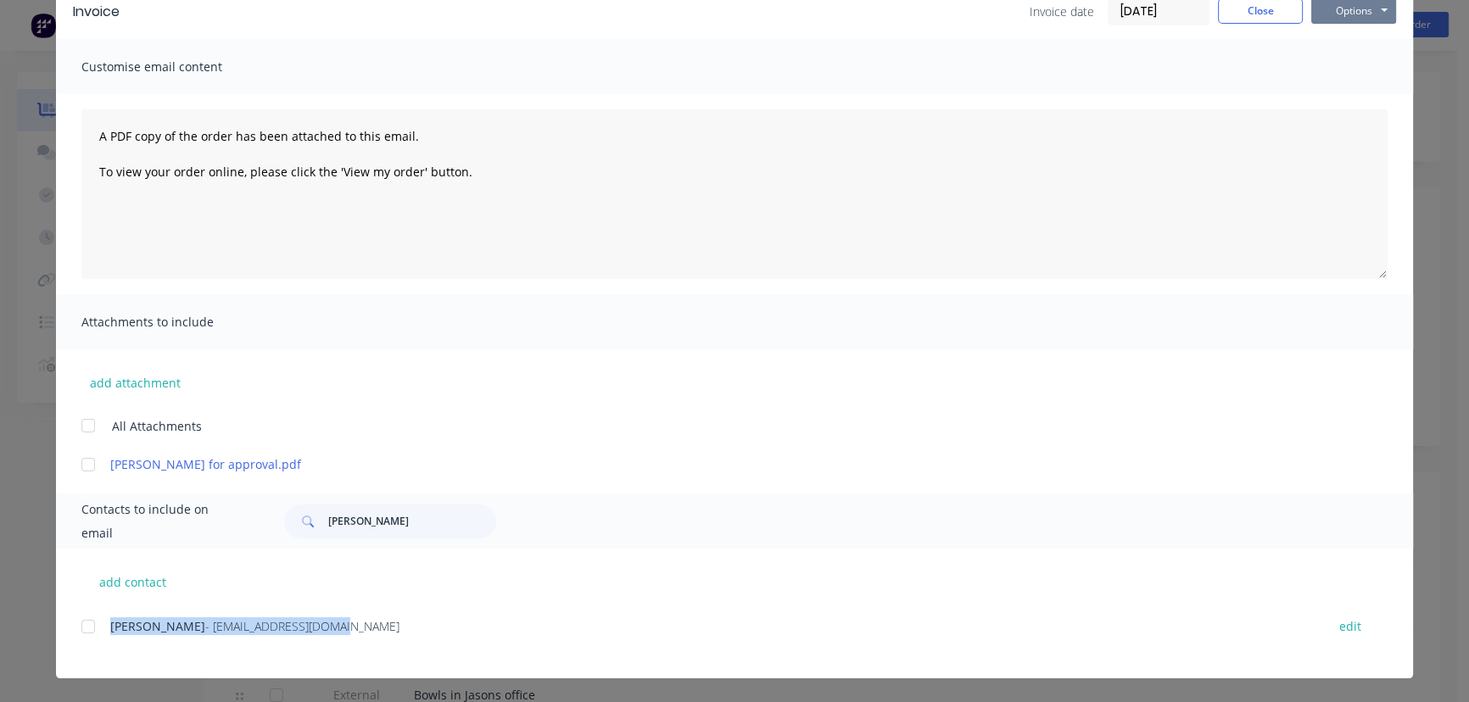
click at [1340, 18] on button "Options" at bounding box center [1354, 10] width 85 height 25
click at [1337, 70] on button "Print" at bounding box center [1366, 69] width 109 height 28
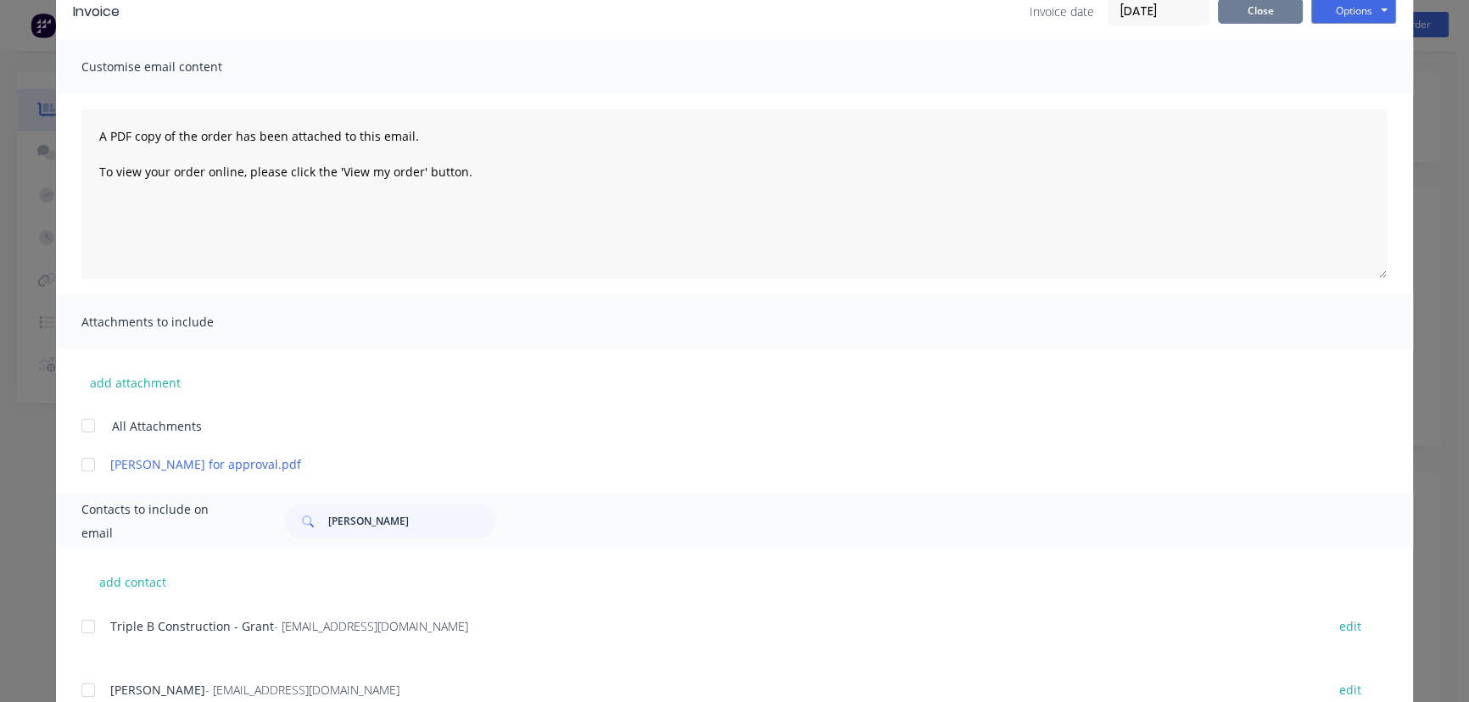
click at [1234, 14] on button "Close" at bounding box center [1260, 10] width 85 height 25
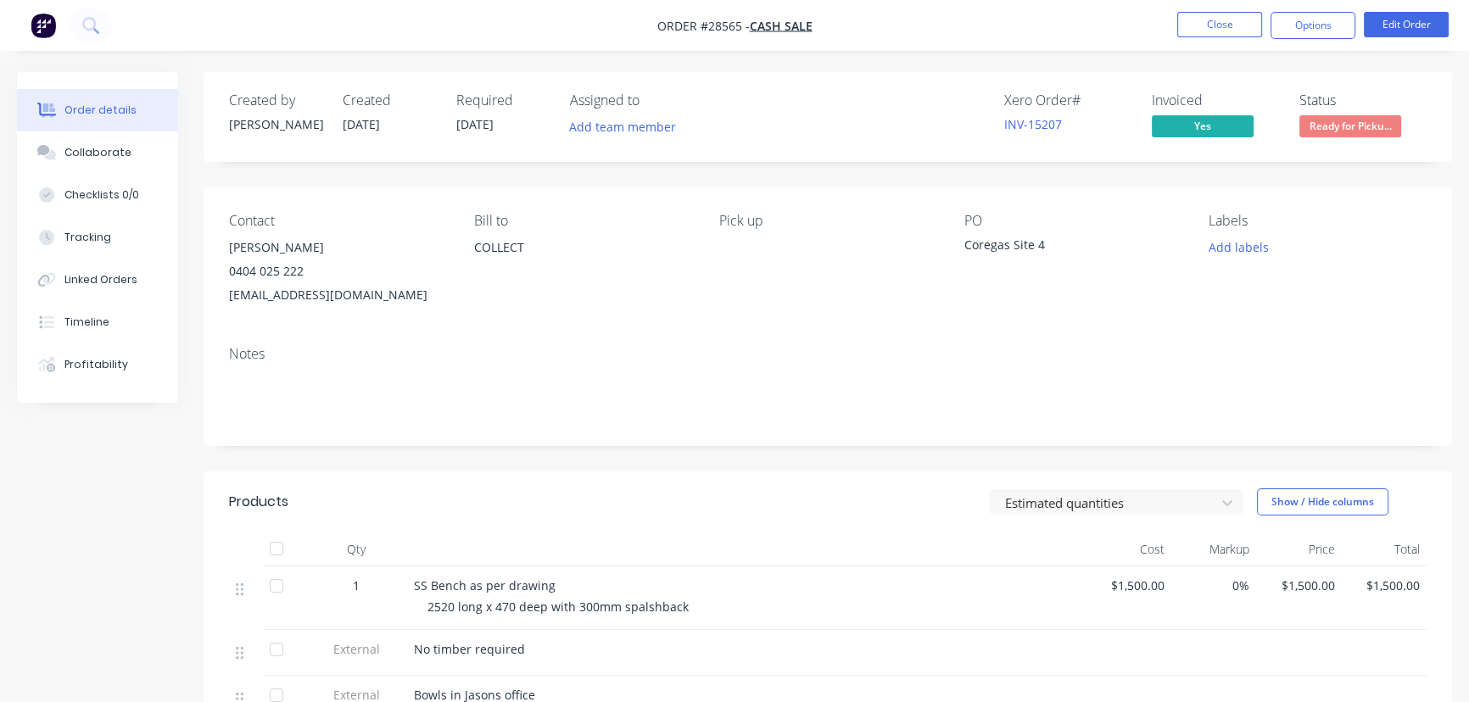
scroll to position [0, 0]
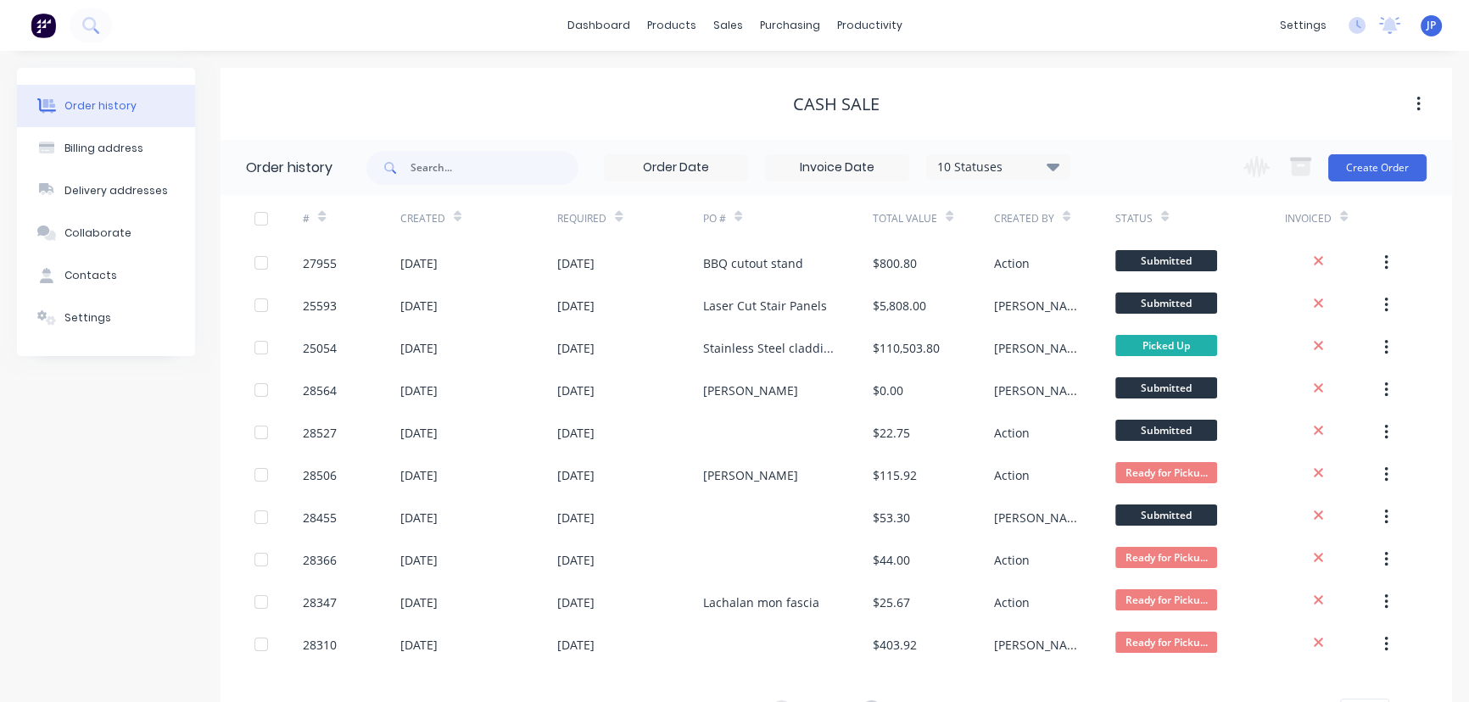
drag, startPoint x: 1230, startPoint y: 411, endPoint x: 90, endPoint y: 445, distance: 1140.8
click at [90, 445] on div "Order history Billing address Delivery addresses Collaborate Contacts Settings" at bounding box center [106, 415] width 178 height 694
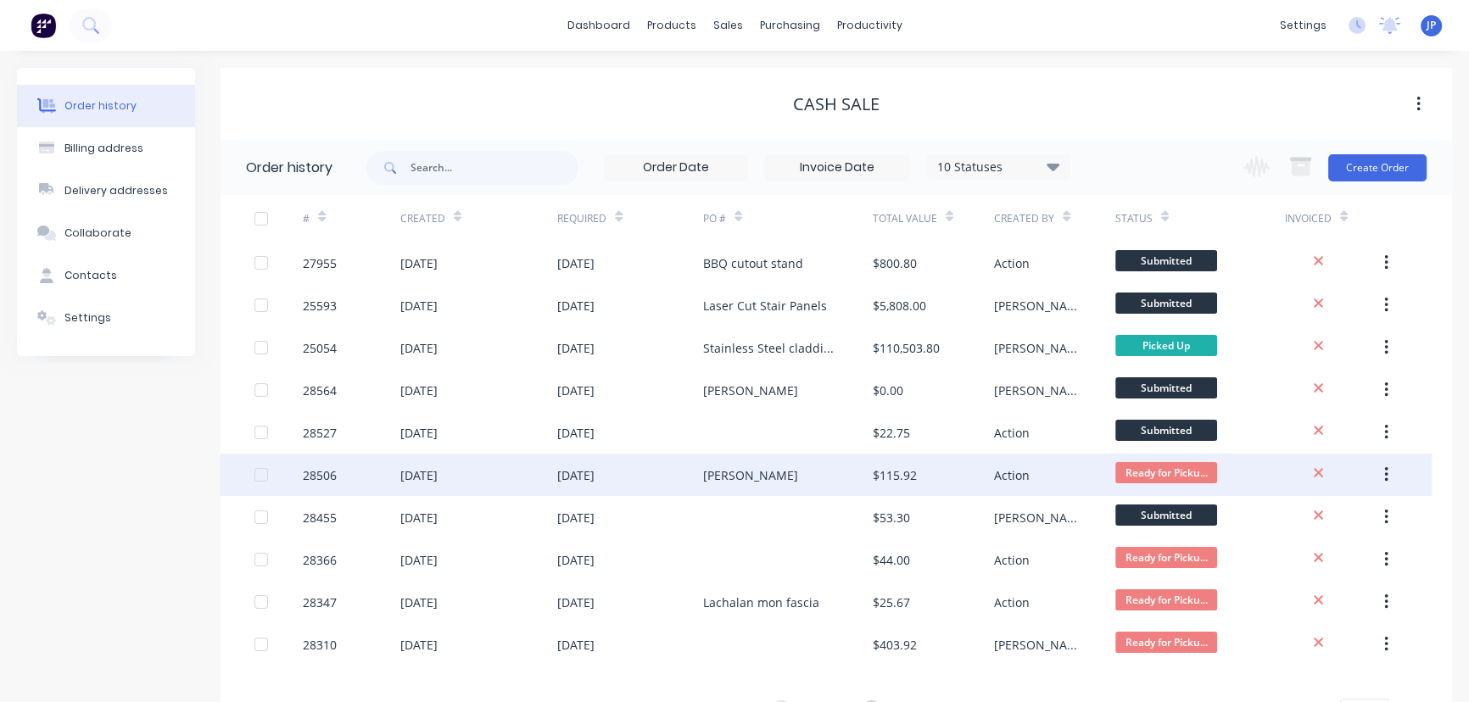
click at [894, 475] on div "$115.92" at bounding box center [895, 476] width 44 height 18
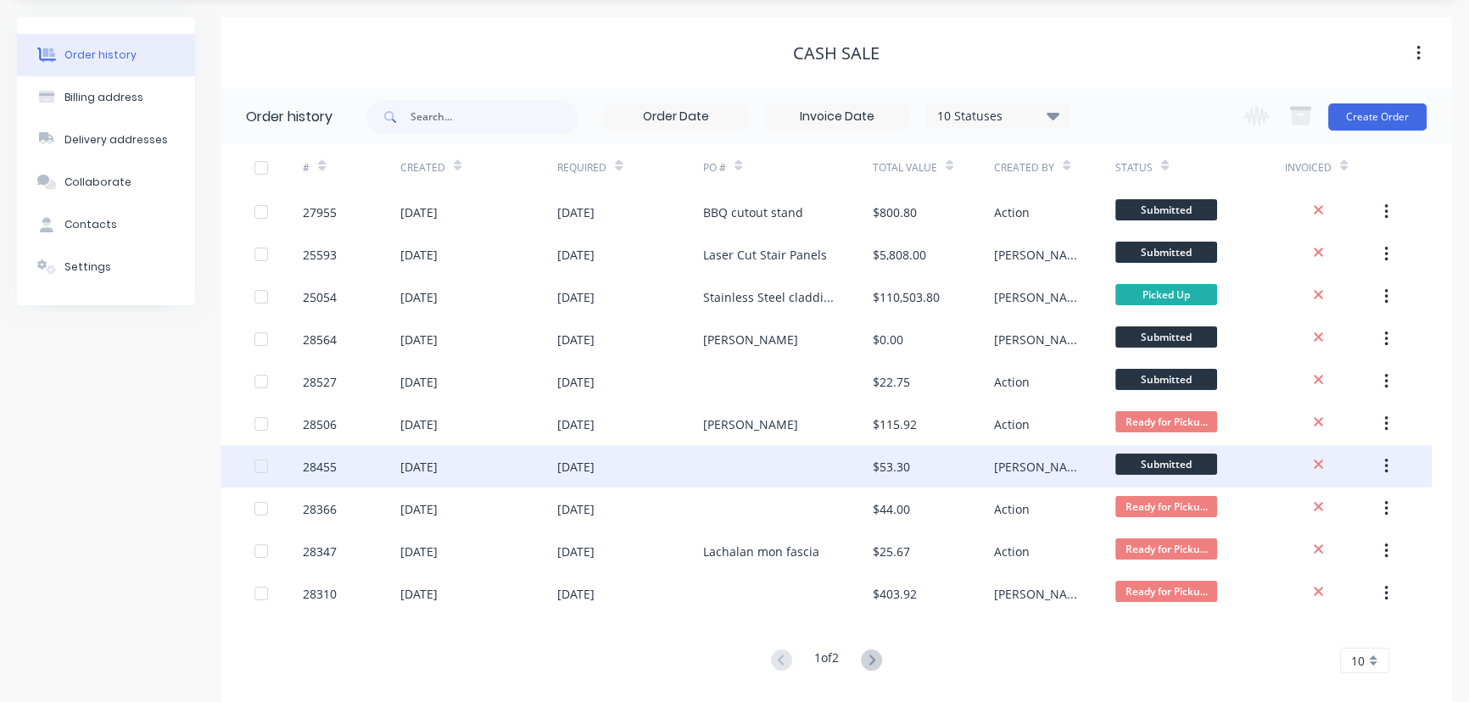
scroll to position [76, 0]
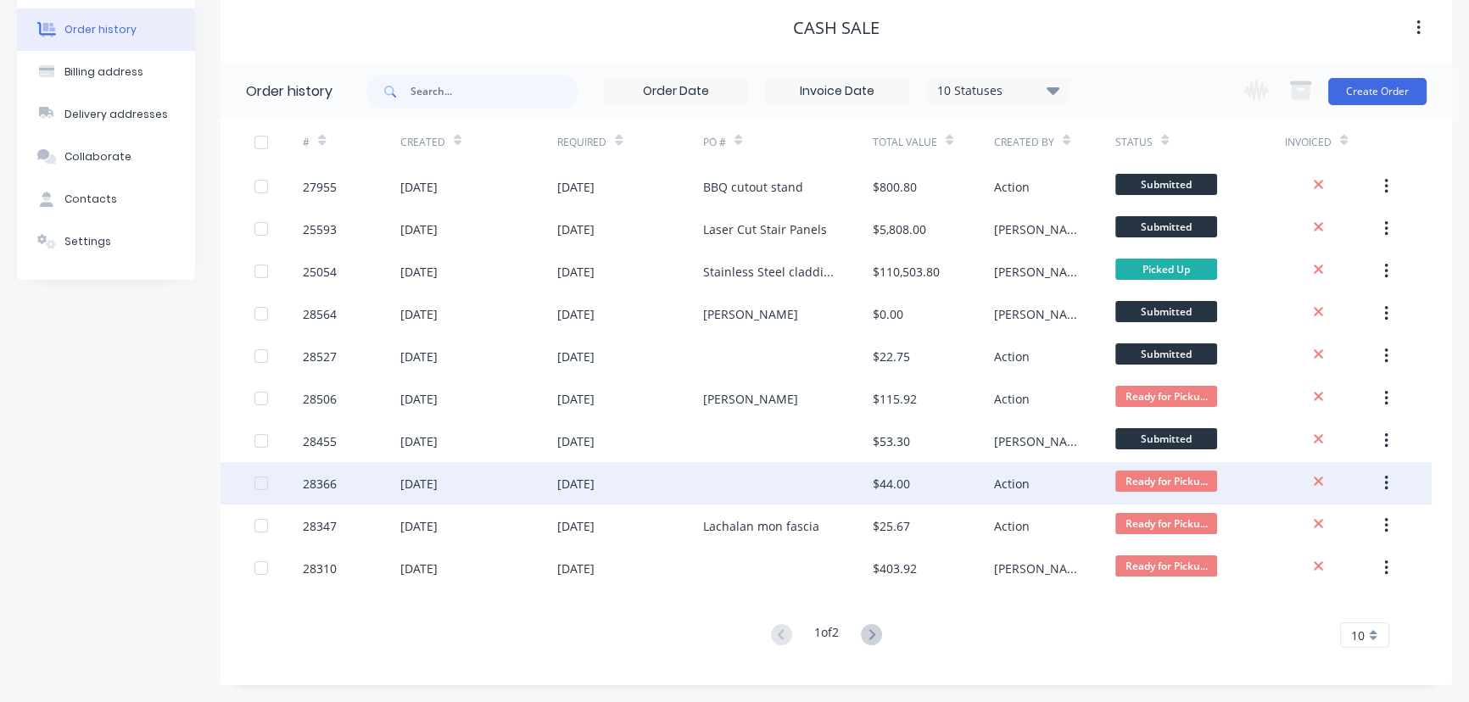
click at [438, 488] on div "[DATE]" at bounding box center [418, 484] width 37 height 18
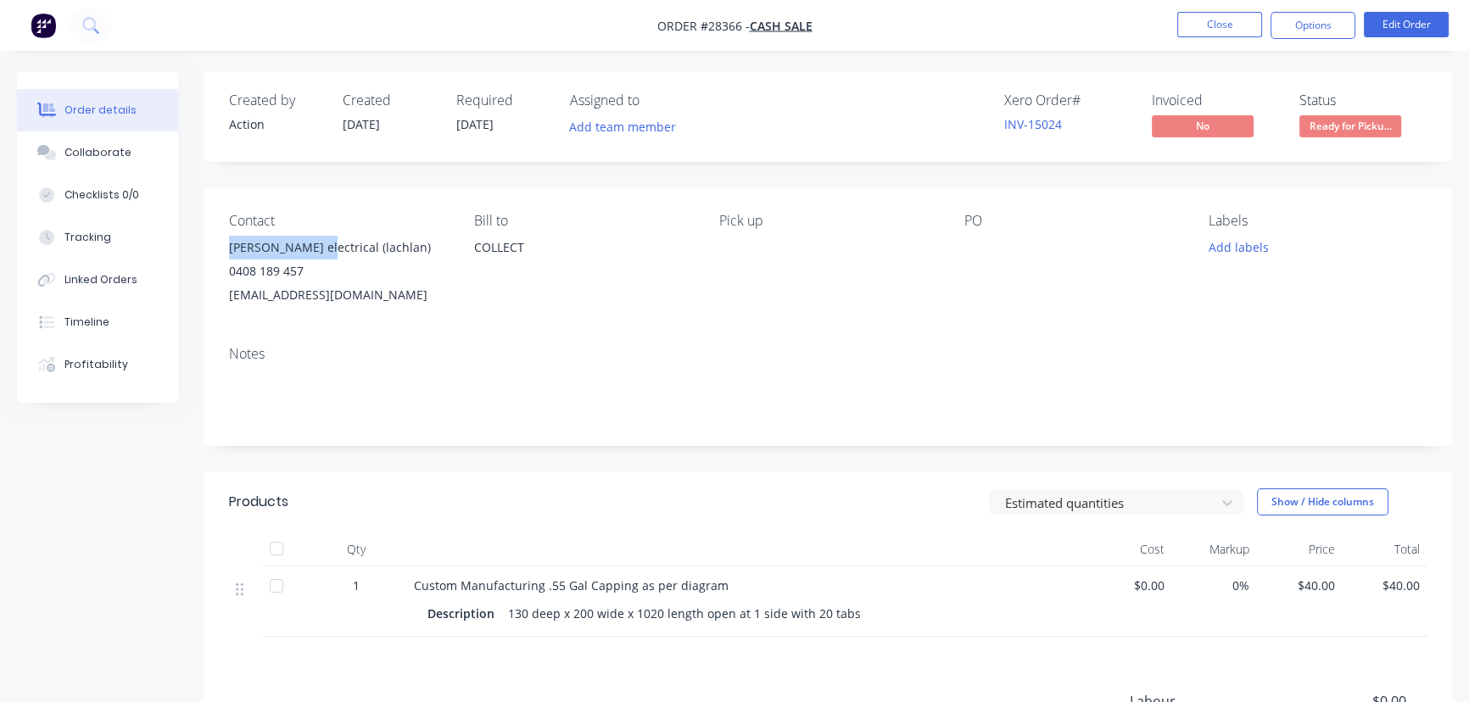
drag, startPoint x: 311, startPoint y: 249, endPoint x: 227, endPoint y: 254, distance: 84.1
click at [227, 254] on div "Contact Darcy electrical (lachlan) 0408 189 457 lachlan@darcyelectrical.com.au …" at bounding box center [828, 259] width 1249 height 145
copy div "Darcy electrical"
click at [1317, 26] on button "Options" at bounding box center [1313, 25] width 85 height 27
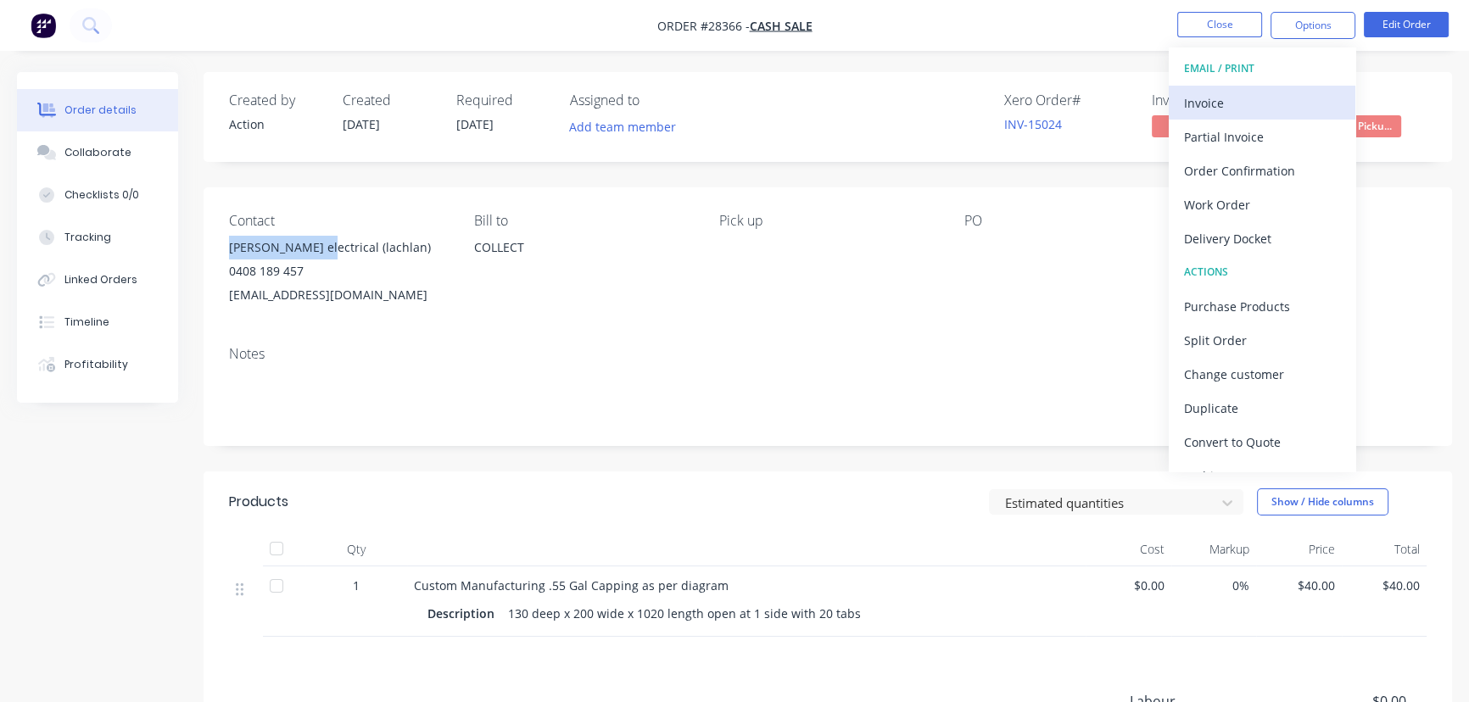
click at [1202, 105] on div "Invoice" at bounding box center [1262, 103] width 156 height 25
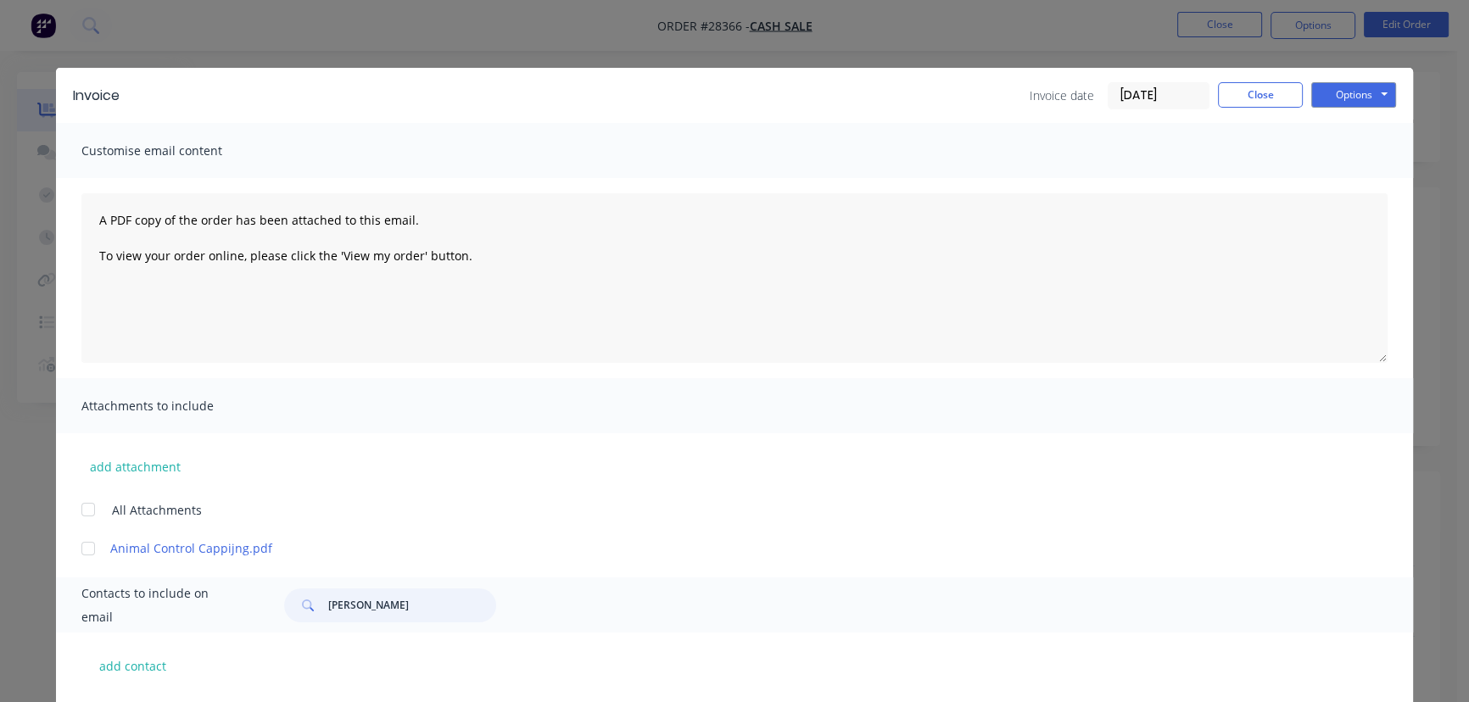
drag, startPoint x: 398, startPoint y: 607, endPoint x: 303, endPoint y: 614, distance: 95.3
click at [297, 613] on div "Brad Ferguson" at bounding box center [390, 606] width 212 height 34
paste input "Darcy electrical"
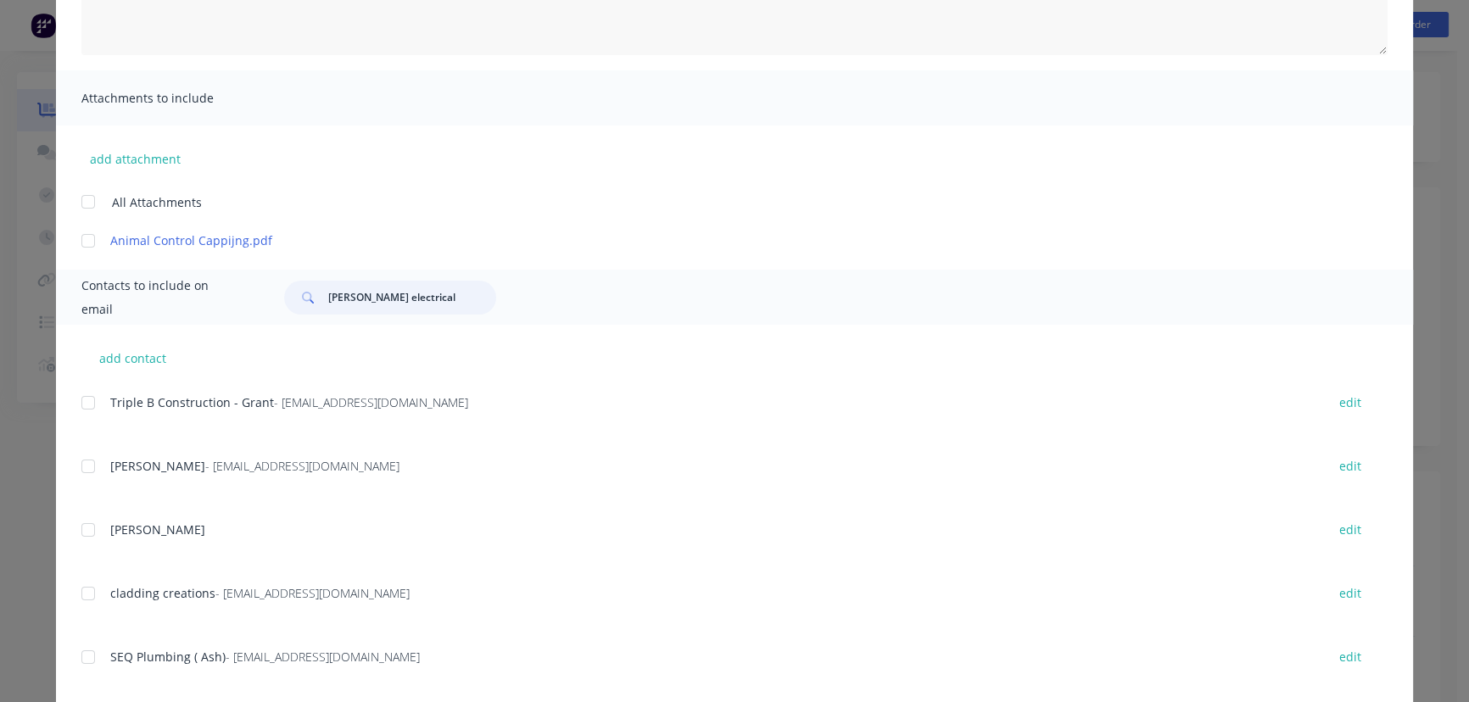
scroll to position [84, 0]
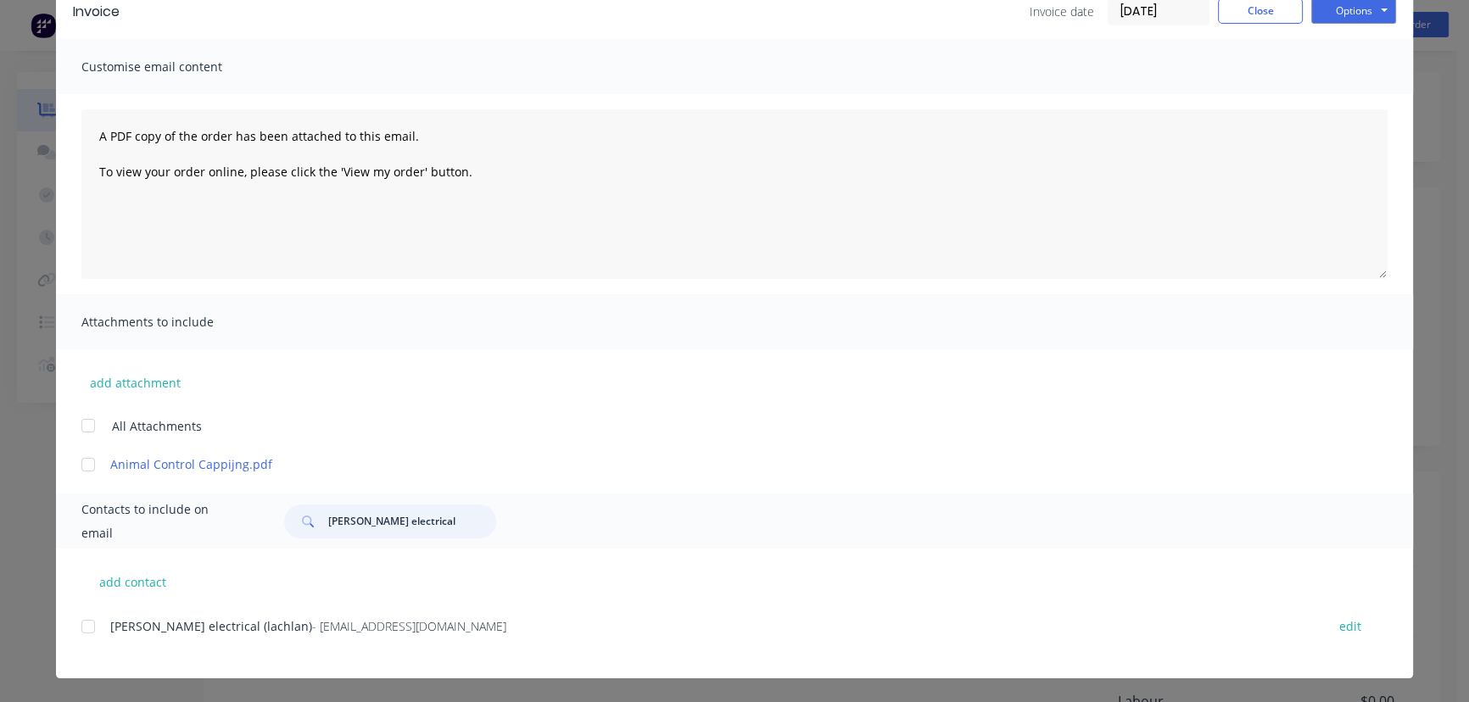
type input "Darcy electrical"
drag, startPoint x: 417, startPoint y: 631, endPoint x: 106, endPoint y: 645, distance: 311.7
click at [106, 645] on div "Darcy electrical (lachlan) - lachlan@darcyelectrical.com.au edit" at bounding box center [747, 636] width 1332 height 43
copy div "Darcy electrical (lachlan) - lachlan@darcyelectrical.com.au"
click at [1331, 13] on button "Options" at bounding box center [1354, 10] width 85 height 25
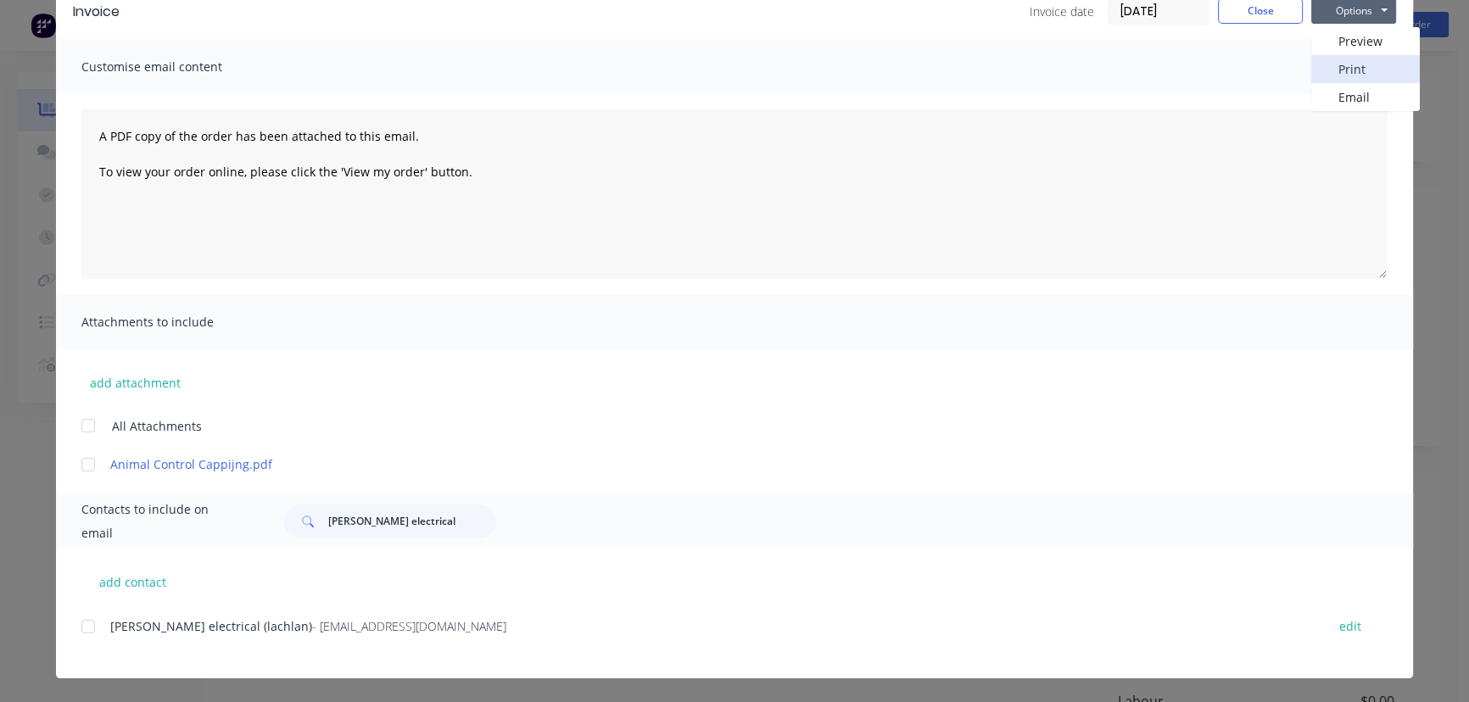
click at [1332, 74] on button "Print" at bounding box center [1366, 69] width 109 height 28
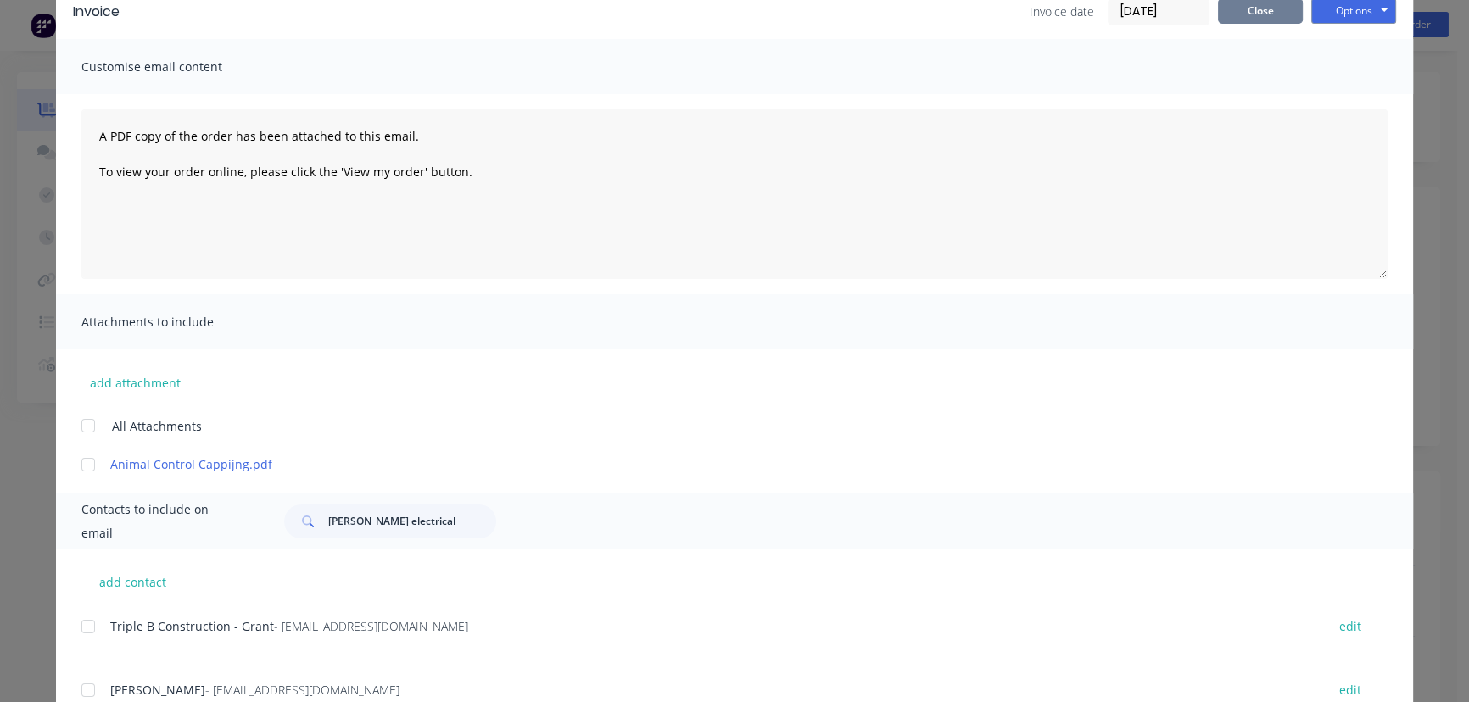
click at [1253, 15] on button "Close" at bounding box center [1260, 10] width 85 height 25
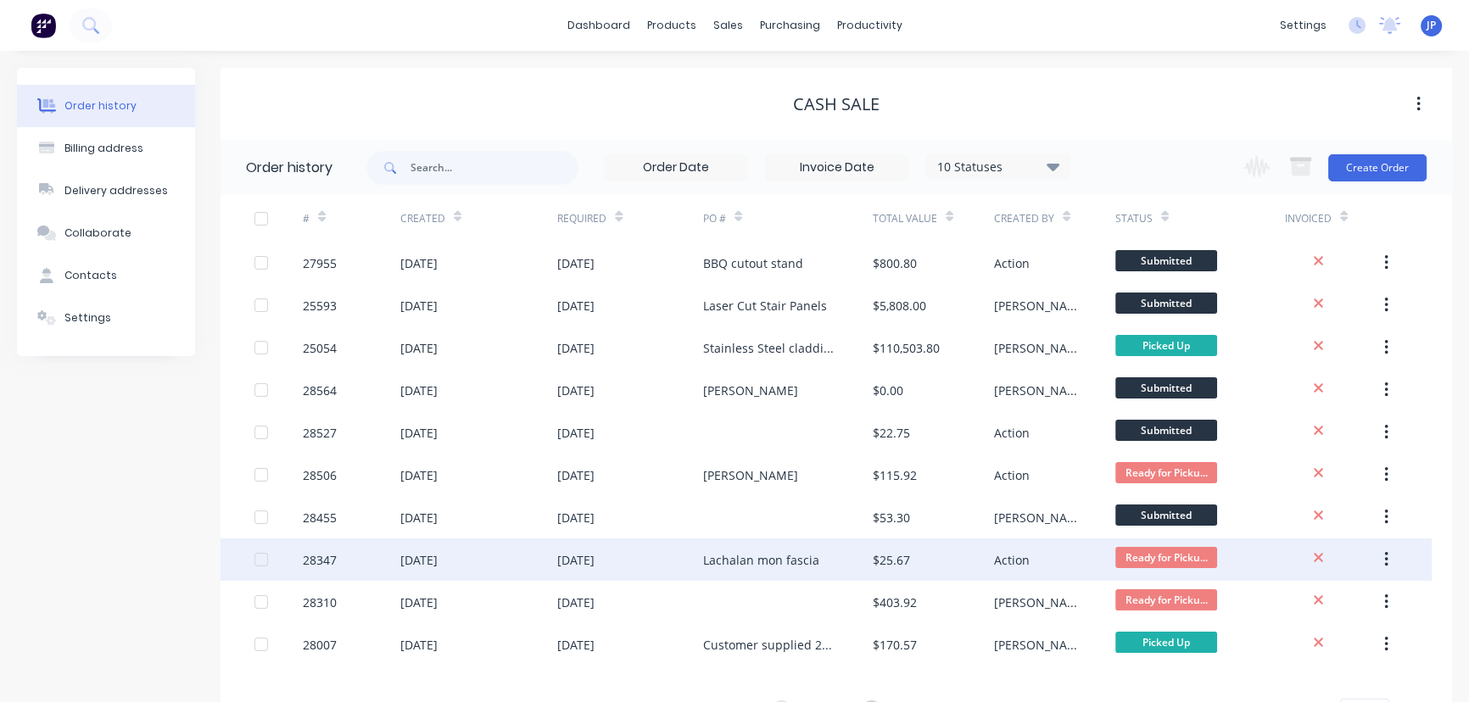
click at [719, 565] on div "Lachalan mon fascia" at bounding box center [761, 560] width 116 height 18
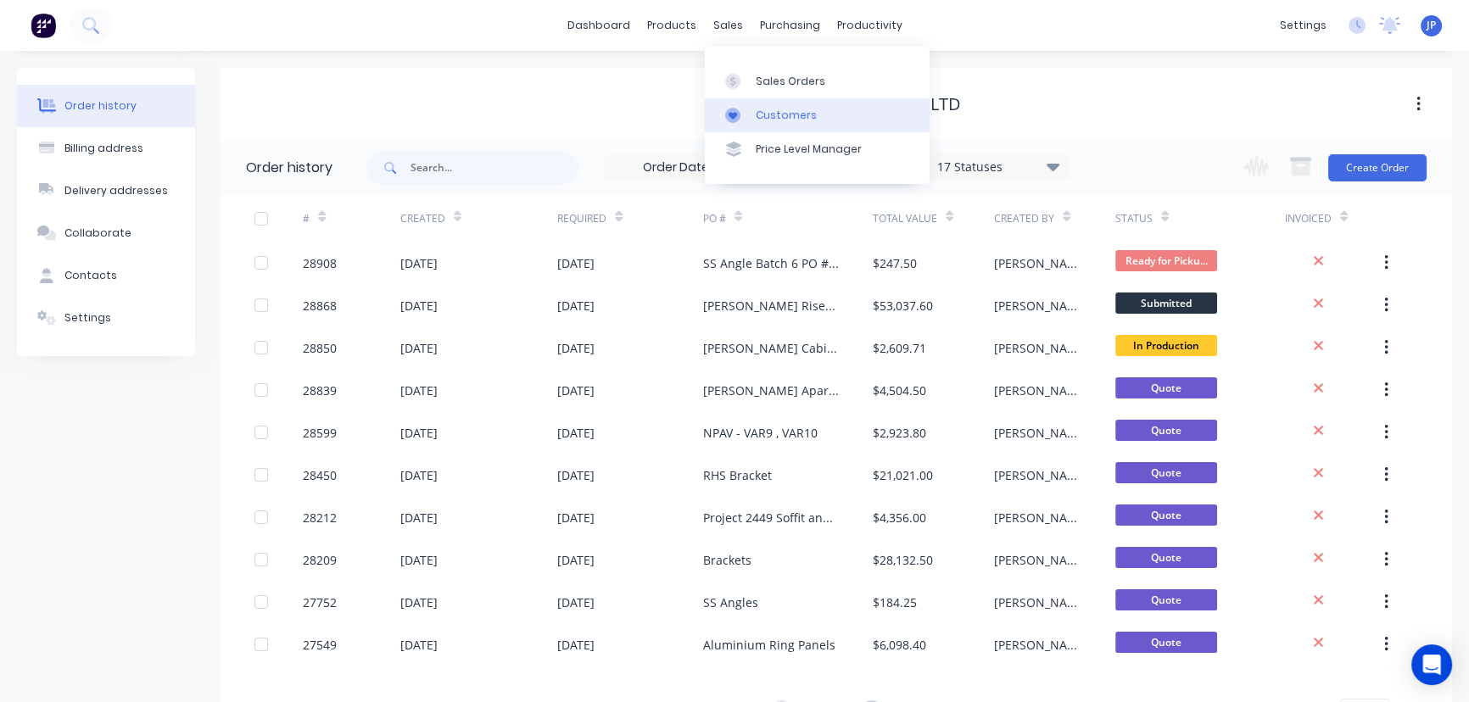
click at [763, 104] on link "Customers" at bounding box center [817, 115] width 225 height 34
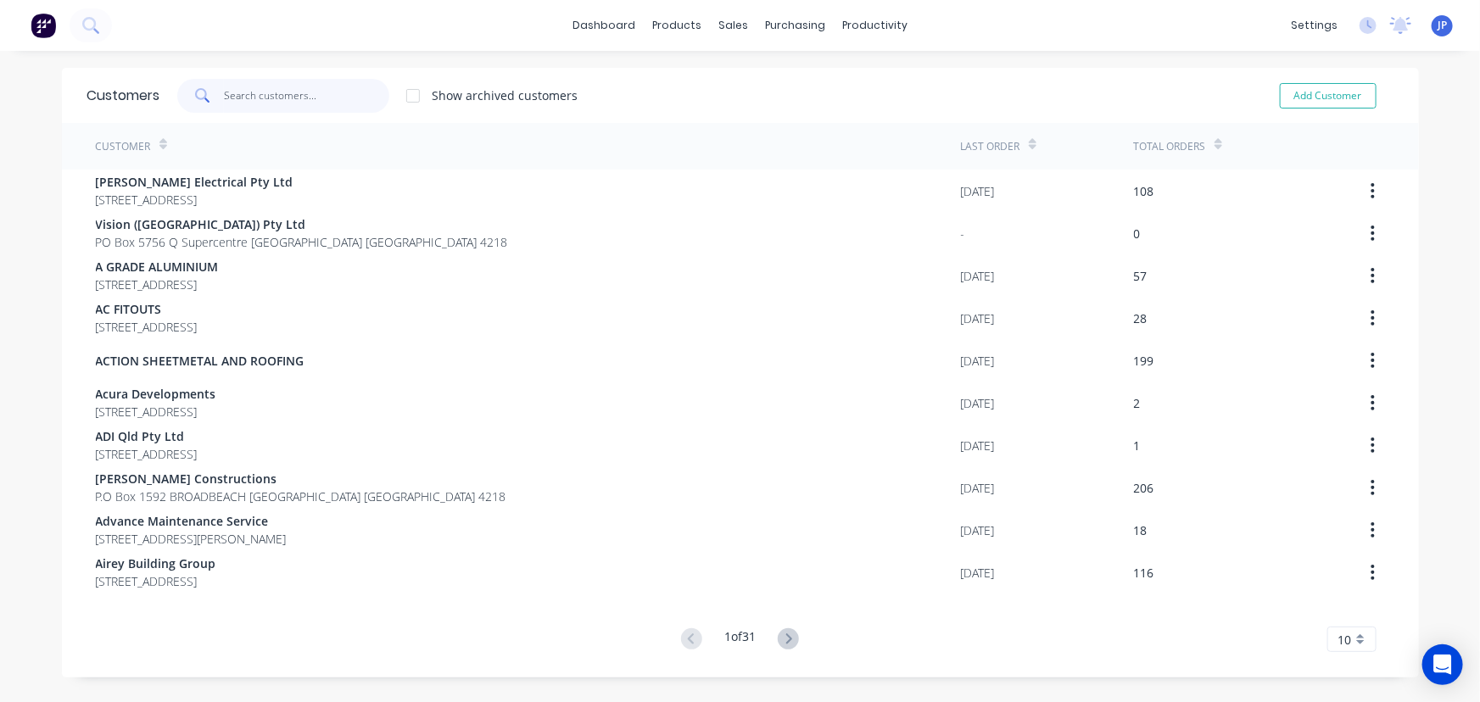
click at [301, 103] on input "text" at bounding box center [306, 96] width 165 height 34
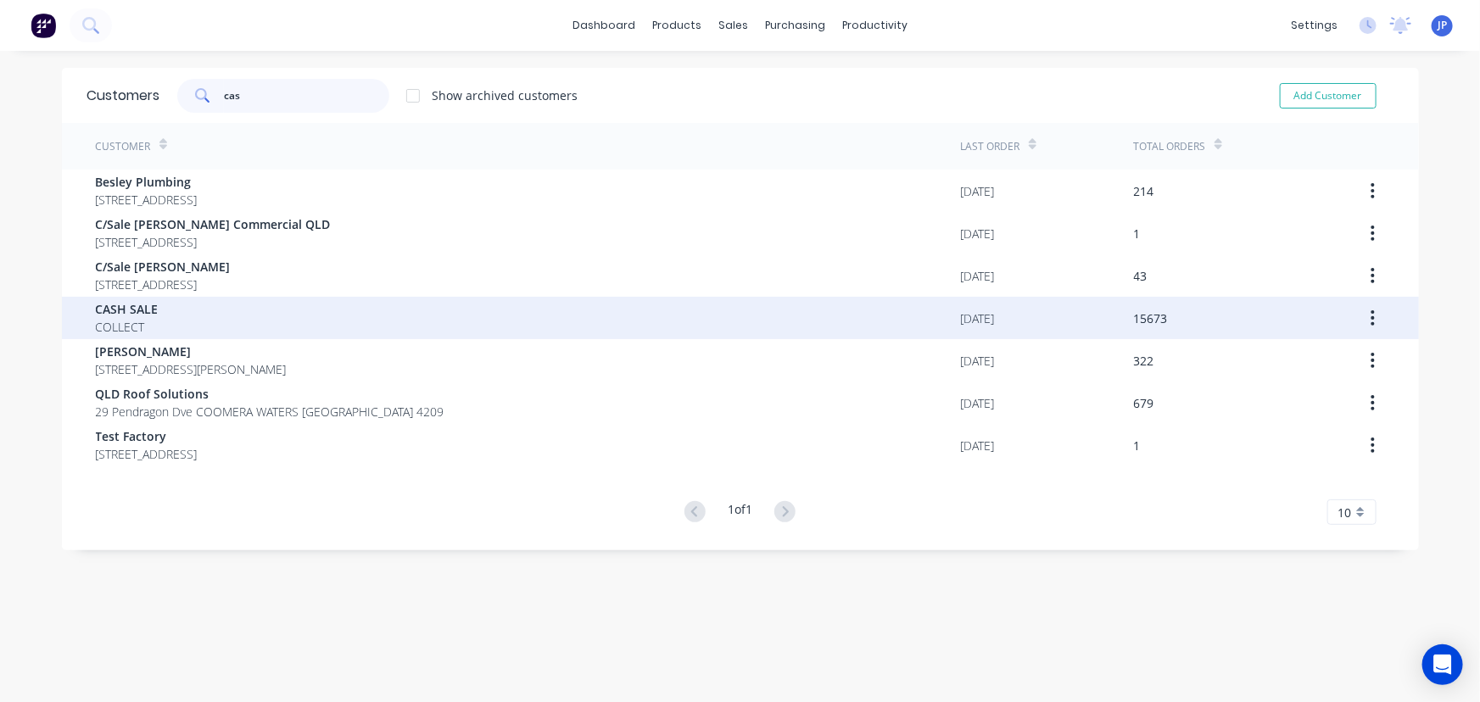
type input "cas"
click at [139, 314] on span "CASH SALE" at bounding box center [127, 309] width 63 height 18
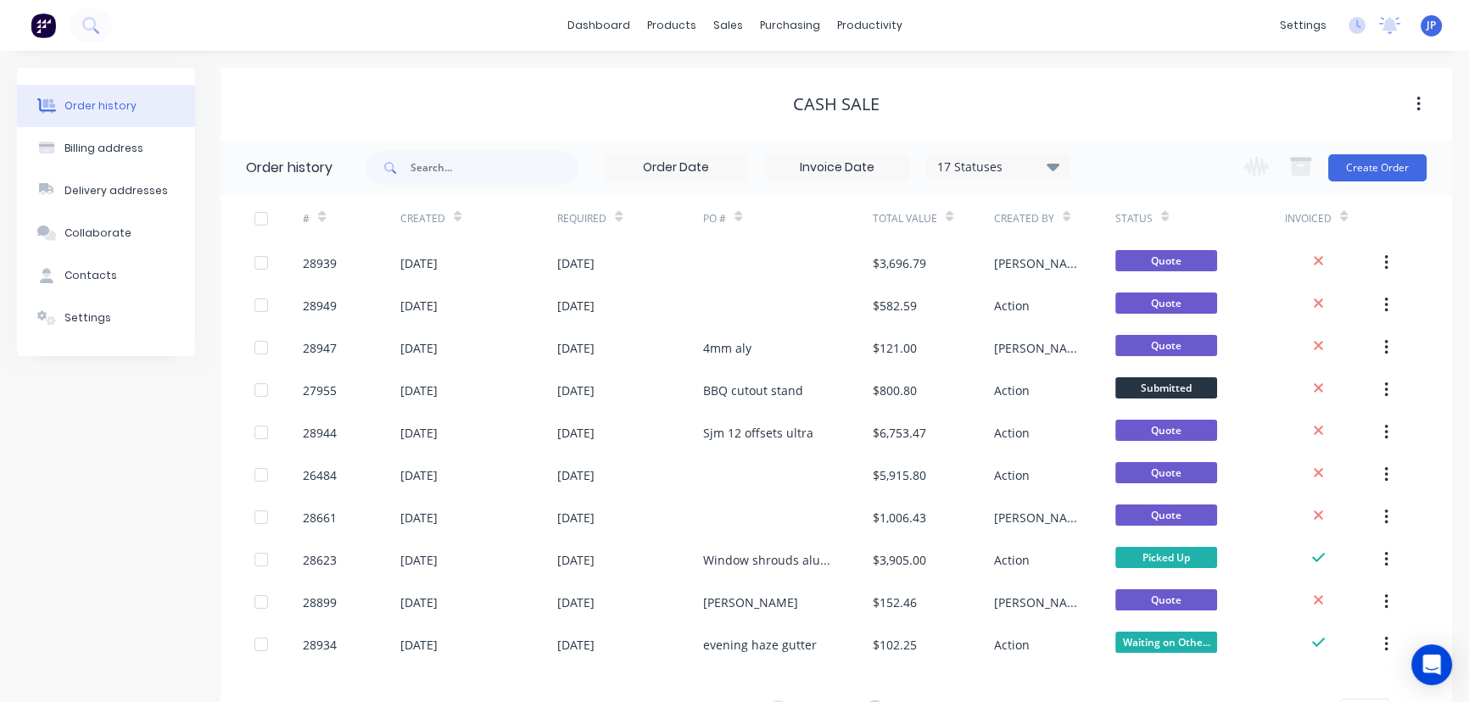
click at [1058, 163] on icon at bounding box center [1053, 167] width 13 height 8
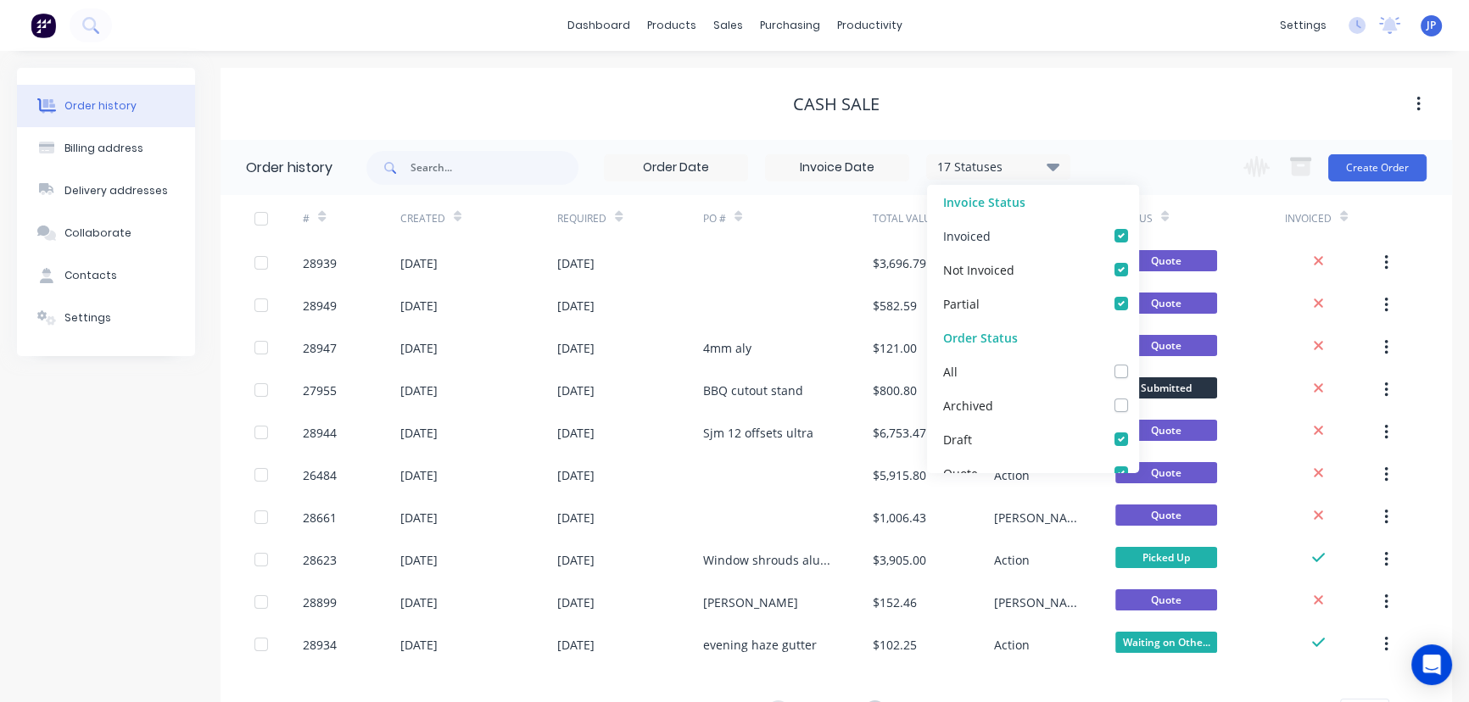
click at [1139, 227] on label at bounding box center [1139, 227] width 0 height 0
click at [1139, 233] on input "checkbox" at bounding box center [1146, 235] width 14 height 16
checkbox input "false"
click at [1139, 294] on label at bounding box center [1139, 294] width 0 height 0
click at [1139, 302] on input "checkbox" at bounding box center [1146, 302] width 14 height 16
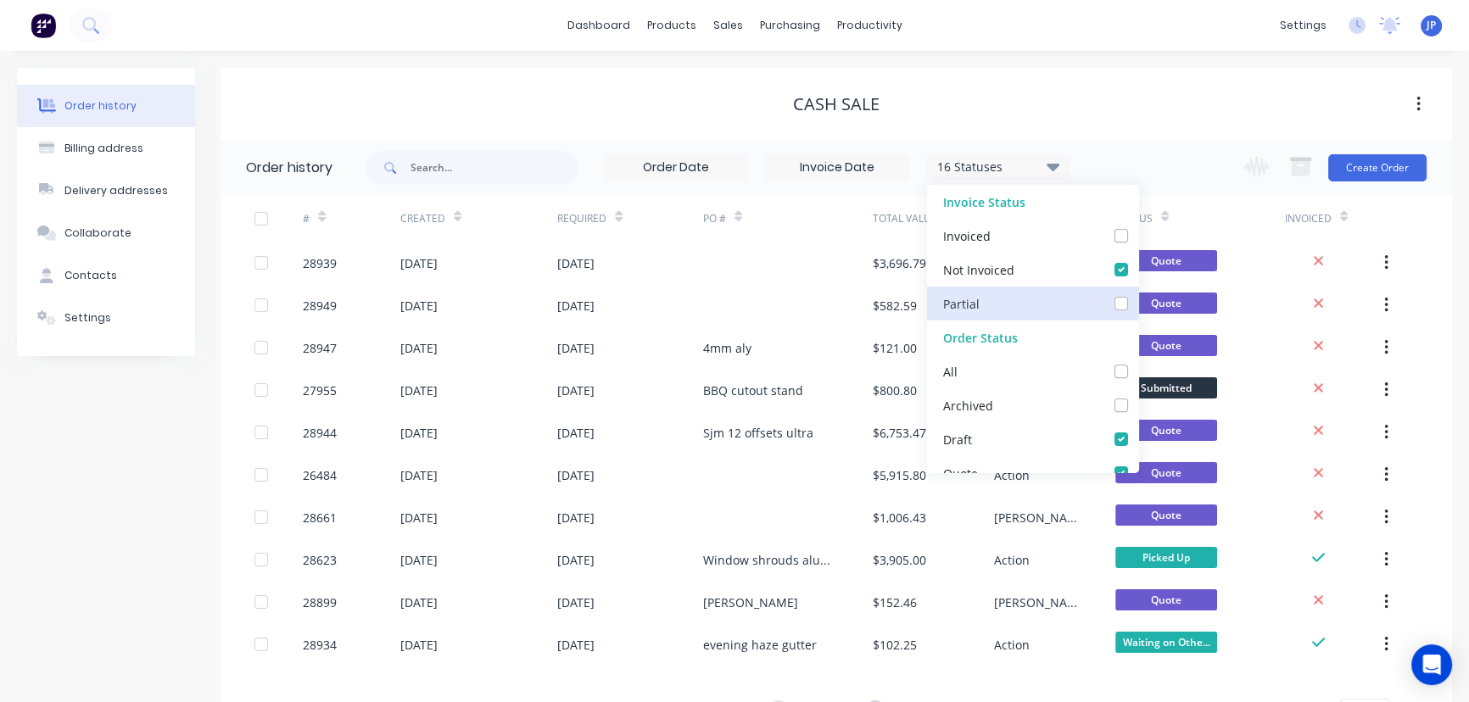
checkbox input "false"
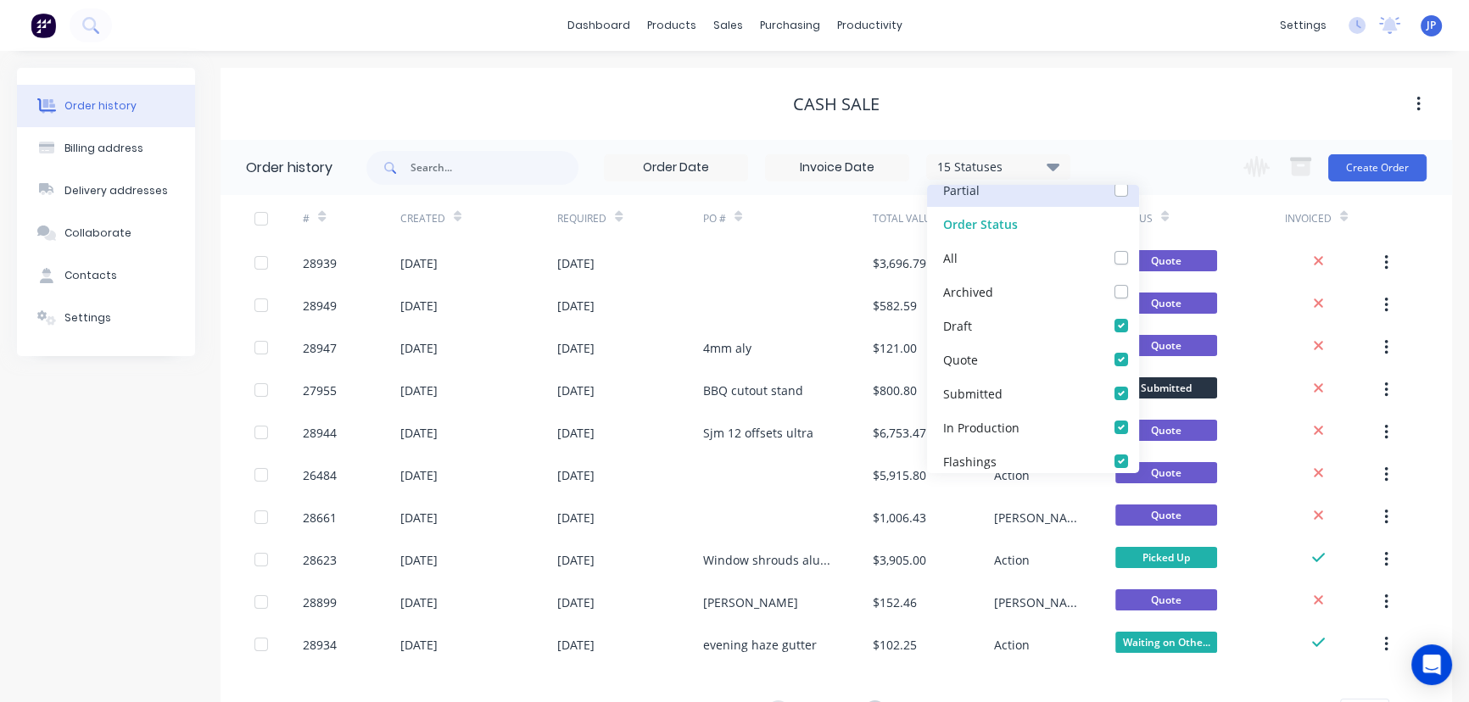
scroll to position [154, 0]
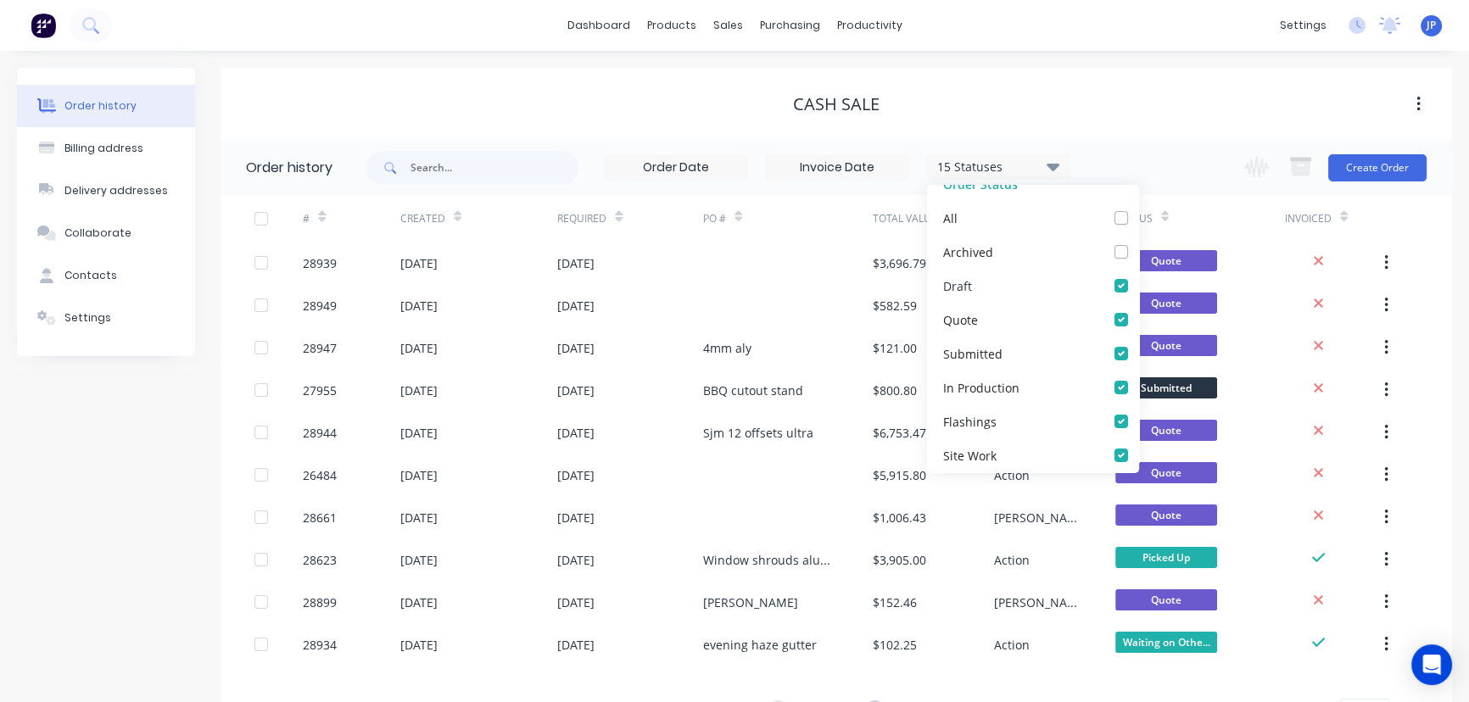
click at [1139, 277] on label at bounding box center [1139, 277] width 0 height 0
click at [1139, 287] on input "checkbox" at bounding box center [1146, 285] width 14 height 16
checkbox input "false"
click at [1139, 311] on label at bounding box center [1139, 311] width 0 height 0
click at [1139, 319] on input "checkbox" at bounding box center [1146, 319] width 14 height 16
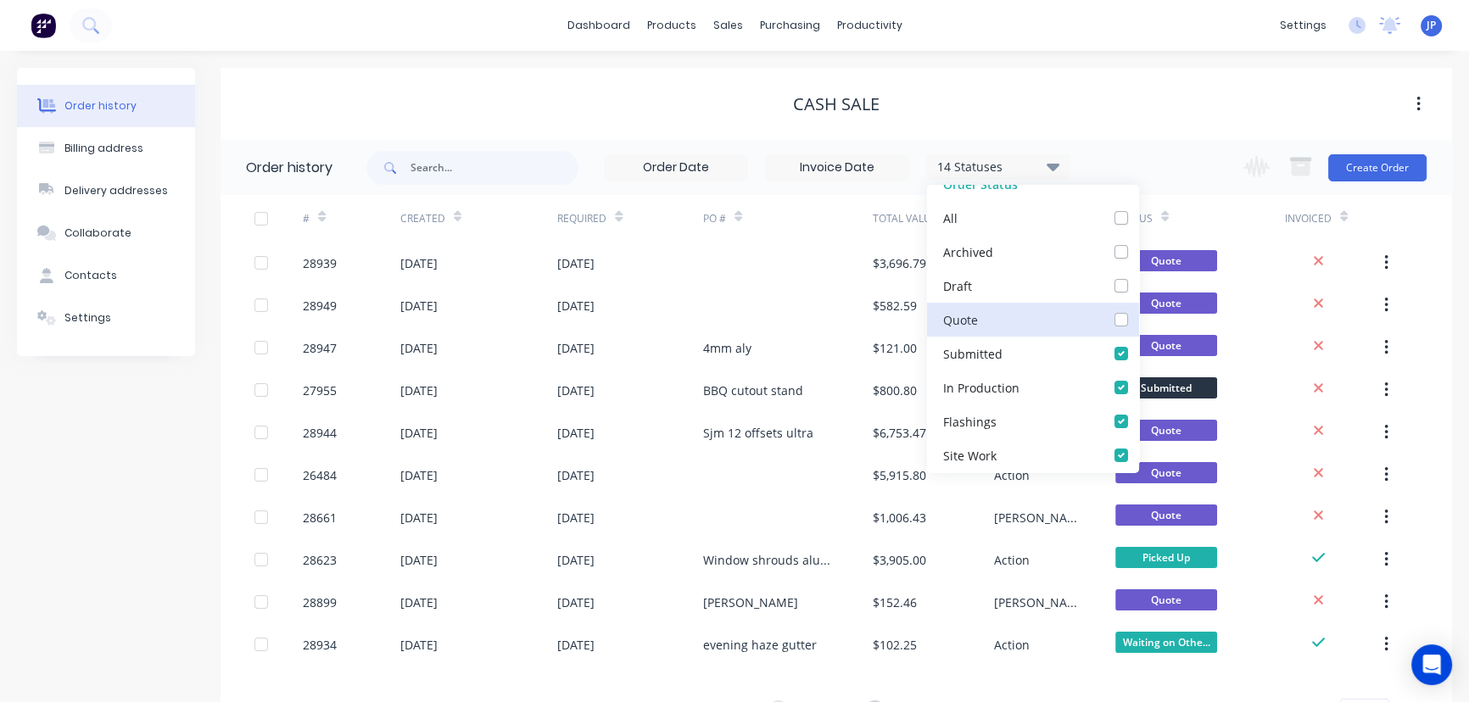
checkbox input "false"
click at [1139, 378] on label at bounding box center [1139, 378] width 0 height 0
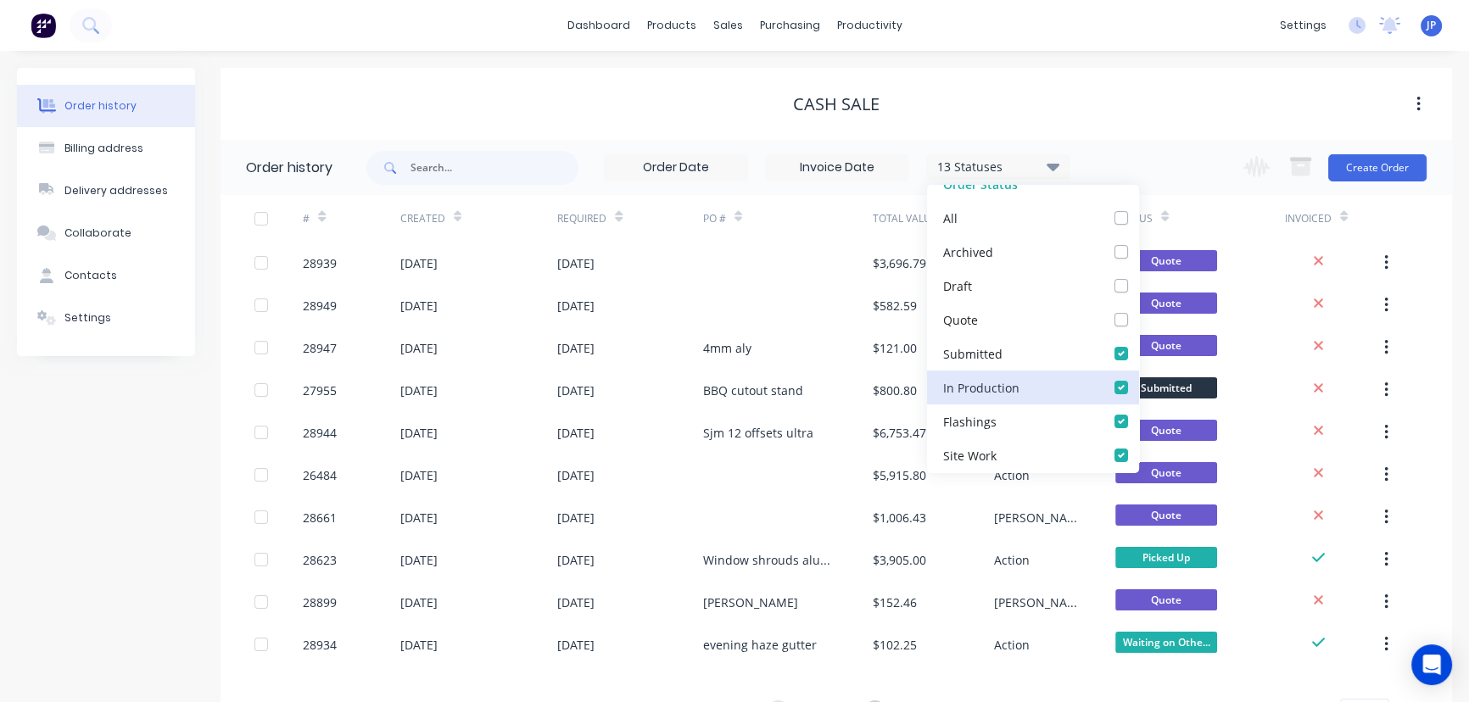
click at [1139, 383] on Production_checkbox_0f5033e9-bb52-4738-a9f7-1c79f6a82483undefined "checkbox" at bounding box center [1146, 386] width 14 height 16
checkbox Production_checkbox_0f5033e9-bb52-4738-a9f7-1c79f6a82483undefined "false"
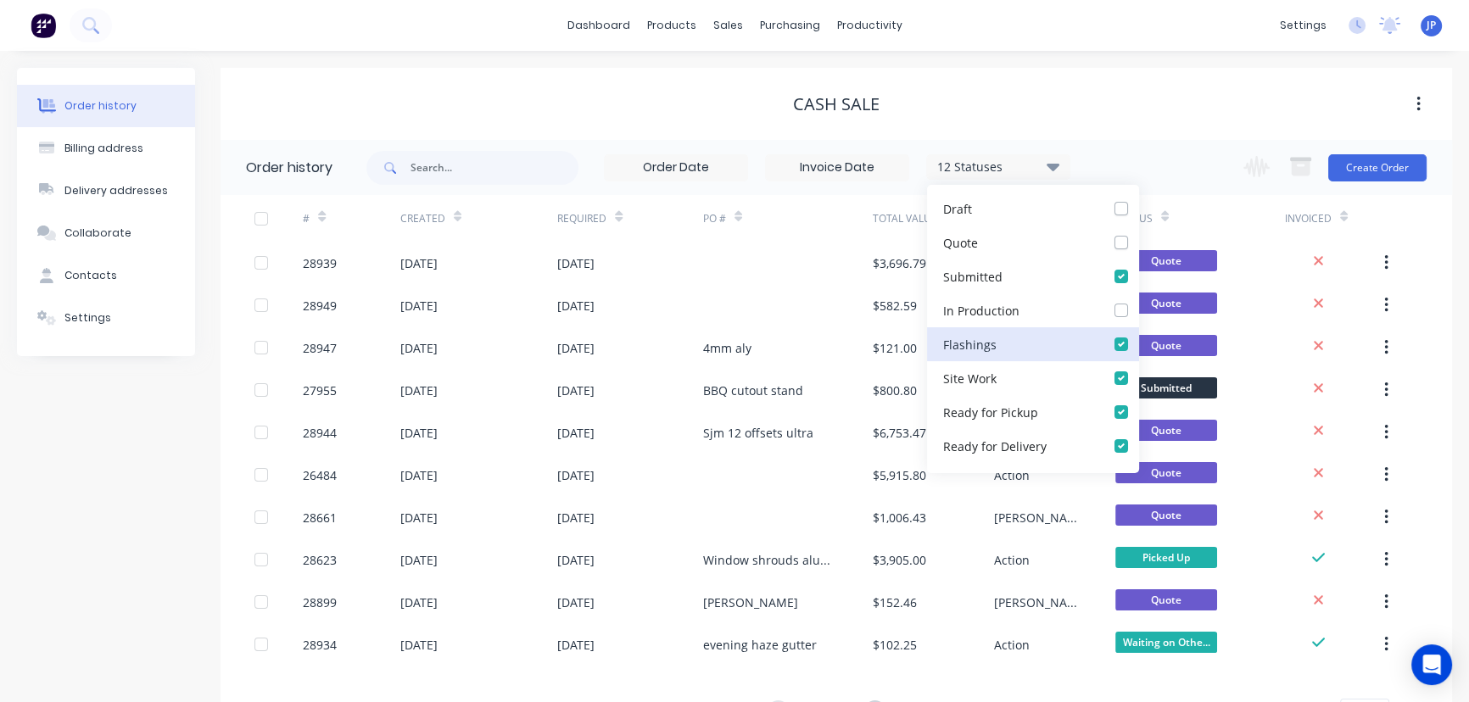
scroll to position [308, 0]
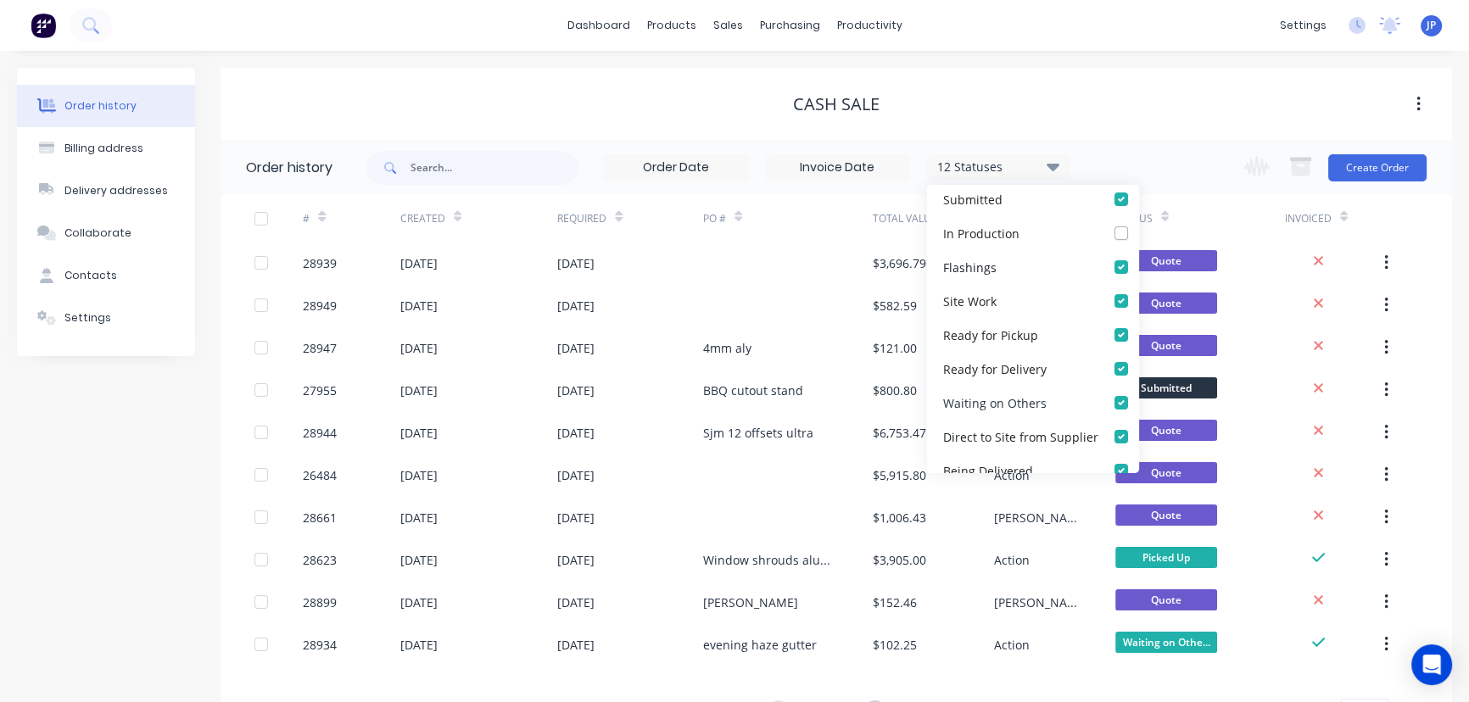
click at [1139, 394] on label at bounding box center [1139, 394] width 0 height 0
click at [1139, 398] on Others_checkbox_7ded9798-739a-4c27-91a8-5719461d2051undefined "checkbox" at bounding box center [1146, 402] width 14 height 16
checkbox Others_checkbox_7ded9798-739a-4c27-91a8-5719461d2051undefined "false"
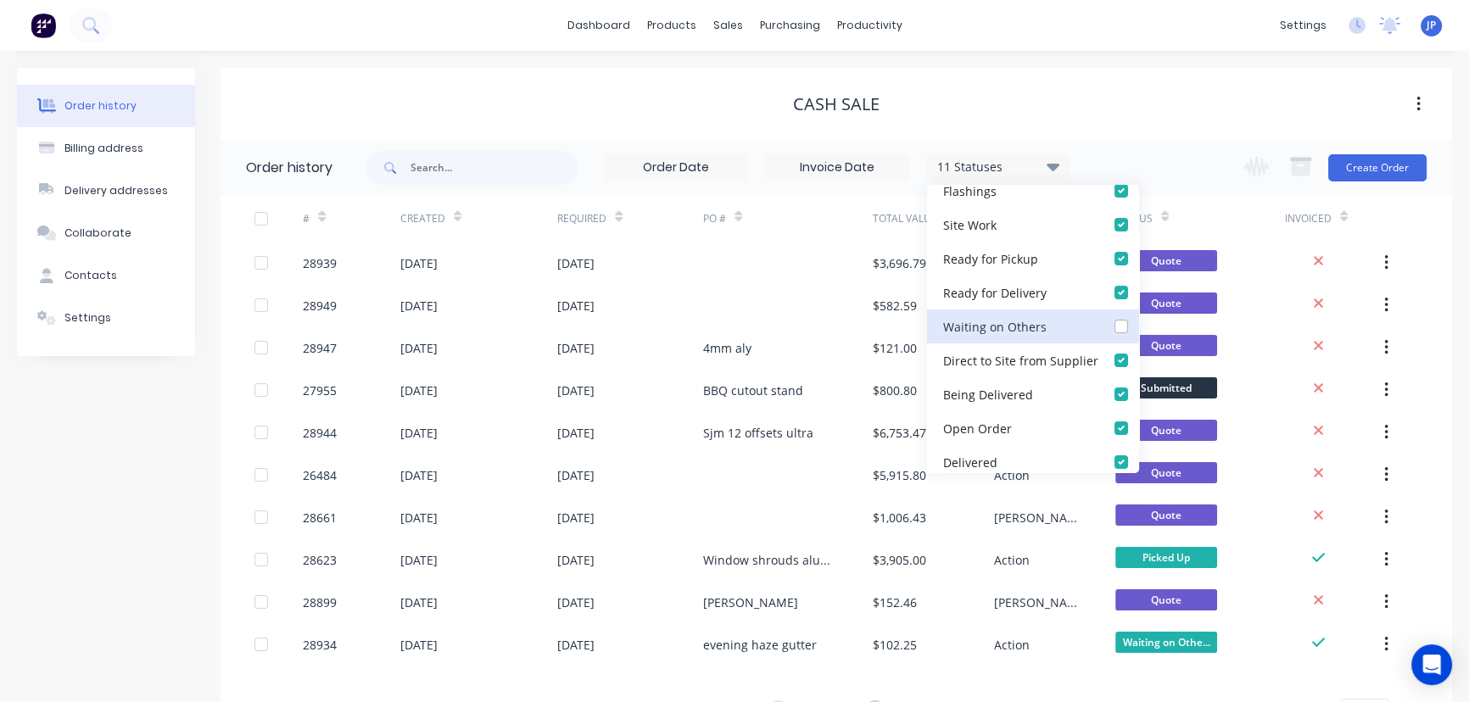
scroll to position [385, 0]
click at [1139, 418] on label at bounding box center [1139, 418] width 0 height 0
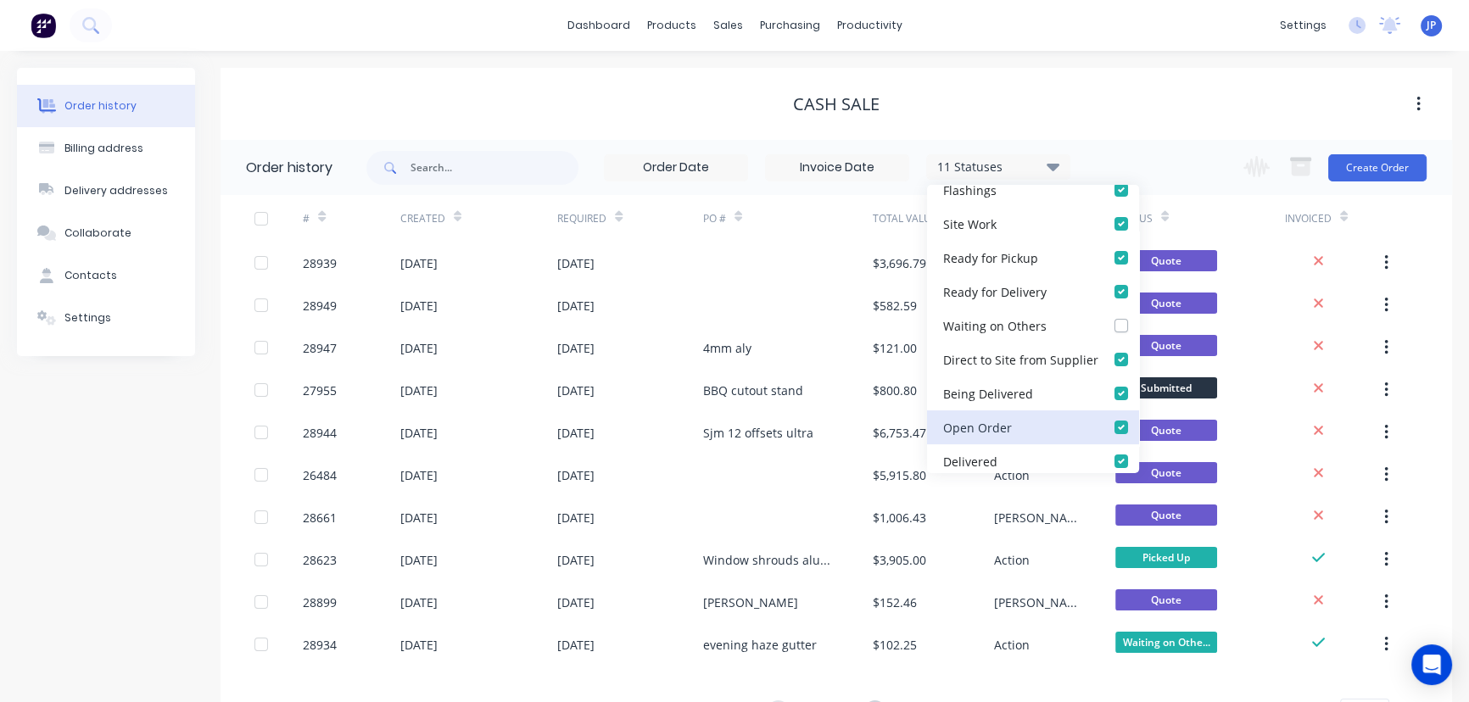
click at [1139, 423] on Order_checkbox_2cec70e2-a1a3-41fe-99a2-81bc20195825undefined "checkbox" at bounding box center [1146, 426] width 14 height 16
checkbox Order_checkbox_2cec70e2-a1a3-41fe-99a2-81bc20195825undefined "false"
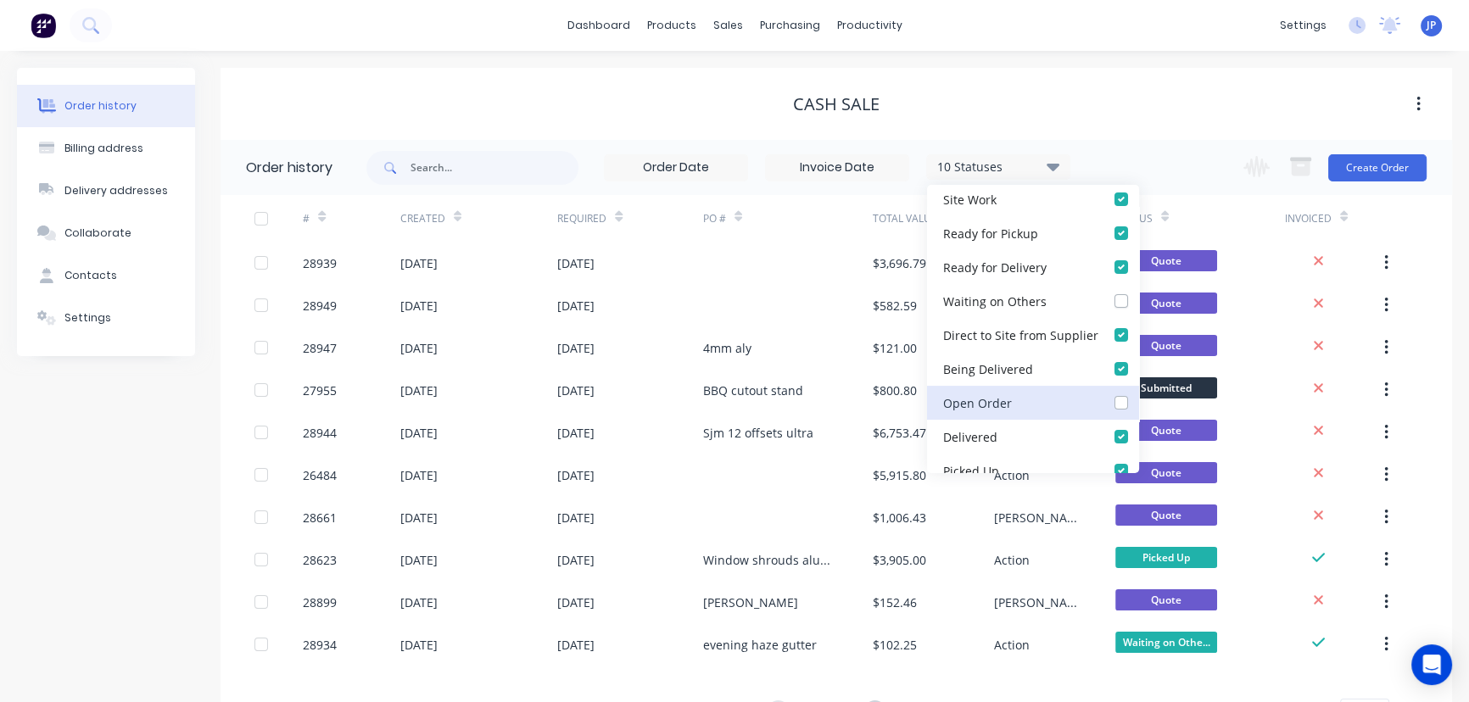
scroll to position [424, 0]
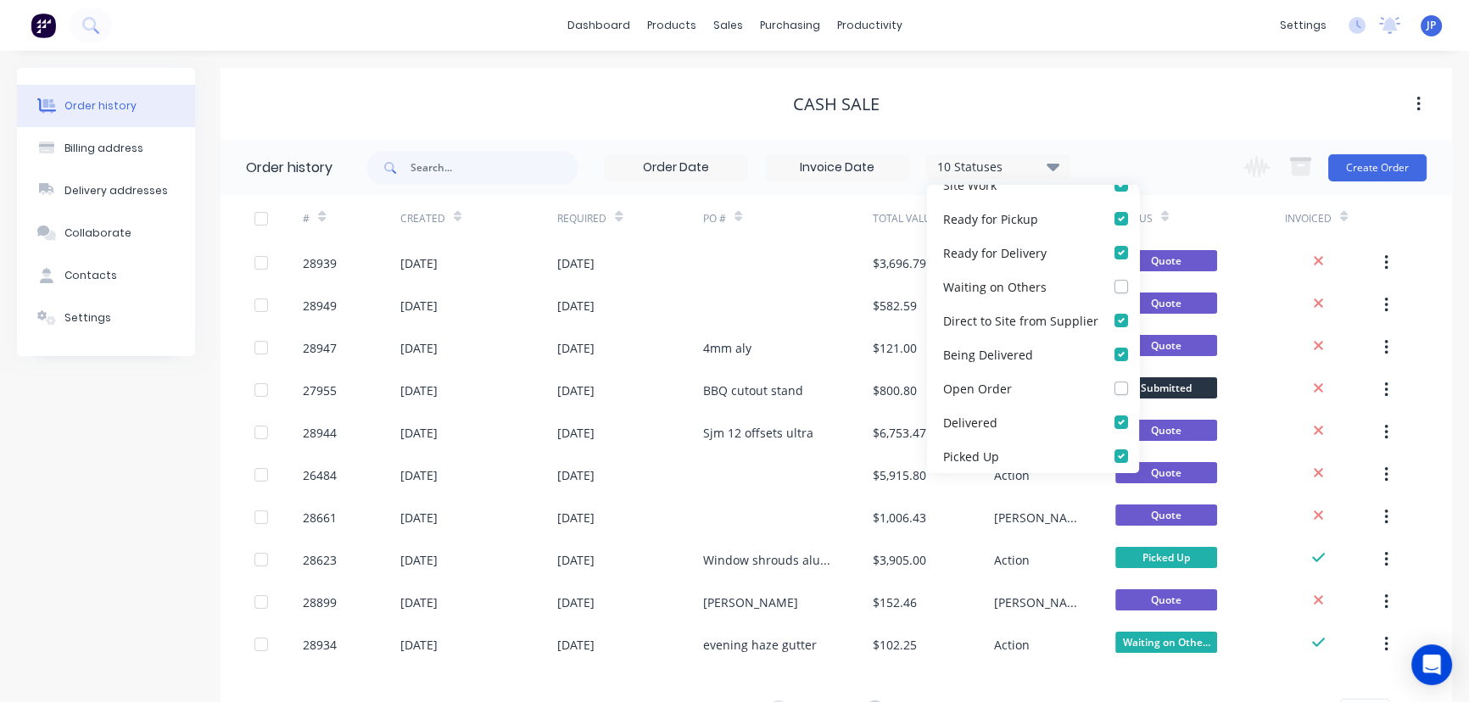
click at [1035, 163] on div "10 Statuses" at bounding box center [998, 167] width 143 height 19
click at [1178, 153] on div "10 Statuses Invoice Status Invoiced Not Invoiced Partial Order Status All Archi…" at bounding box center [910, 167] width 1086 height 55
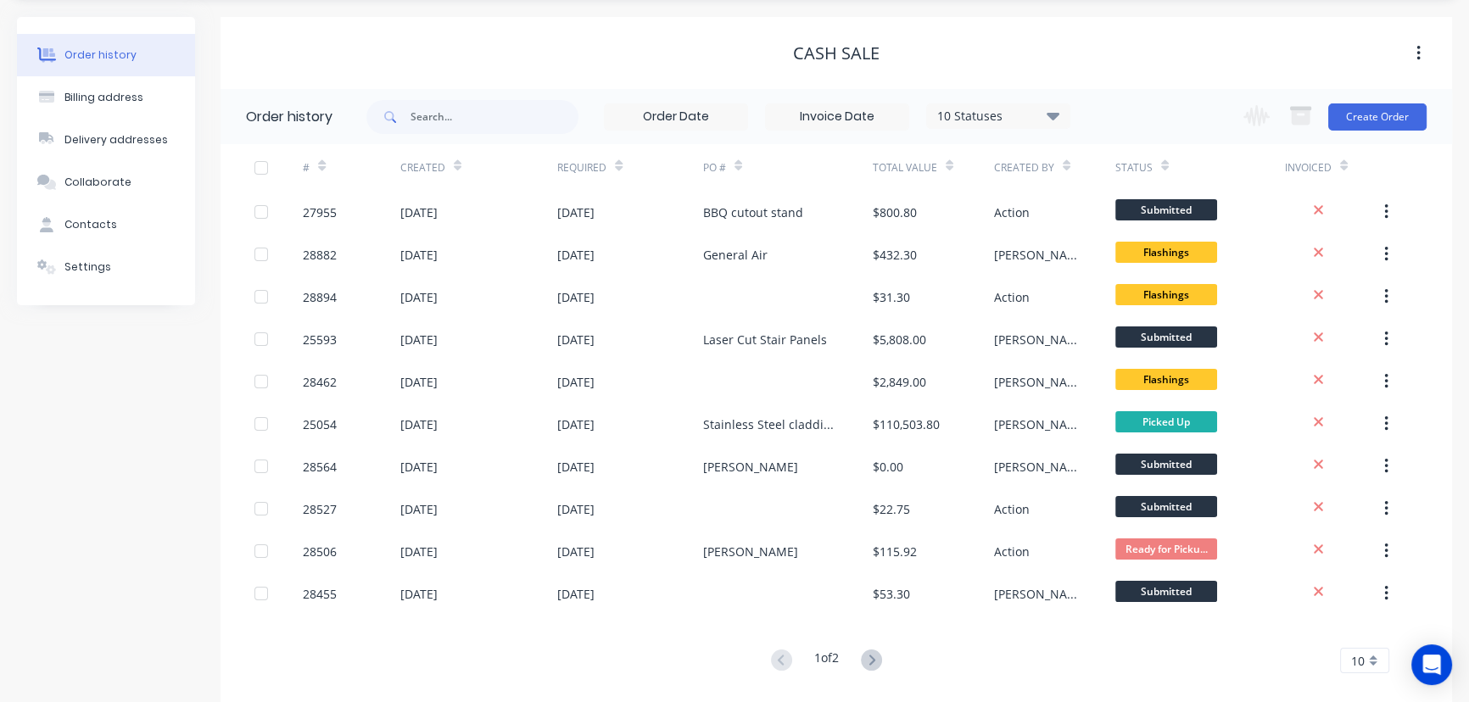
scroll to position [76, 0]
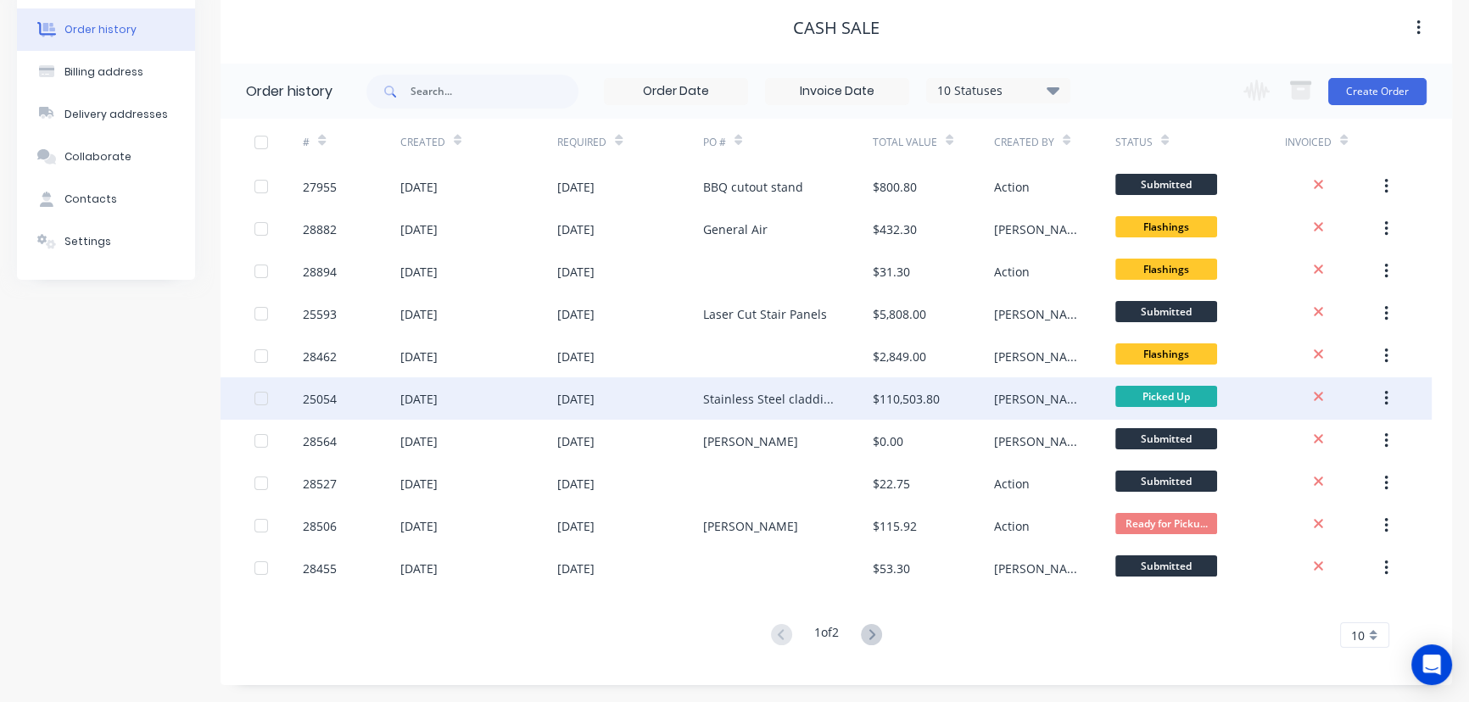
click at [794, 404] on div "Stainless Steel cladding Tram GC Numerous PO for each line item." at bounding box center [771, 399] width 136 height 18
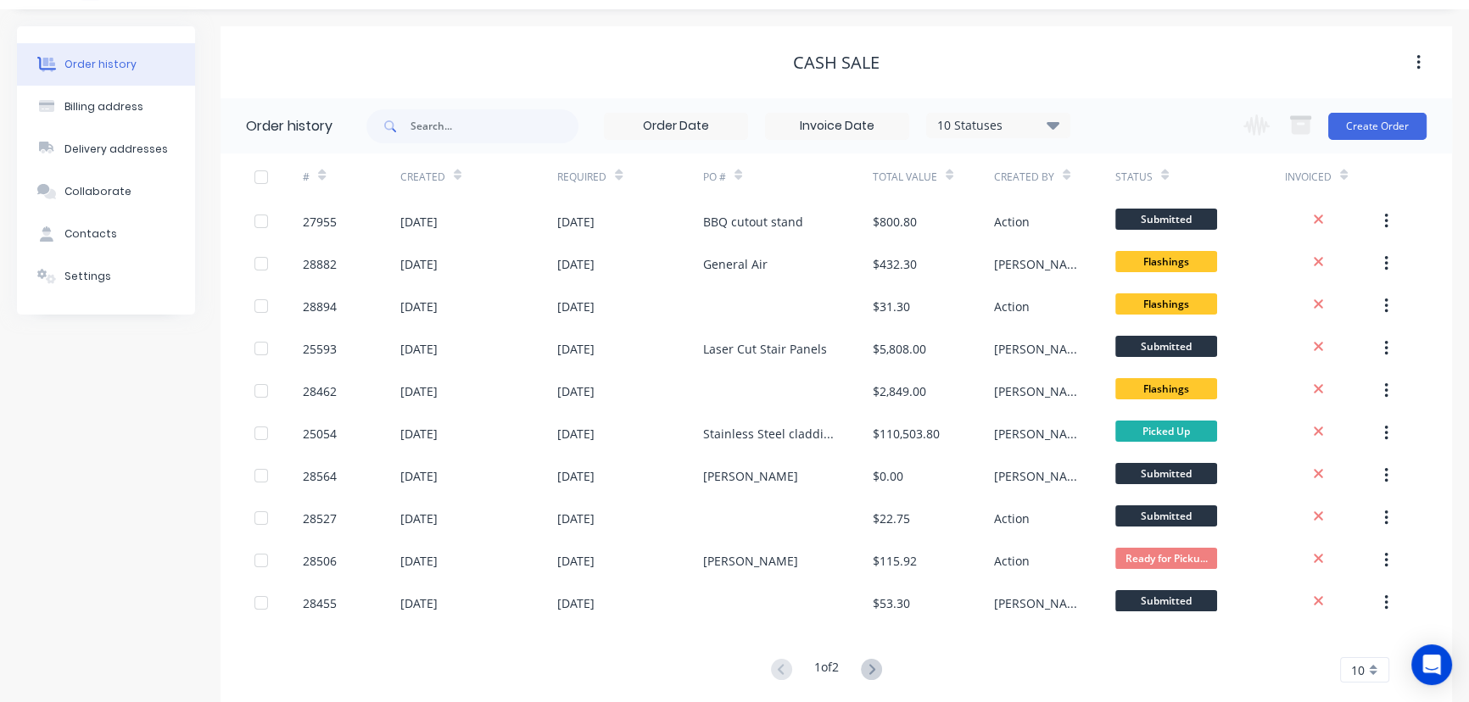
scroll to position [76, 0]
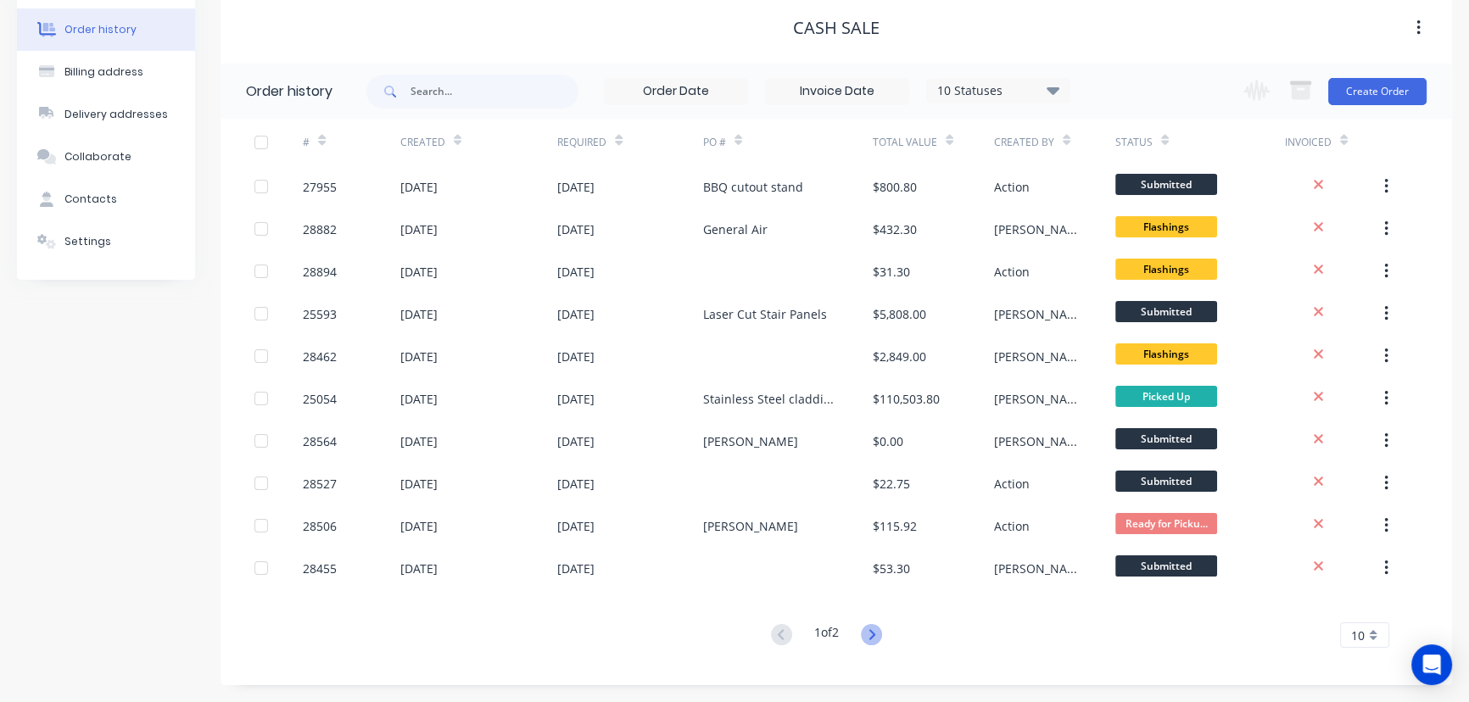
click at [875, 635] on icon at bounding box center [872, 635] width 6 height 10
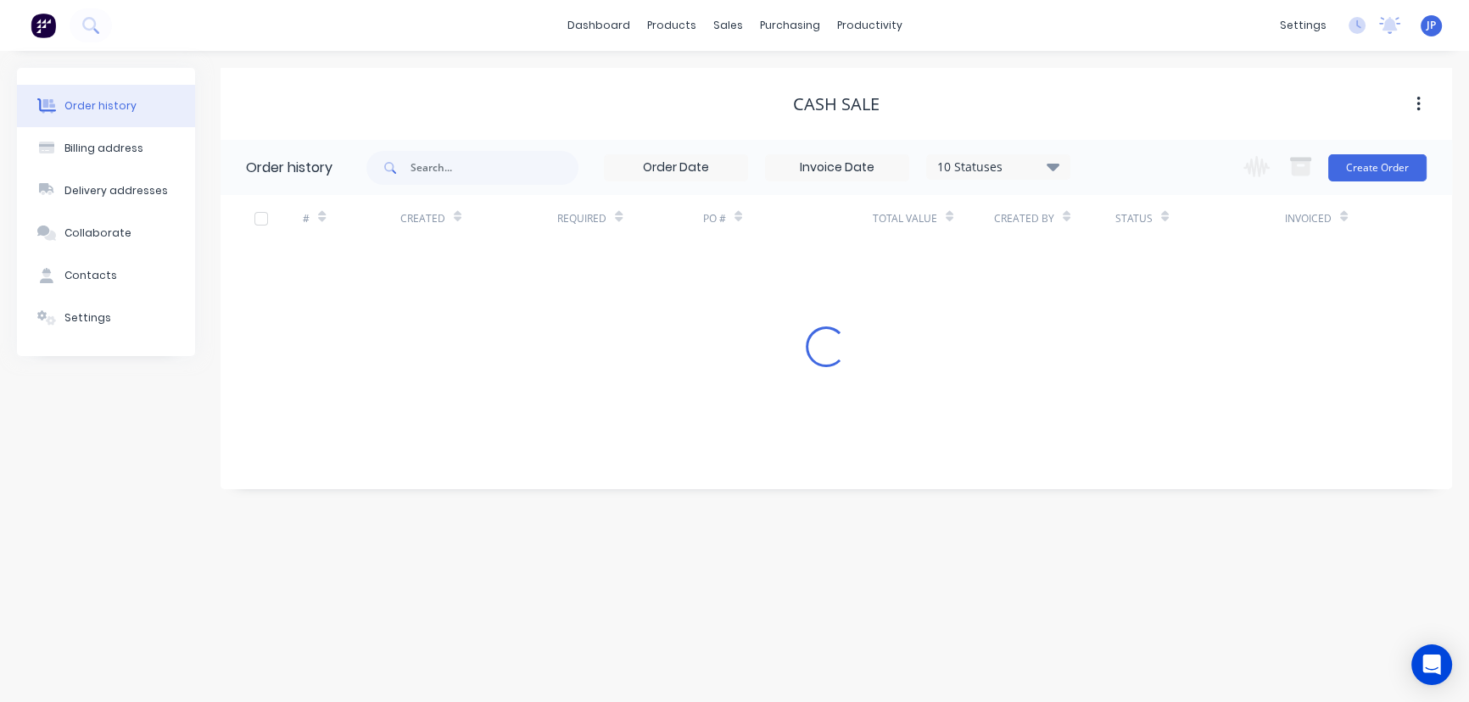
scroll to position [0, 0]
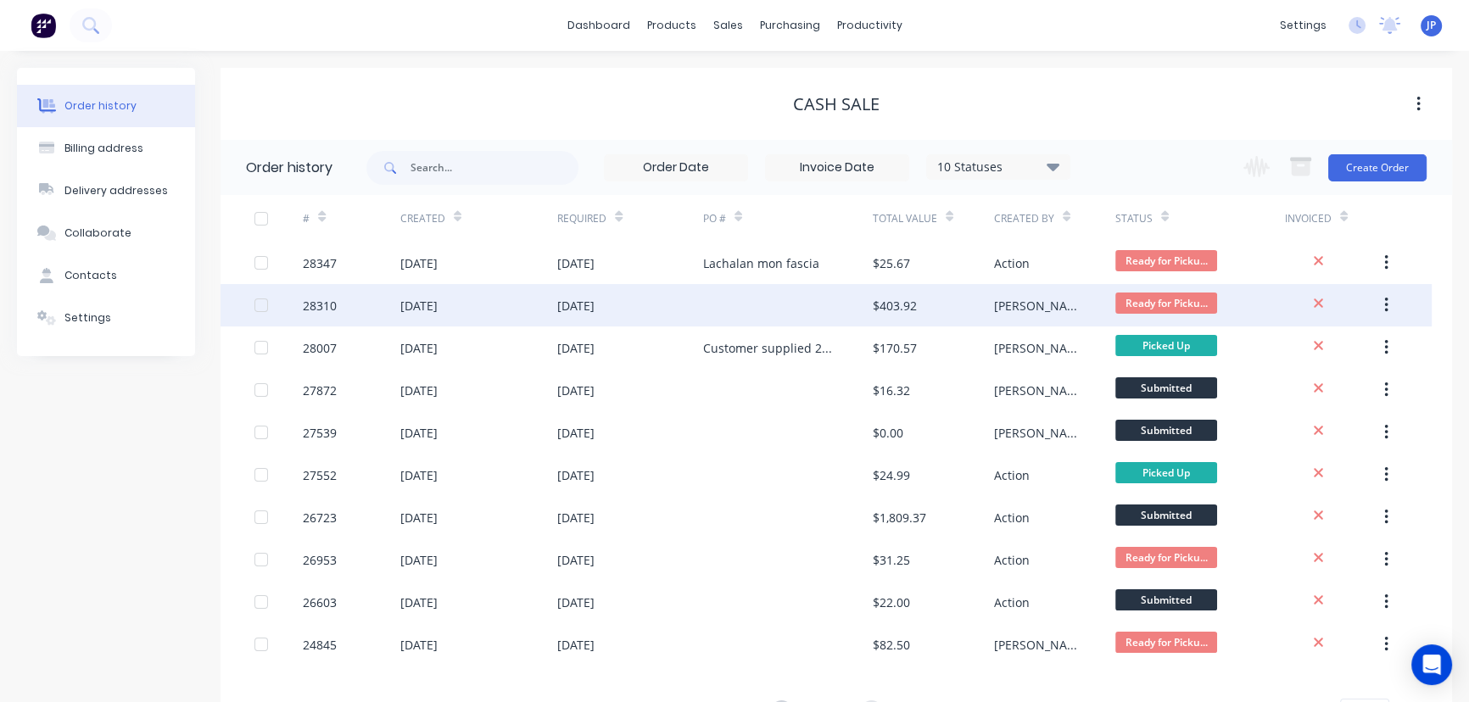
click at [855, 304] on div at bounding box center [788, 305] width 170 height 42
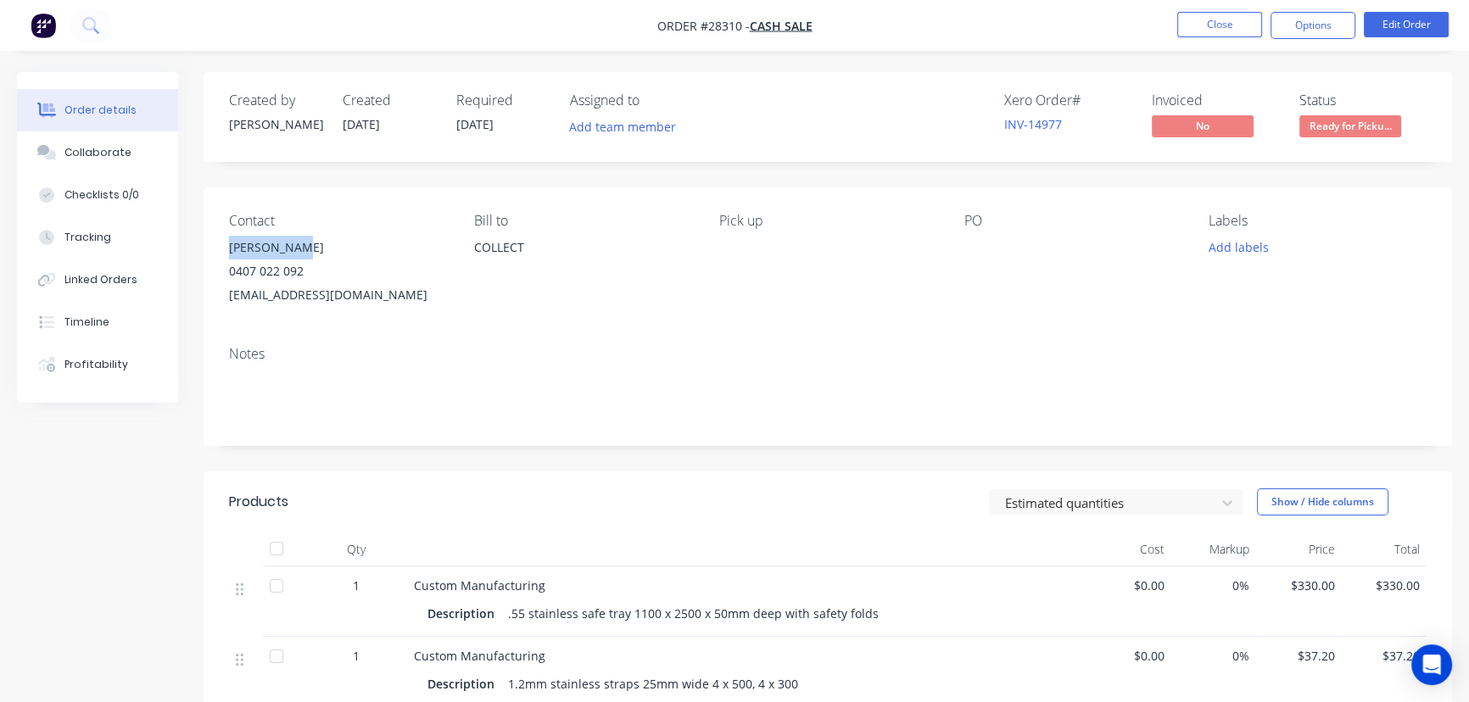
drag, startPoint x: 298, startPoint y: 243, endPoint x: 217, endPoint y: 247, distance: 80.7
click at [217, 247] on div "Contact [PERSON_NAME] [PHONE_NUMBER] [EMAIL_ADDRESS][DOMAIN_NAME] Bill to COLLE…" at bounding box center [828, 259] width 1249 height 145
copy div "[PERSON_NAME]"
drag, startPoint x: 1285, startPoint y: 21, endPoint x: 1265, endPoint y: 46, distance: 31.9
click at [1285, 23] on button "Options" at bounding box center [1313, 25] width 85 height 27
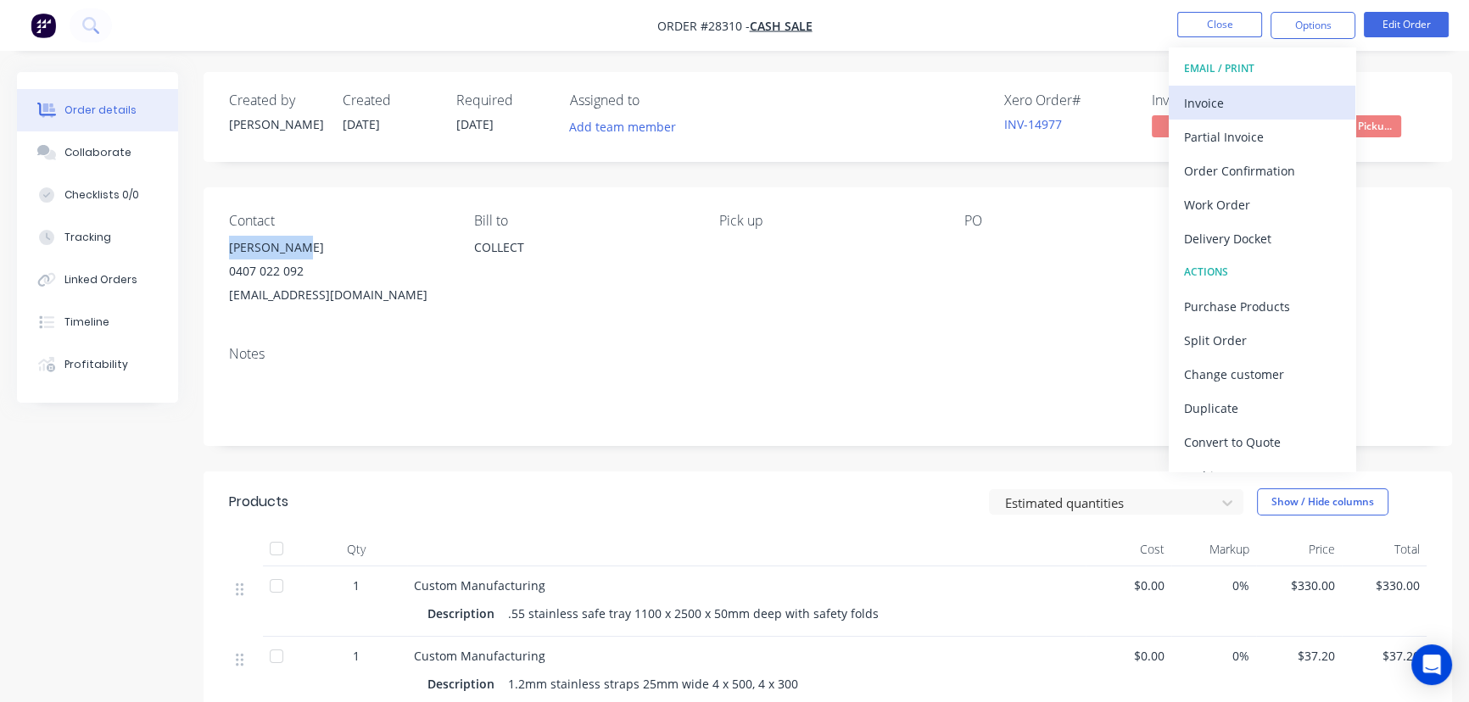
click at [1216, 101] on div "Invoice" at bounding box center [1262, 103] width 156 height 25
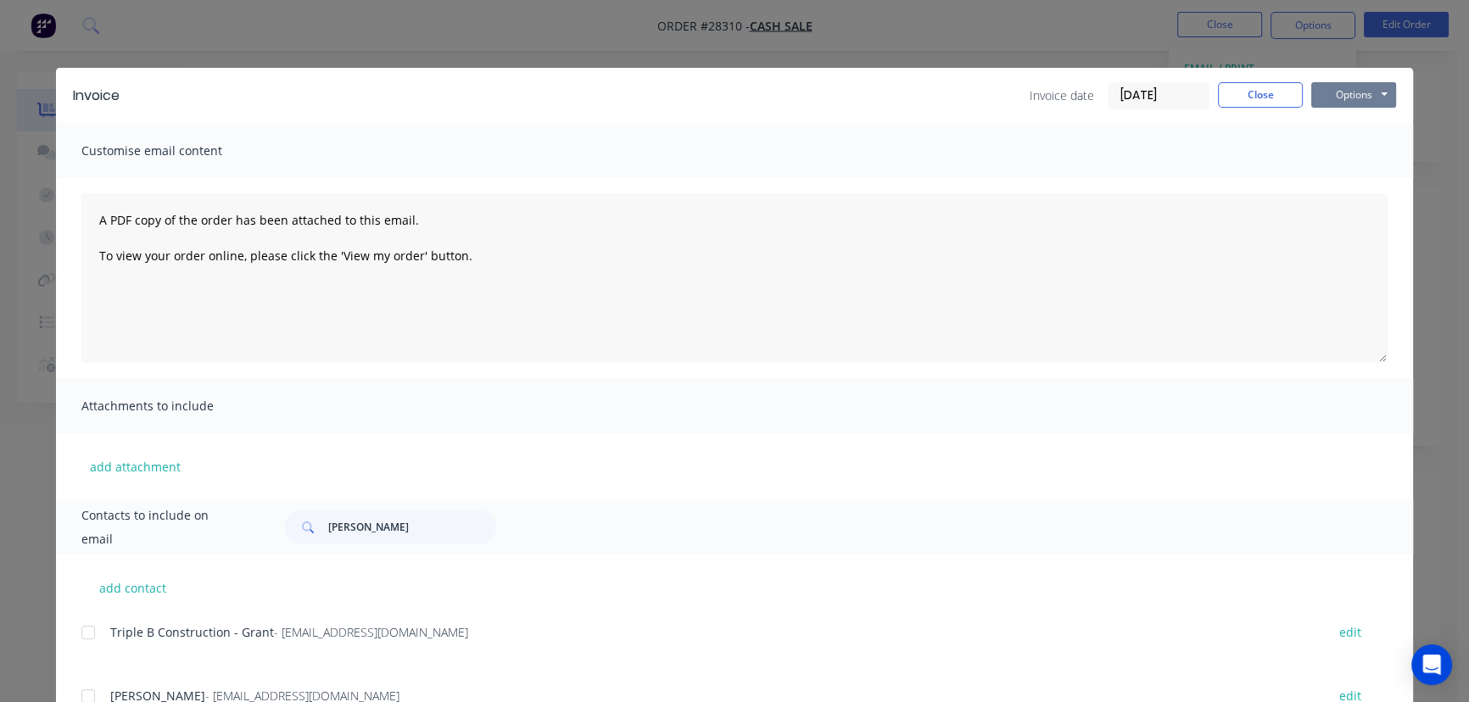
drag, startPoint x: 1332, startPoint y: 97, endPoint x: 1332, endPoint y: 110, distance: 13.6
click at [1332, 104] on button "Options" at bounding box center [1354, 94] width 85 height 25
drag, startPoint x: 414, startPoint y: 534, endPoint x: 315, endPoint y: 539, distance: 99.4
click at [315, 539] on div "[PERSON_NAME]" at bounding box center [390, 528] width 212 height 34
paste input "[PERSON_NAME]"
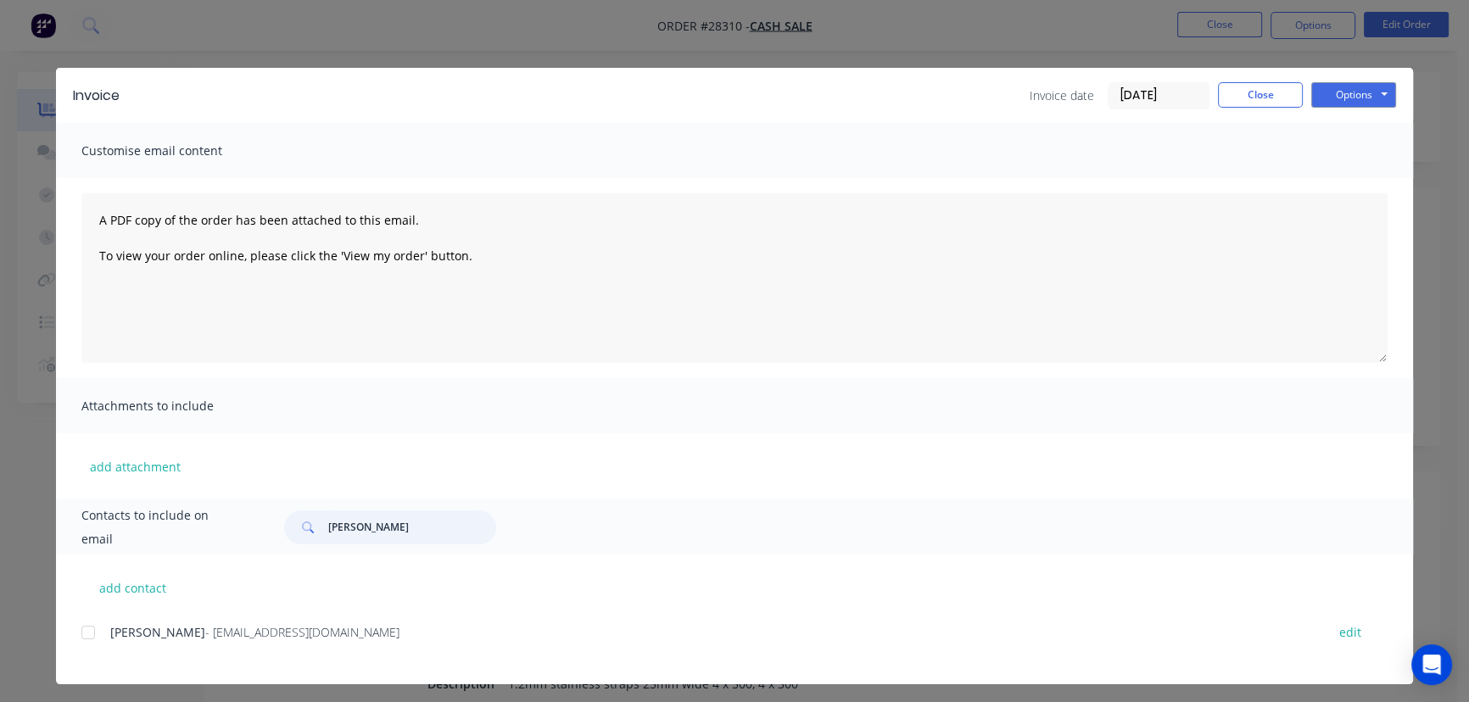
type input "[PERSON_NAME]"
drag, startPoint x: 299, startPoint y: 641, endPoint x: 140, endPoint y: 677, distance: 163.6
click at [140, 677] on div "[PERSON_NAME] - [EMAIL_ADDRESS][DOMAIN_NAME] edit" at bounding box center [747, 653] width 1332 height 64
copy div "[PERSON_NAME] - [EMAIL_ADDRESS][DOMAIN_NAME]"
click at [1349, 96] on button "Options" at bounding box center [1354, 94] width 85 height 25
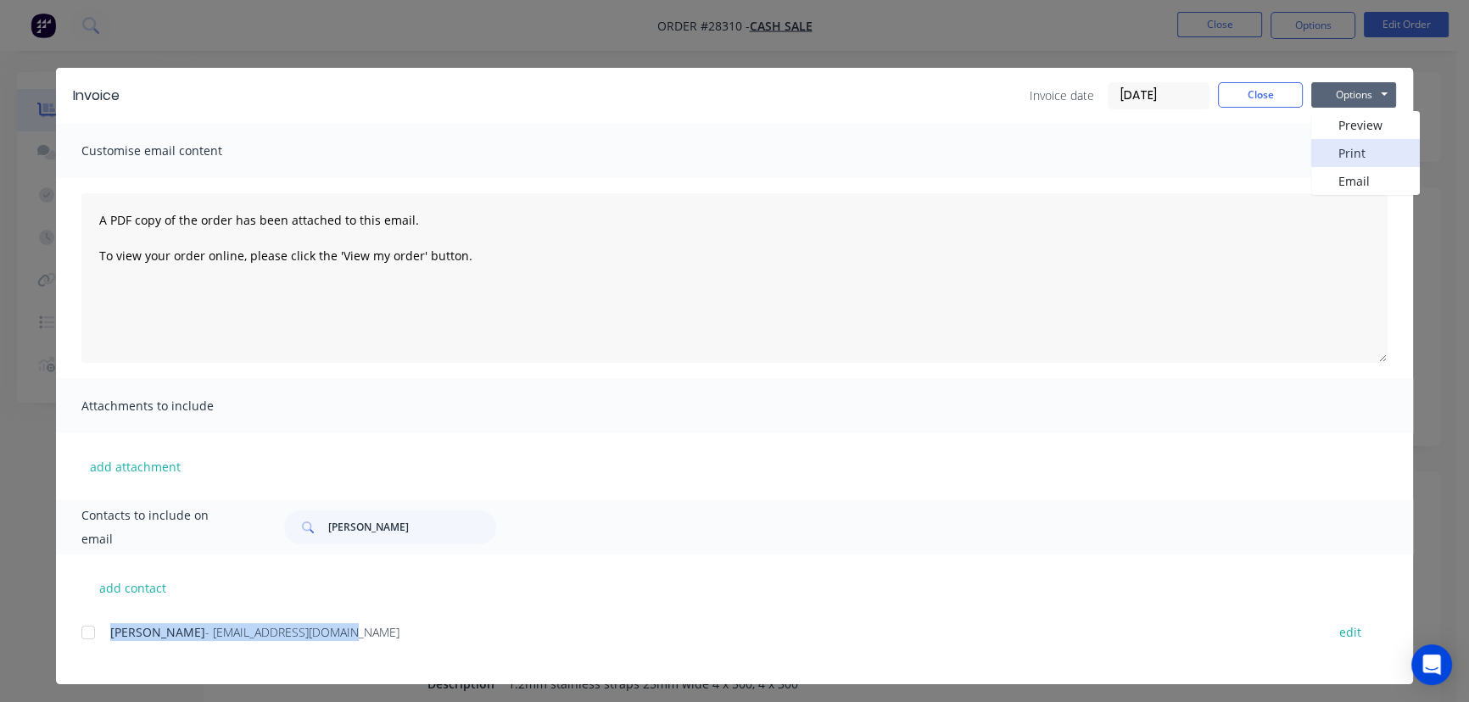
click at [1335, 142] on button "Print" at bounding box center [1366, 153] width 109 height 28
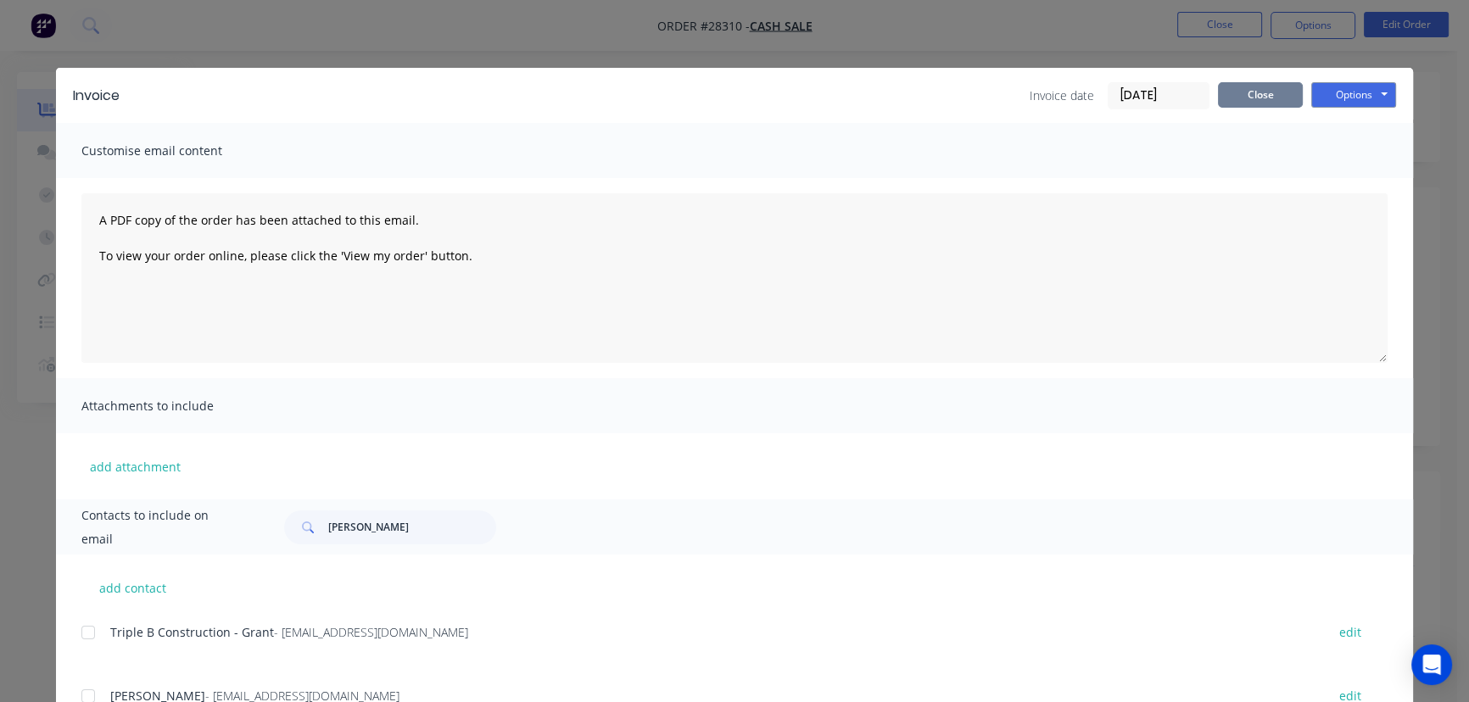
click at [1239, 106] on button "Close" at bounding box center [1260, 94] width 85 height 25
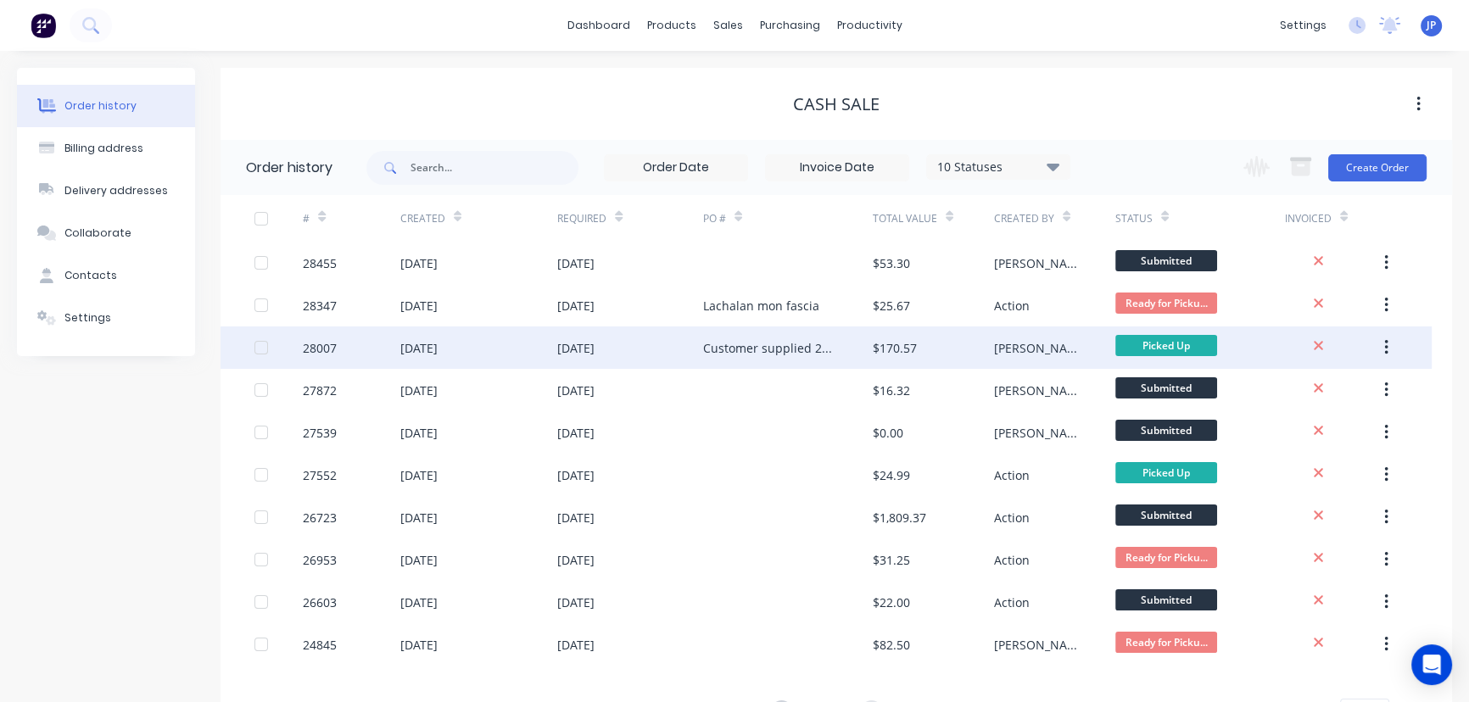
click at [894, 353] on div "$170.57" at bounding box center [895, 348] width 44 height 18
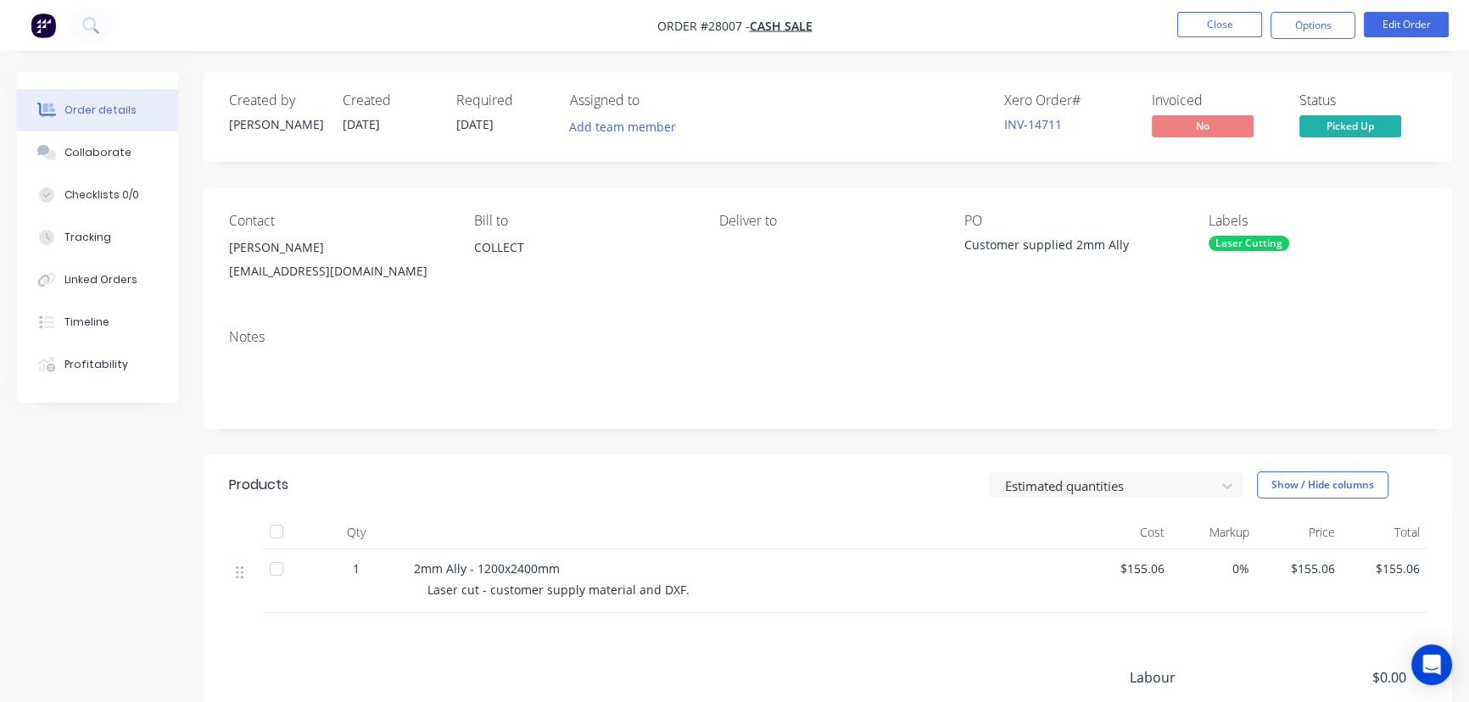
drag, startPoint x: 336, startPoint y: 249, endPoint x: 224, endPoint y: 255, distance: 112.1
click at [224, 255] on div "Contact [PERSON_NAME] [EMAIL_ADDRESS][DOMAIN_NAME] Bill to COLLECT Deliver to P…" at bounding box center [828, 251] width 1249 height 128
copy div "[PERSON_NAME]"
click at [1289, 15] on button "Options" at bounding box center [1313, 25] width 85 height 27
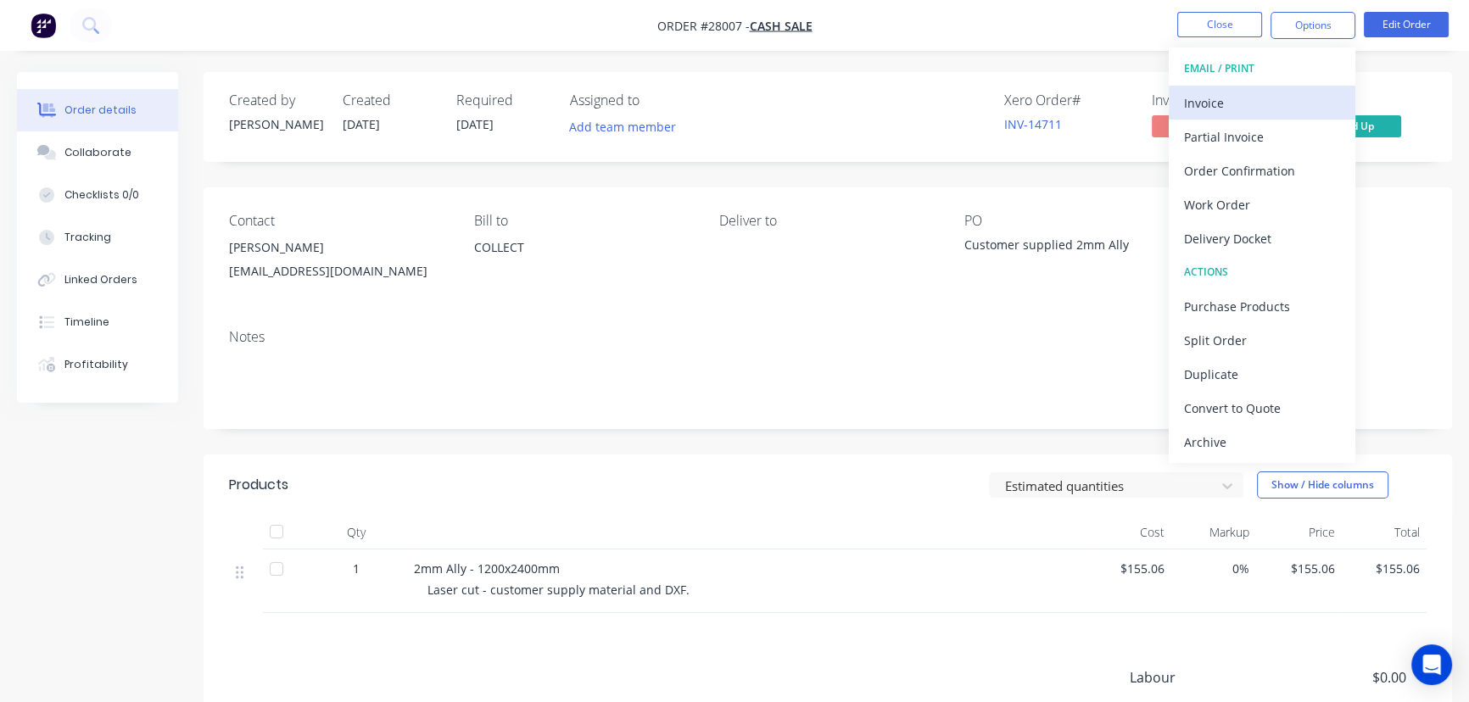
click at [1234, 102] on div "Invoice" at bounding box center [1262, 103] width 156 height 25
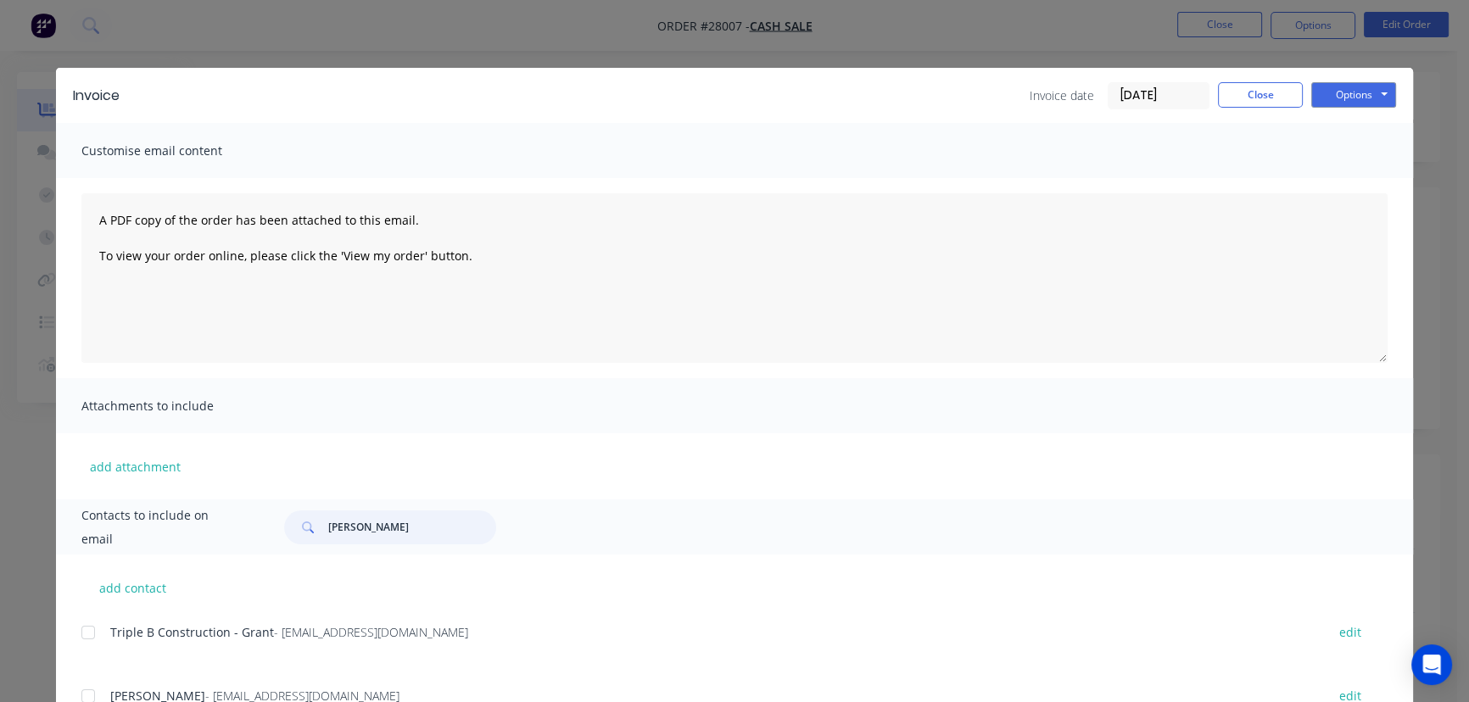
drag, startPoint x: 383, startPoint y: 523, endPoint x: 299, endPoint y: 526, distance: 83.2
click at [299, 526] on div "[PERSON_NAME]" at bounding box center [390, 528] width 212 height 34
paste input "[PERSON_NAME]"
type input "[PERSON_NAME]"
click at [1331, 94] on button "Options" at bounding box center [1354, 94] width 85 height 25
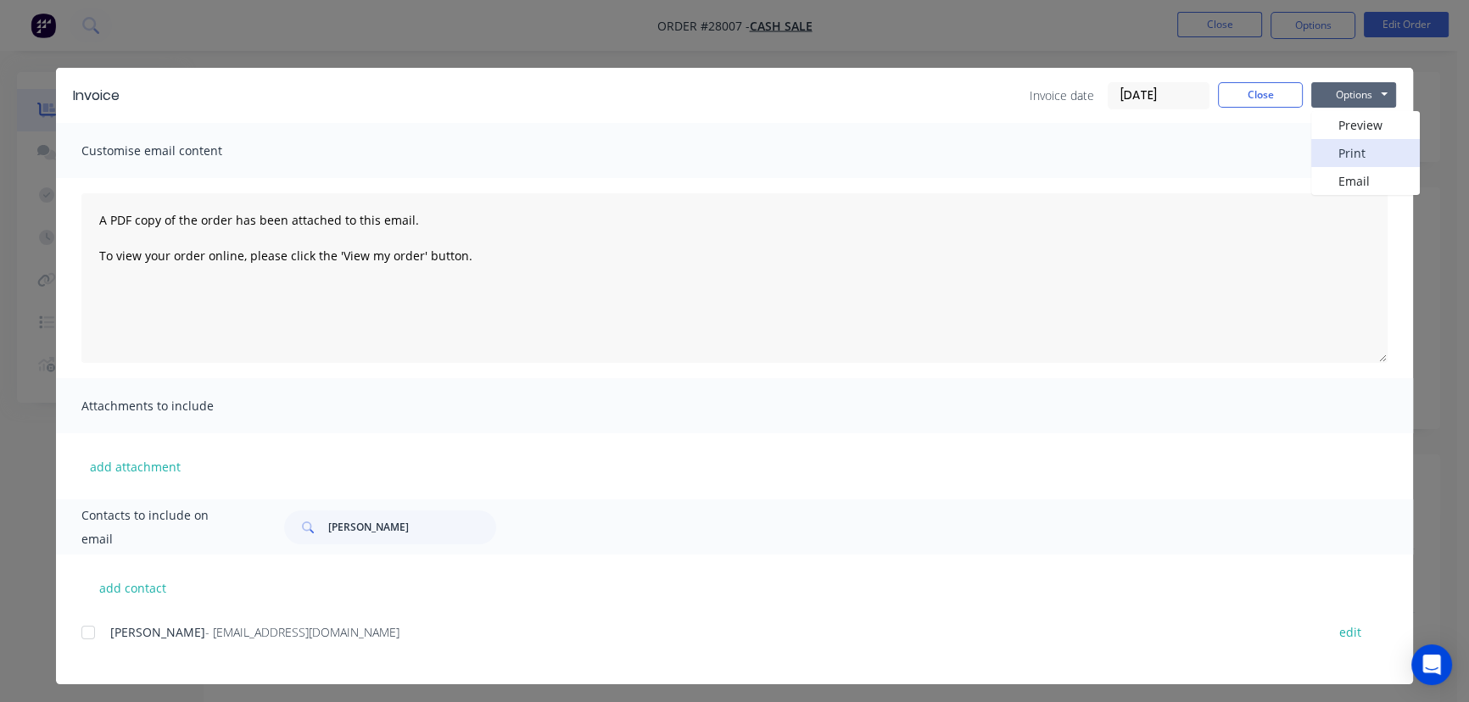
click at [1335, 153] on button "Print" at bounding box center [1366, 153] width 109 height 28
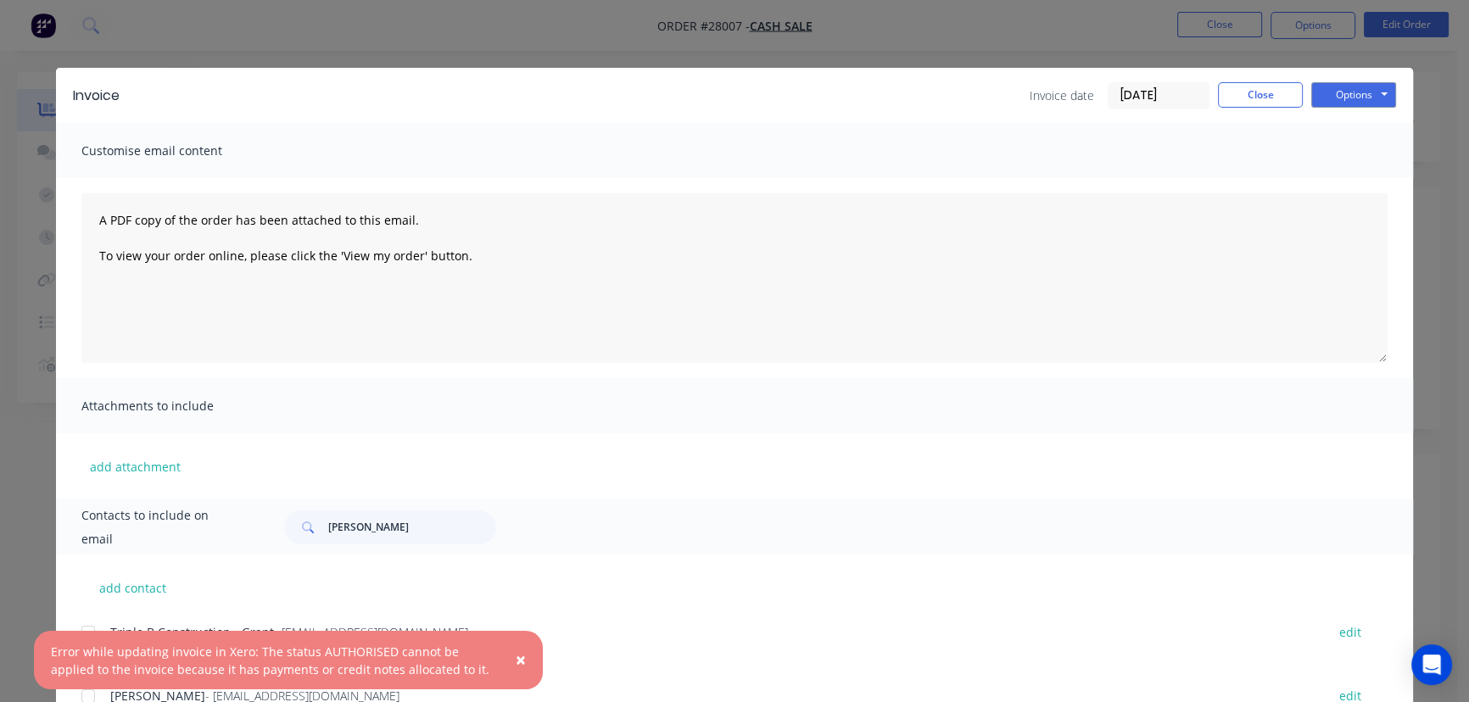
click at [519, 653] on span "×" at bounding box center [521, 660] width 10 height 24
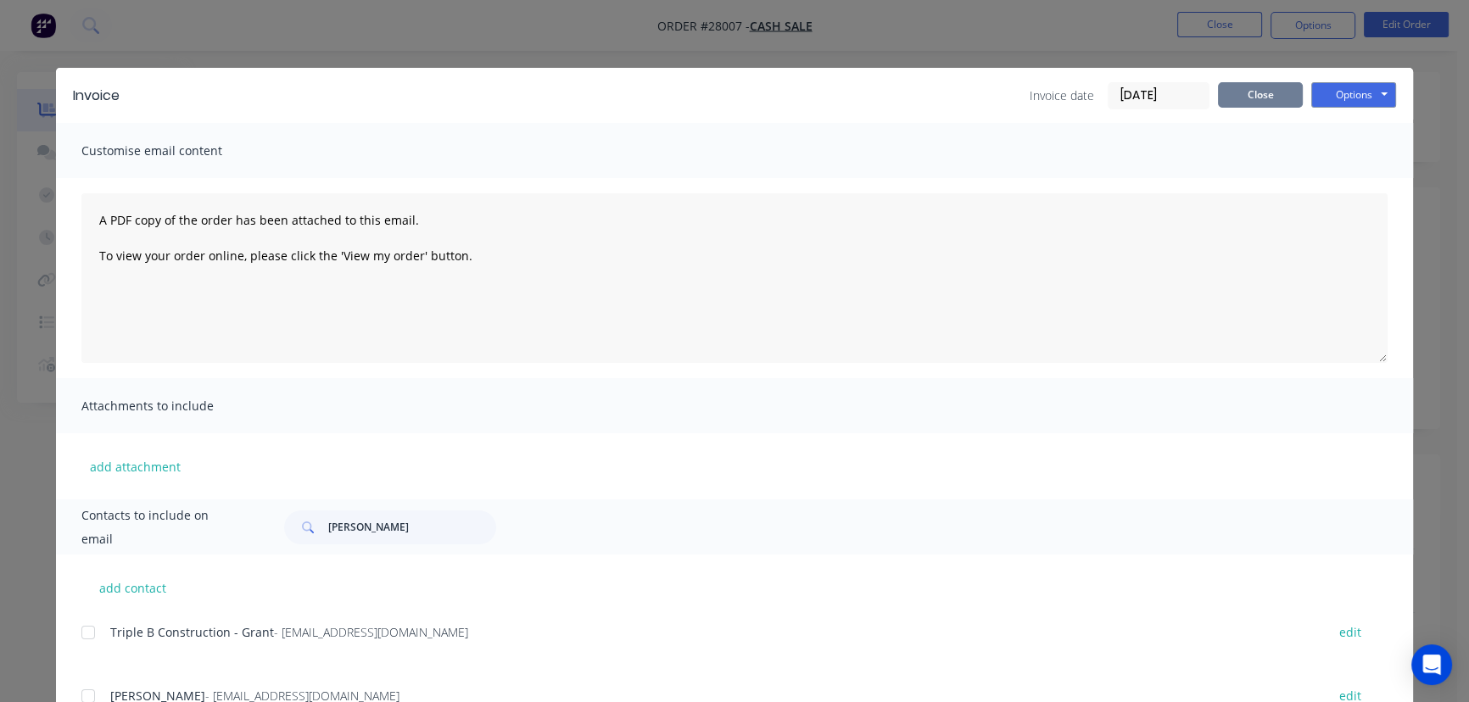
click at [1230, 98] on button "Close" at bounding box center [1260, 94] width 85 height 25
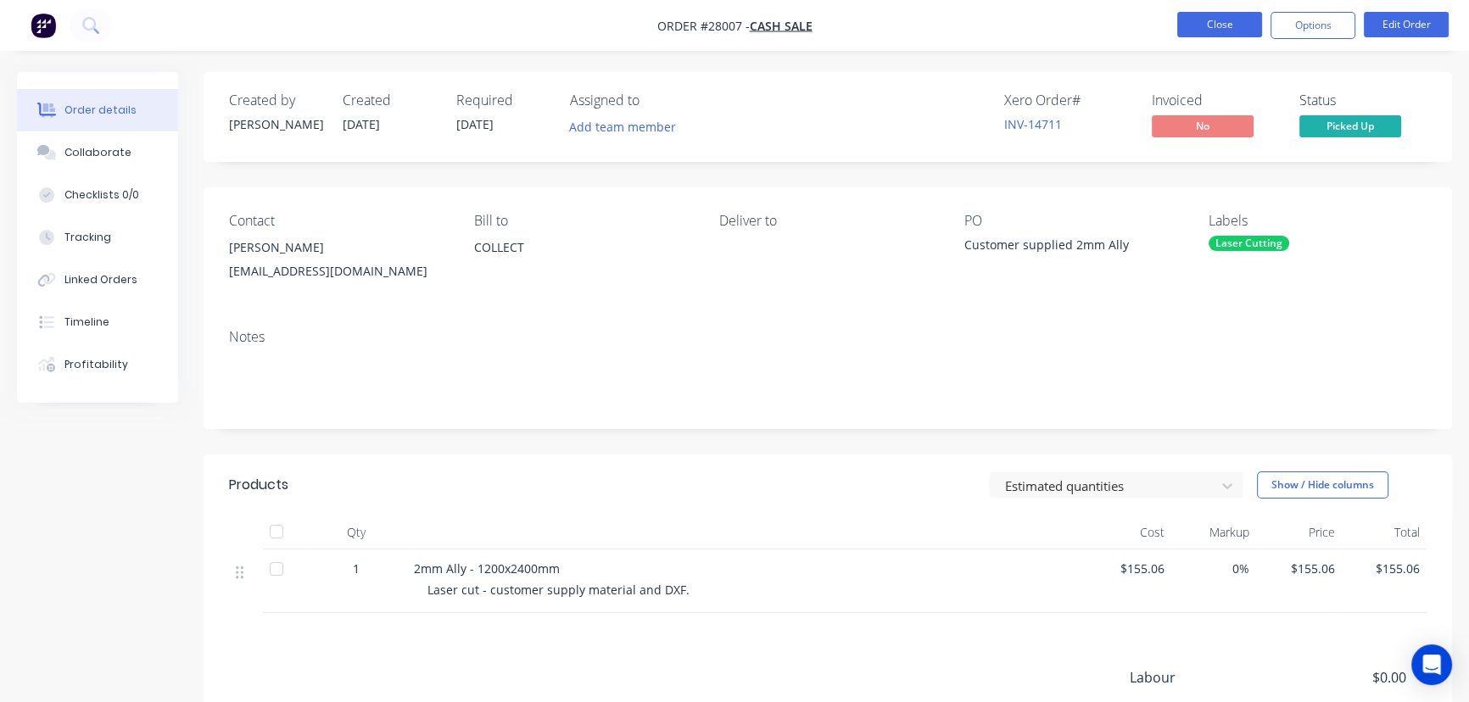
click at [1236, 25] on button "Close" at bounding box center [1220, 24] width 85 height 25
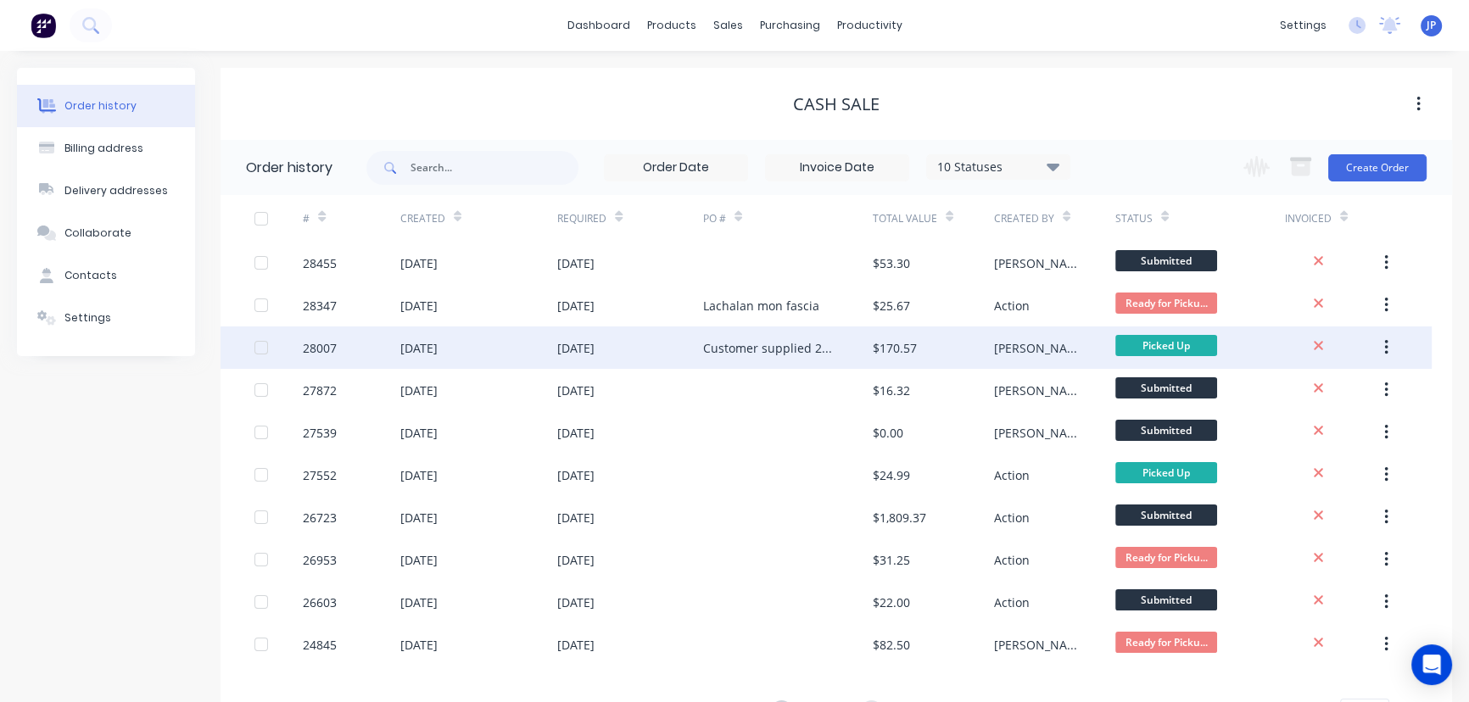
click at [1392, 348] on button "button" at bounding box center [1387, 348] width 40 height 31
click at [1310, 389] on div "Archive" at bounding box center [1326, 392] width 131 height 25
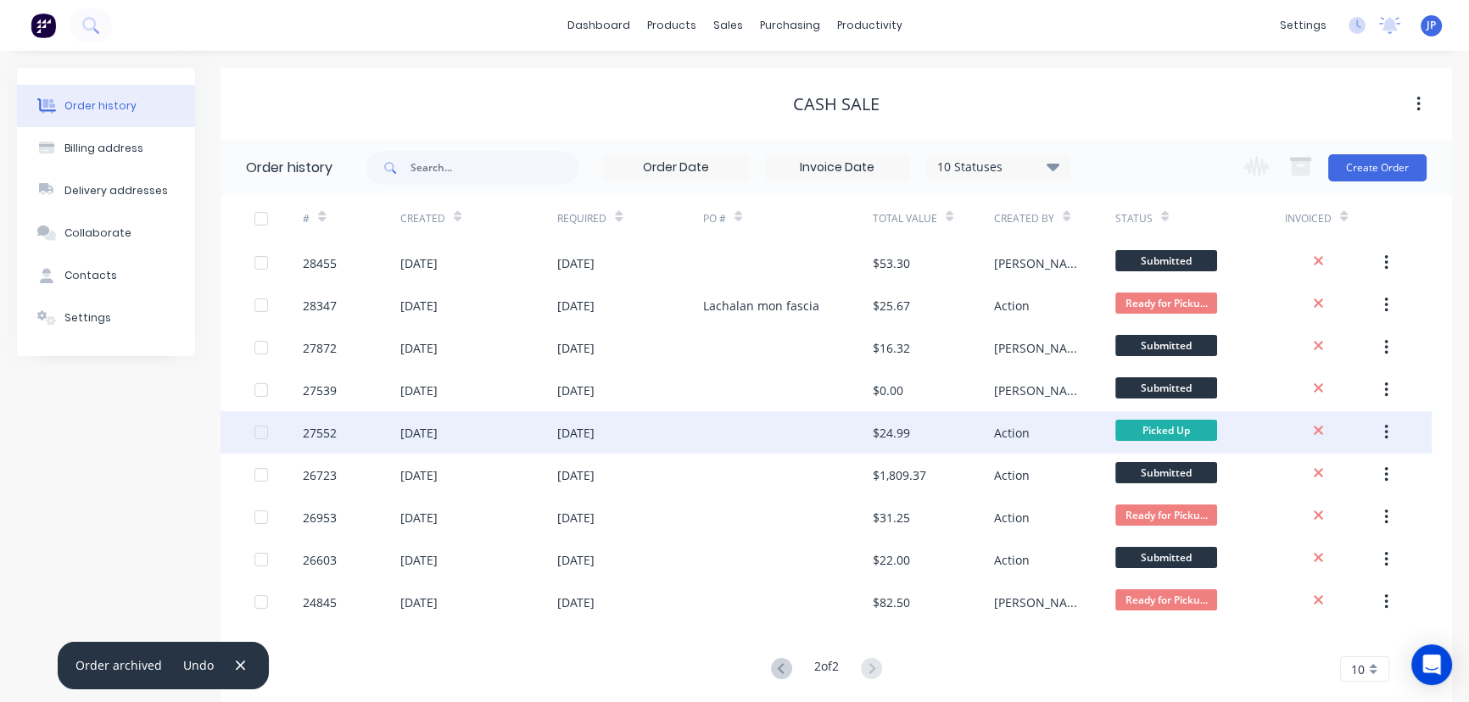
click at [961, 426] on div "$24.99" at bounding box center [933, 432] width 121 height 42
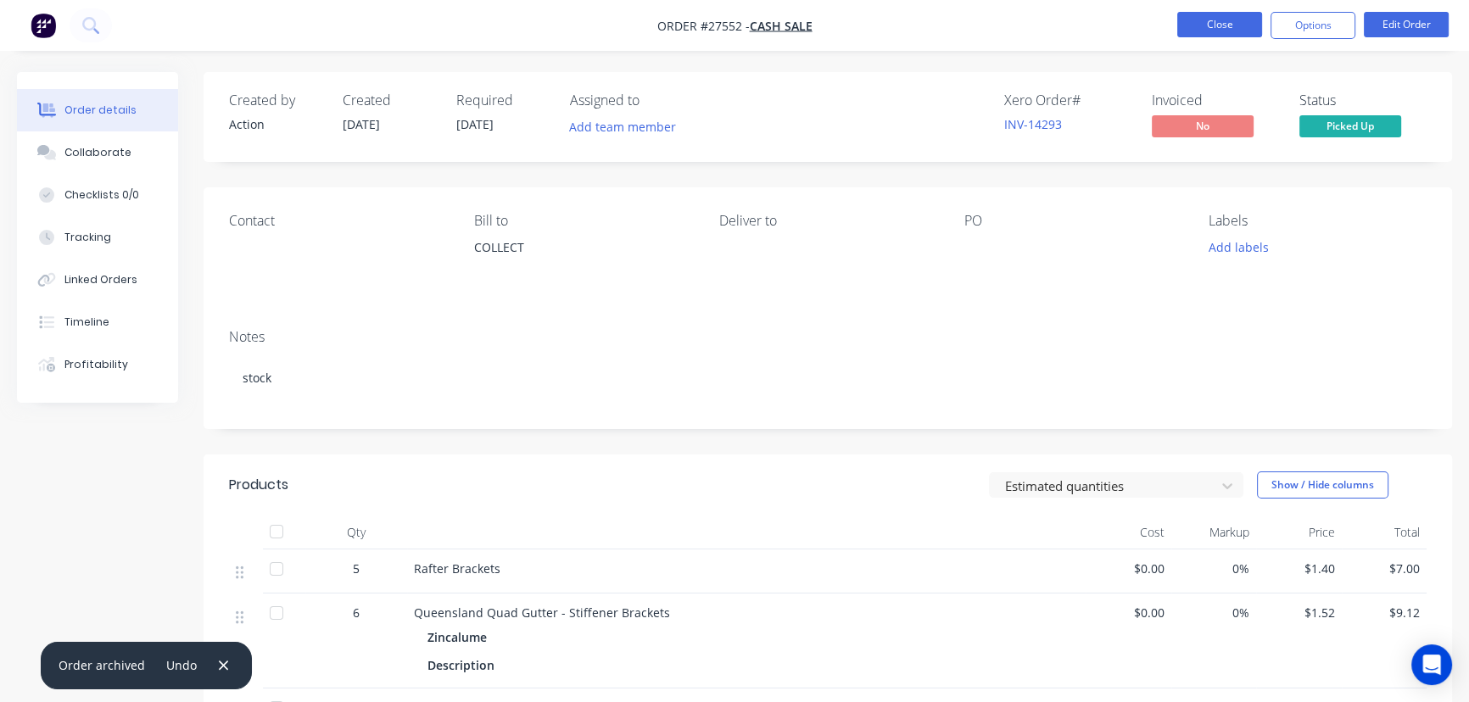
click at [1214, 25] on button "Close" at bounding box center [1220, 24] width 85 height 25
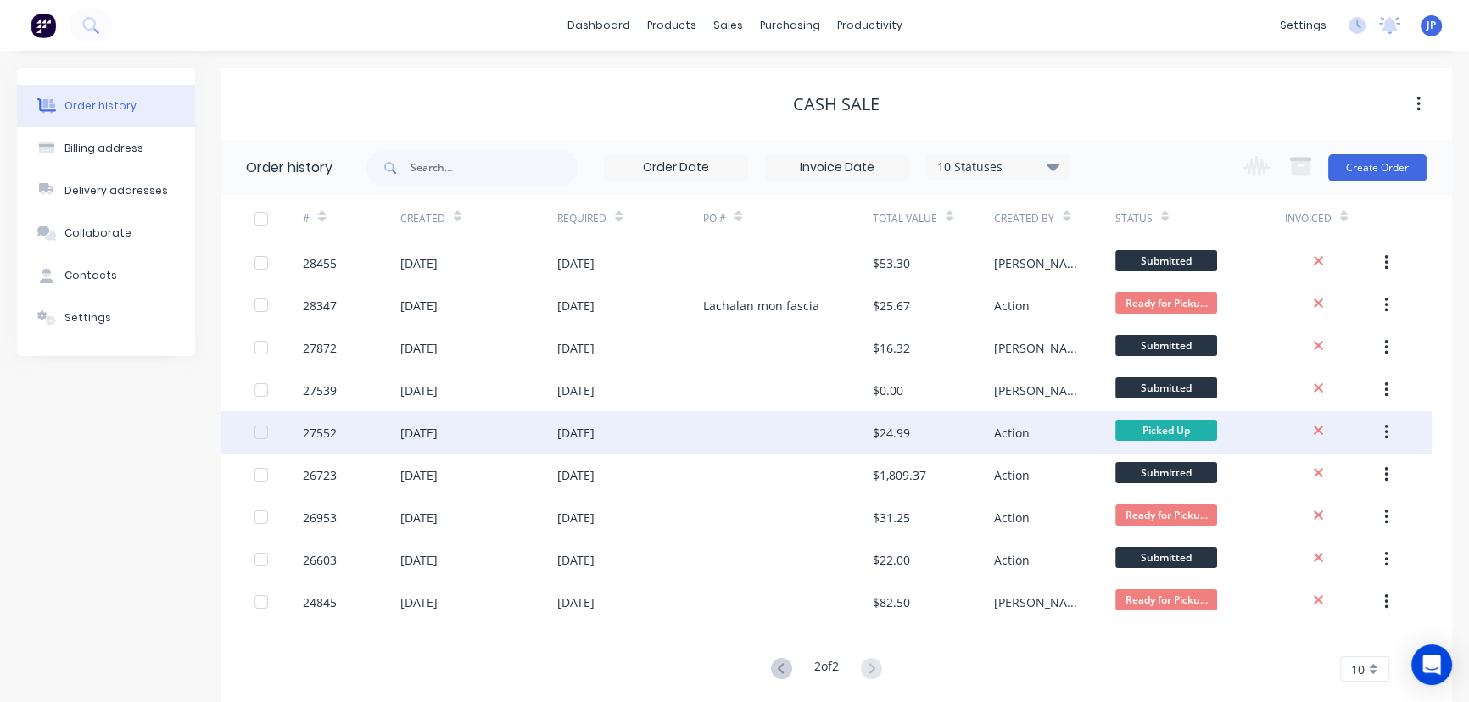
click at [1380, 428] on button "button" at bounding box center [1387, 432] width 40 height 31
click at [1323, 470] on div "Archive" at bounding box center [1326, 477] width 131 height 25
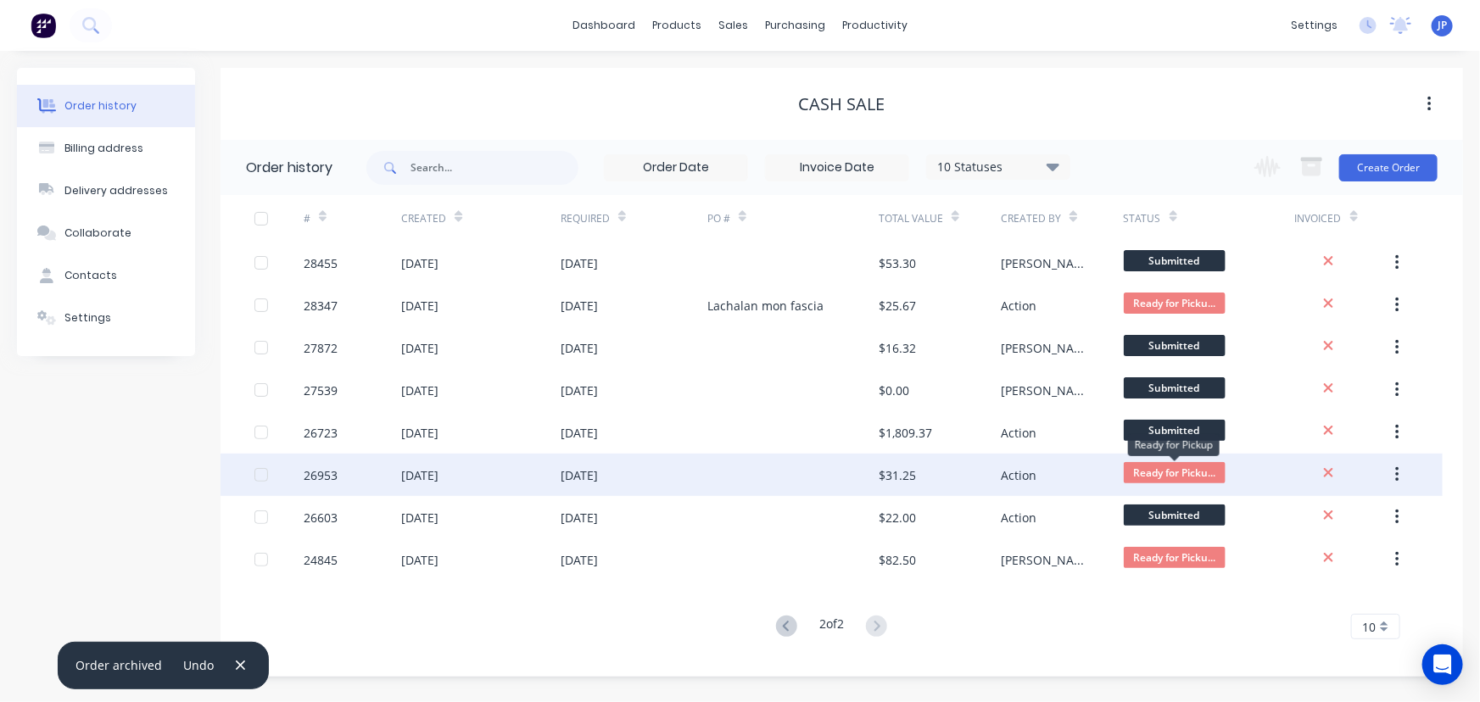
click at [1150, 470] on span "Ready for Picku..." at bounding box center [1175, 472] width 102 height 21
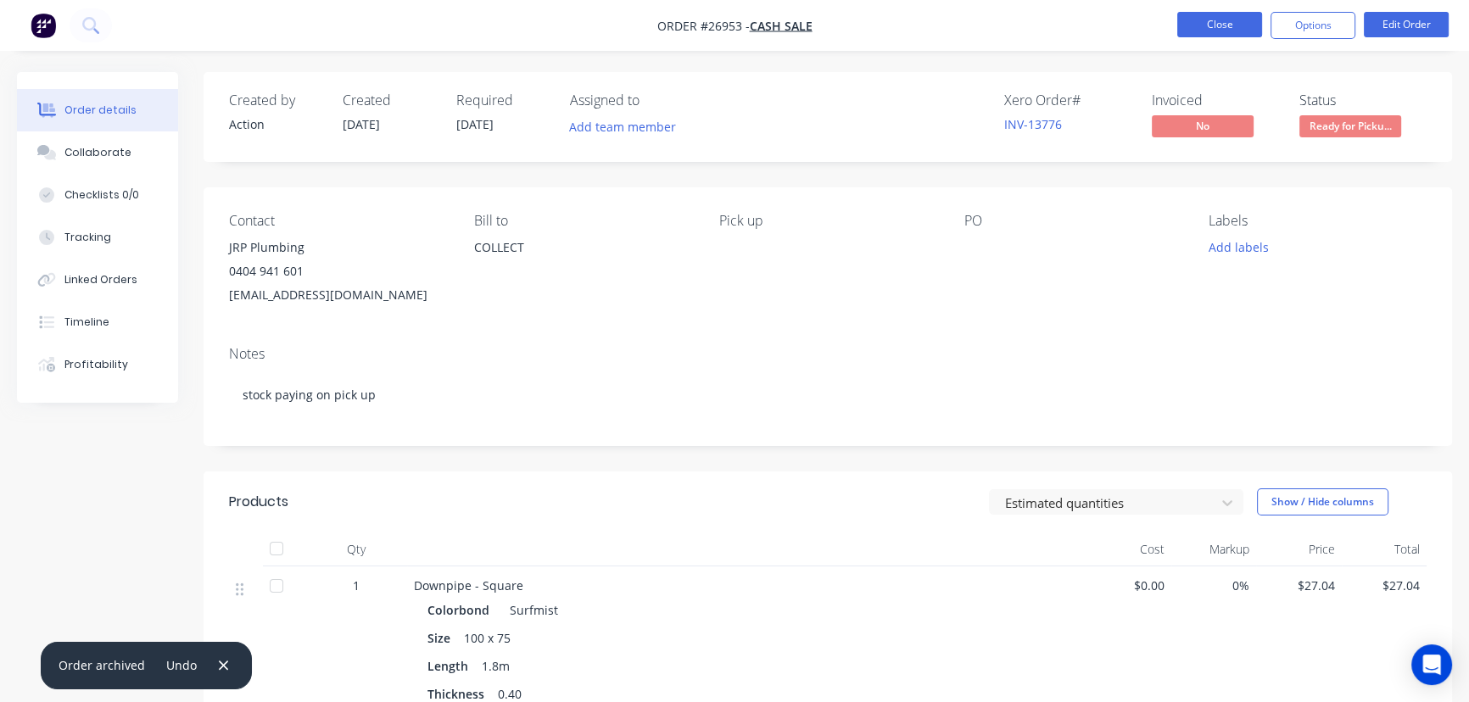
click at [1222, 29] on button "Close" at bounding box center [1220, 24] width 85 height 25
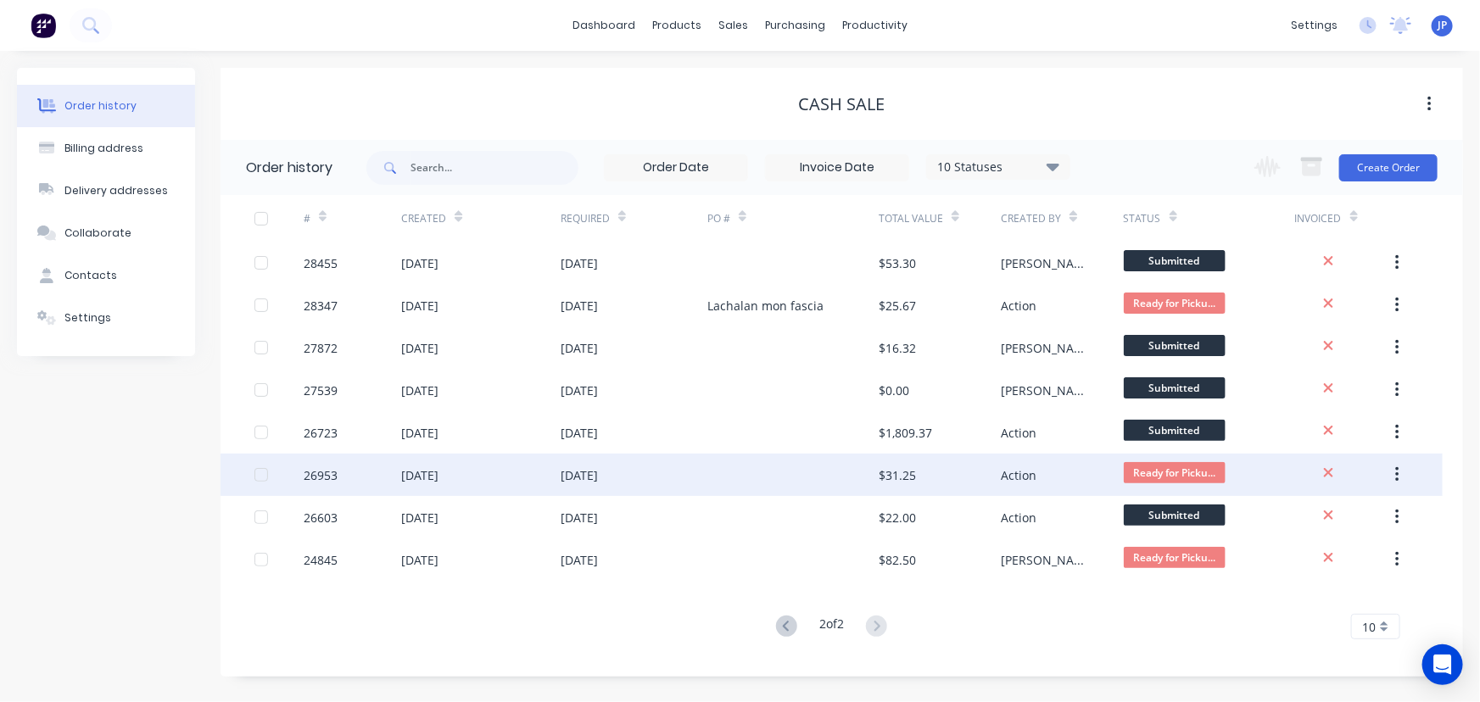
click at [1401, 473] on button "button" at bounding box center [1398, 475] width 40 height 31
click at [1326, 518] on div "Archive" at bounding box center [1337, 519] width 131 height 25
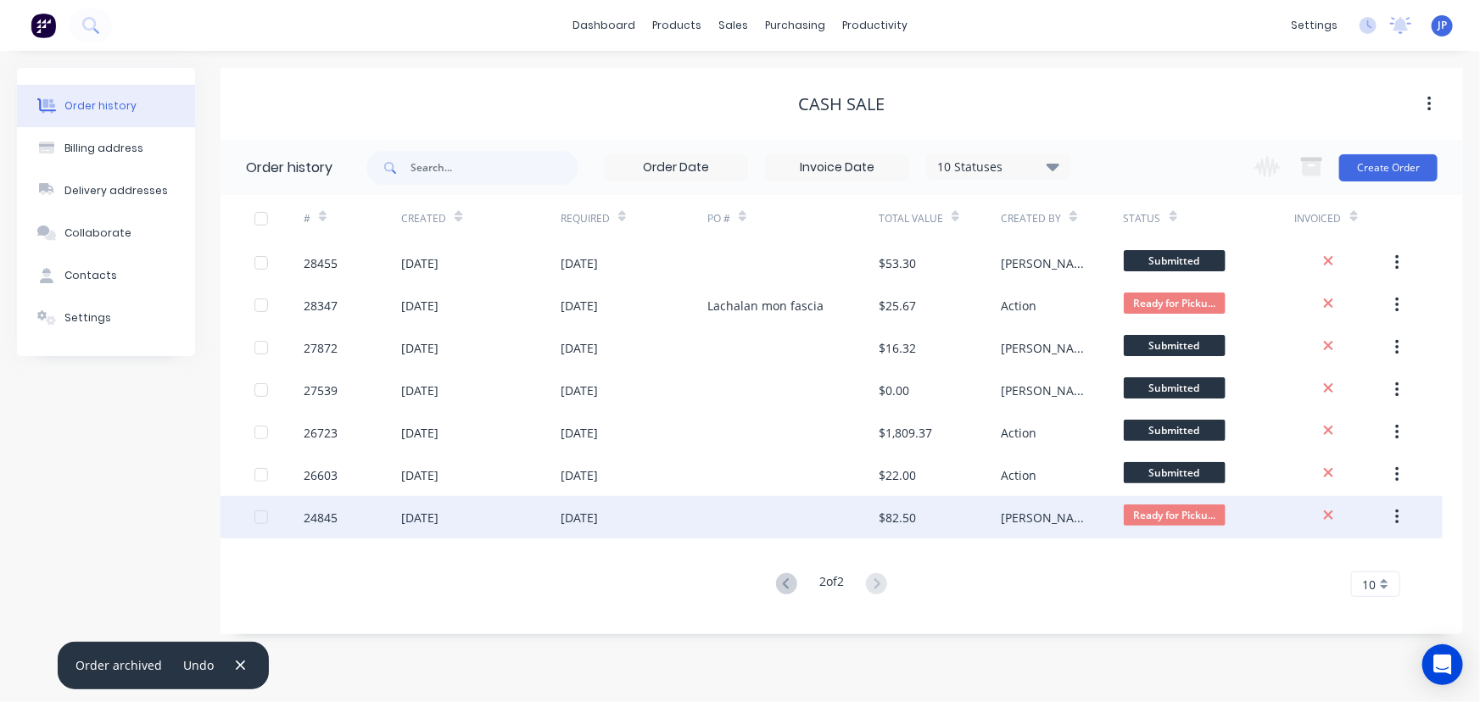
click at [908, 512] on div "$82.50" at bounding box center [897, 518] width 37 height 18
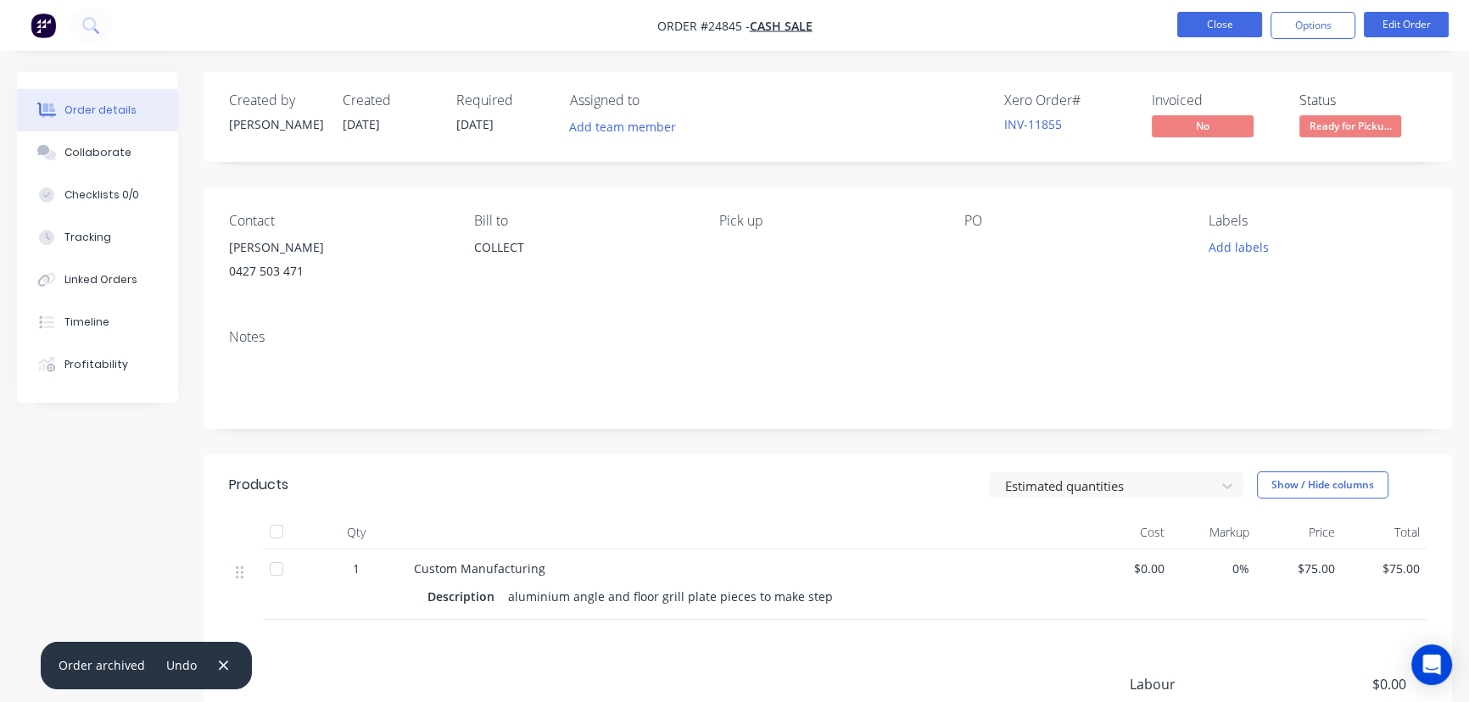
click at [1247, 34] on button "Close" at bounding box center [1220, 24] width 85 height 25
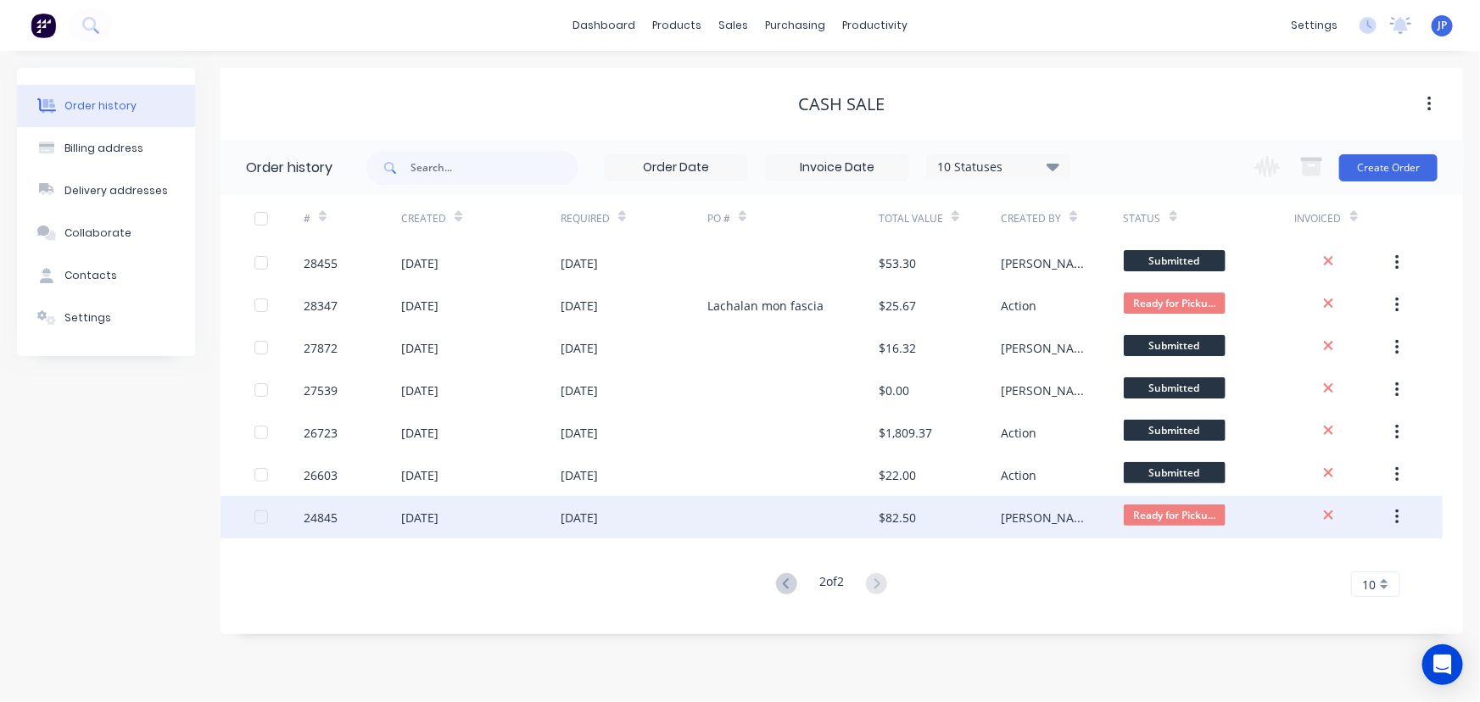
click at [1405, 516] on button "button" at bounding box center [1398, 517] width 40 height 31
click at [1345, 559] on div "Archive" at bounding box center [1337, 562] width 131 height 25
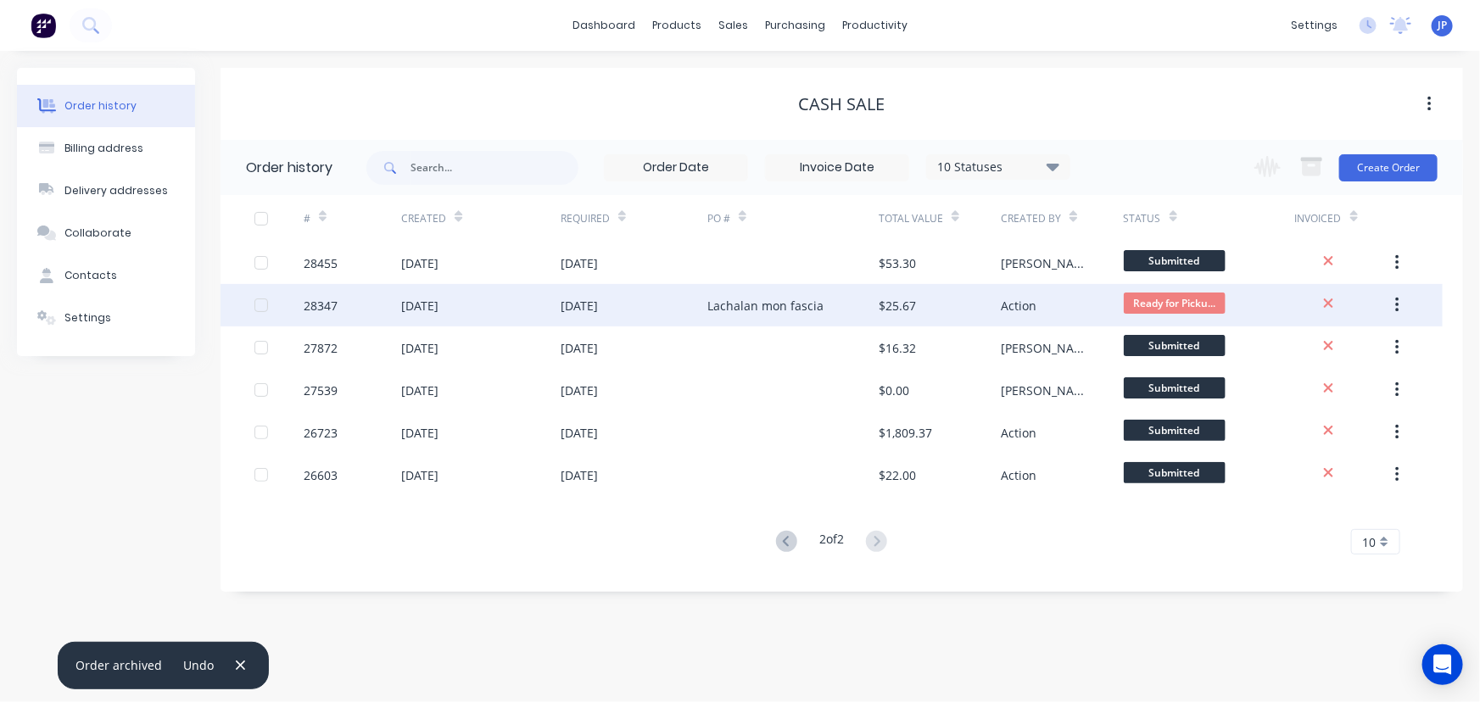
click at [887, 307] on div "$25.67" at bounding box center [897, 306] width 37 height 18
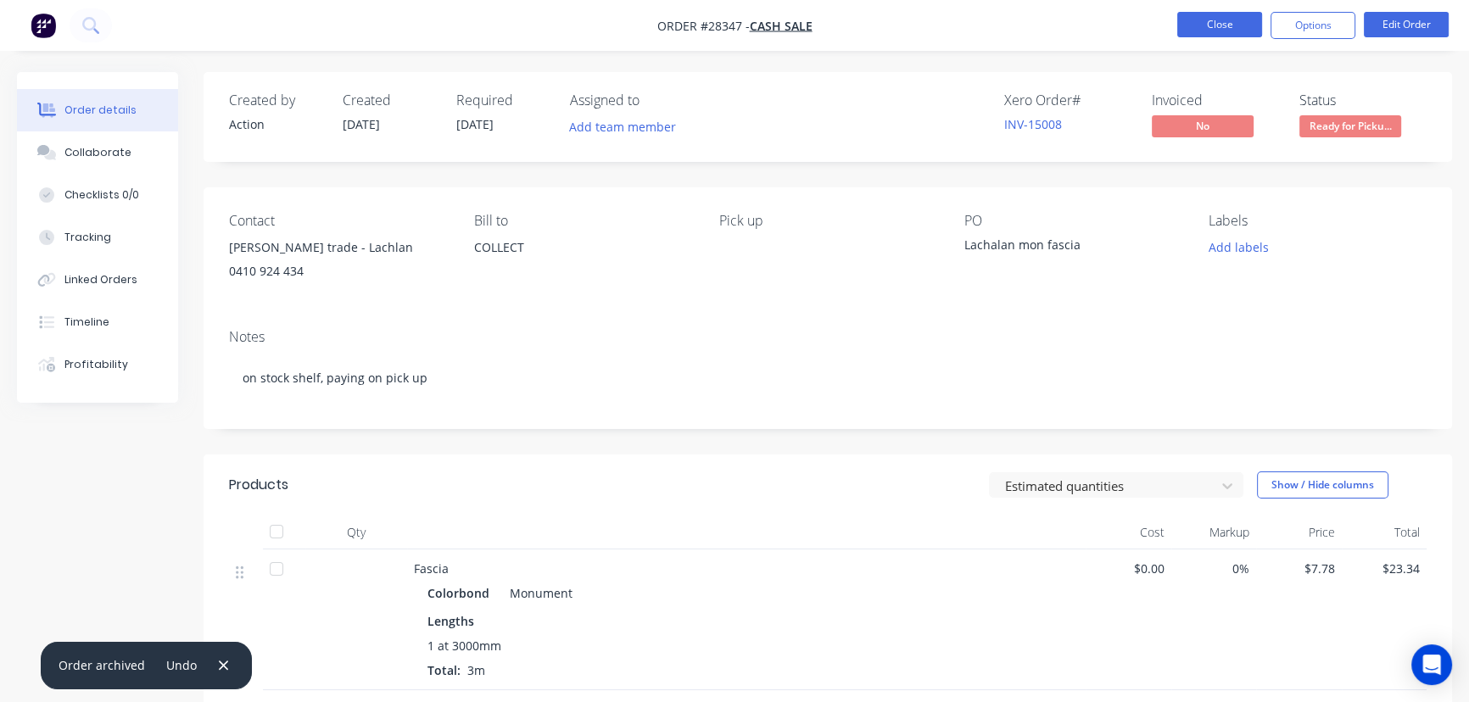
drag, startPoint x: 1186, startPoint y: 10, endPoint x: 1186, endPoint y: 21, distance: 11.0
click at [1186, 12] on nav "Order #28347 - CASH SALE Close Options Edit Order" at bounding box center [734, 25] width 1469 height 51
click at [1184, 19] on button "Close" at bounding box center [1220, 24] width 85 height 25
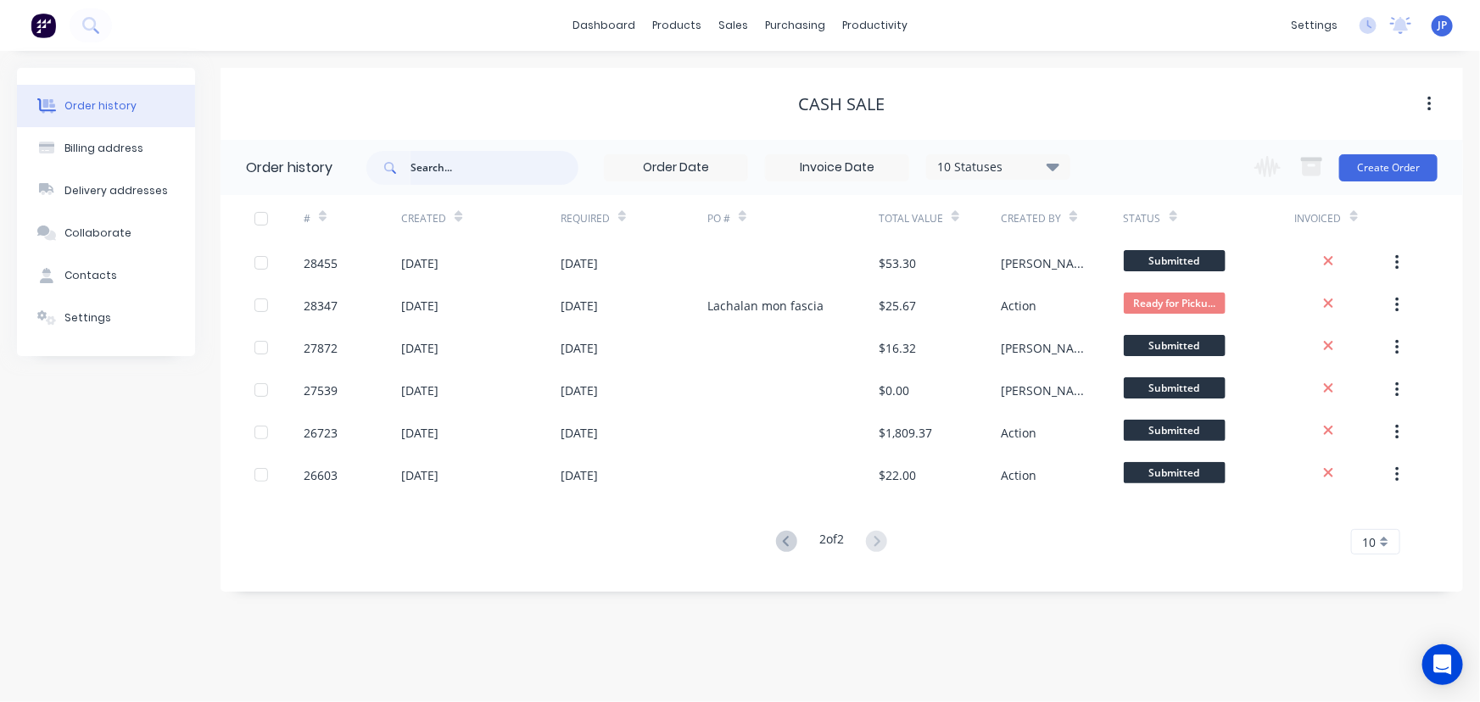
click at [449, 165] on input "text" at bounding box center [495, 168] width 168 height 34
type input "28506"
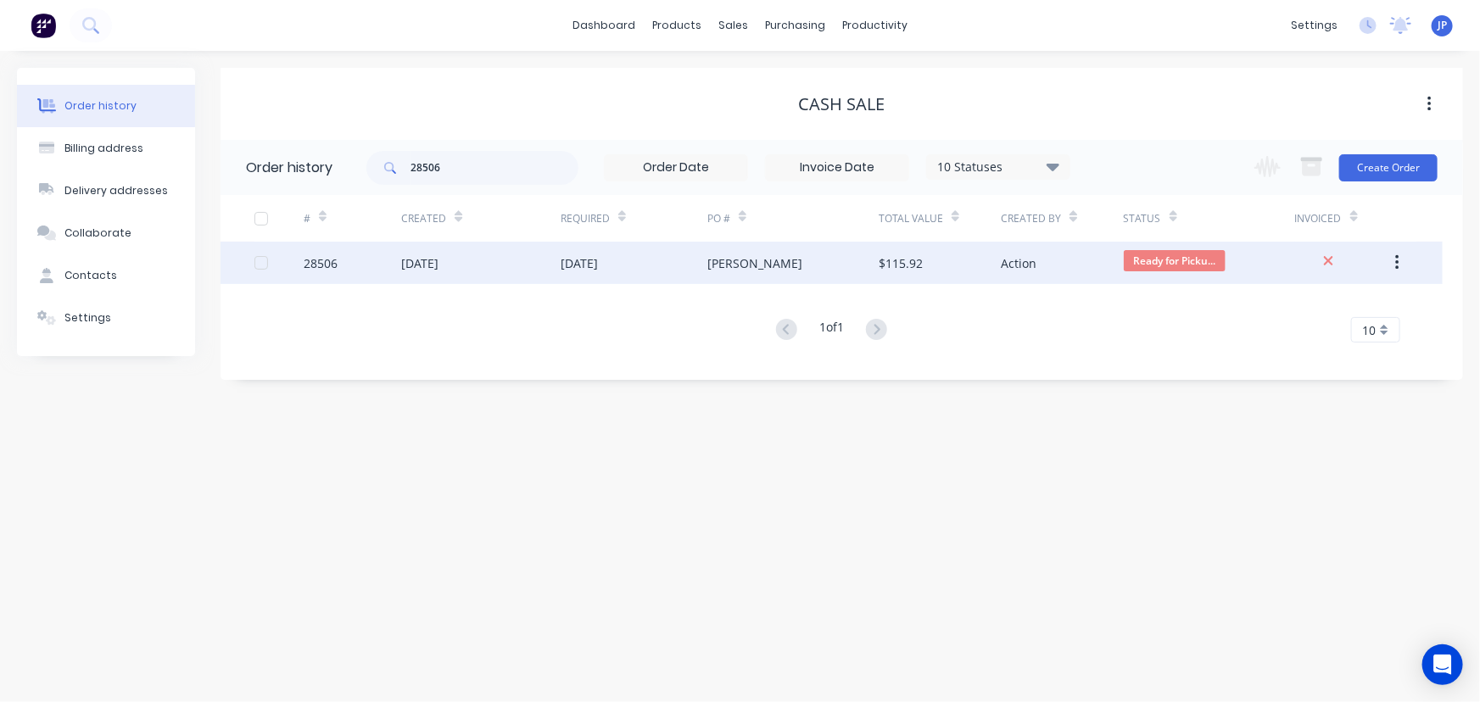
click at [437, 262] on div "[DATE]" at bounding box center [419, 264] width 37 height 18
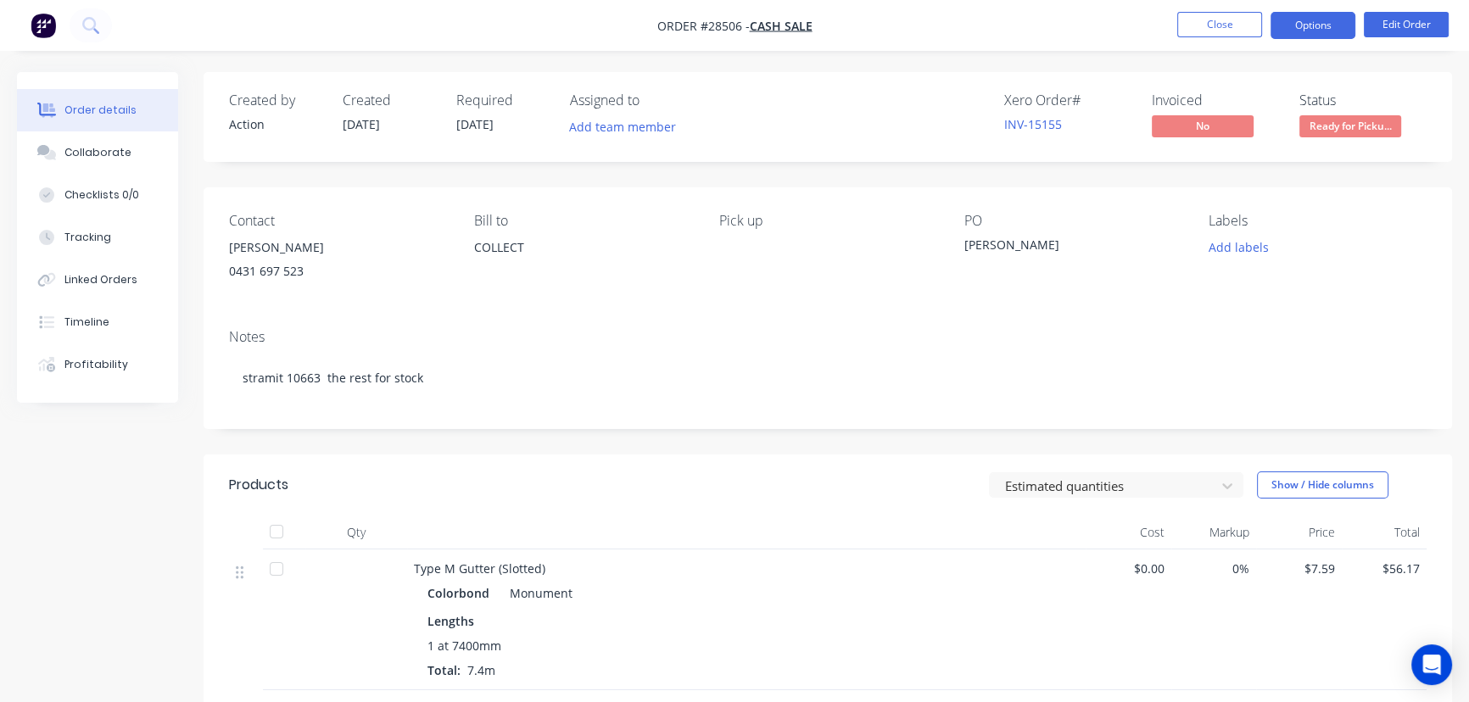
click at [1315, 25] on button "Options" at bounding box center [1313, 25] width 85 height 27
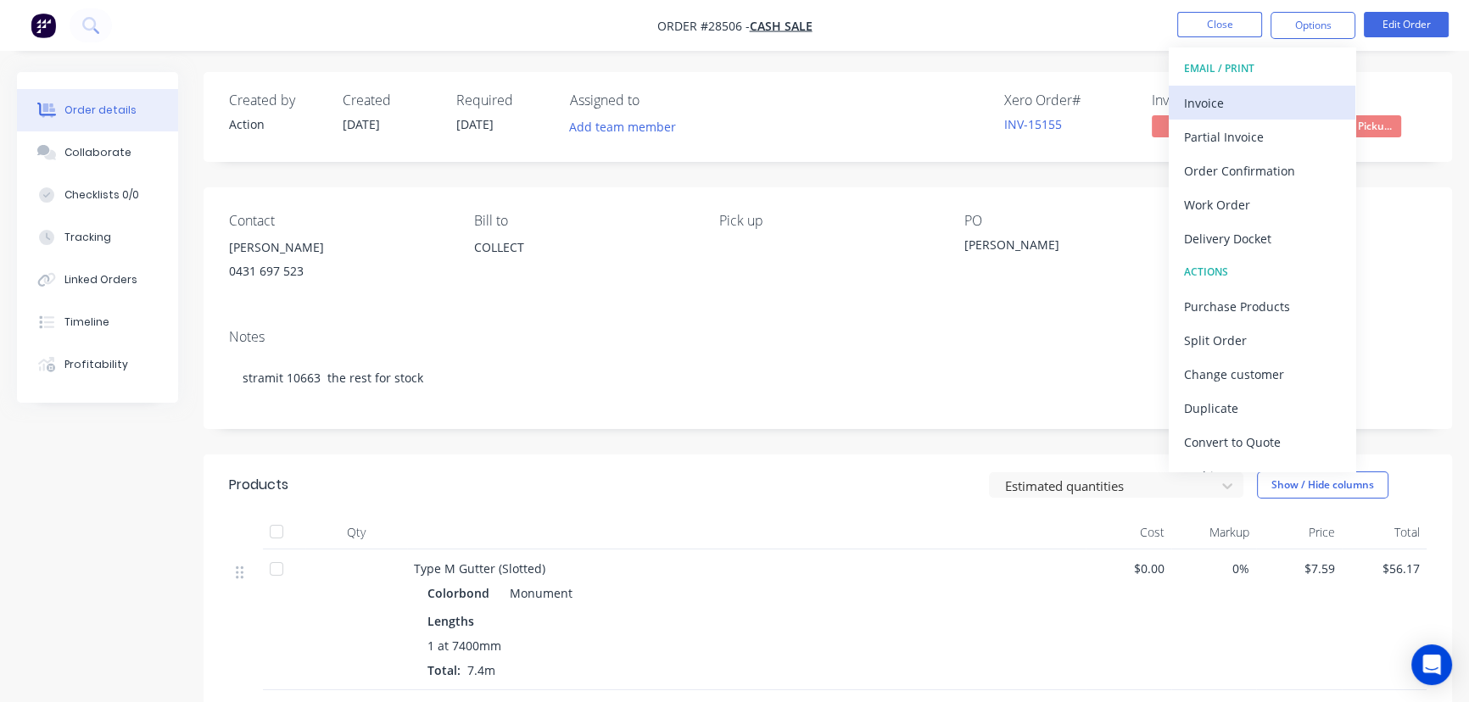
click at [1231, 100] on div "Invoice" at bounding box center [1262, 103] width 156 height 25
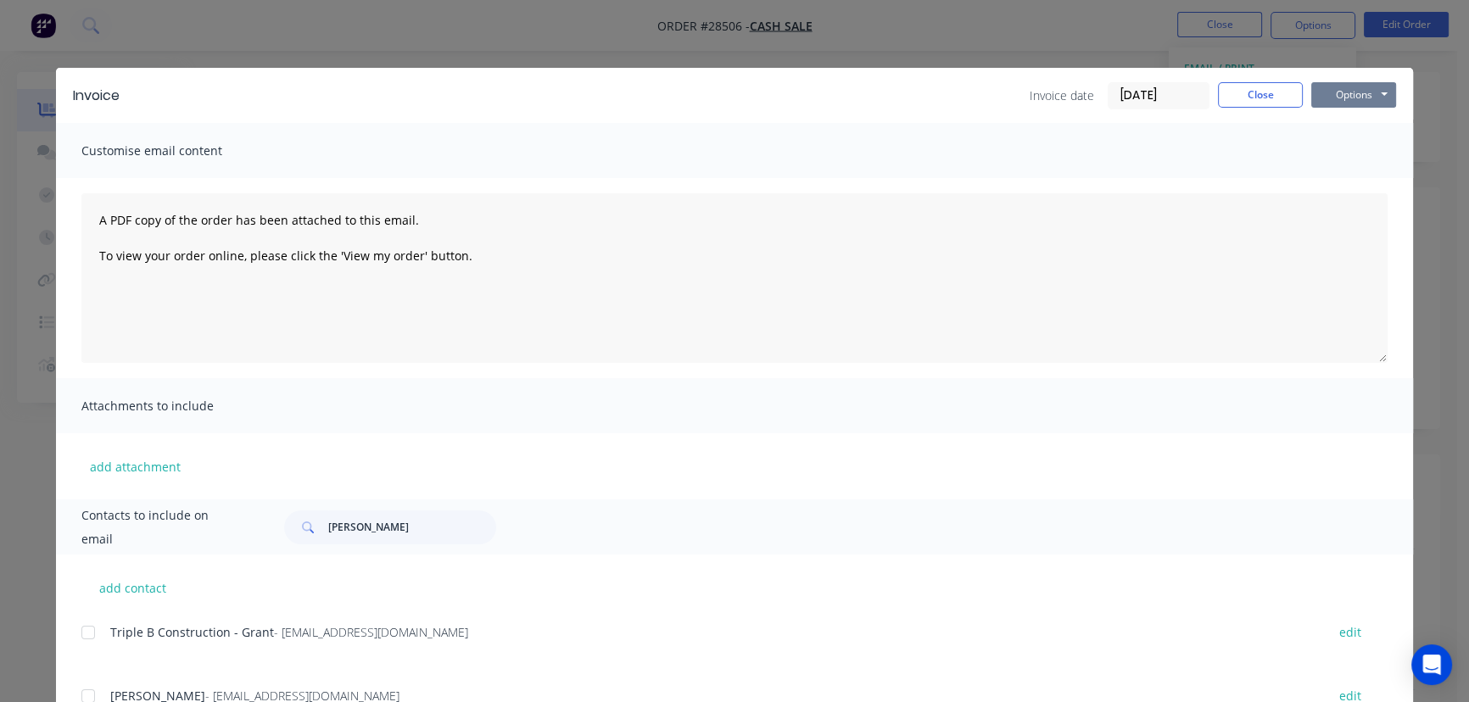
click at [1329, 87] on button "Options" at bounding box center [1354, 94] width 85 height 25
click at [1319, 153] on button "Print" at bounding box center [1366, 153] width 109 height 28
click at [1231, 98] on button "Close" at bounding box center [1260, 94] width 85 height 25
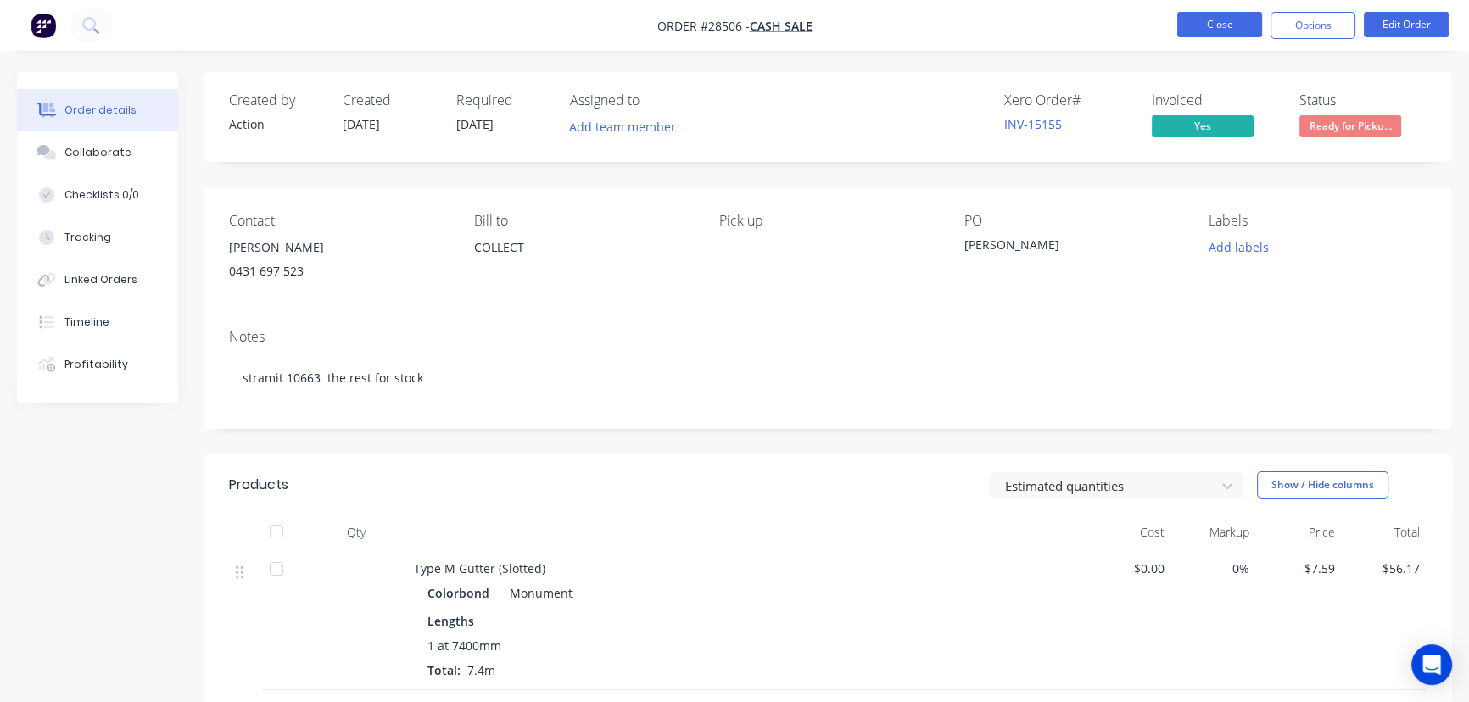
click at [1210, 25] on button "Close" at bounding box center [1220, 24] width 85 height 25
click at [1197, 38] on li "Close" at bounding box center [1220, 25] width 85 height 27
click at [1212, 36] on button "Close" at bounding box center [1220, 24] width 85 height 25
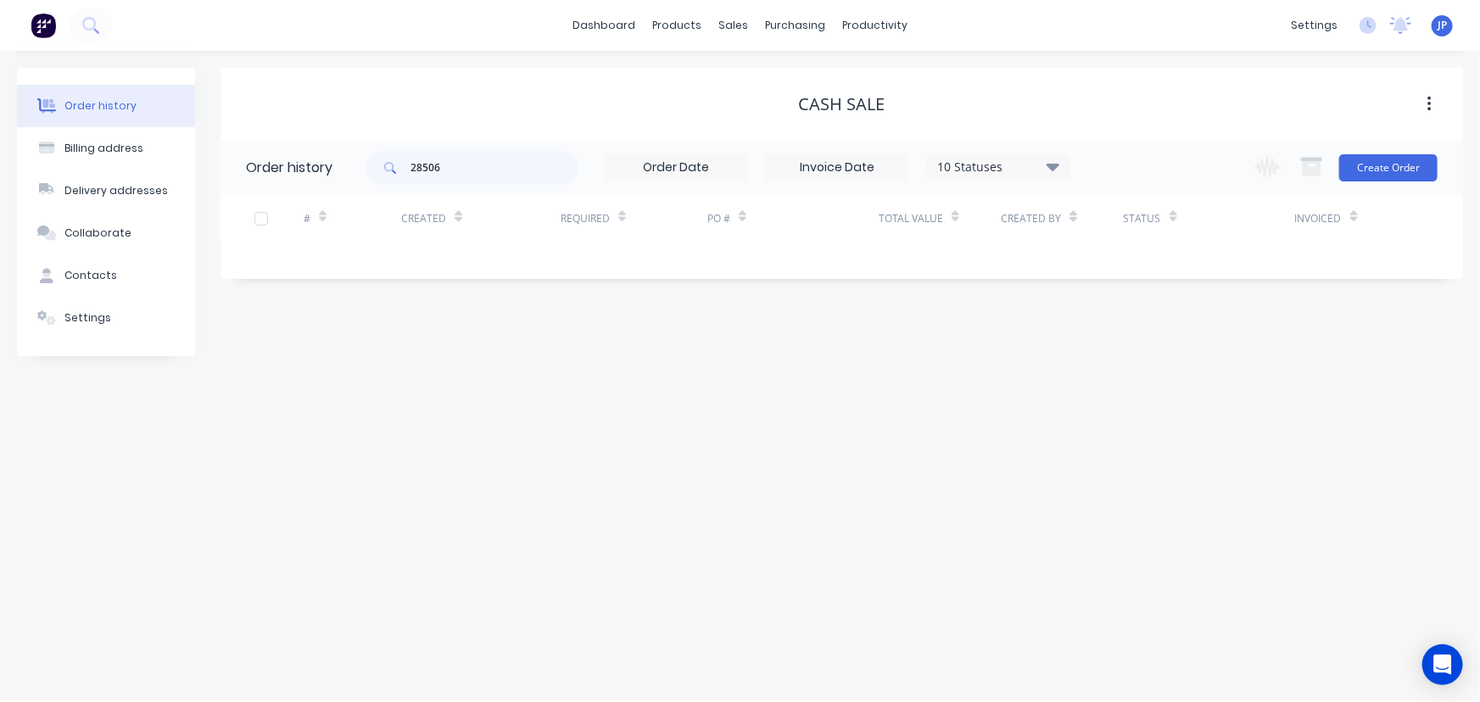
click at [1053, 170] on icon at bounding box center [1053, 167] width 13 height 8
click at [1139, 227] on label at bounding box center [1139, 227] width 0 height 0
click at [1139, 240] on input "checkbox" at bounding box center [1146, 235] width 14 height 16
checkbox input "true"
click at [1139, 294] on label at bounding box center [1139, 294] width 0 height 0
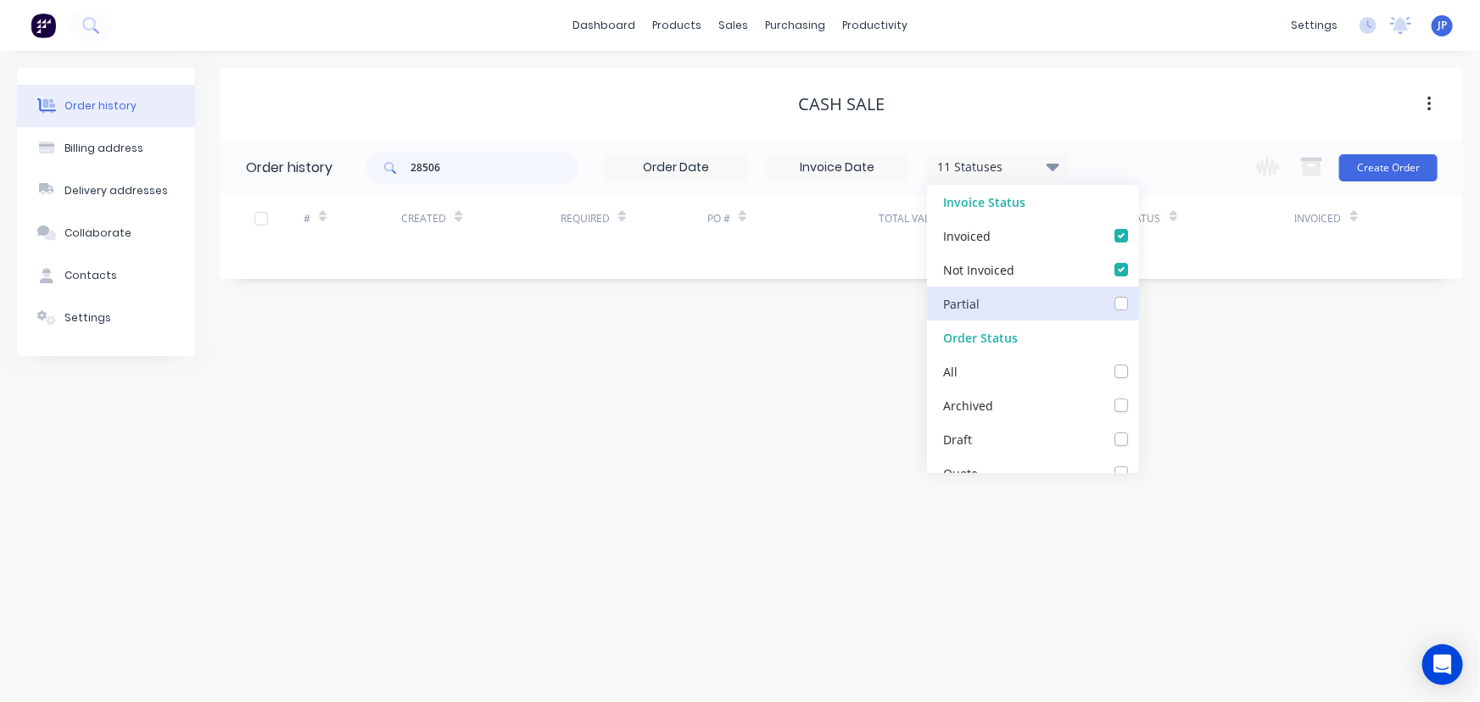
click at [1139, 300] on input "checkbox" at bounding box center [1146, 302] width 14 height 16
checkbox input "true"
click at [1139, 362] on label at bounding box center [1139, 362] width 0 height 0
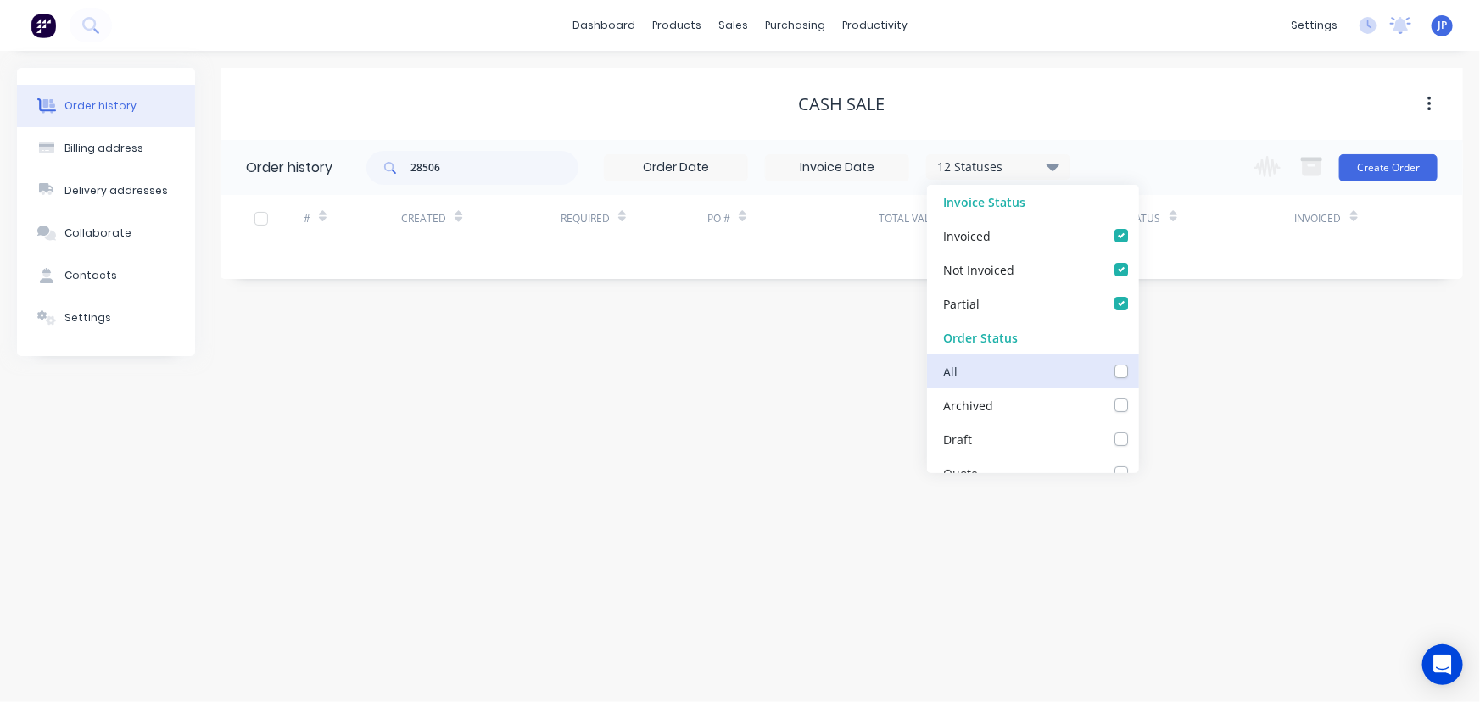
click at [1139, 371] on input "checkbox" at bounding box center [1146, 370] width 14 height 16
checkbox input "true"
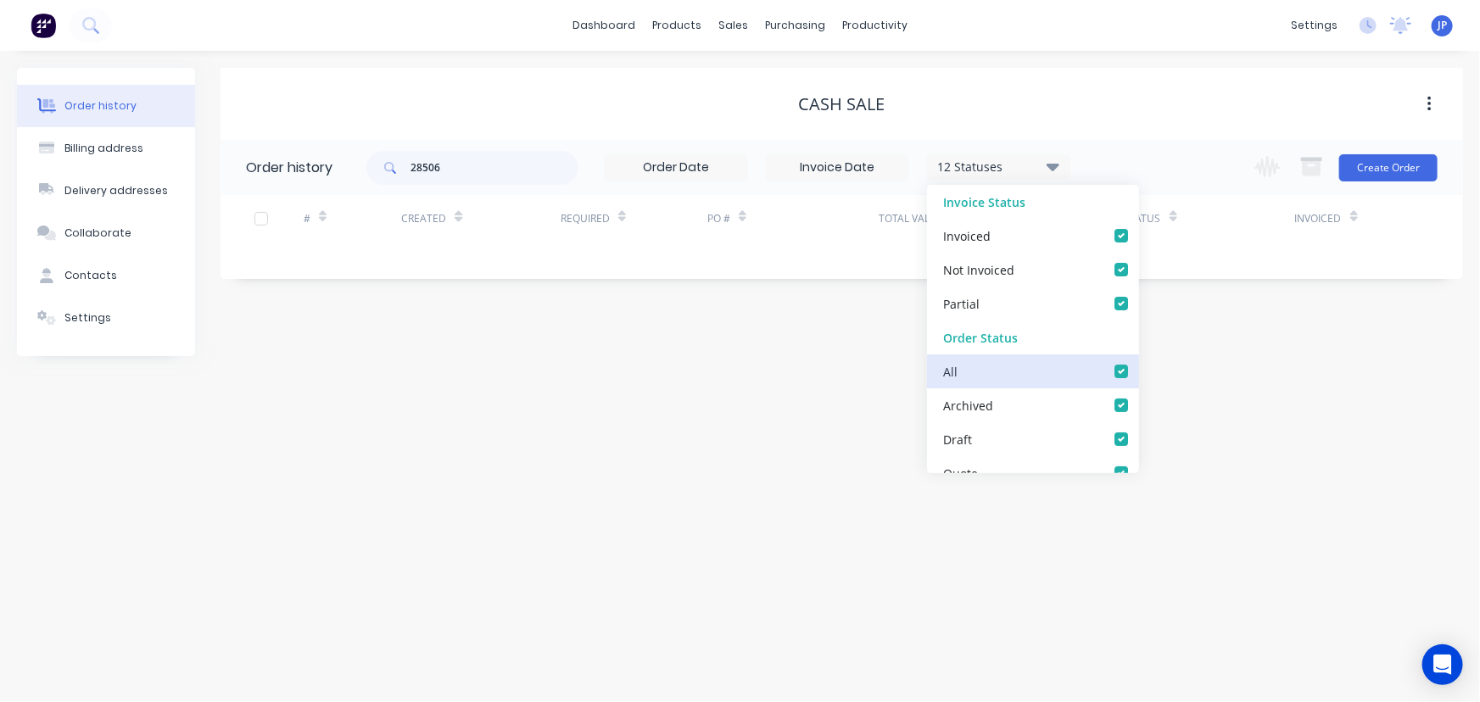
checkbox Production_checkbox_0f5033e9-bb52-4738-a9f7-1c79f6a82483undefined "true"
checkbox Others_checkbox_7ded9798-739a-4c27-91a8-5719461d2051undefined "true"
checkbox Order_checkbox_2cec70e2-a1a3-41fe-99a2-81bc20195825undefined "true"
click at [1021, 163] on div "18 Statuses" at bounding box center [998, 167] width 143 height 19
click at [1115, 98] on div "CASH SALE" at bounding box center [842, 104] width 1243 height 20
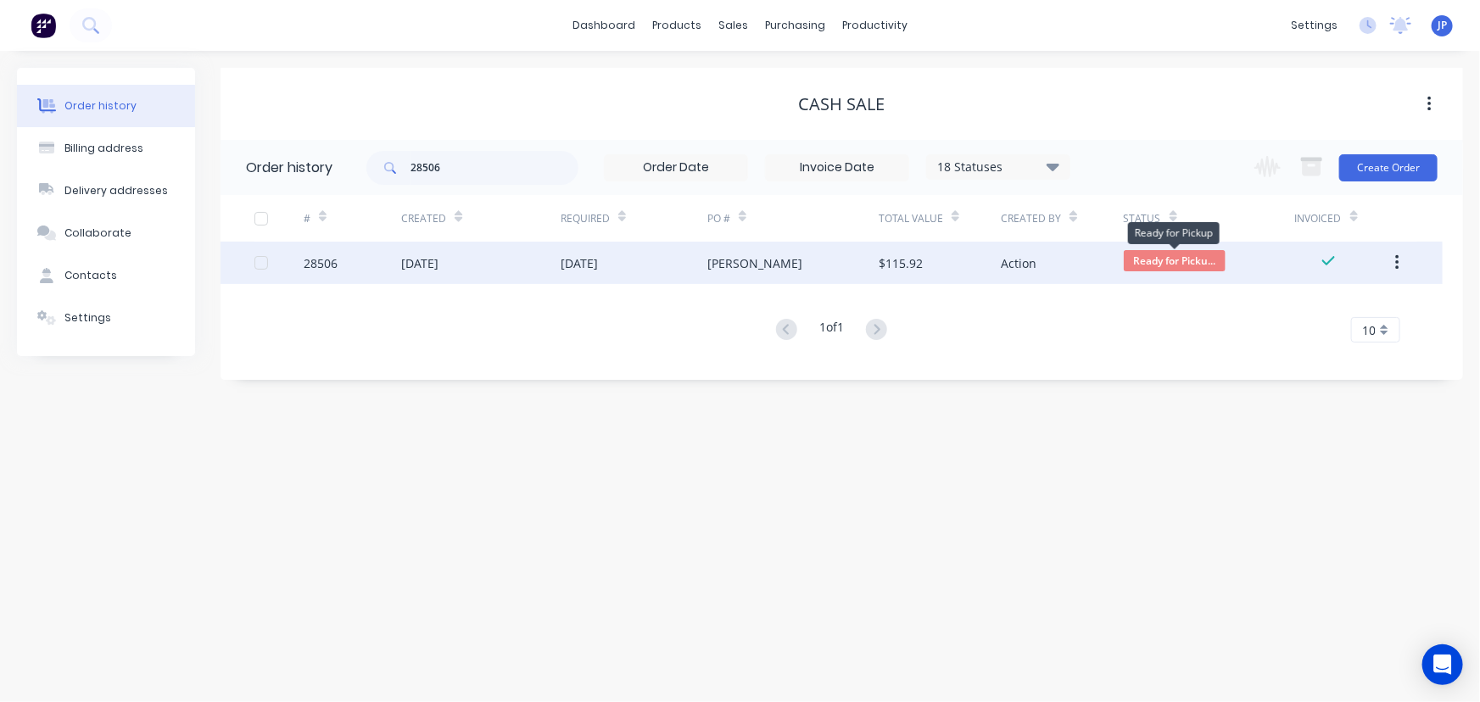
click at [1195, 257] on span "Ready for Picku..." at bounding box center [1175, 260] width 102 height 21
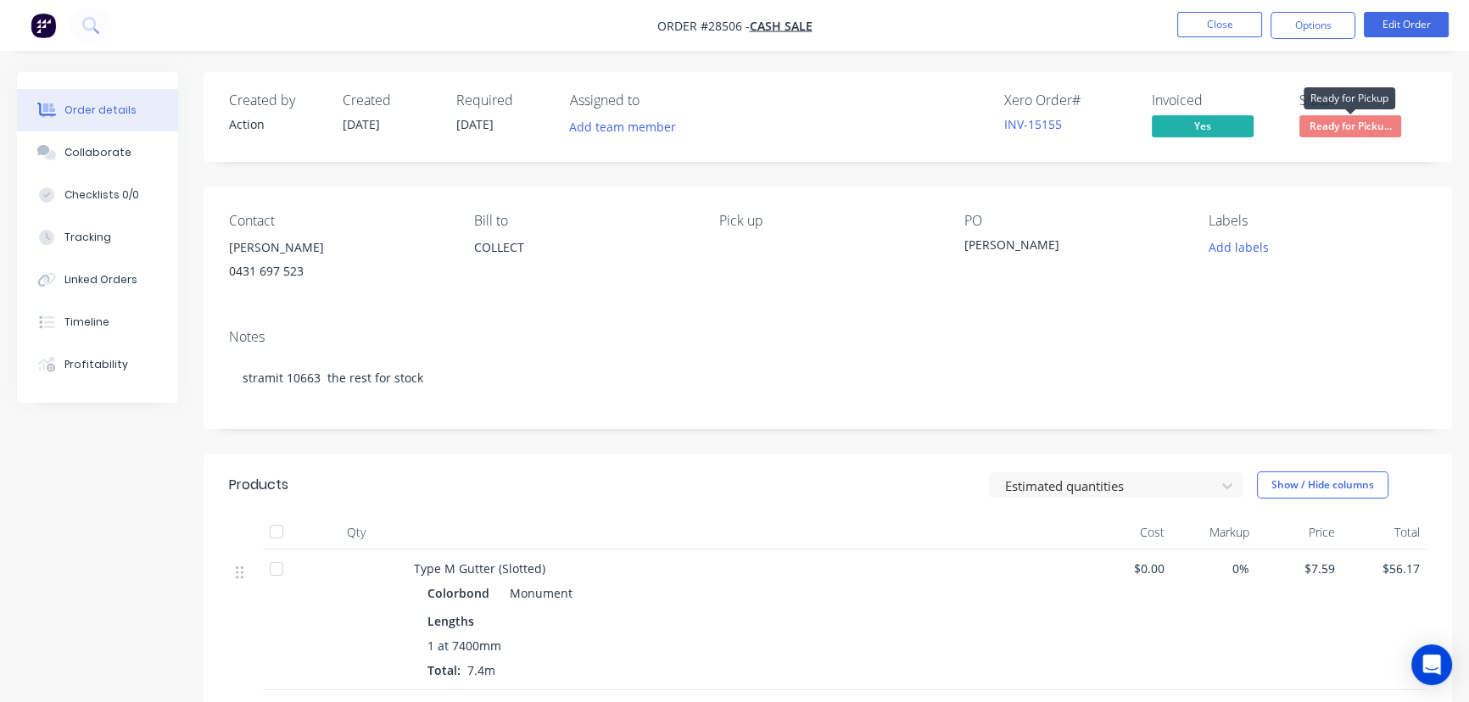
click at [1332, 125] on span "Ready for Picku..." at bounding box center [1351, 125] width 102 height 21
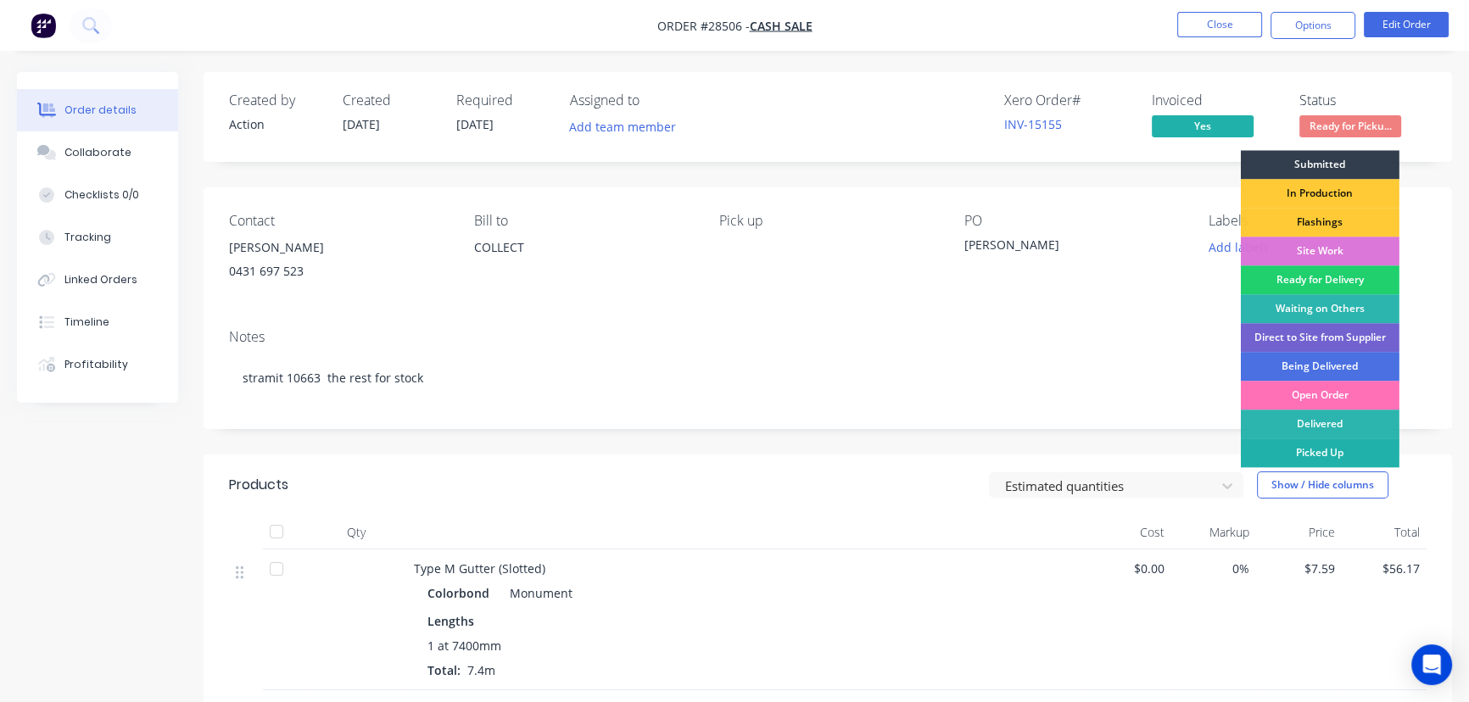
click at [1275, 450] on div "Picked Up" at bounding box center [1320, 453] width 159 height 29
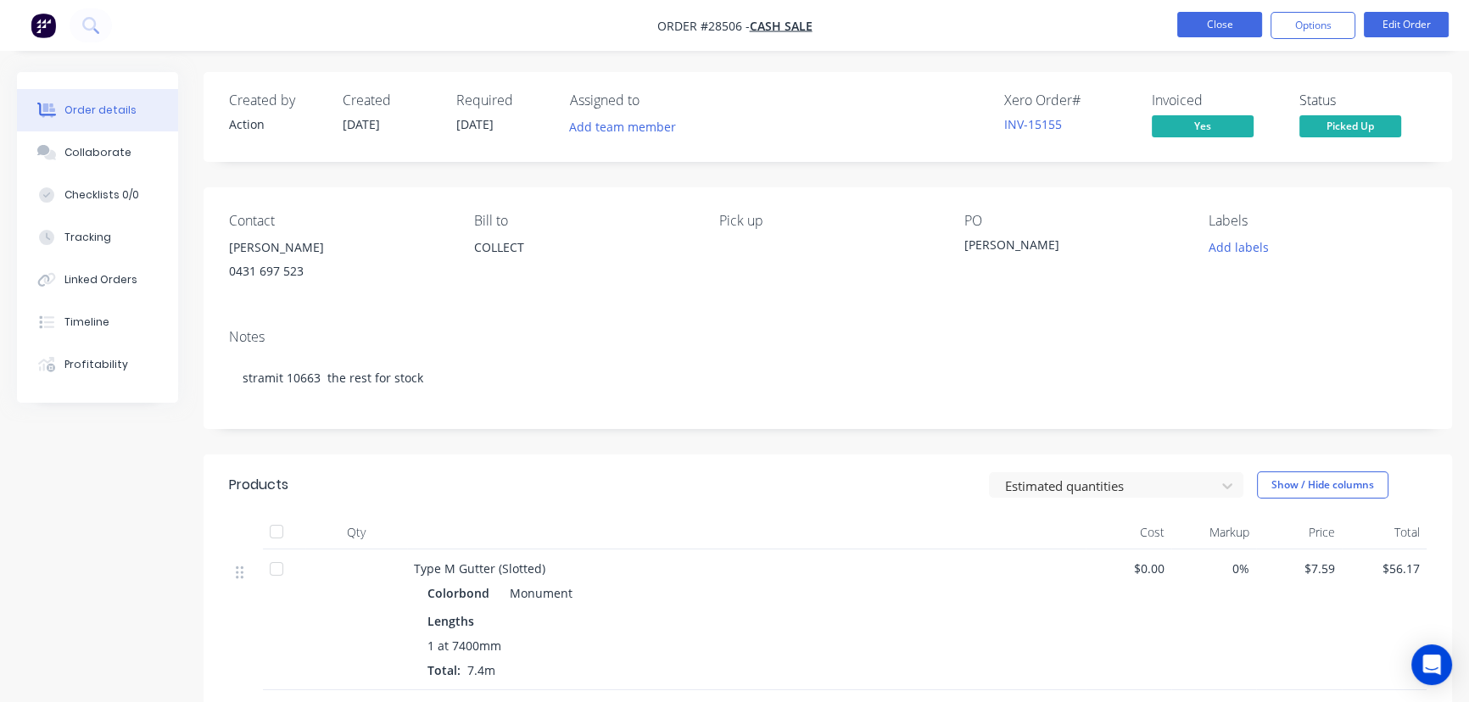
click at [1245, 28] on button "Close" at bounding box center [1220, 24] width 85 height 25
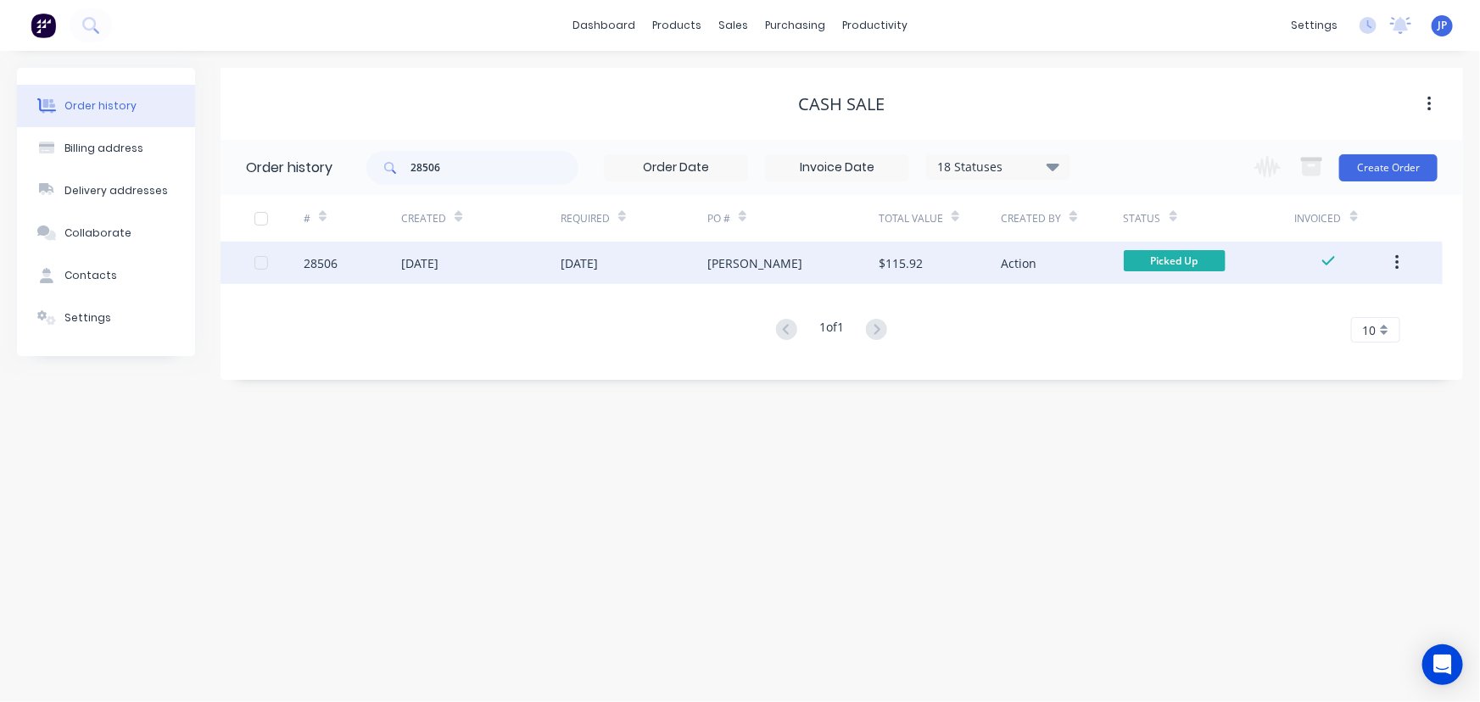
click at [1393, 262] on button "button" at bounding box center [1398, 263] width 40 height 31
click at [1389, 260] on button "button" at bounding box center [1398, 263] width 40 height 31
click at [1333, 291] on button "Archive" at bounding box center [1336, 308] width 161 height 34
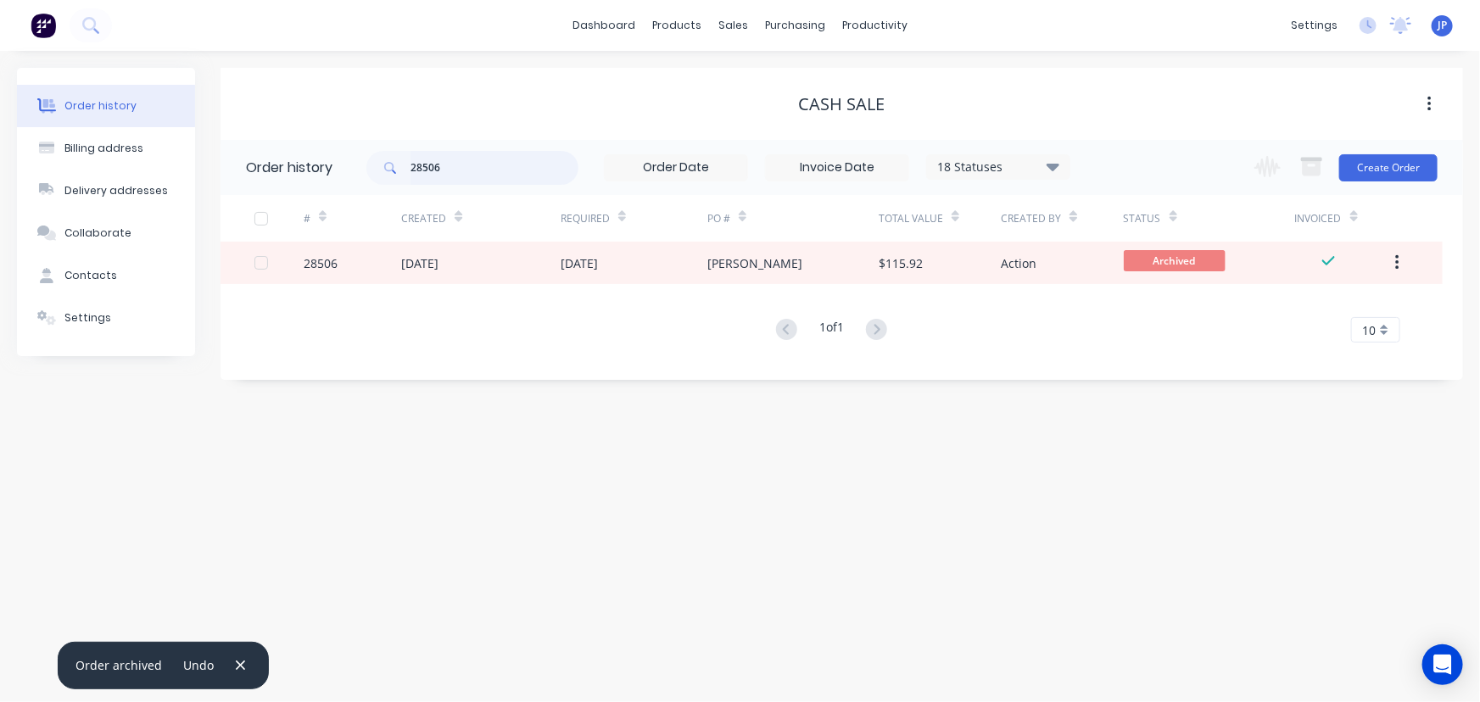
click at [471, 175] on input "28506" at bounding box center [495, 168] width 168 height 34
type input "28153"
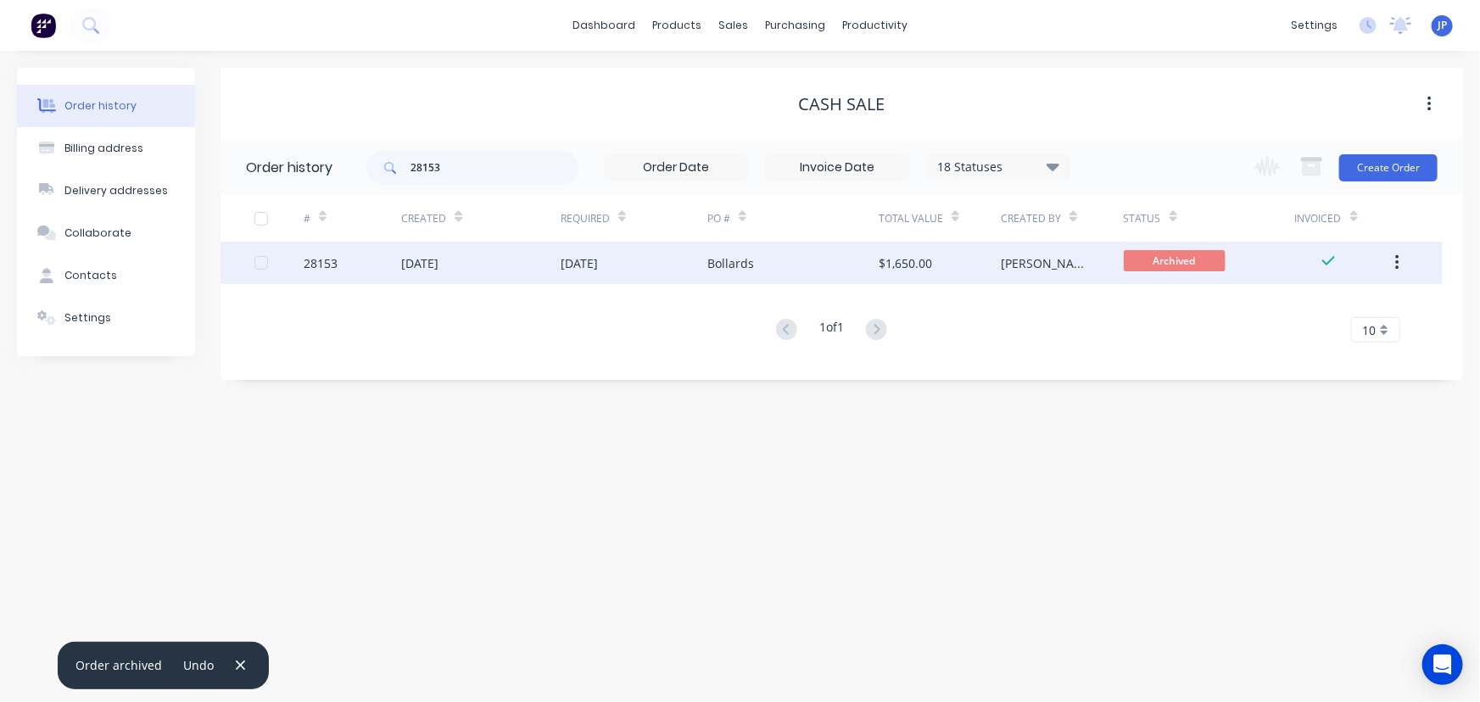
click at [530, 262] on div "[DATE]" at bounding box center [481, 263] width 160 height 42
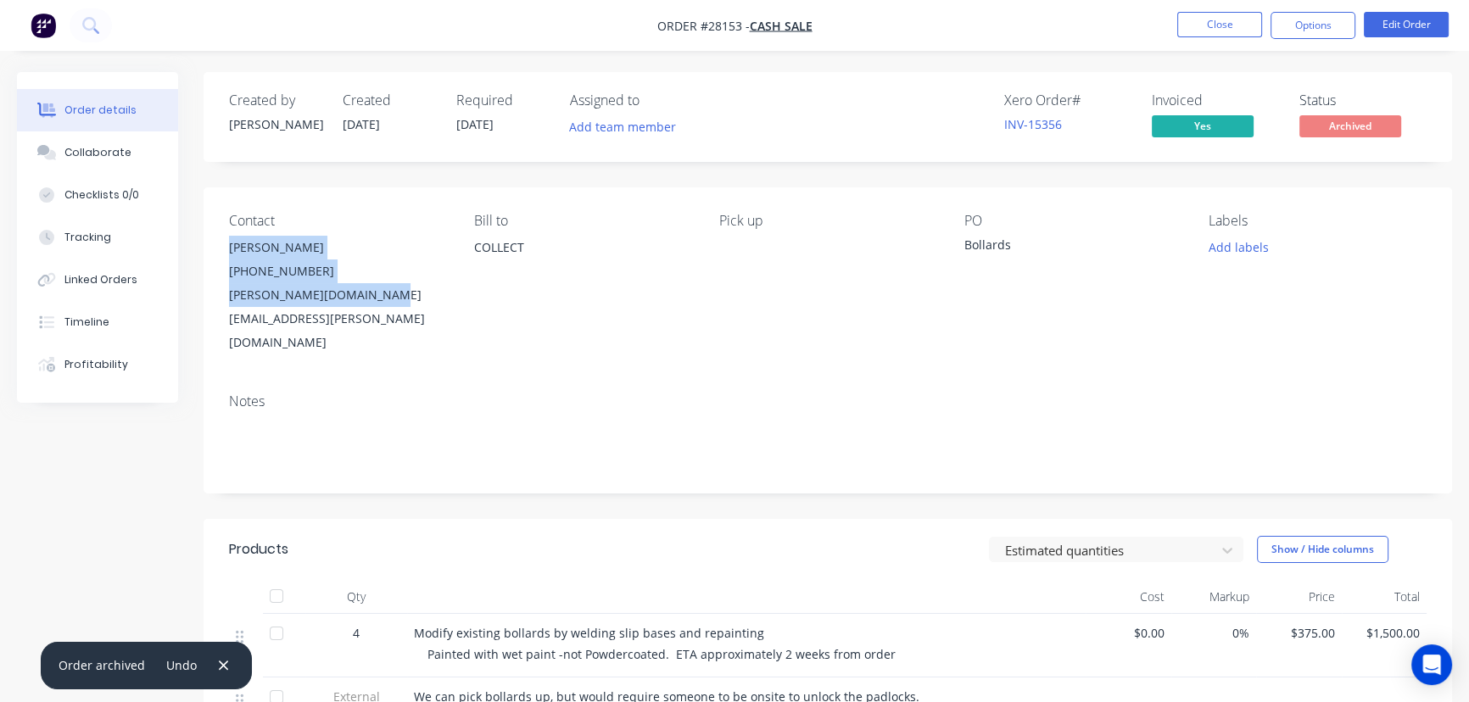
drag, startPoint x: 391, startPoint y: 289, endPoint x: 215, endPoint y: 245, distance: 181.9
click at [215, 245] on div "Contact [PERSON_NAME] [PHONE_NUMBER] [PERSON_NAME][DOMAIN_NAME][EMAIL_ADDRESS][…" at bounding box center [828, 283] width 1249 height 193
copy div "[PERSON_NAME] [PHONE_NUMBER] [PERSON_NAME][DOMAIN_NAME][EMAIL_ADDRESS][PERSON_N…"
click at [1285, 34] on button "Options" at bounding box center [1313, 25] width 85 height 27
click at [957, 280] on div "Contact [PERSON_NAME] [PHONE_NUMBER] [PERSON_NAME][DOMAIN_NAME][EMAIL_ADDRESS][…" at bounding box center [828, 283] width 1249 height 193
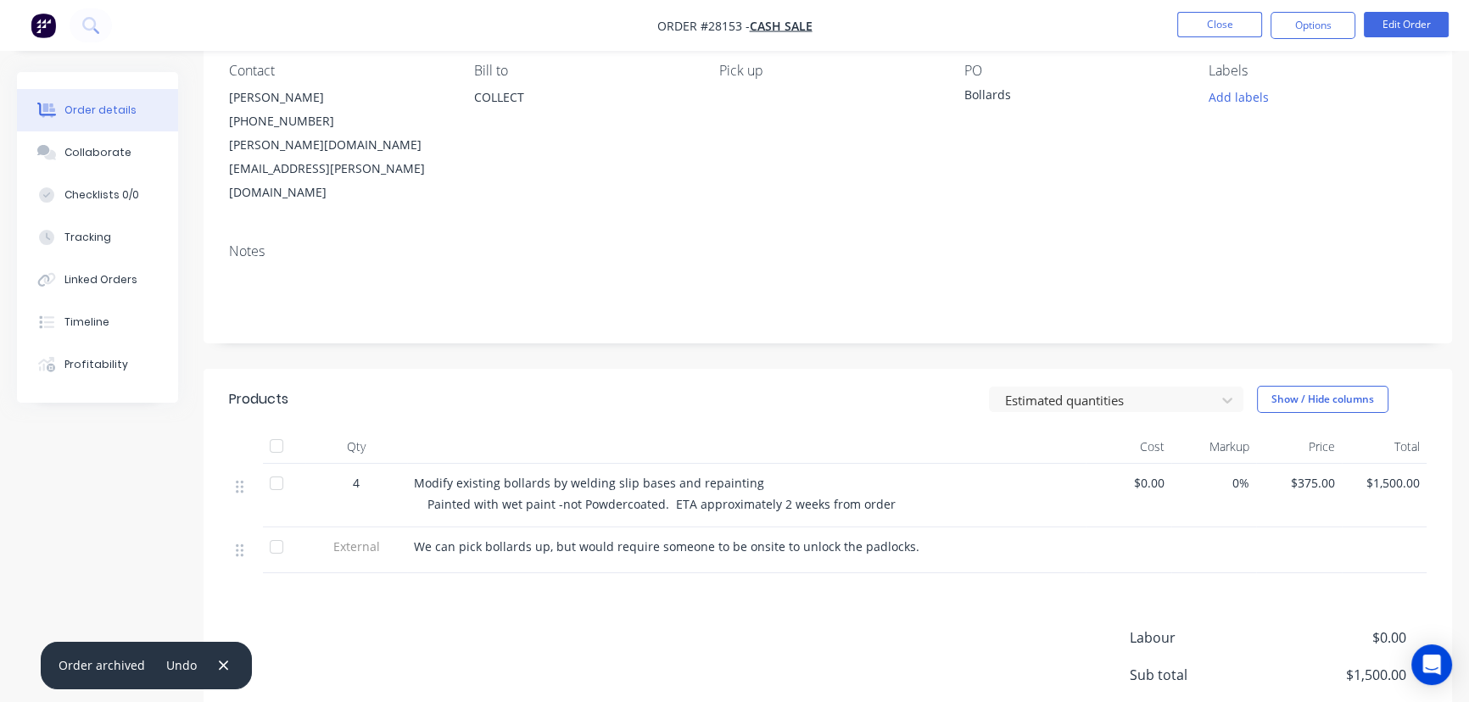
scroll to position [154, 0]
click at [1199, 29] on button "Close" at bounding box center [1220, 24] width 85 height 25
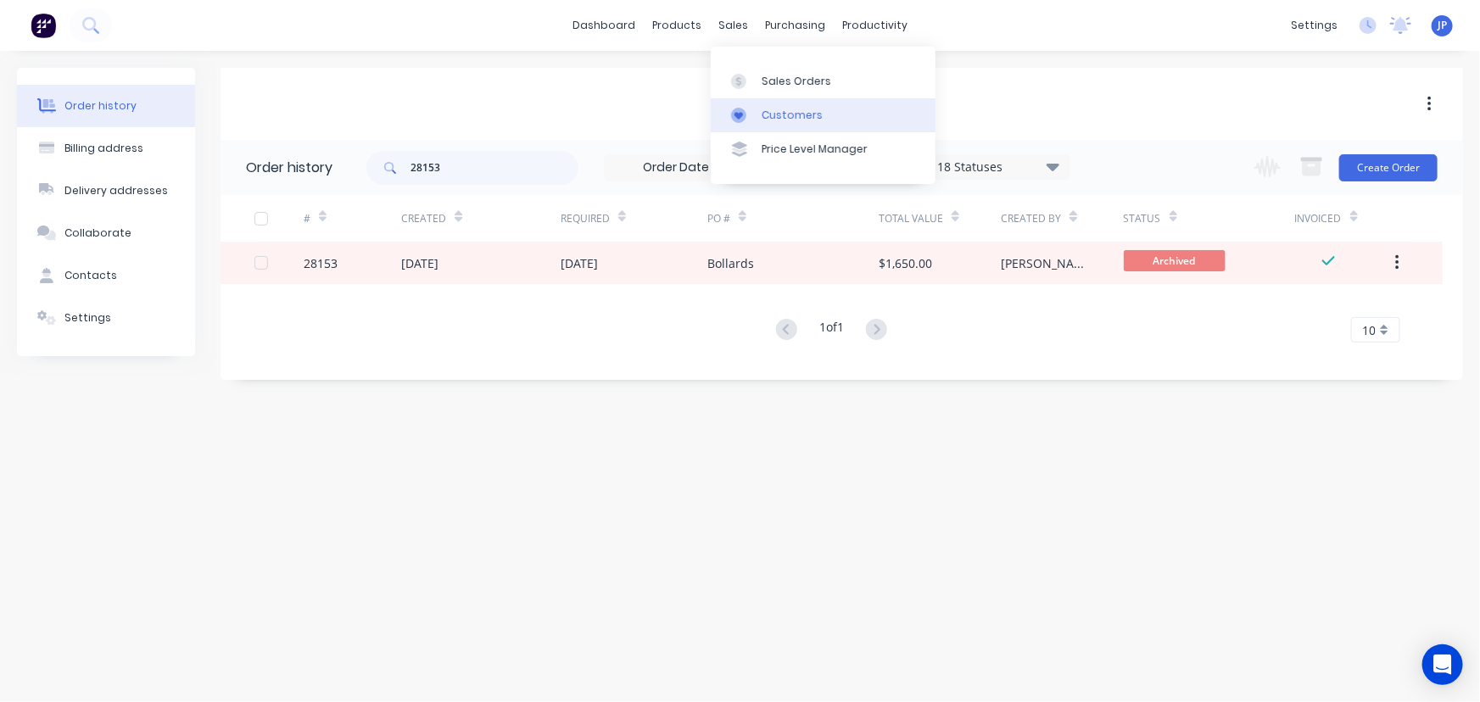
click at [792, 113] on div "Customers" at bounding box center [792, 115] width 61 height 15
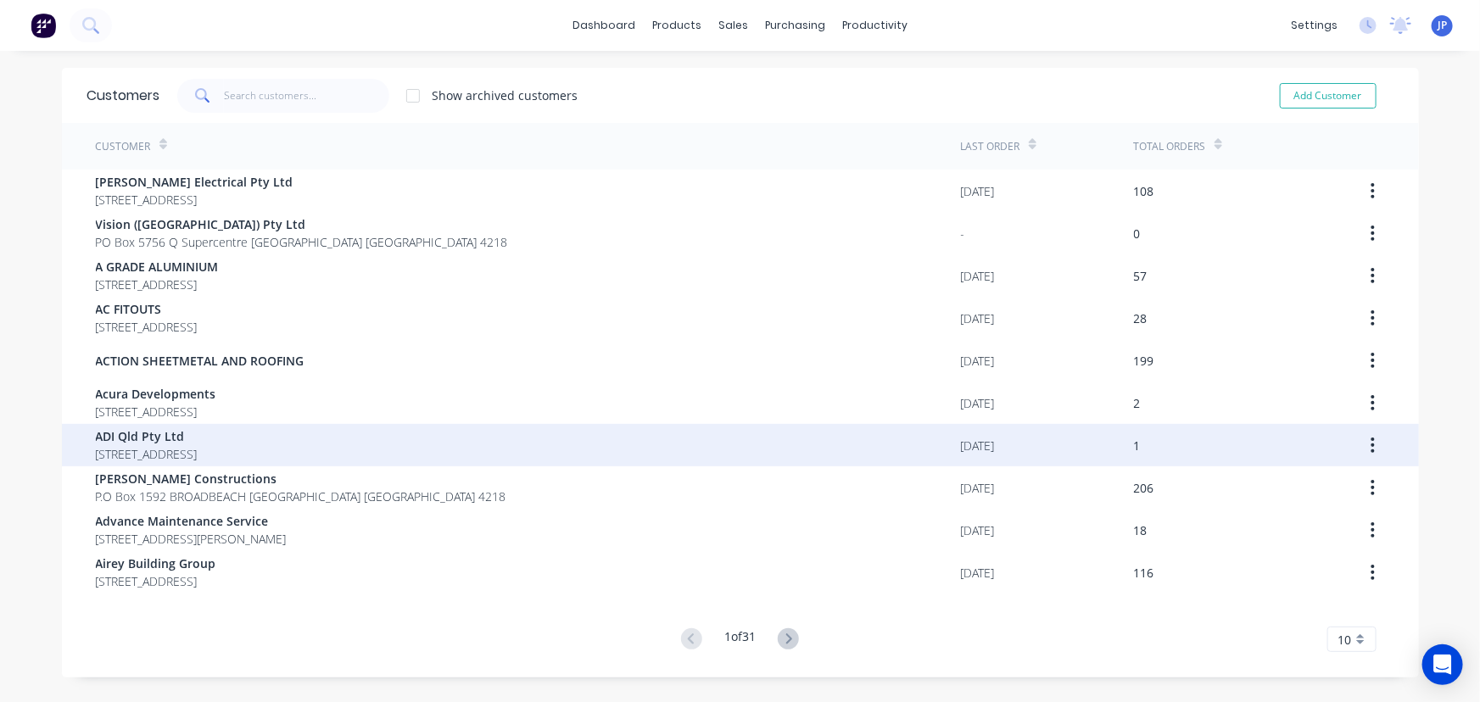
click at [198, 452] on span "[STREET_ADDRESS]" at bounding box center [147, 454] width 102 height 18
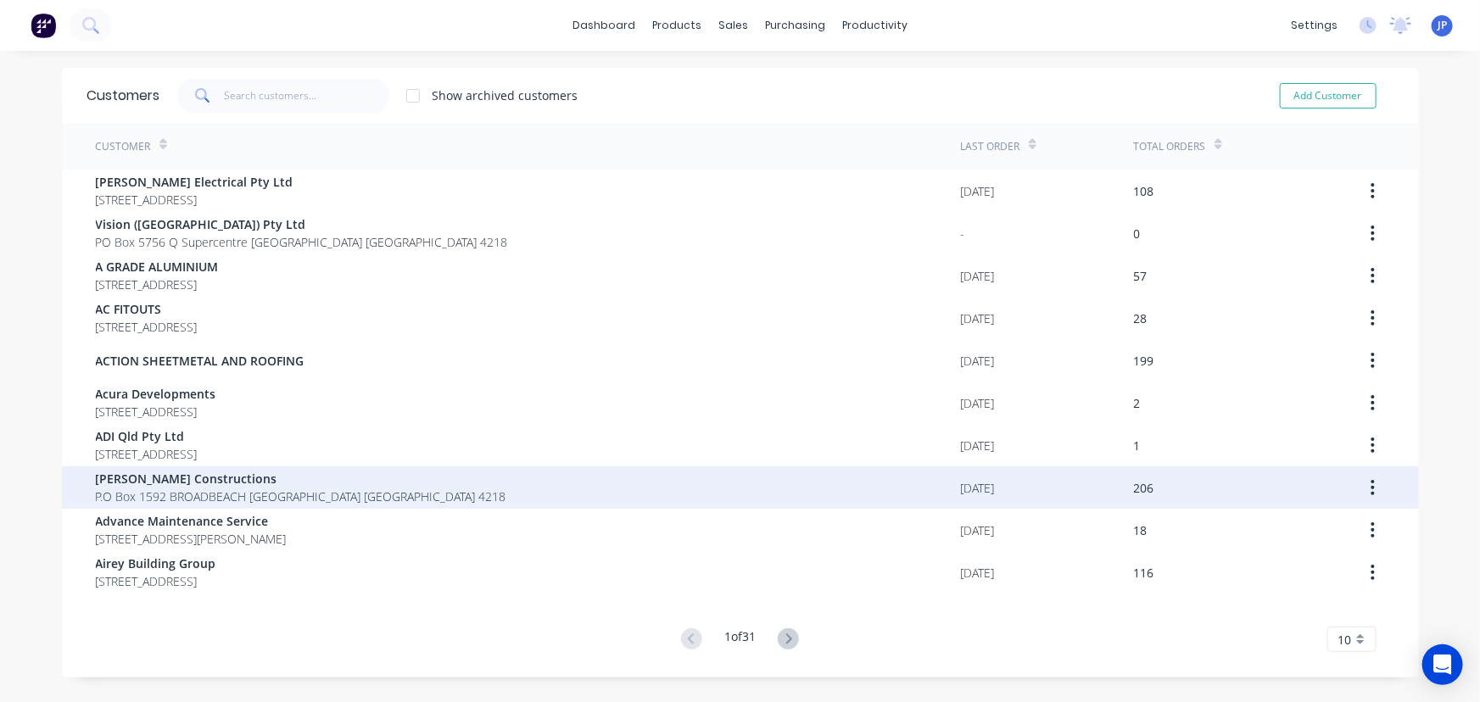
click at [232, 484] on span "[PERSON_NAME] Constructions" at bounding box center [301, 479] width 411 height 18
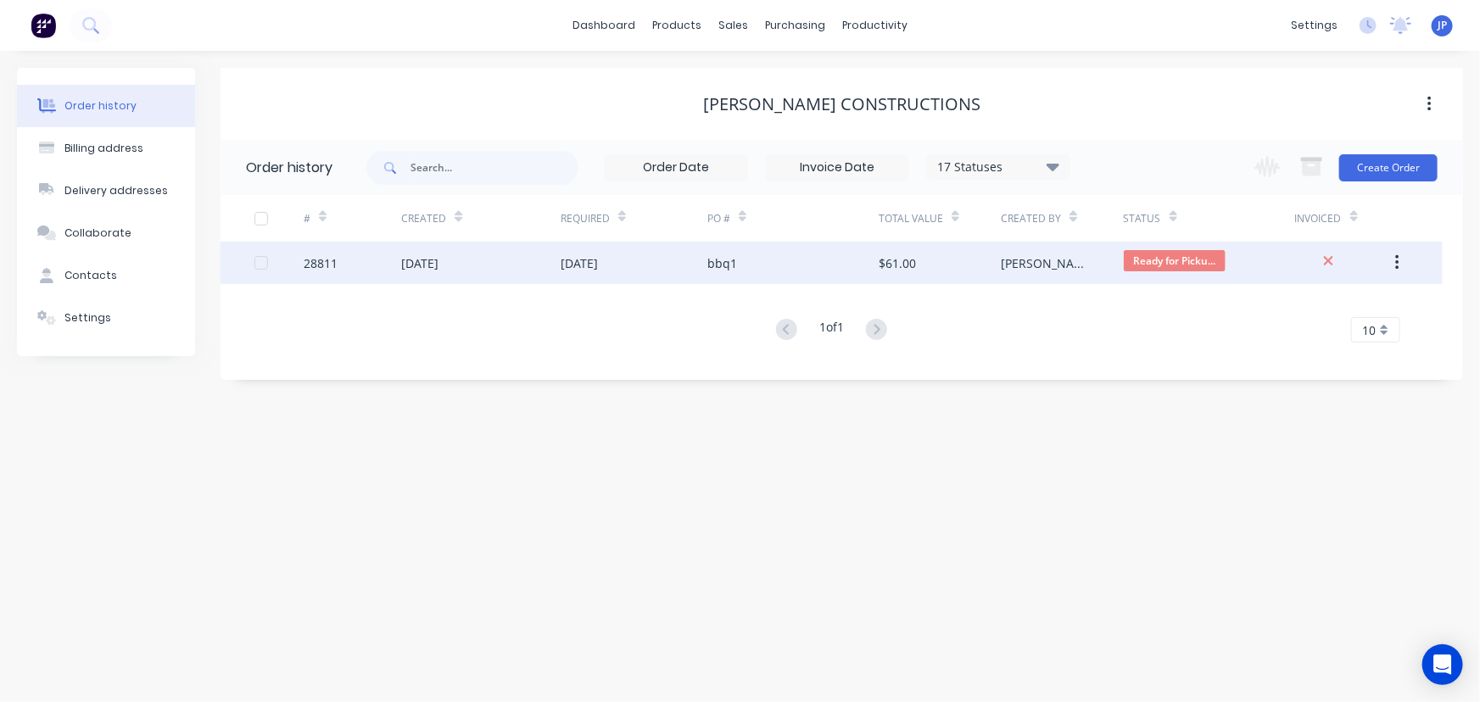
click at [630, 255] on div "[DATE]" at bounding box center [634, 263] width 147 height 42
